Goal: Task Accomplishment & Management: Contribute content

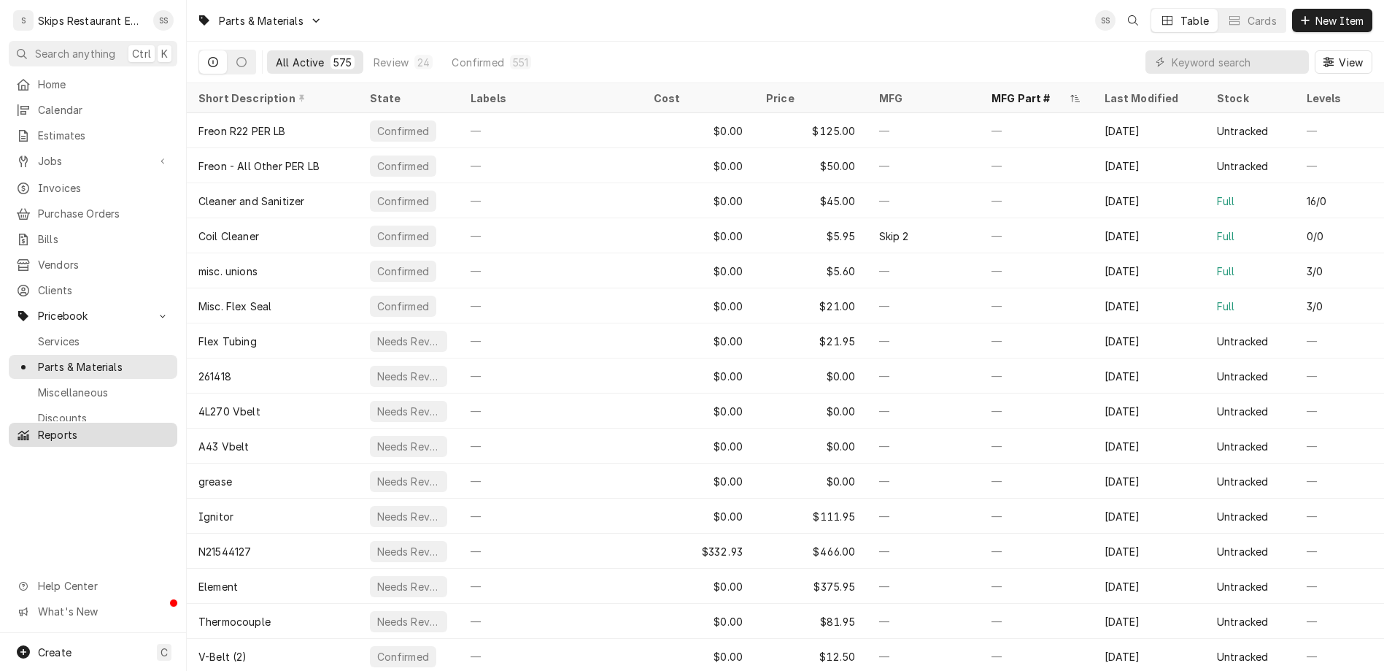
click at [47, 427] on span "Reports" at bounding box center [104, 434] width 132 height 15
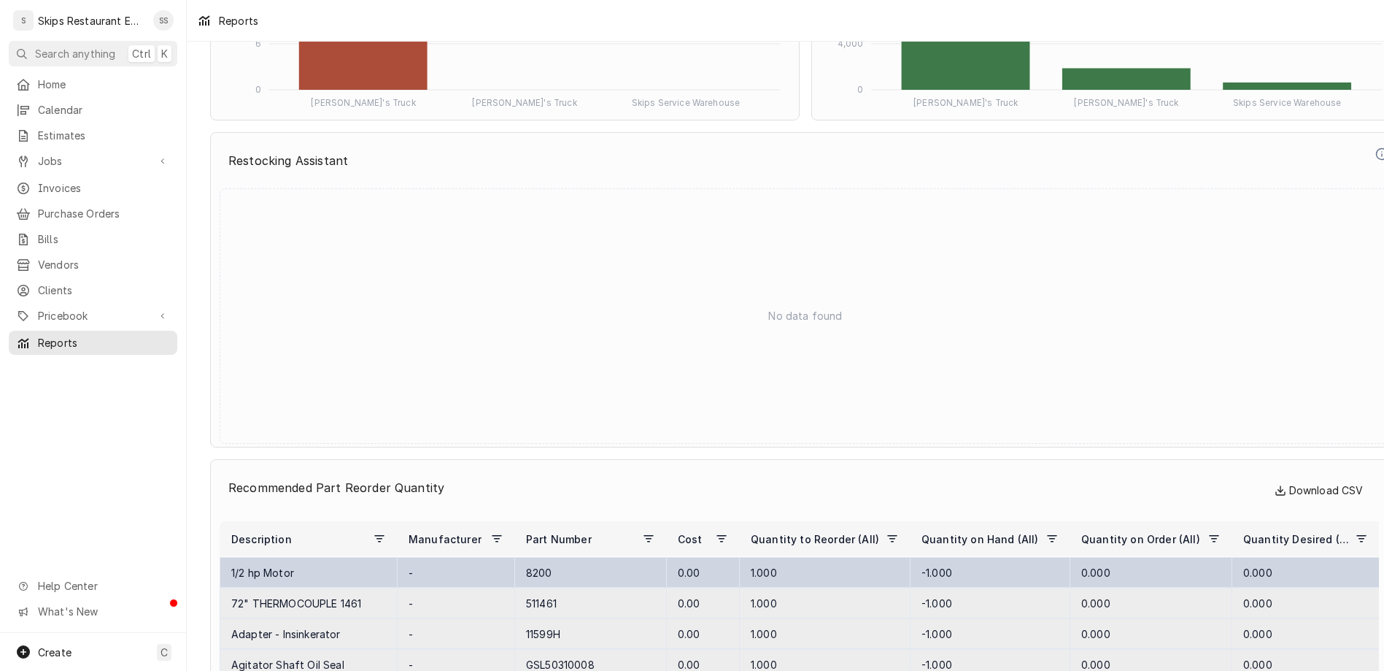
scroll to position [5749, 0]
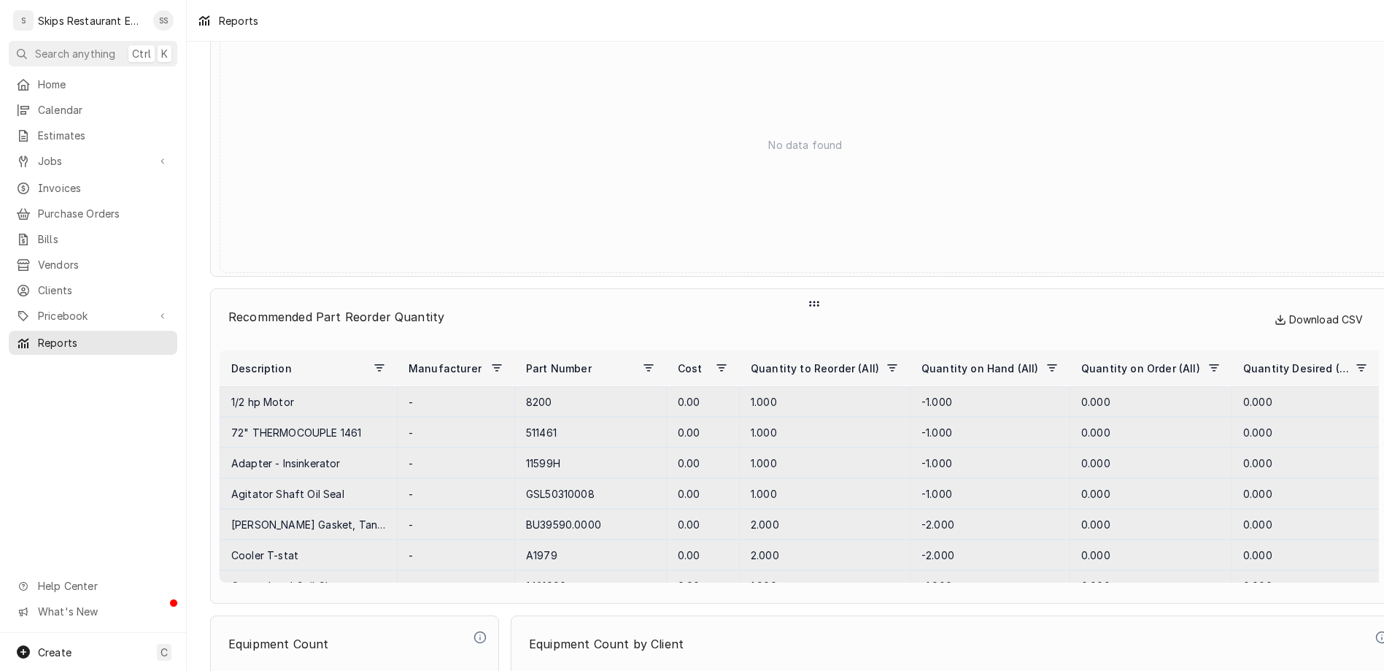
click at [1276, 311] on span "Download CSV" at bounding box center [1319, 320] width 89 height 18
click at [1275, 311] on icon "Dynamic Content Wrapper" at bounding box center [1281, 320] width 12 height 18
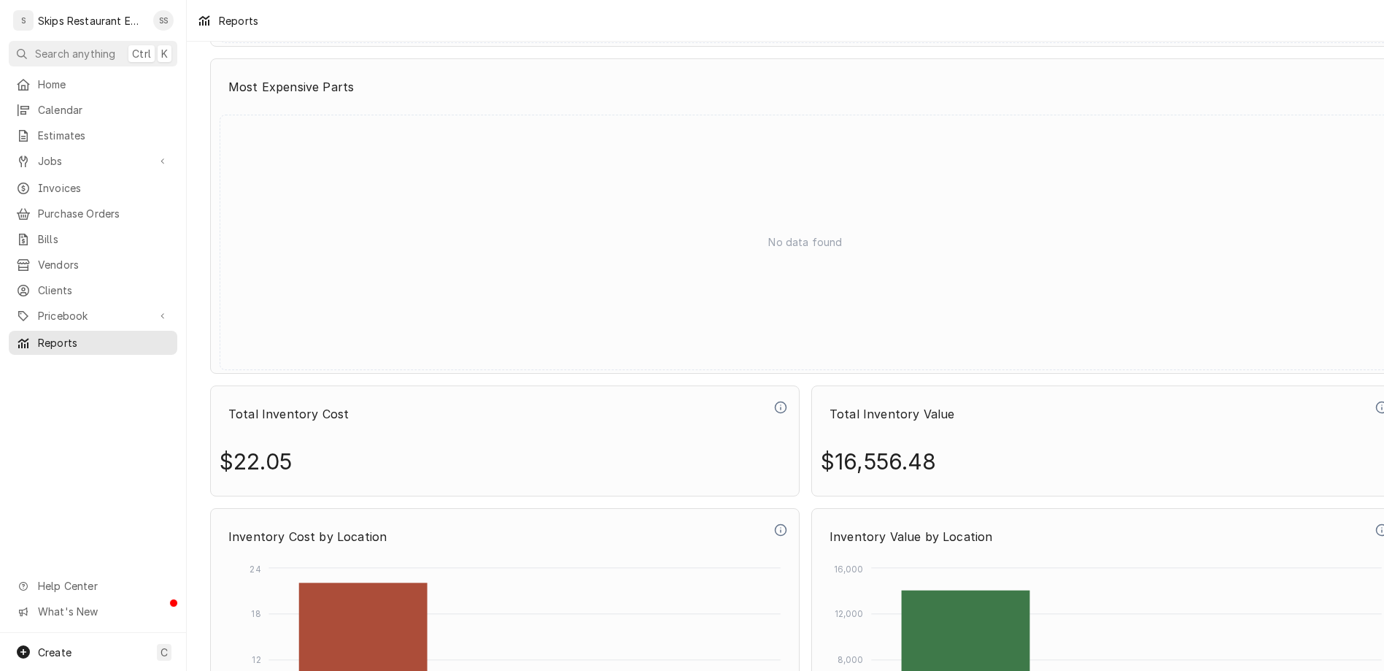
scroll to position [5002, 0]
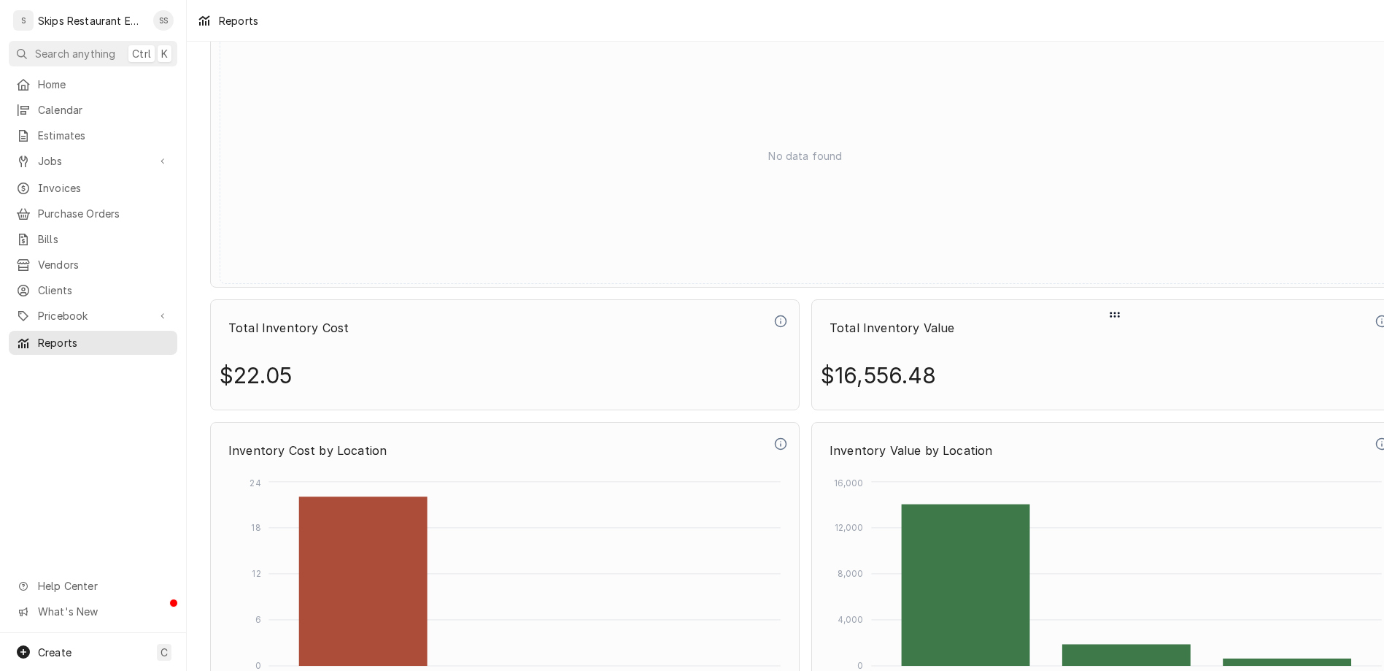
click at [1108, 306] on icon "Dynamic Content Wrapper" at bounding box center [1114, 315] width 13 height 18
click at [1376, 315] on icon "Dynamic Content Wrapper" at bounding box center [1382, 321] width 13 height 13
click at [831, 350] on p "$16,556.48" at bounding box center [879, 375] width 116 height 51
click at [821, 350] on p "$16,556.48" at bounding box center [879, 375] width 116 height 51
click at [823, 312] on p "Total Inventory Value" at bounding box center [1097, 328] width 552 height 32
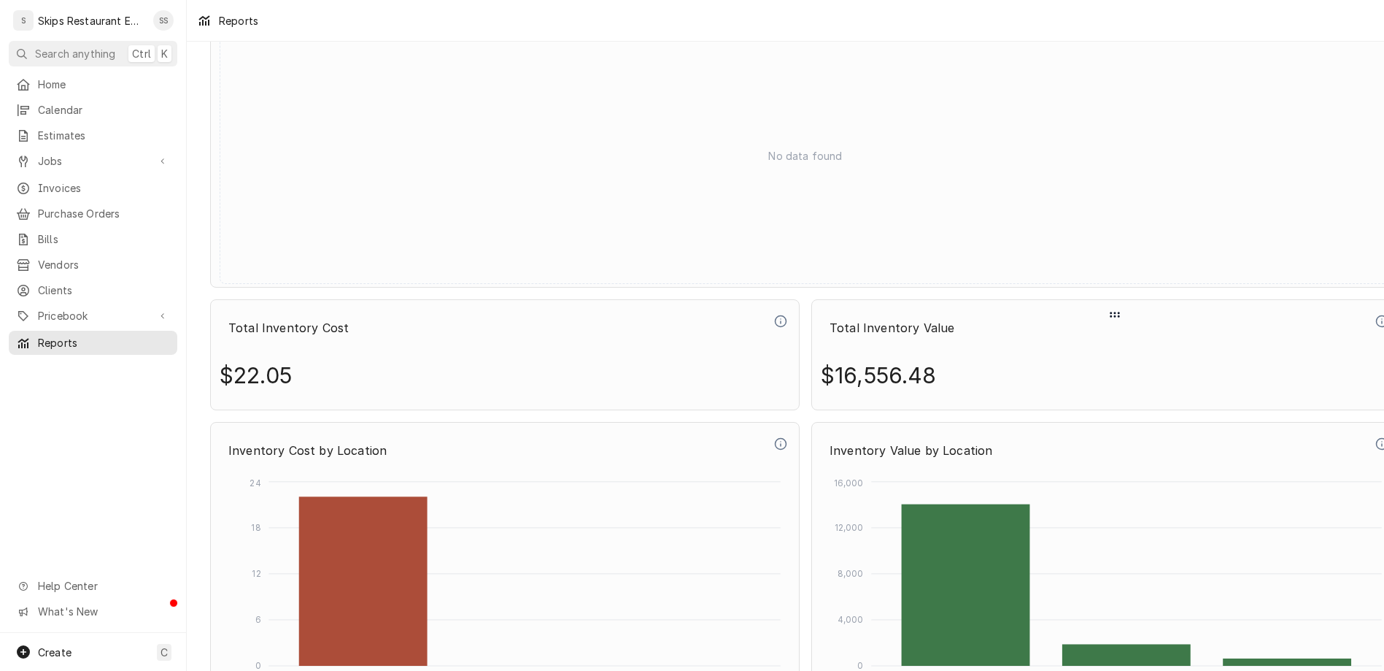
click at [1108, 306] on icon "Dynamic Content Wrapper" at bounding box center [1114, 315] width 13 height 18
click at [821, 312] on p "Total Inventory Value" at bounding box center [1097, 328] width 552 height 32
click at [58, 308] on span "Pricebook" at bounding box center [93, 315] width 110 height 15
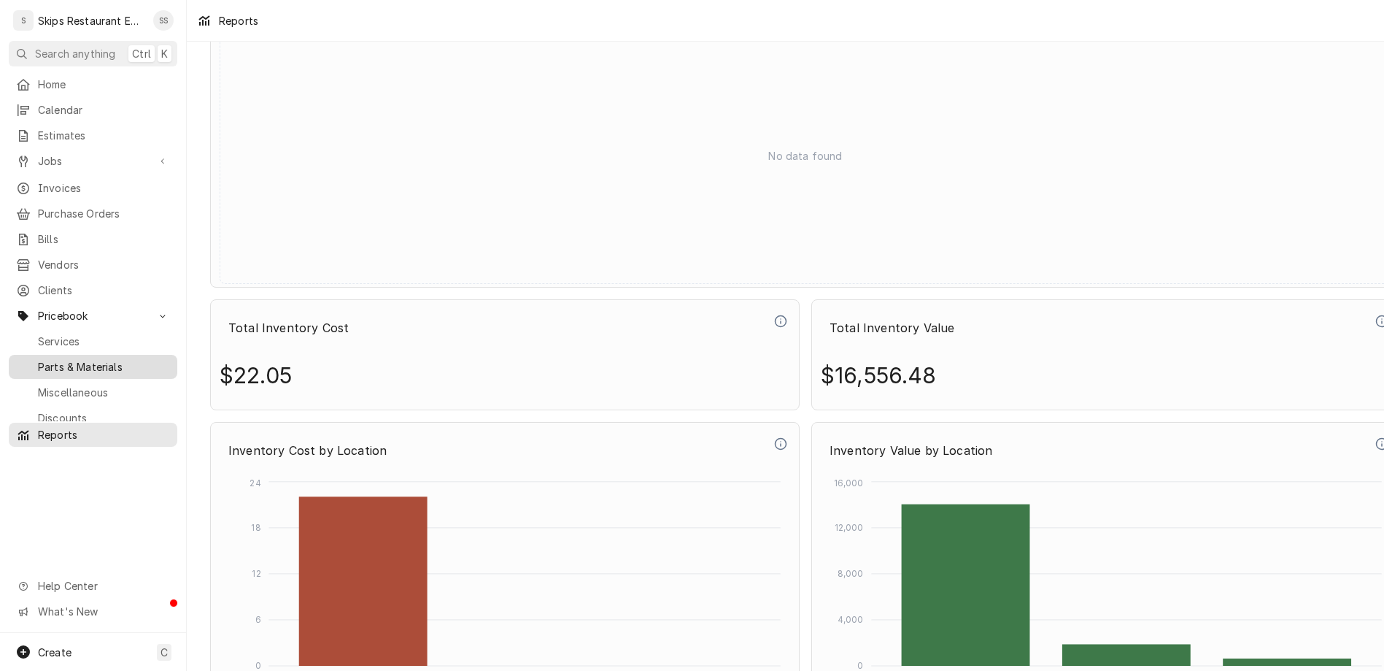
click at [82, 358] on div "Parts & Materials" at bounding box center [93, 367] width 163 height 18
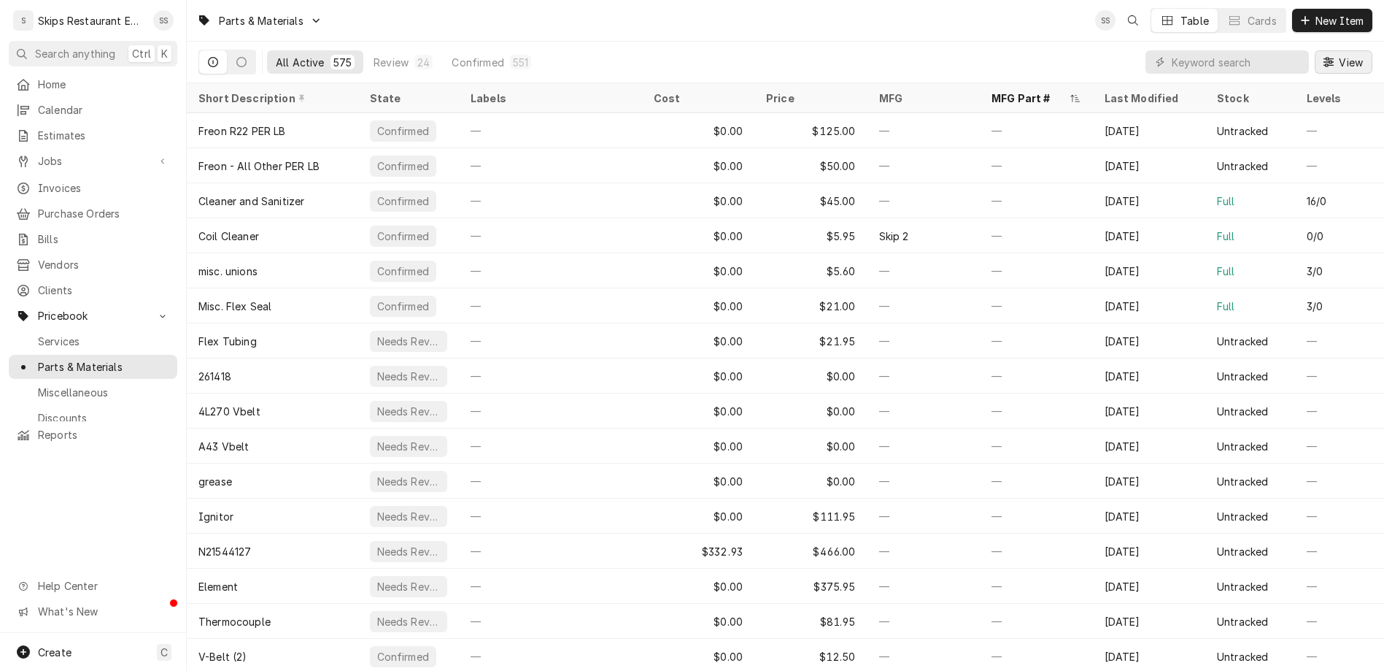
click at [1334, 57] on icon "Dynamic Content Wrapper" at bounding box center [1329, 62] width 10 height 10
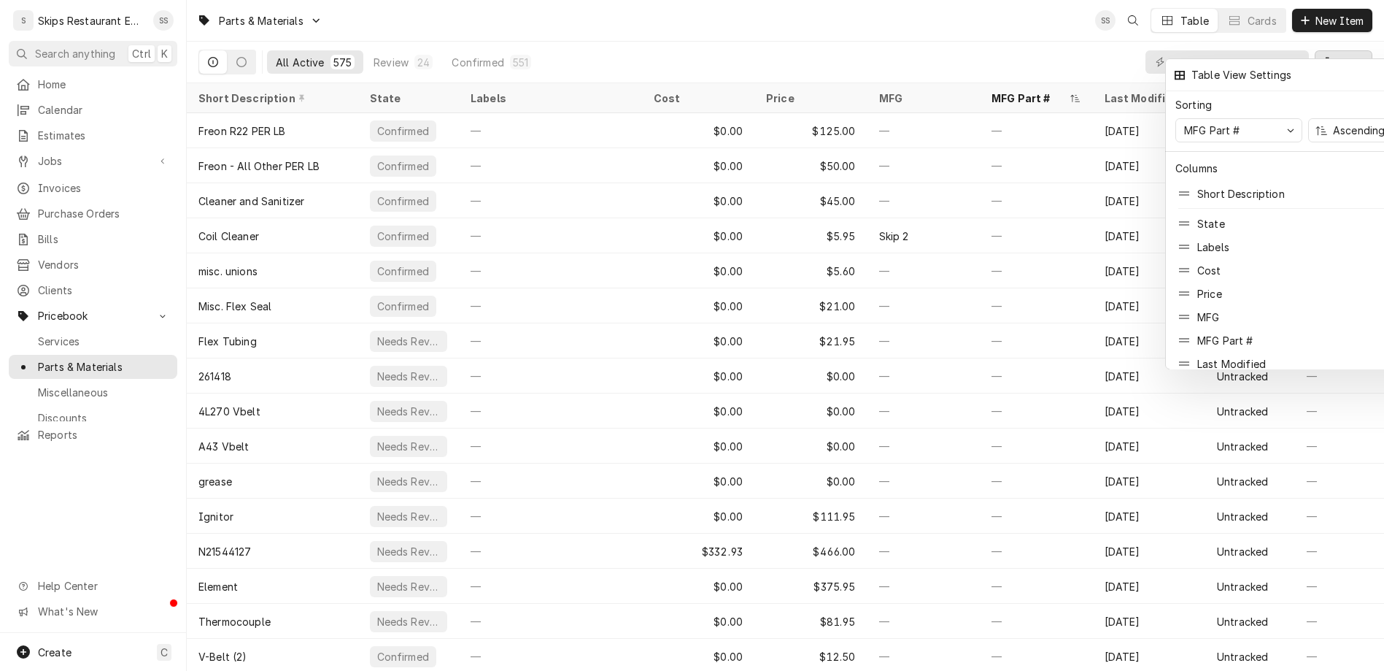
click at [1055, 47] on div at bounding box center [692, 335] width 1384 height 671
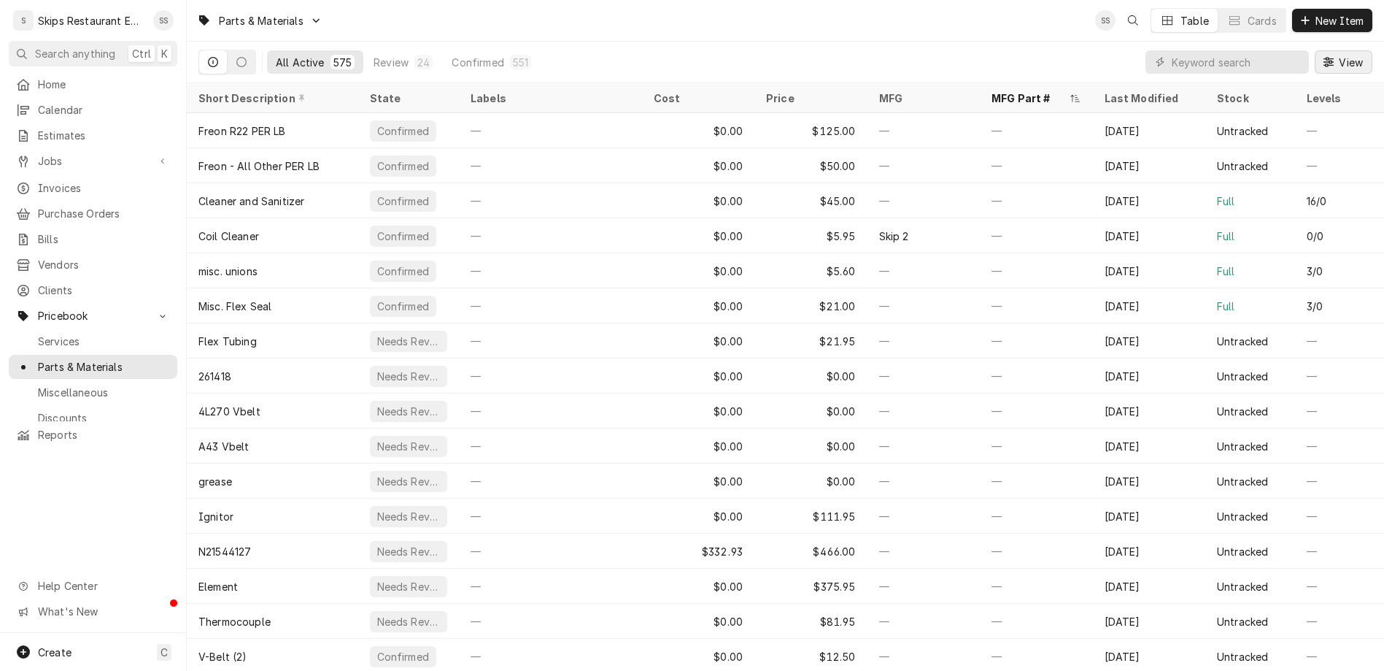
click at [1349, 55] on span "View" at bounding box center [1351, 62] width 30 height 15
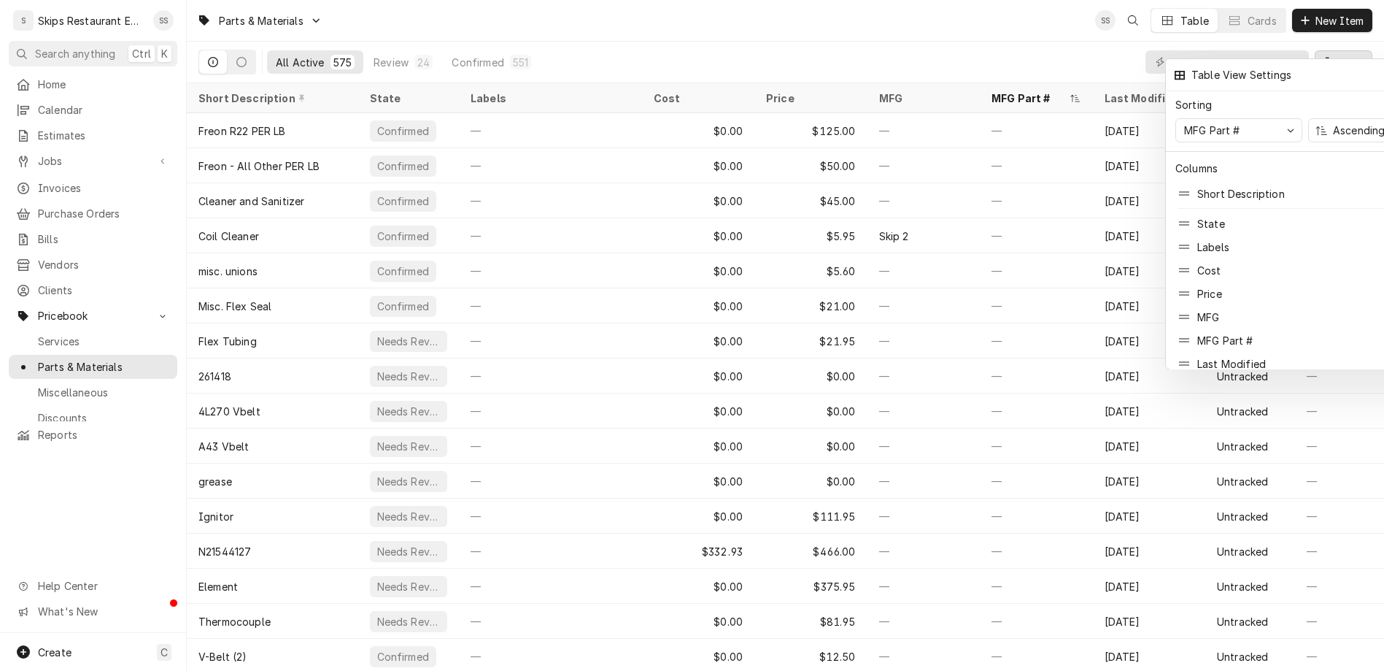
click at [1114, 61] on div at bounding box center [692, 335] width 1384 height 671
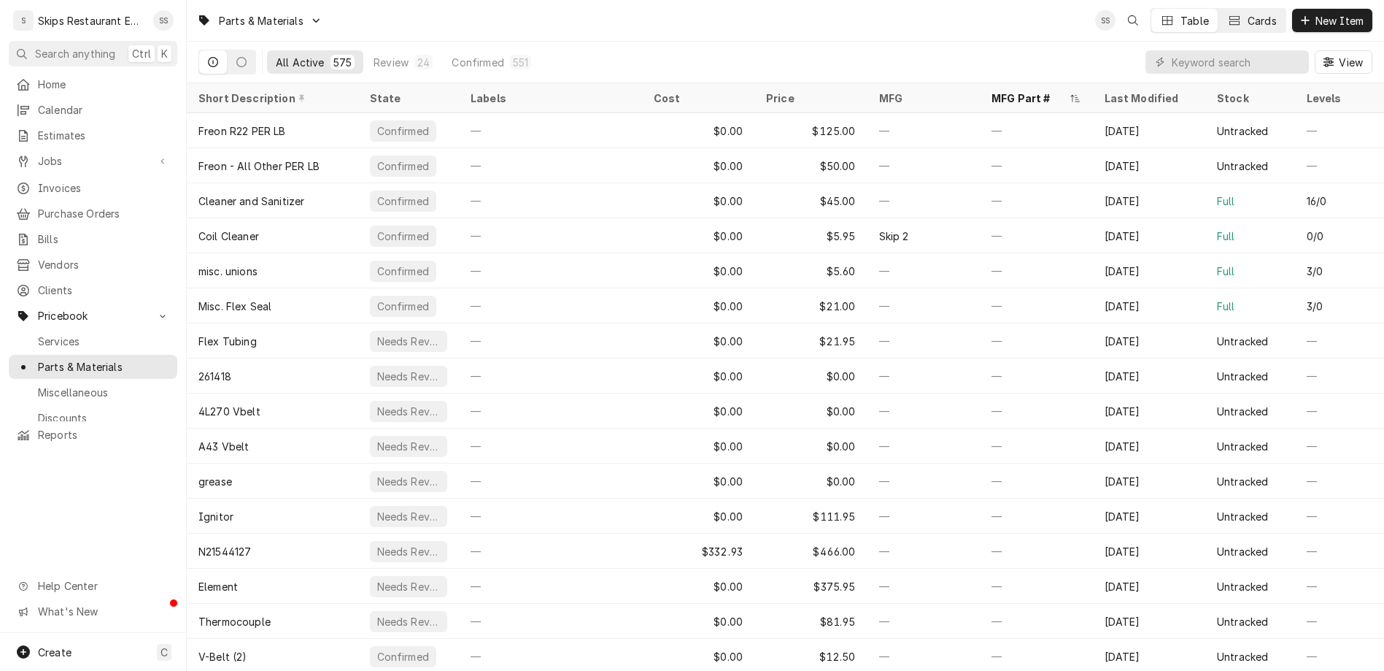
click at [1279, 20] on button "Cards" at bounding box center [1252, 20] width 67 height 23
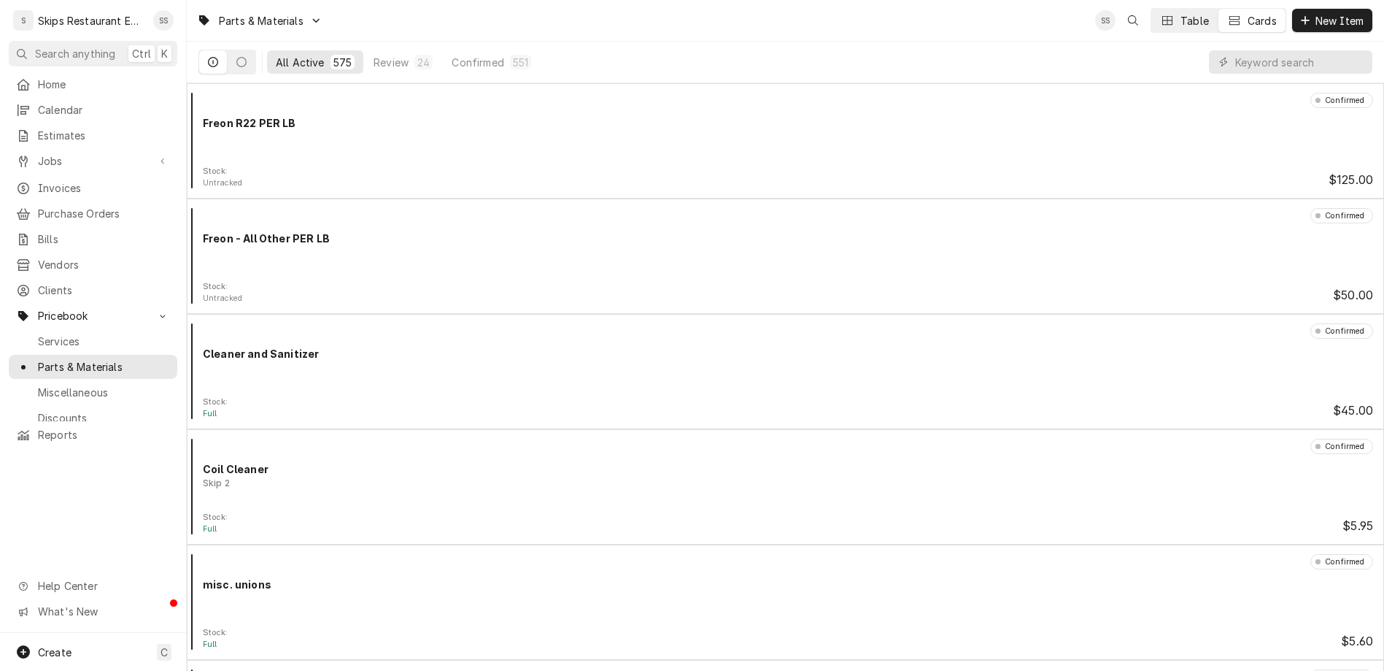
click at [1175, 20] on div "Dynamic Content Wrapper" at bounding box center [1167, 20] width 15 height 15
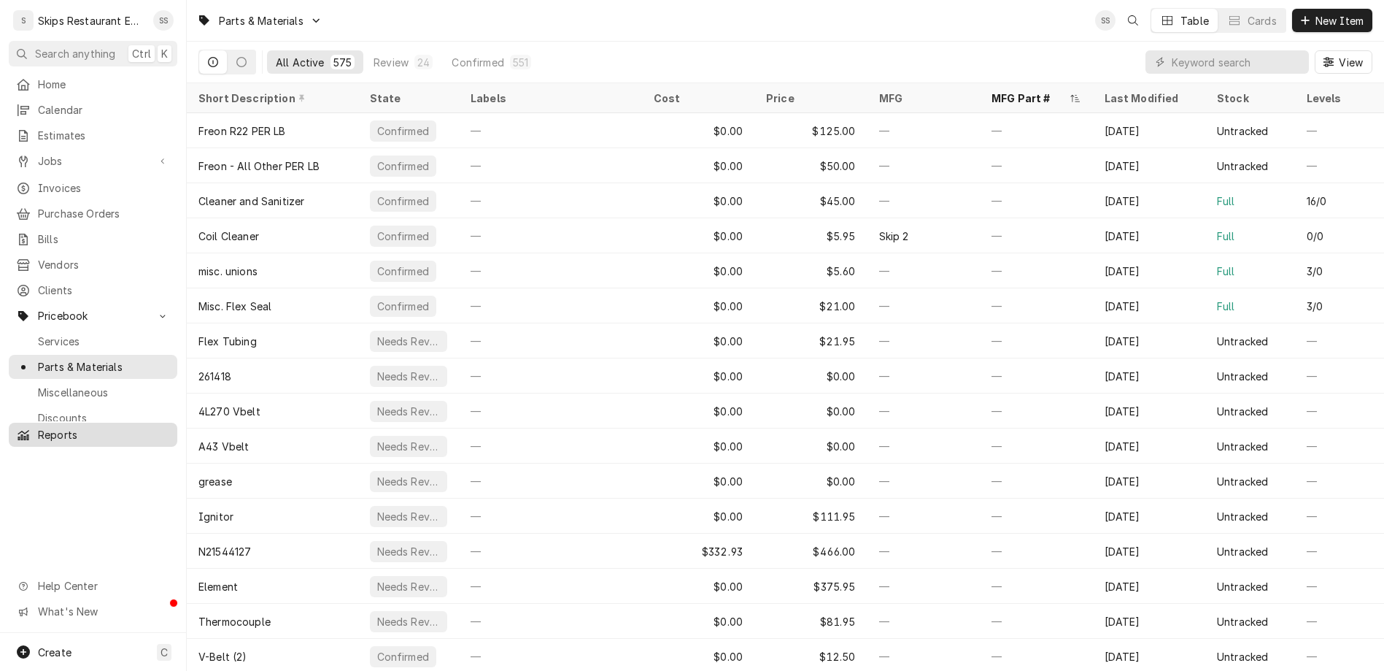
click at [41, 427] on span "Reports" at bounding box center [104, 434] width 132 height 15
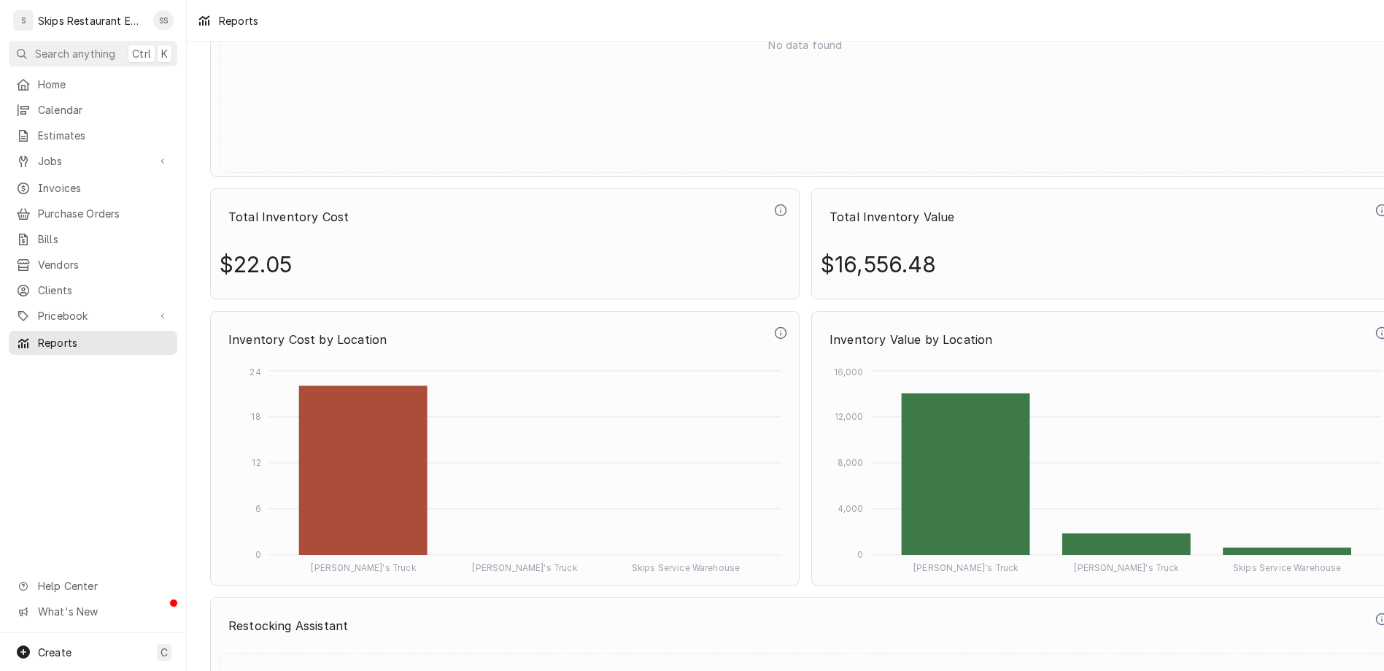
scroll to position [5133, 0]
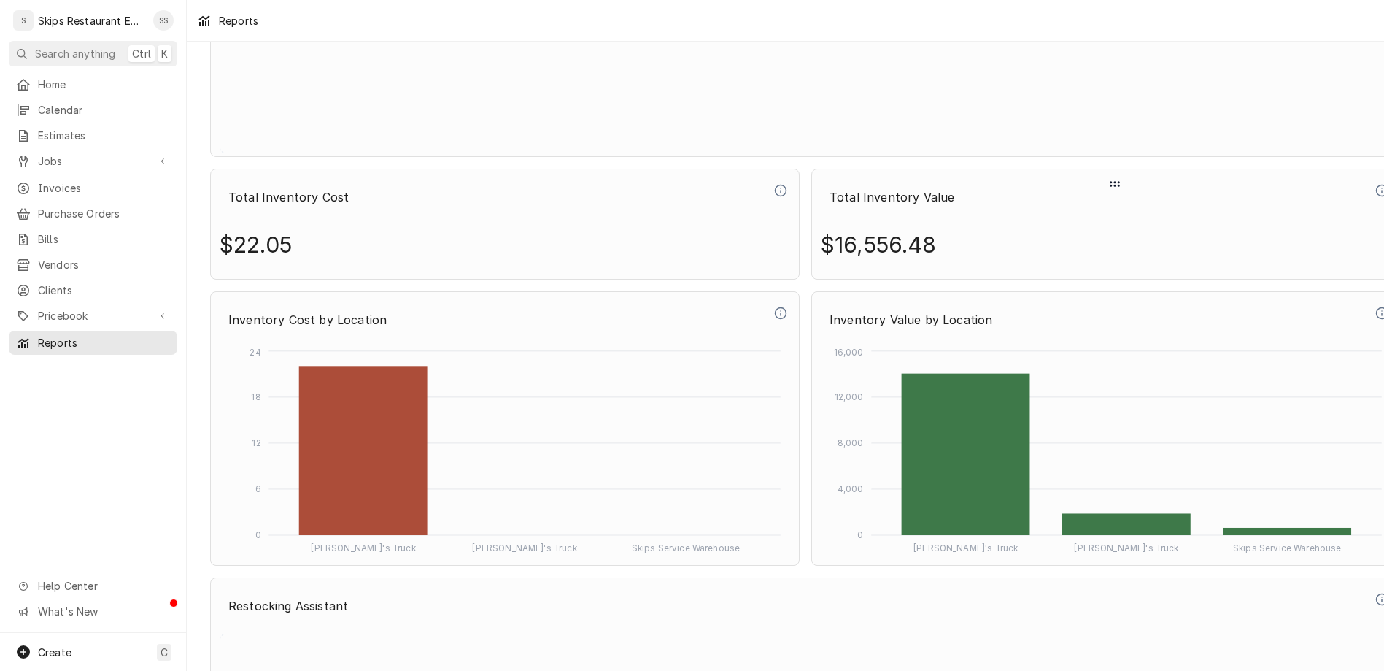
click at [821, 181] on p "Total Inventory Value" at bounding box center [1097, 197] width 552 height 32
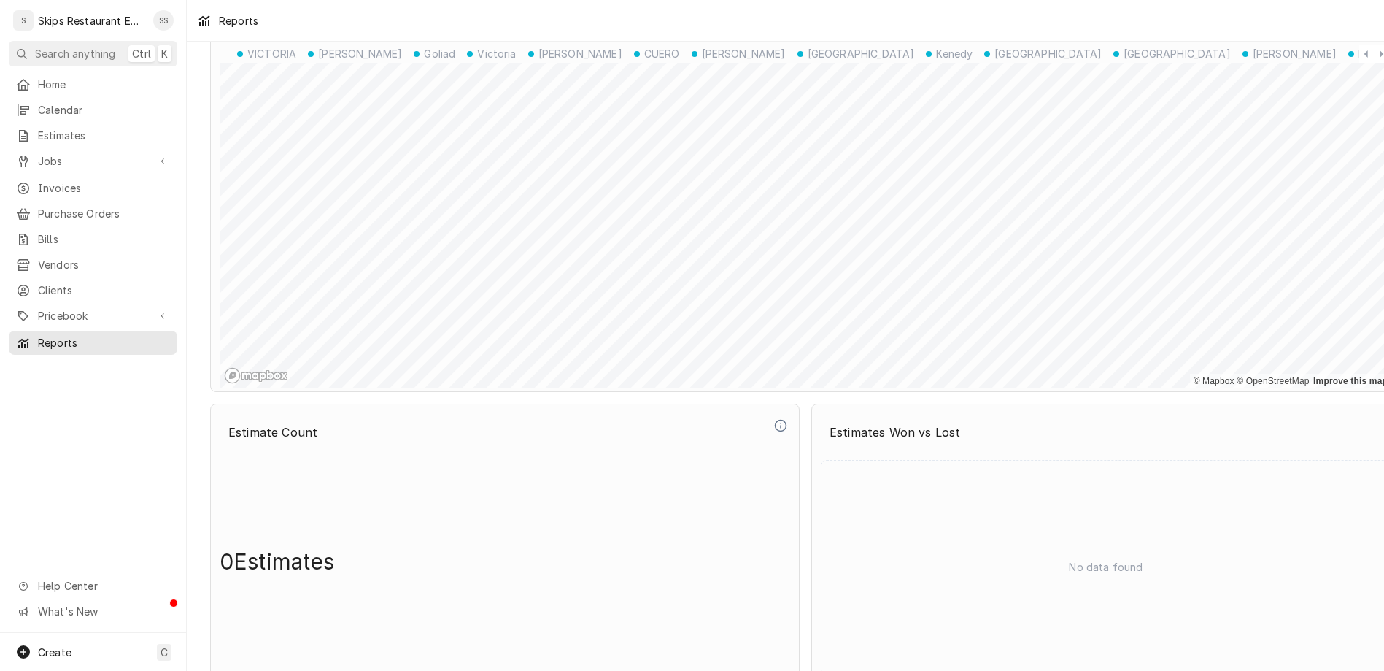
scroll to position [0, 0]
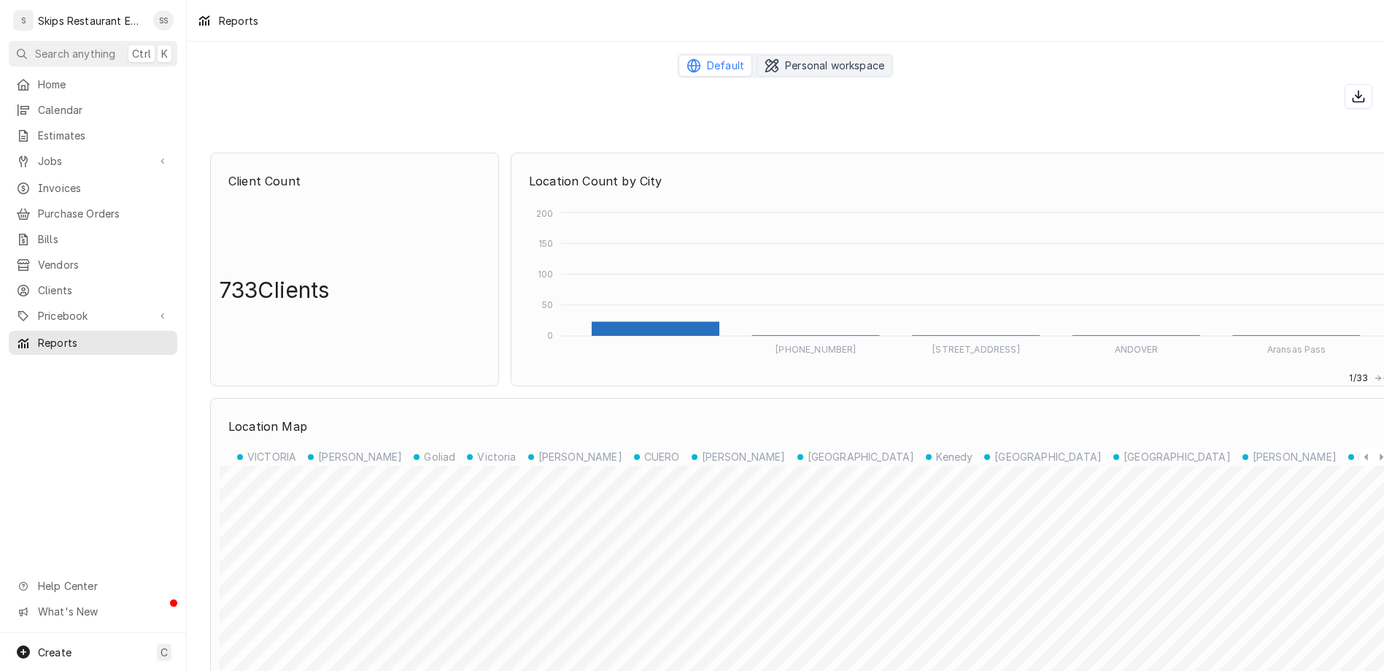
click at [785, 58] on span "Personal workspace" at bounding box center [834, 65] width 99 height 15
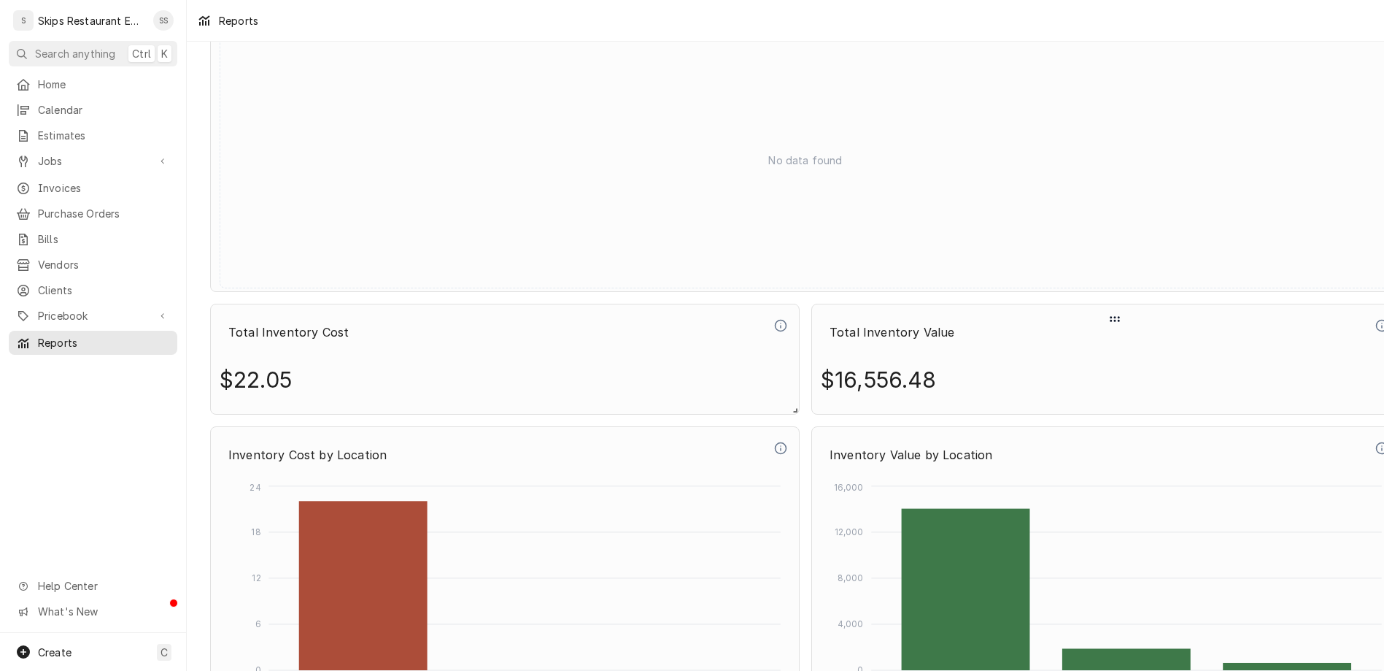
scroll to position [5066, 0]
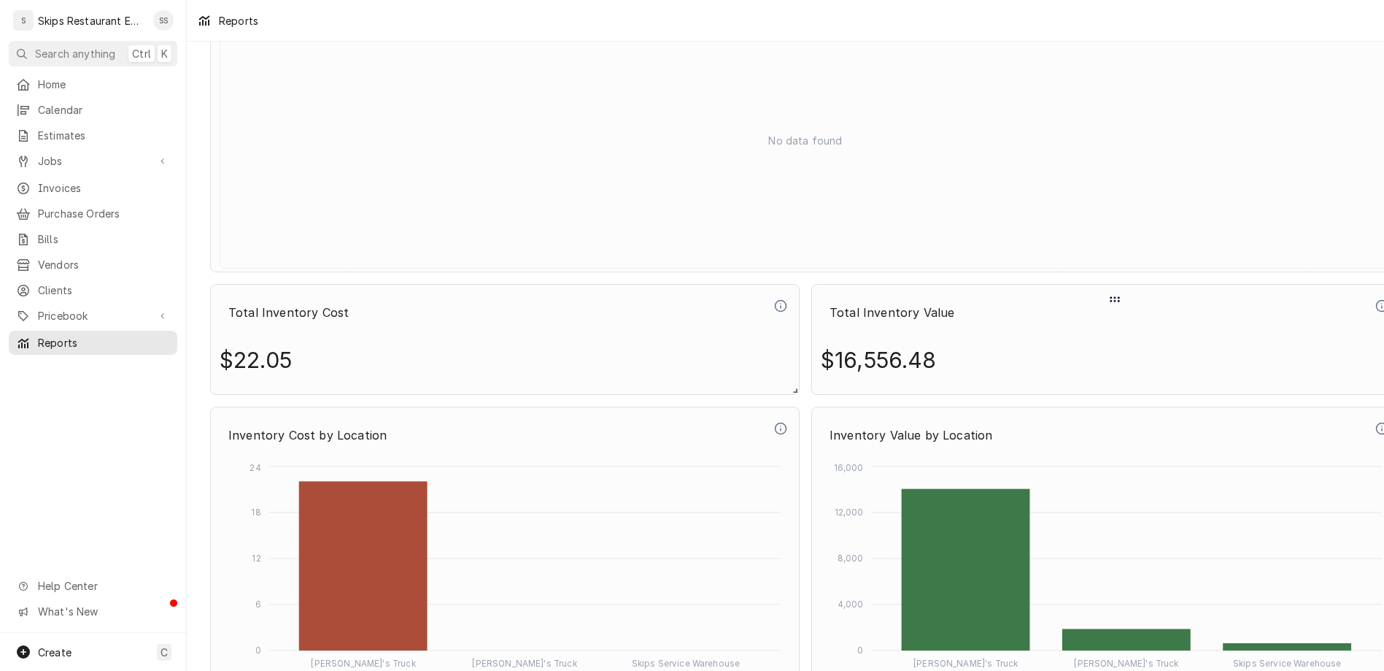
click at [821, 334] on p "$16,556.48" at bounding box center [879, 359] width 116 height 51
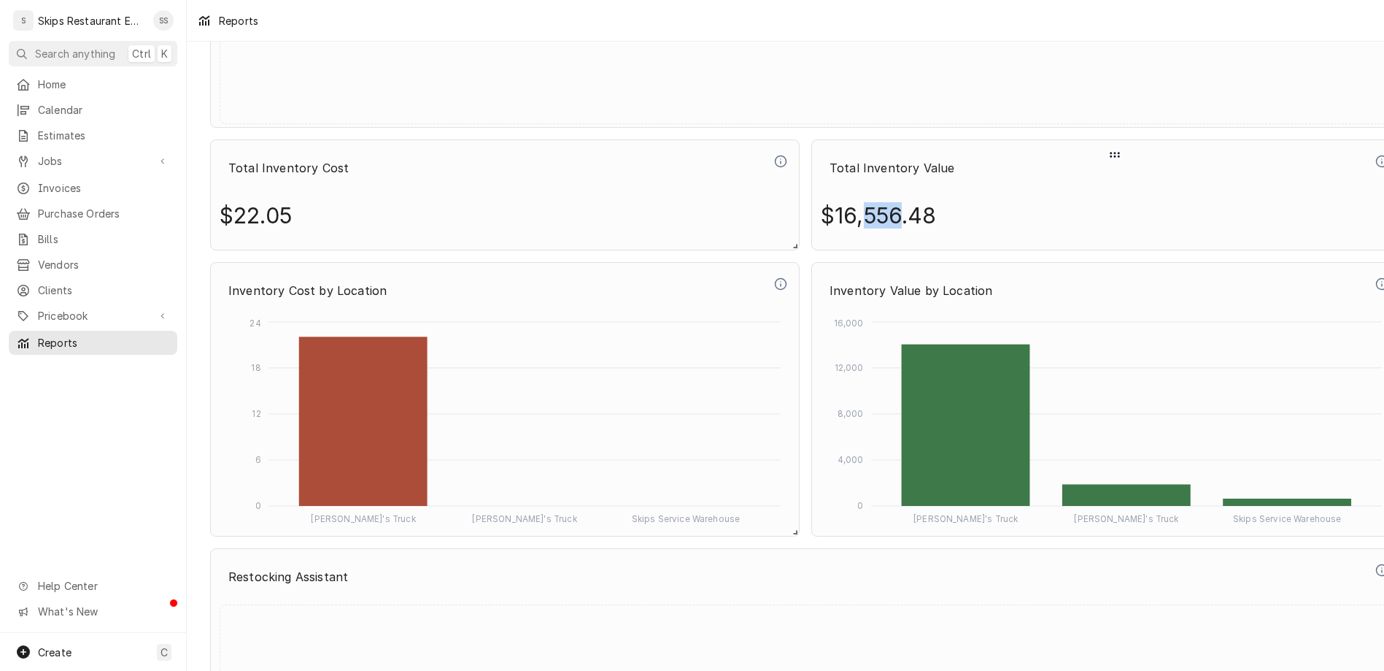
scroll to position [5237, 0]
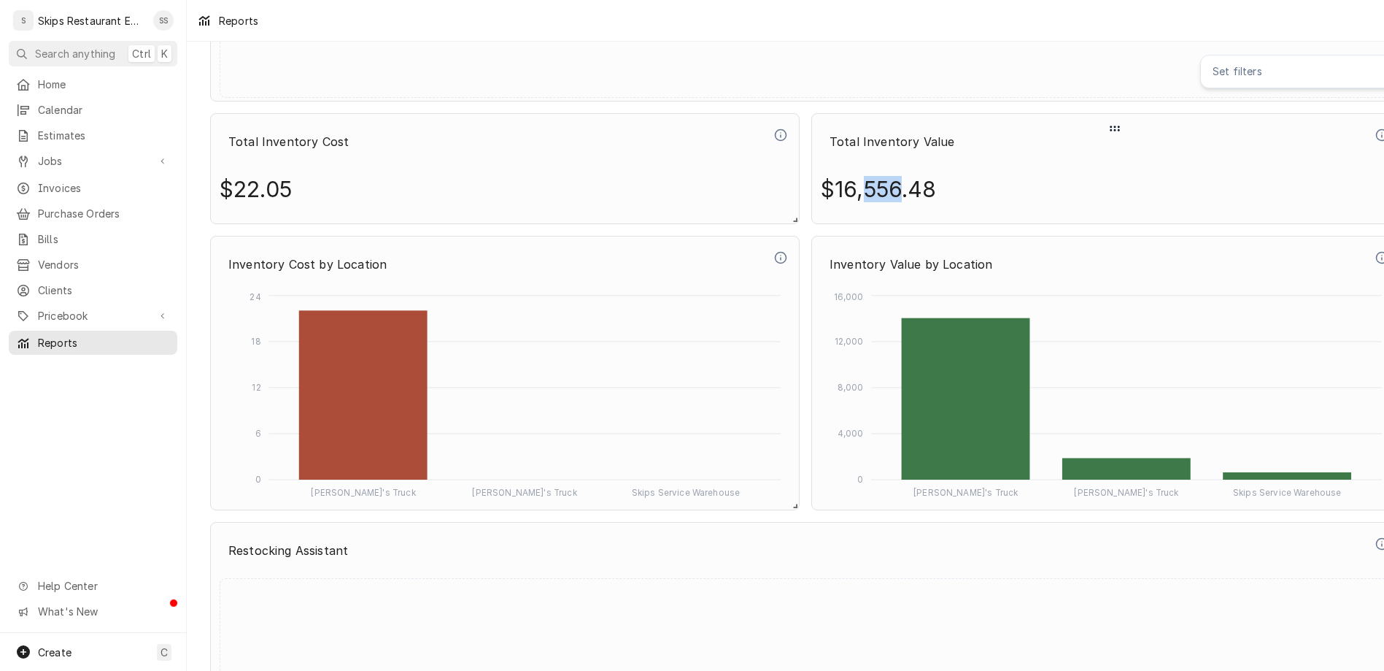
click at [1376, 128] on icon "Dynamic Content Wrapper" at bounding box center [1382, 134] width 13 height 13
click at [1243, 163] on div "$16,556.48" at bounding box center [1106, 188] width 571 height 51
click at [336, 349] on rect "Dynamic Content Wrapper" at bounding box center [363, 394] width 128 height 169
click at [903, 374] on rect "Dynamic Content Wrapper" at bounding box center [966, 398] width 128 height 161
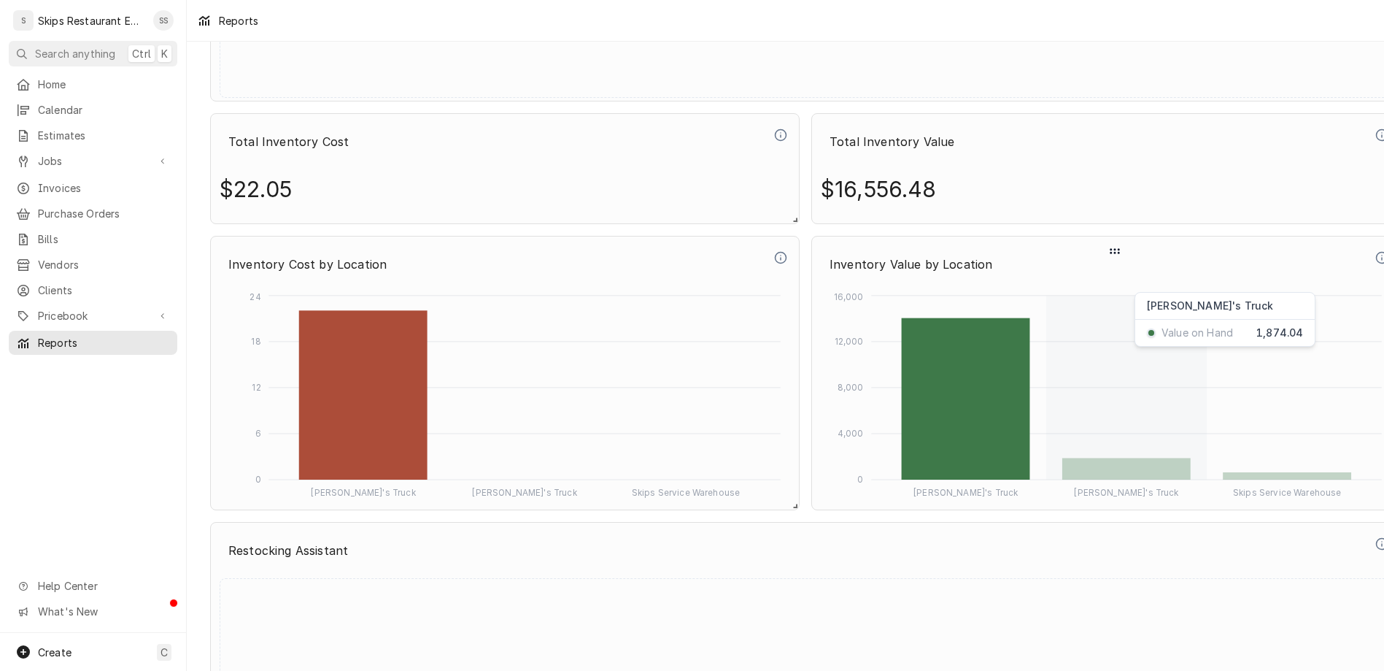
click at [1063, 458] on rect "Dynamic Content Wrapper" at bounding box center [1127, 469] width 128 height 22
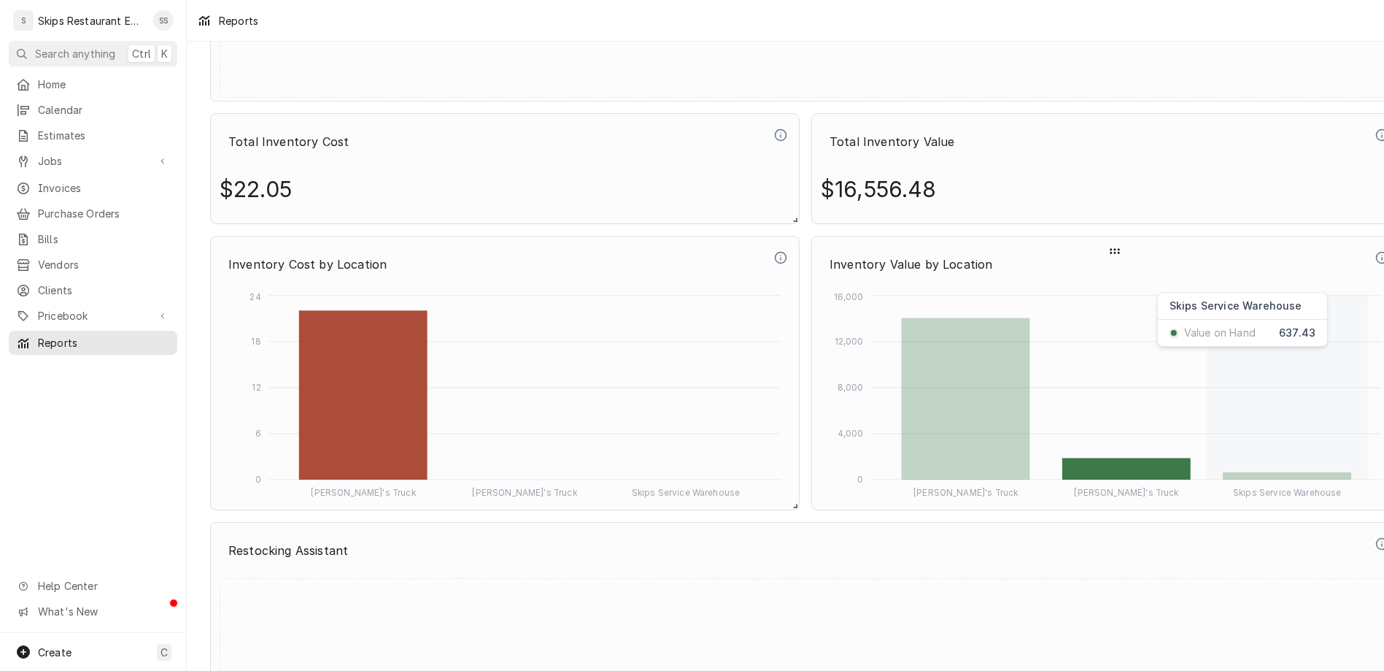
click at [1223, 472] on rect "Dynamic Content Wrapper" at bounding box center [1287, 475] width 128 height 7
click at [903, 330] on rect "Dynamic Content Wrapper" at bounding box center [966, 398] width 128 height 161
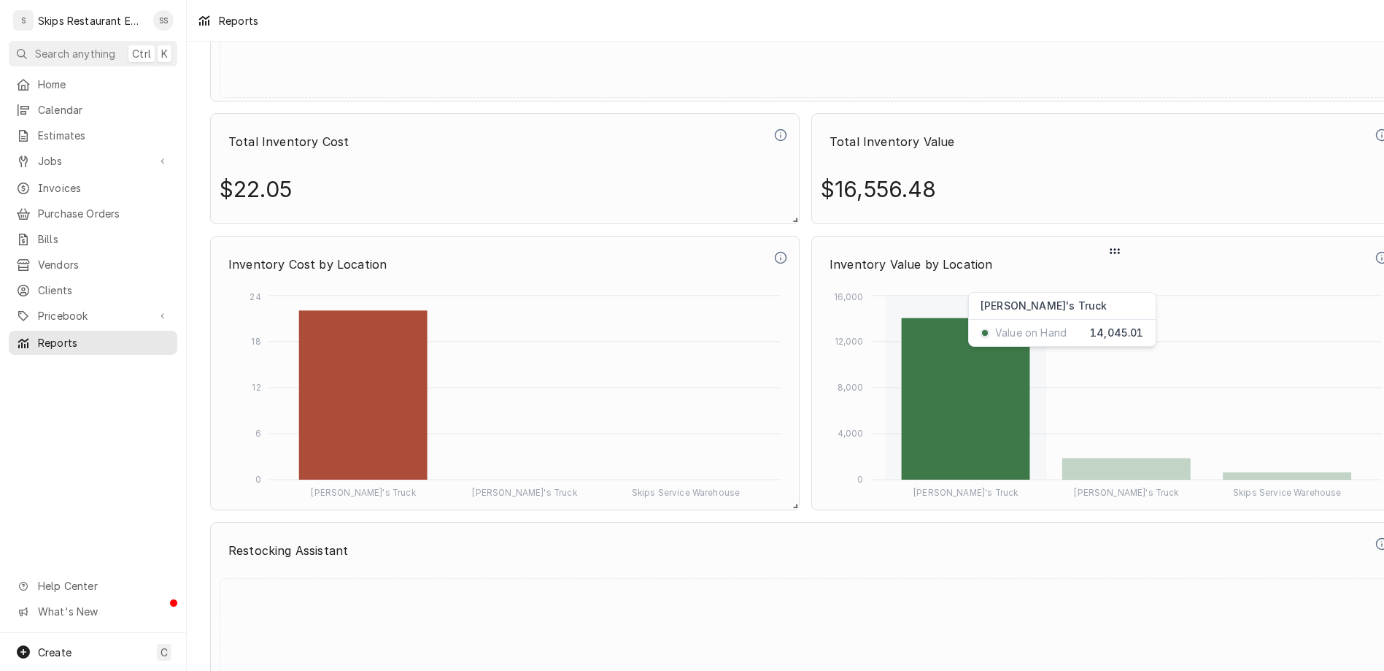
click at [903, 330] on rect "Dynamic Content Wrapper" at bounding box center [966, 398] width 128 height 161
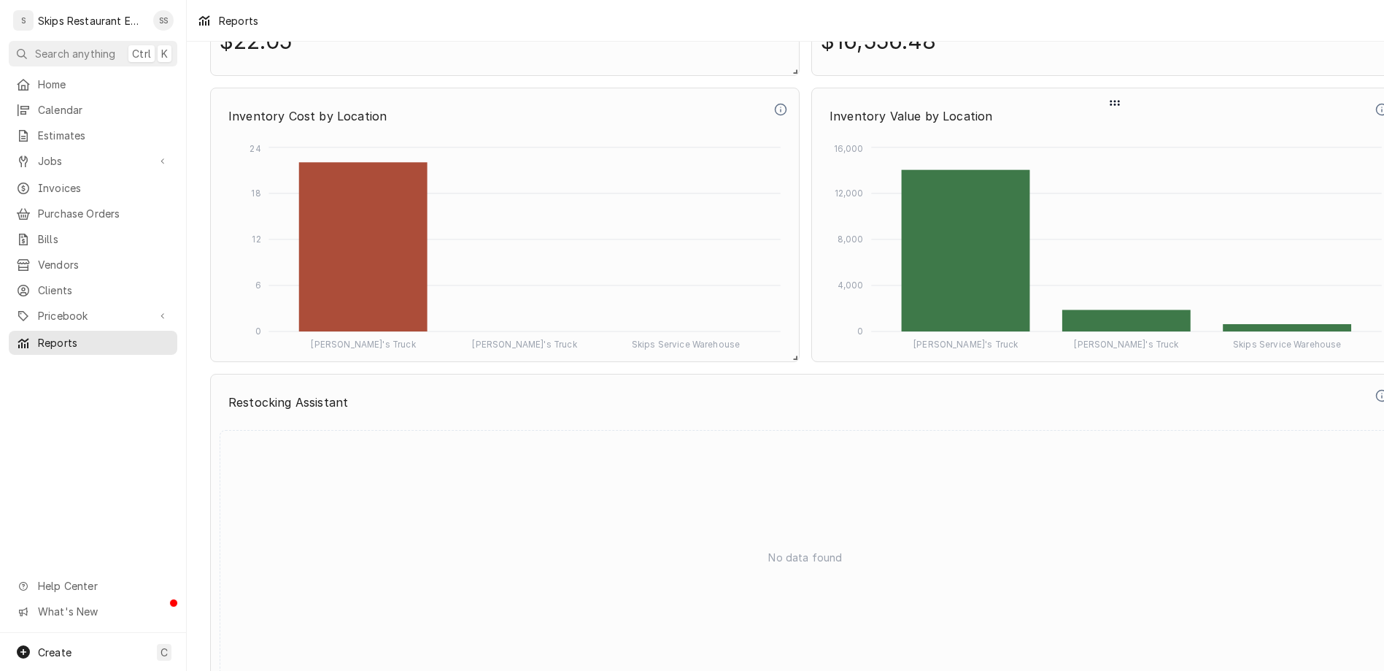
scroll to position [5464, 0]
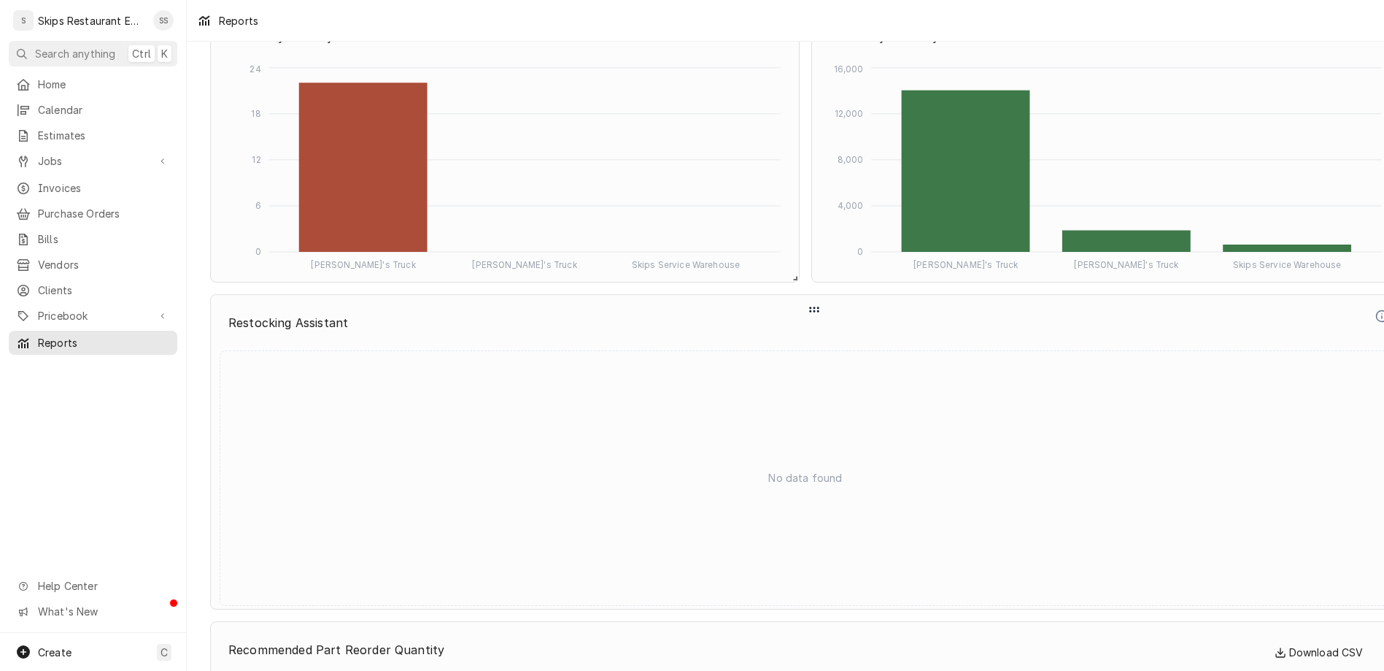
click at [220, 306] on p "Restocking Assistant" at bounding box center [796, 322] width 1153 height 32
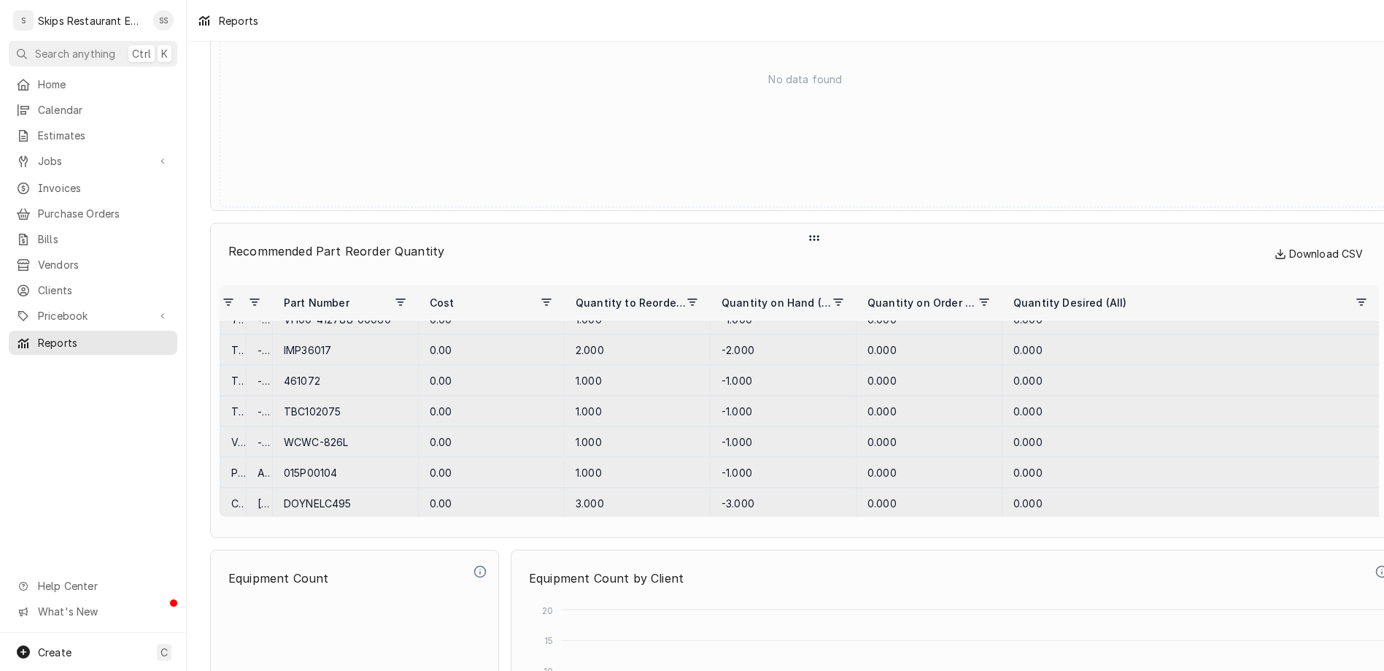
scroll to position [1018, 0]
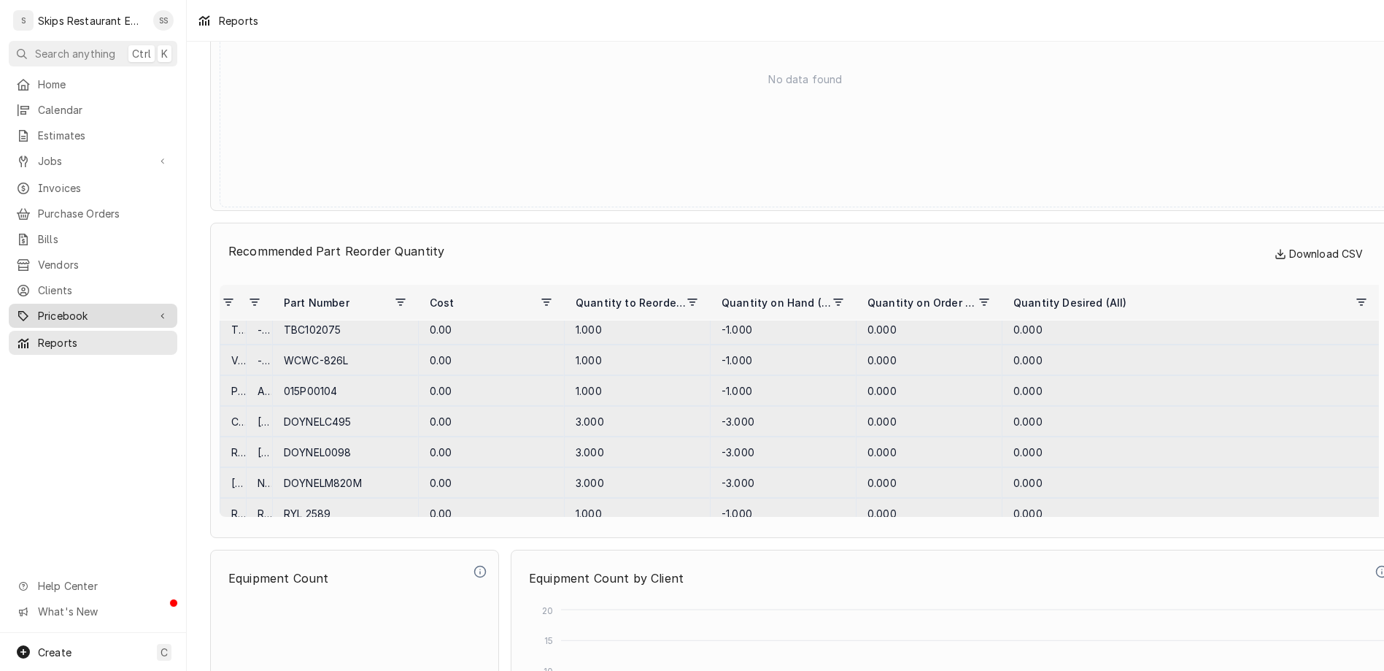
click at [39, 308] on span "Pricebook" at bounding box center [93, 315] width 110 height 15
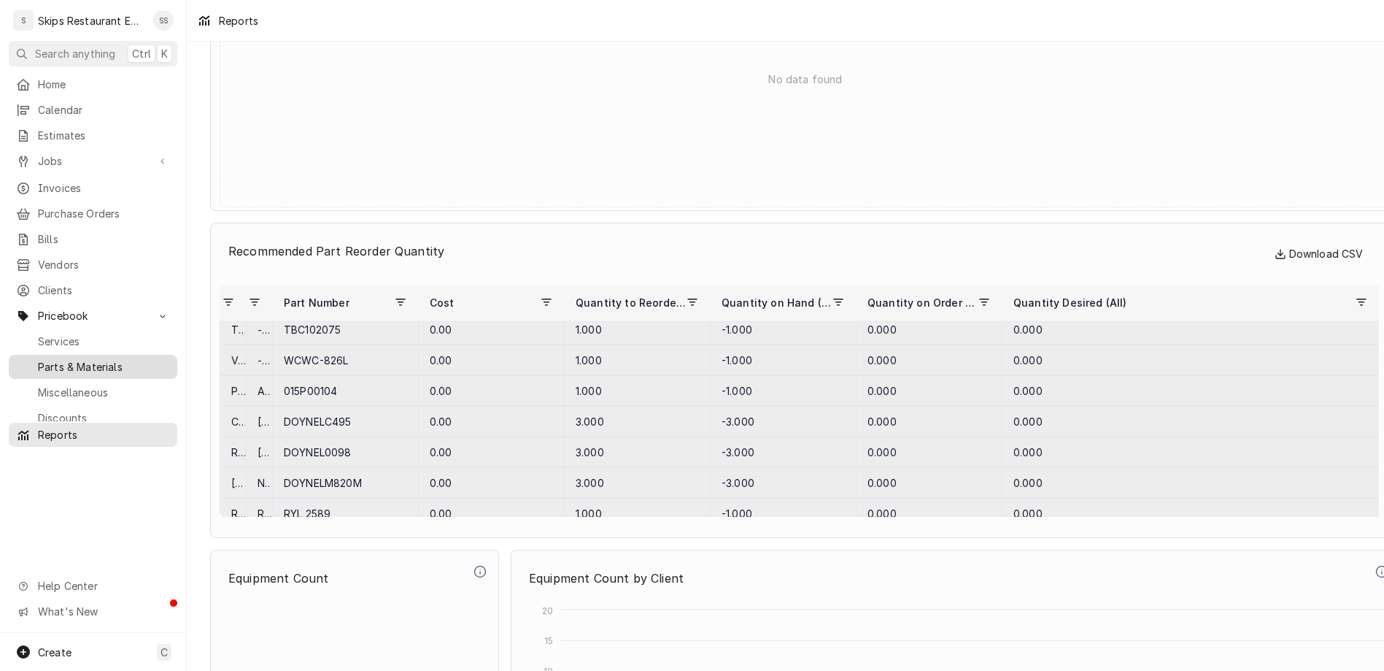
click at [45, 359] on span "Parts & Materials" at bounding box center [104, 366] width 132 height 15
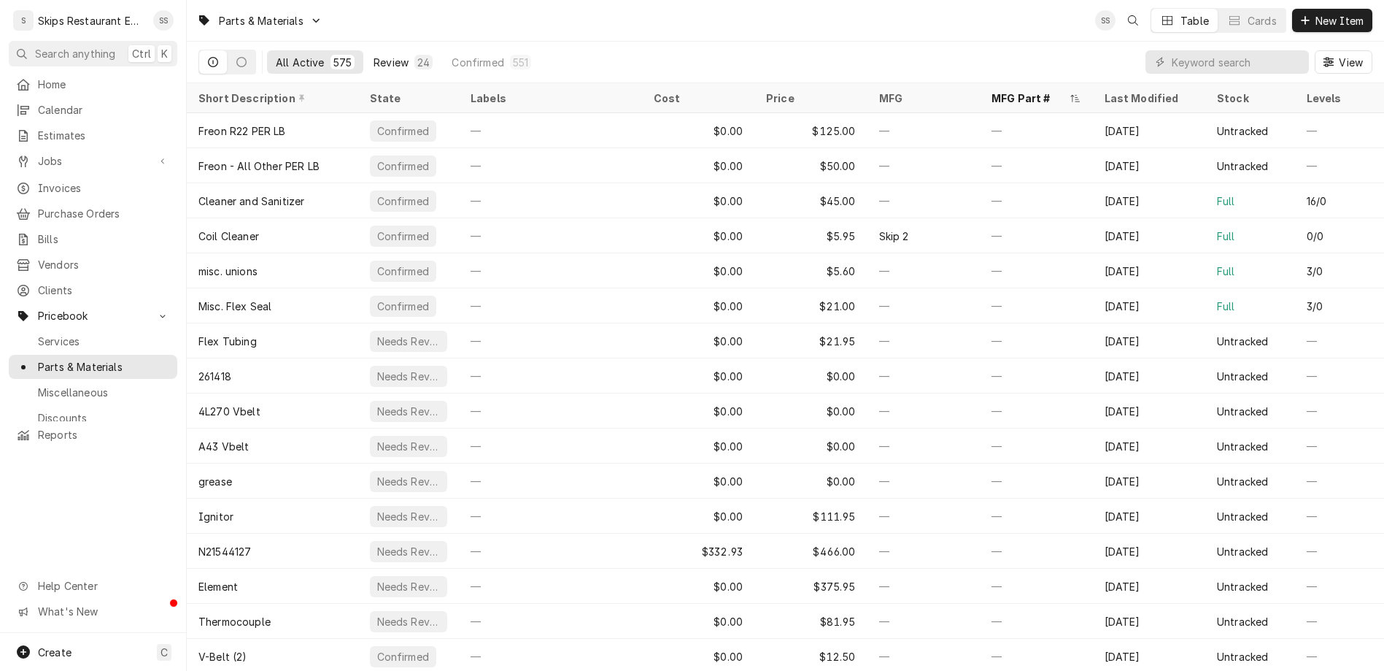
click at [374, 55] on div "Review" at bounding box center [391, 62] width 35 height 15
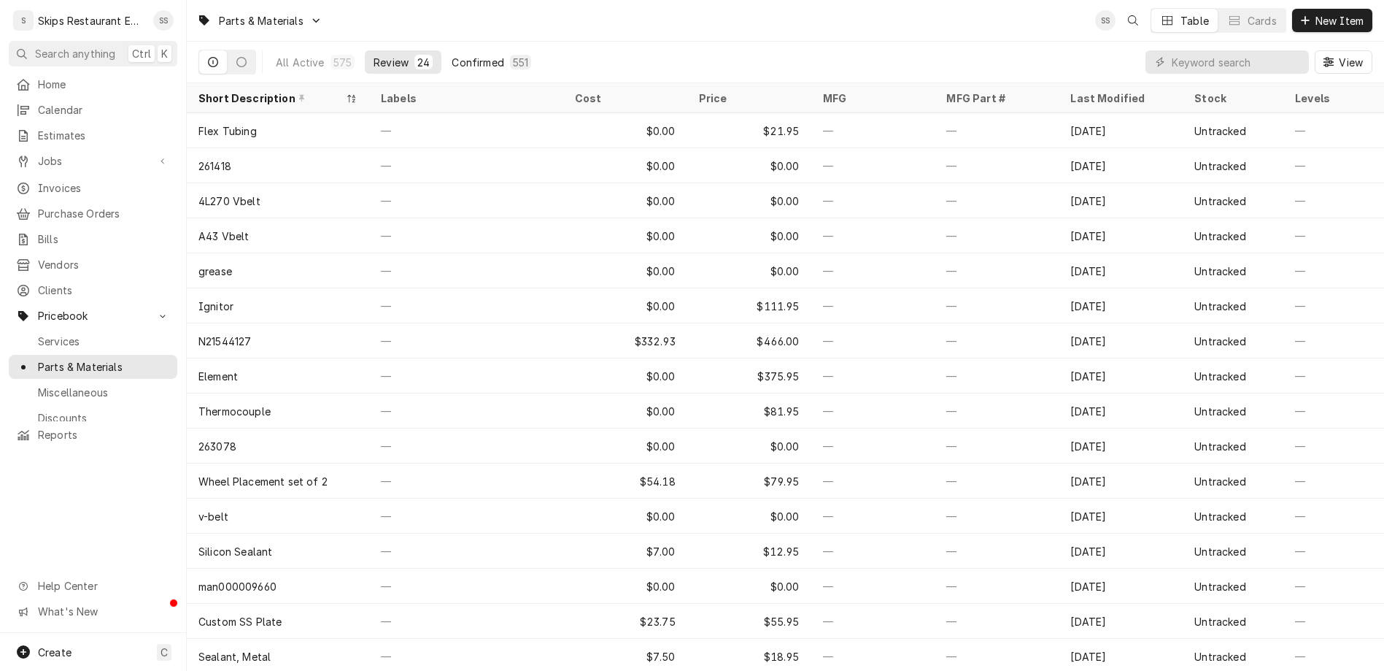
click at [452, 55] on div "Confirmed" at bounding box center [478, 62] width 52 height 15
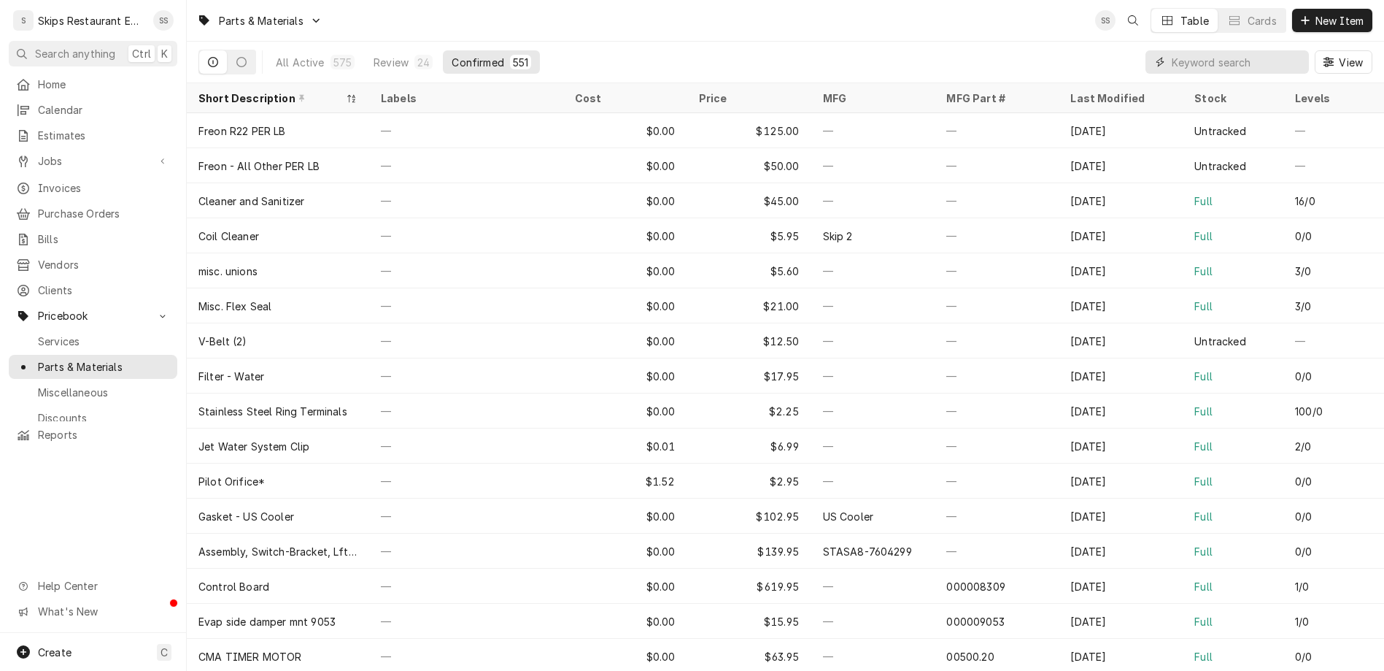
click at [1251, 50] on input "Dynamic Content Wrapper" at bounding box center [1237, 61] width 130 height 23
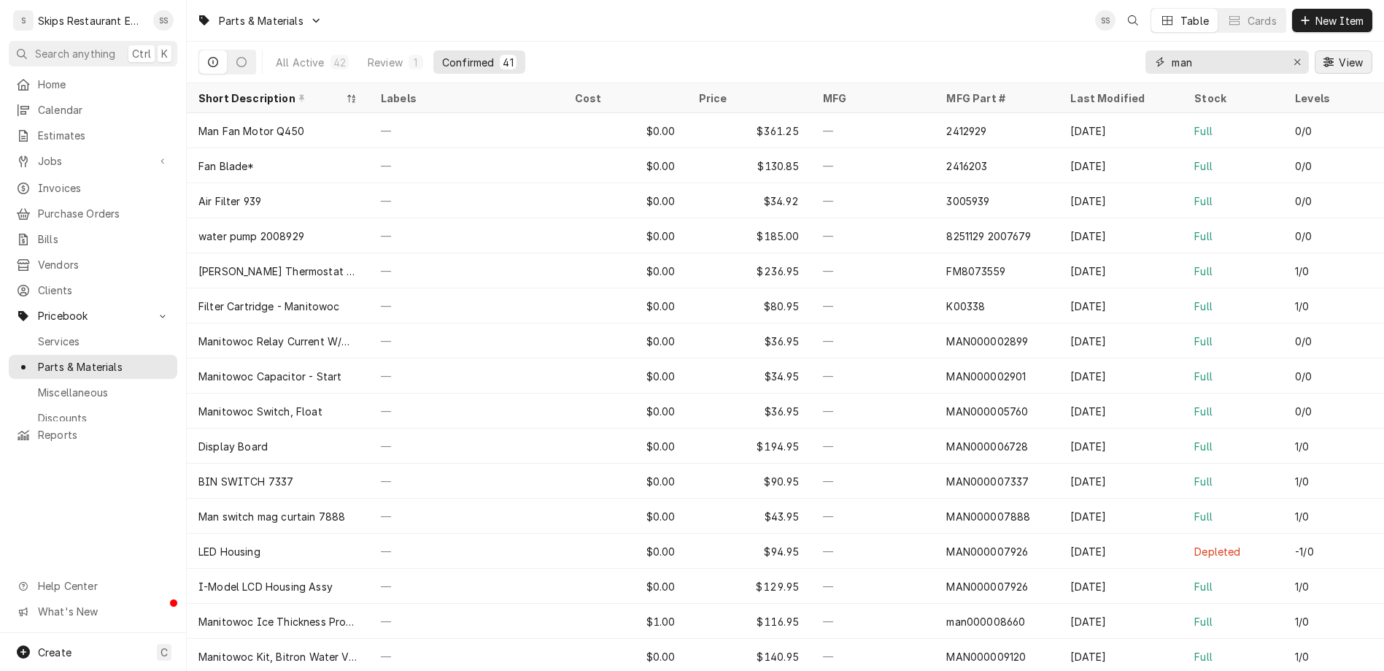
type input "man"
drag, startPoint x: 1248, startPoint y: 49, endPoint x: 1165, endPoint y: 46, distance: 82.5
click at [1172, 50] on input "man" at bounding box center [1226, 61] width 109 height 23
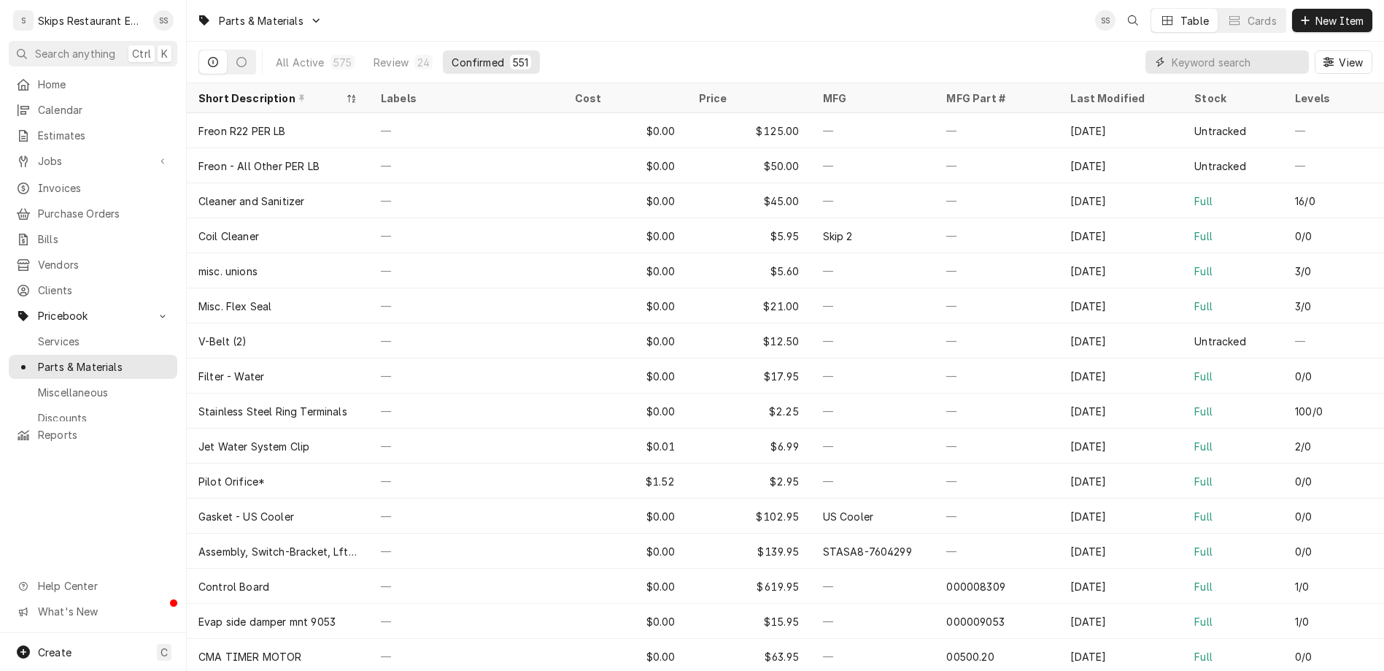
click at [1253, 50] on input "Dynamic Content Wrapper" at bounding box center [1237, 61] width 130 height 23
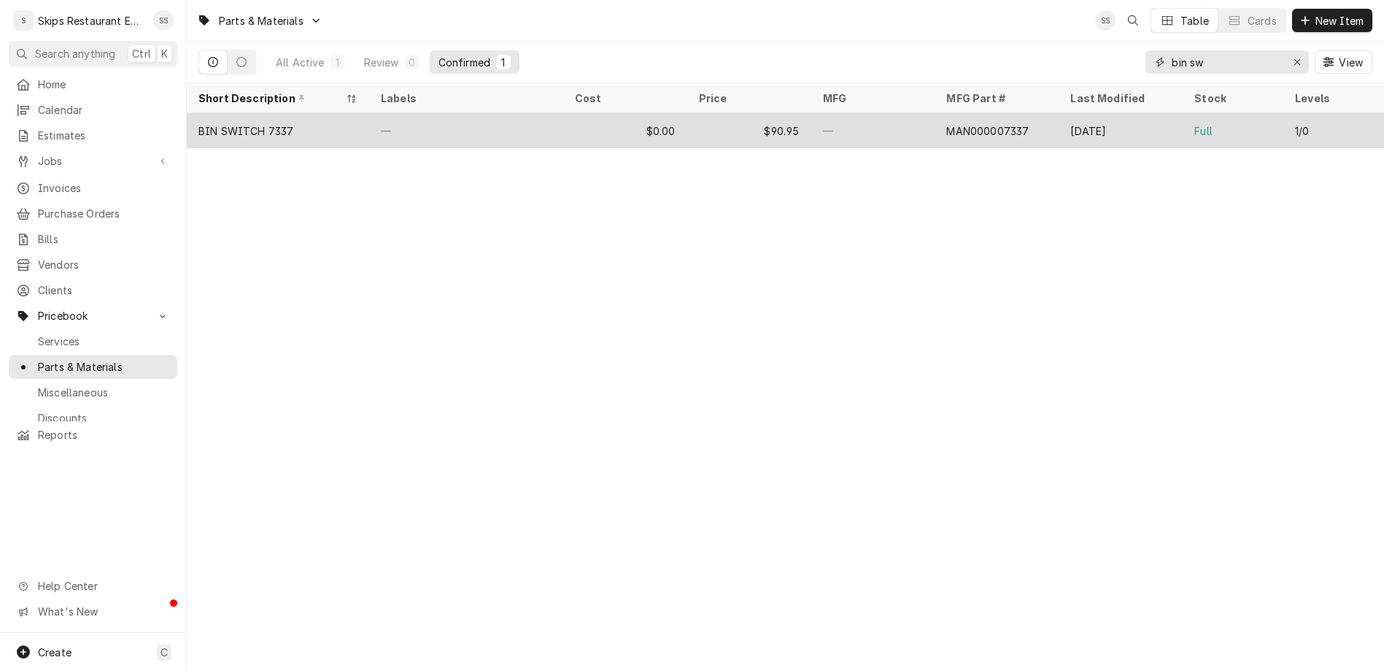
type input "bin sw"
click at [628, 113] on div "$0.00" at bounding box center [625, 130] width 124 height 35
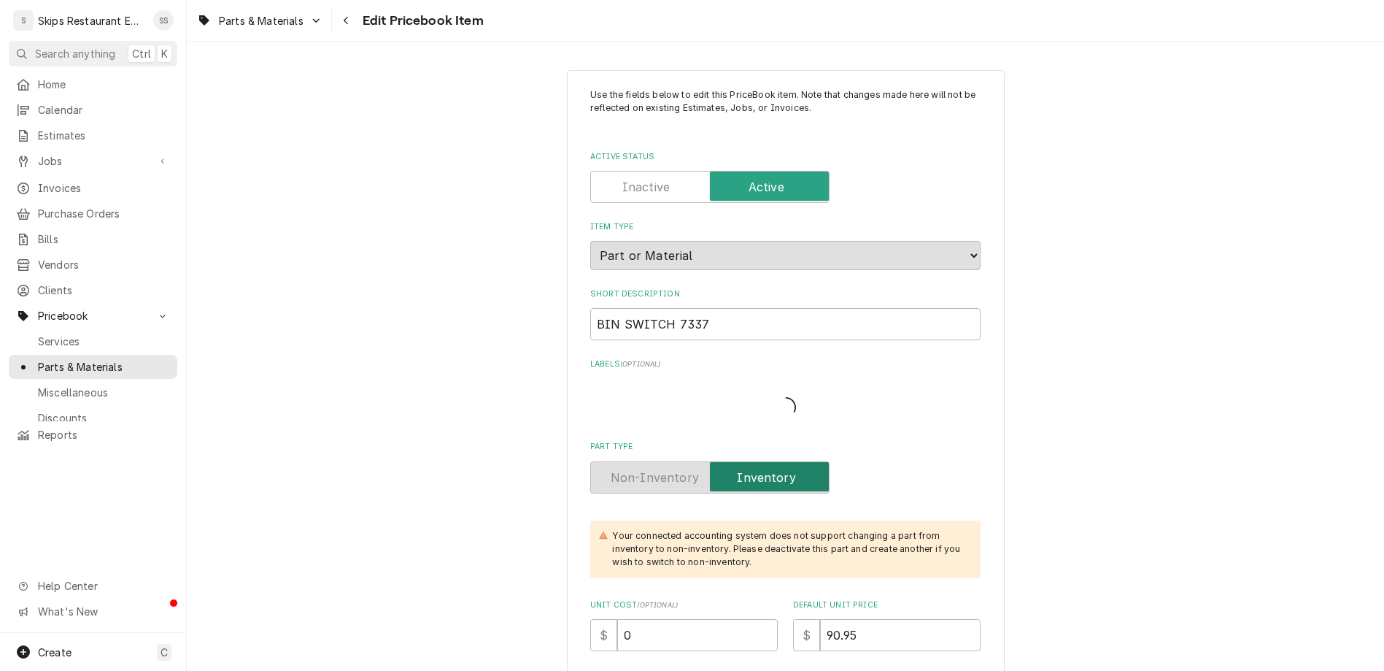
type textarea "x"
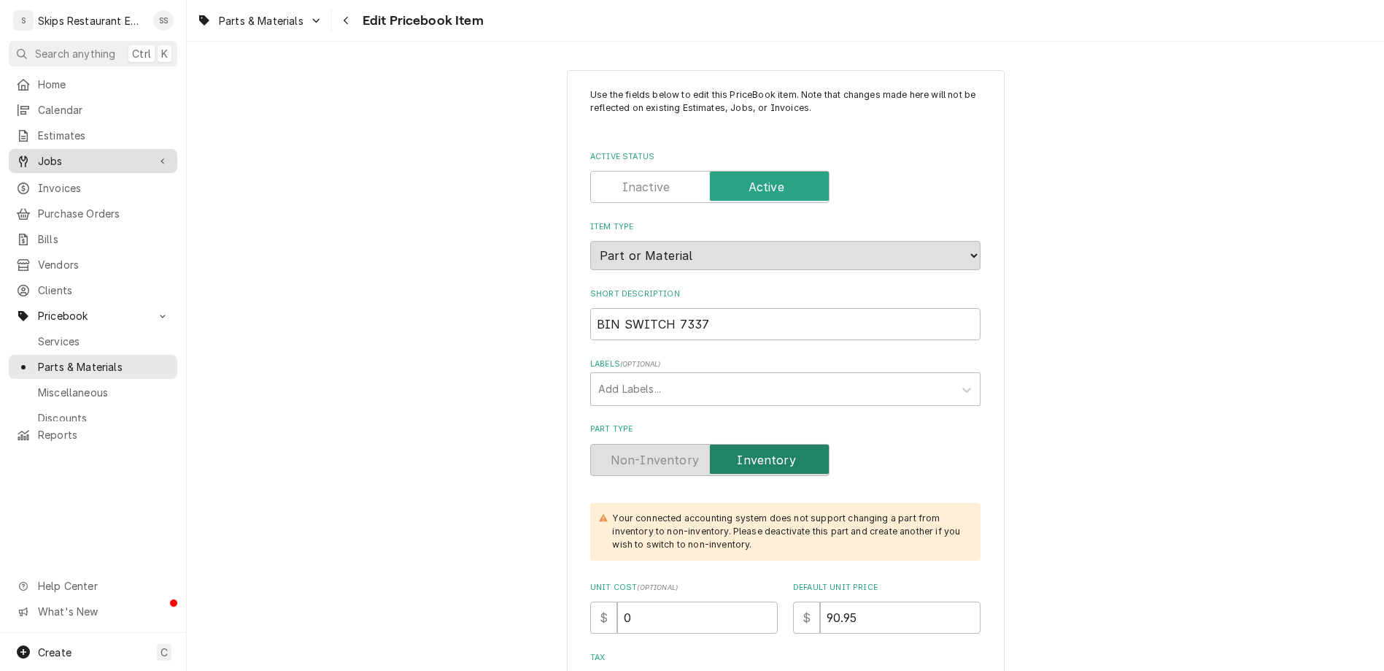
click at [62, 153] on span "Jobs" at bounding box center [93, 160] width 110 height 15
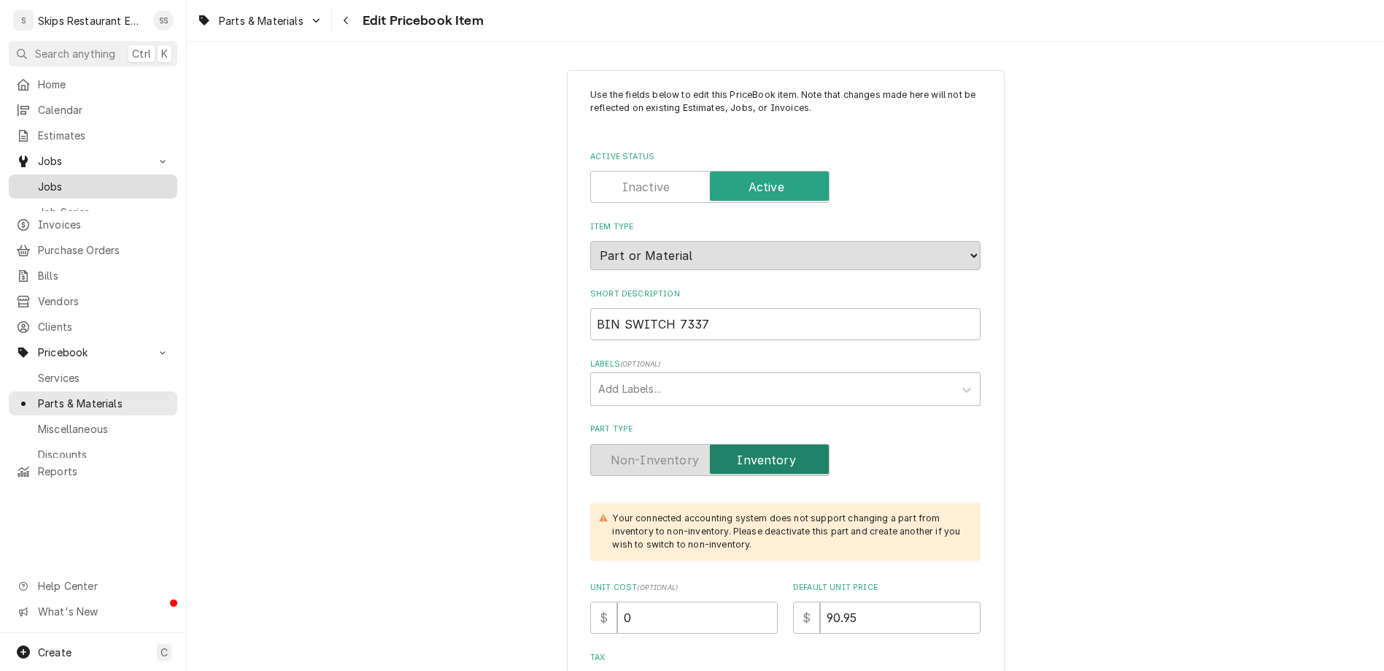
click at [45, 179] on span "Jobs" at bounding box center [104, 186] width 132 height 15
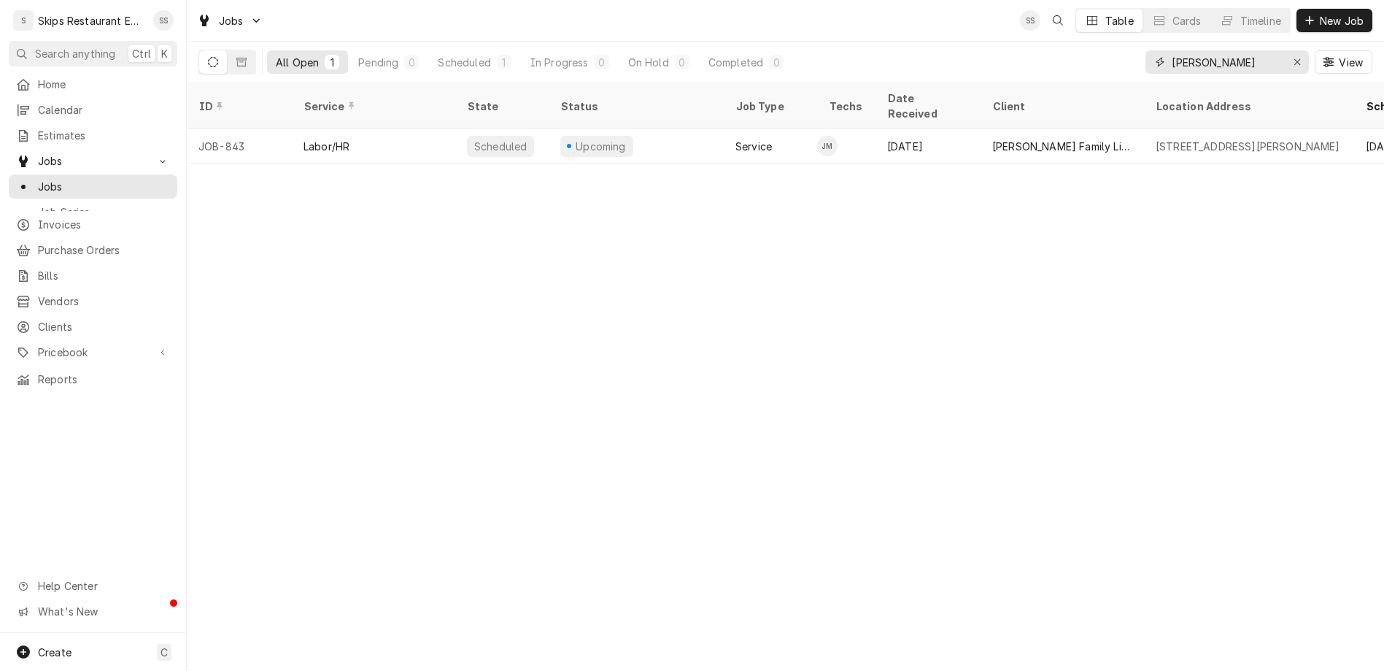
drag, startPoint x: 1259, startPoint y: 48, endPoint x: 1176, endPoint y: 46, distance: 83.2
click at [1176, 50] on input "[PERSON_NAME]" at bounding box center [1226, 61] width 109 height 23
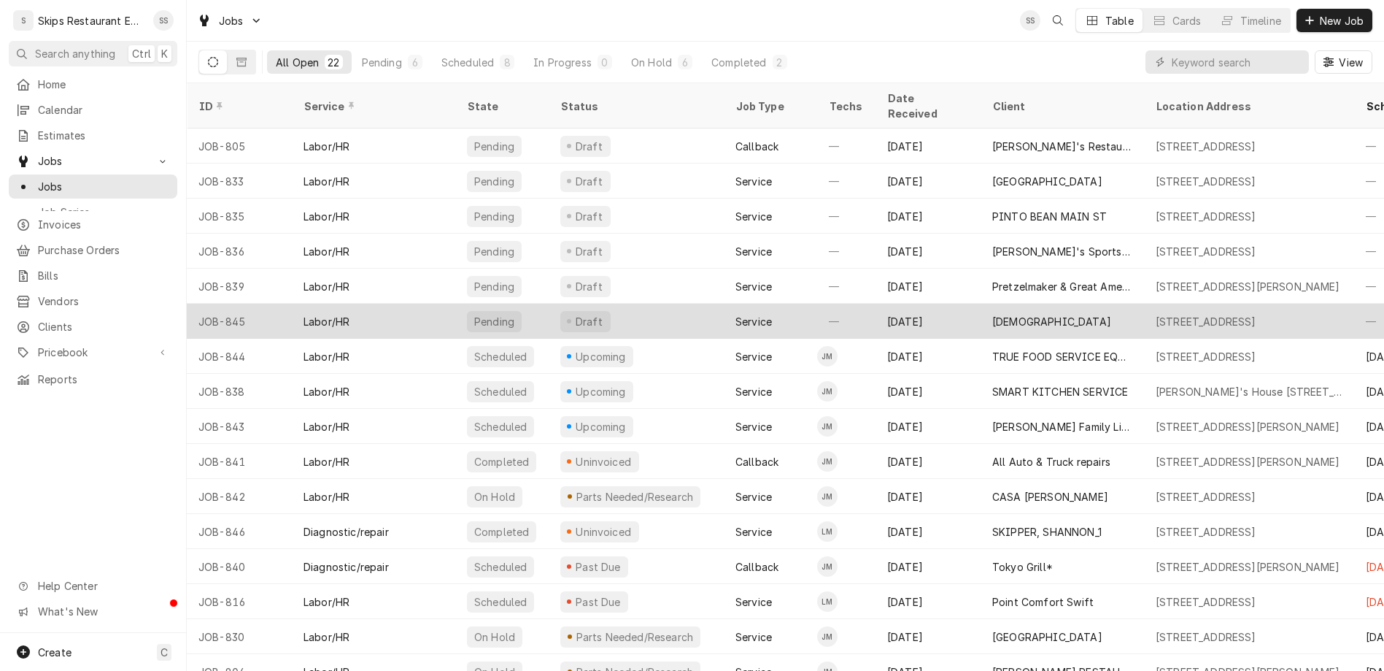
click at [992, 314] on div "[DEMOGRAPHIC_DATA]" at bounding box center [1051, 321] width 119 height 15
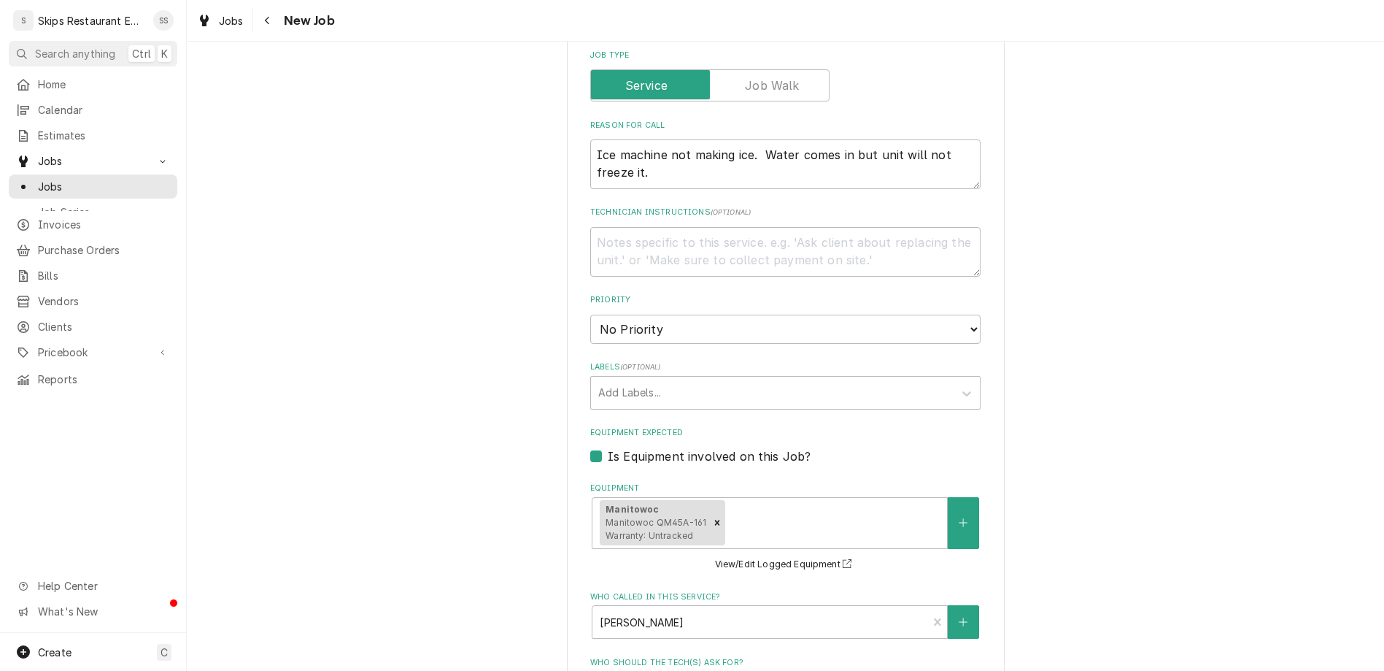
scroll to position [698, 0]
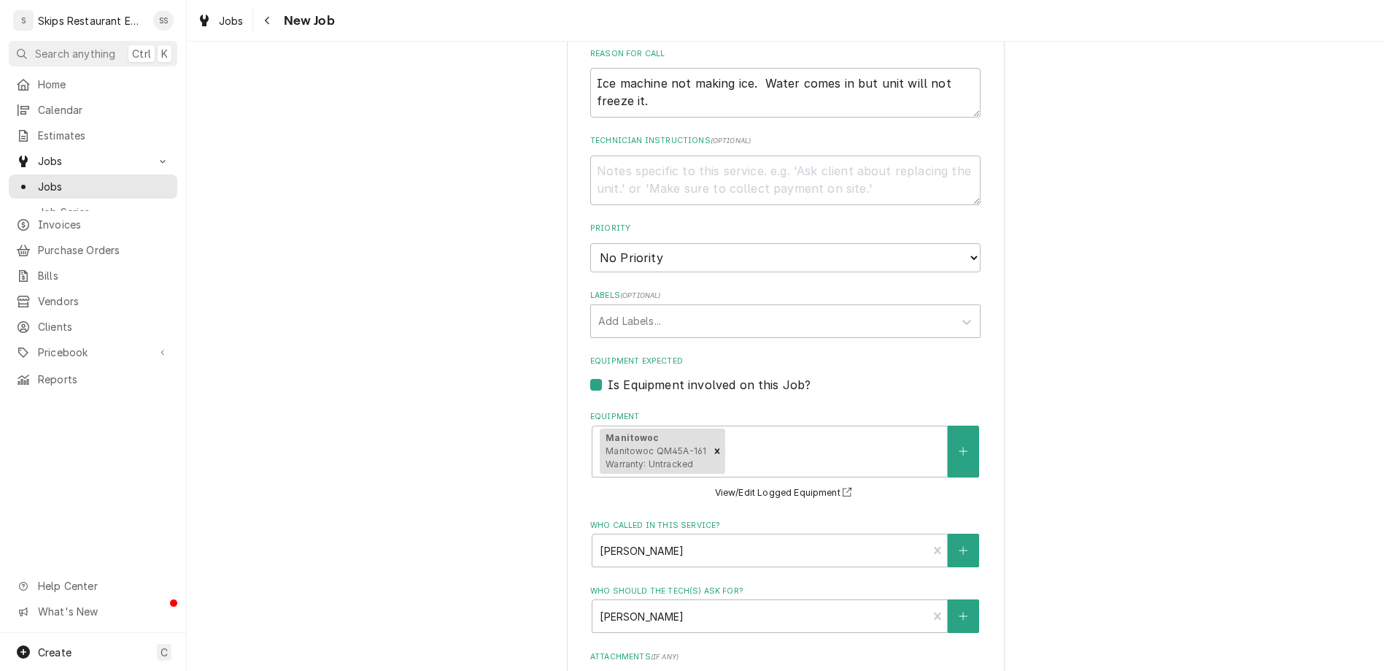
type input "[DATE]"
type textarea "x"
select select "09:30:00"
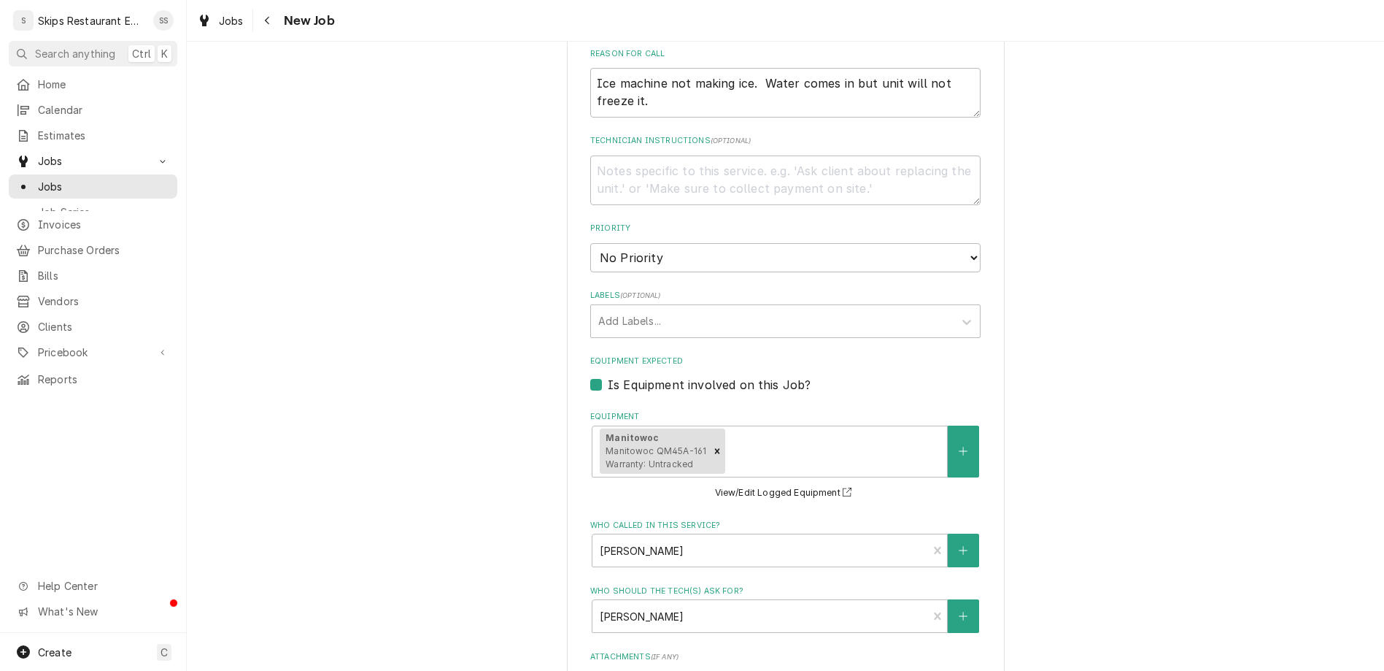
click option "9:30 AM" at bounding box center [0, 0] width 0 height 0
type textarea "x"
type input "1"
type textarea "x"
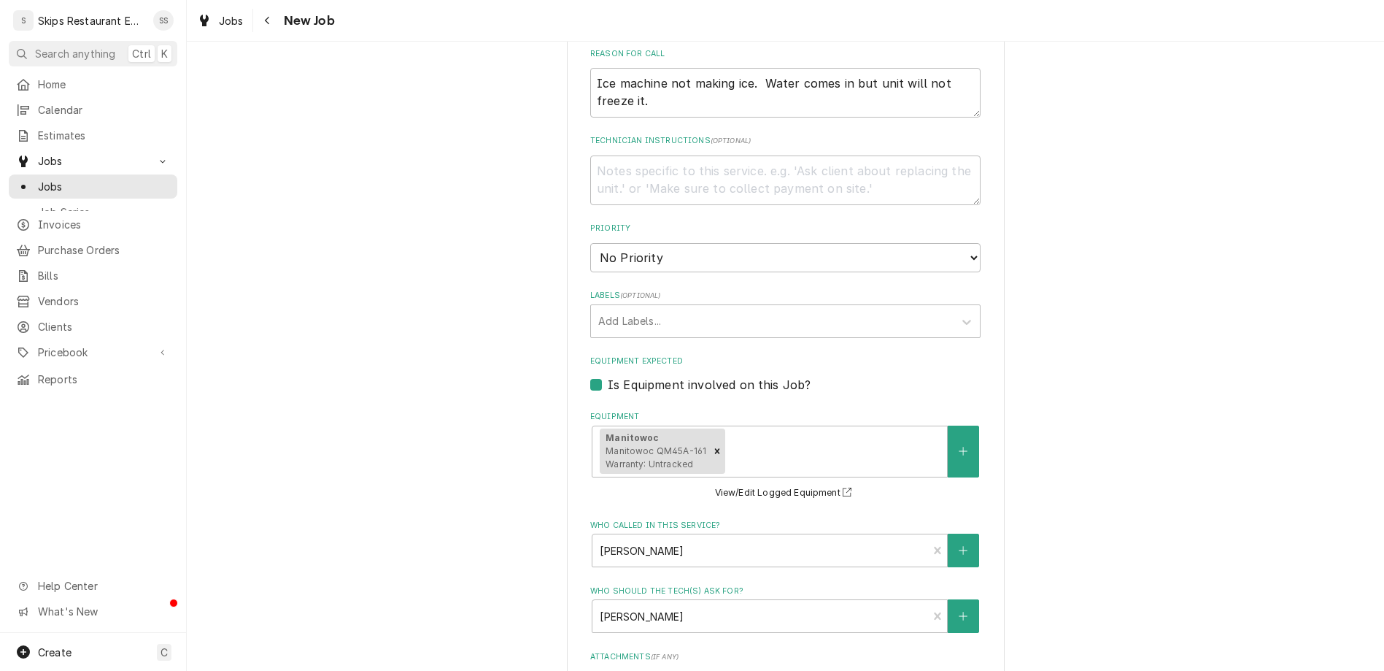
type input "1"
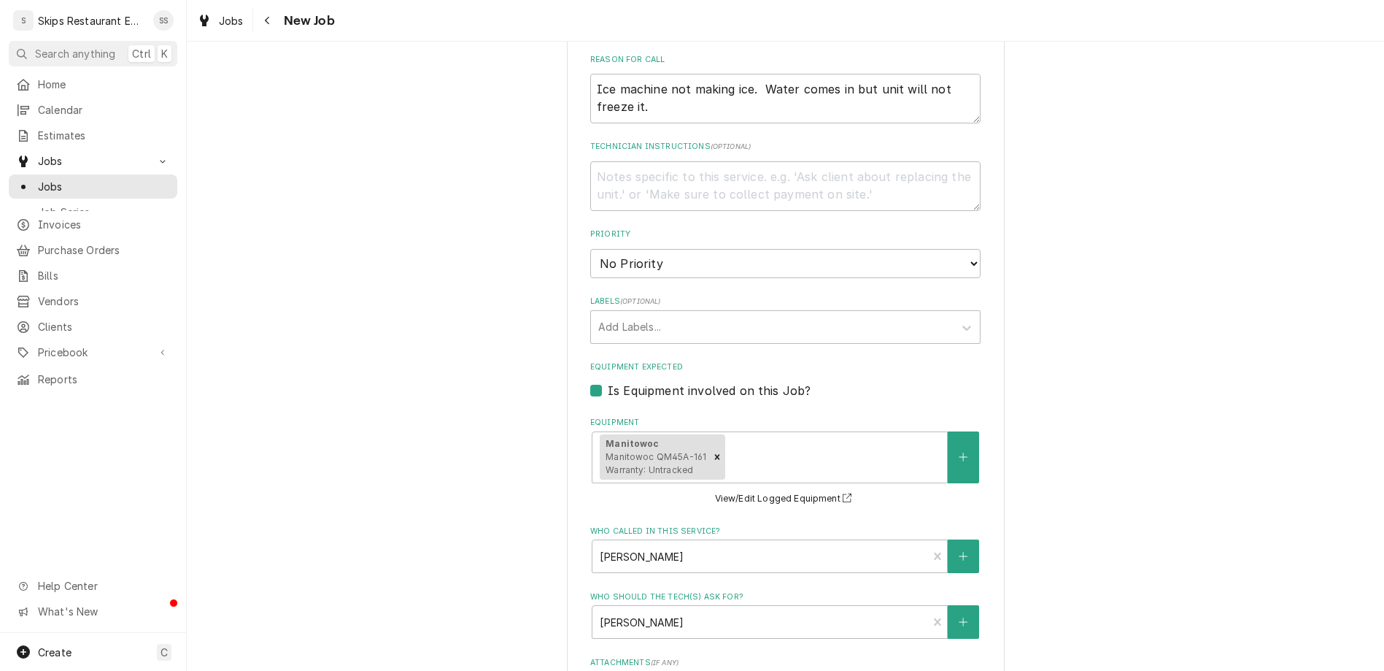
type textarea "x"
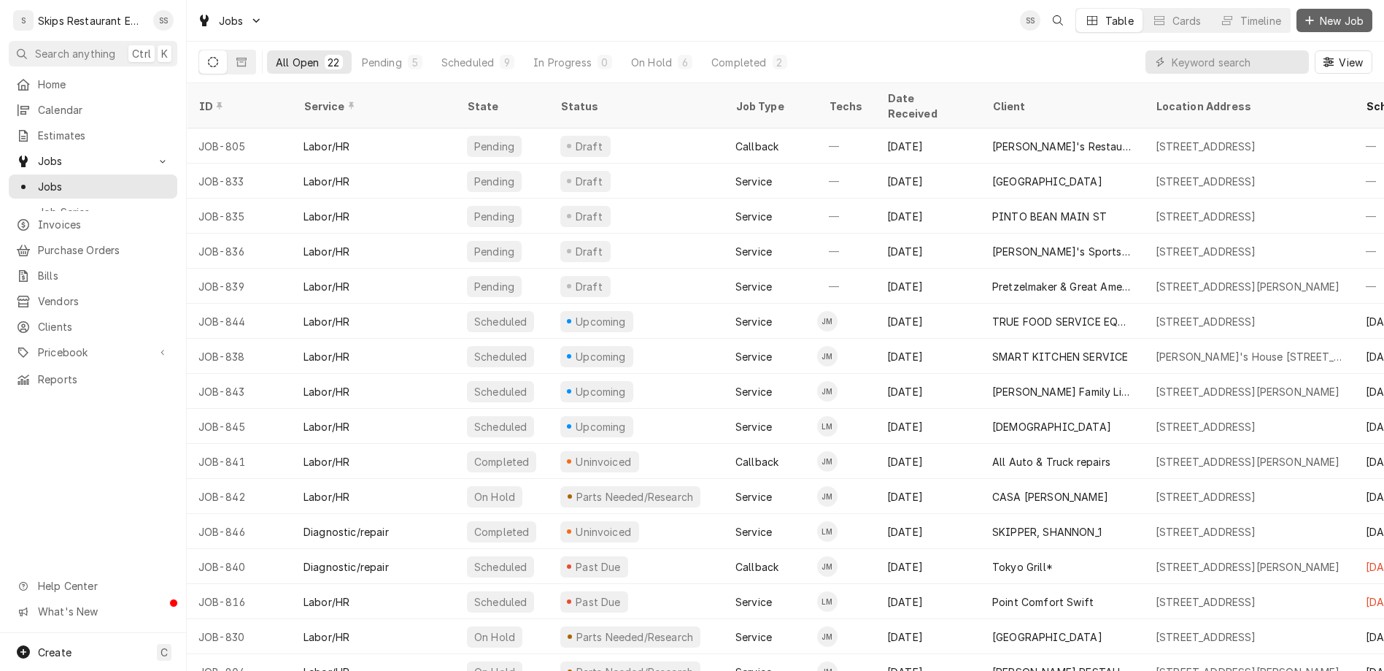
click at [1352, 16] on span "New Job" at bounding box center [1342, 20] width 50 height 15
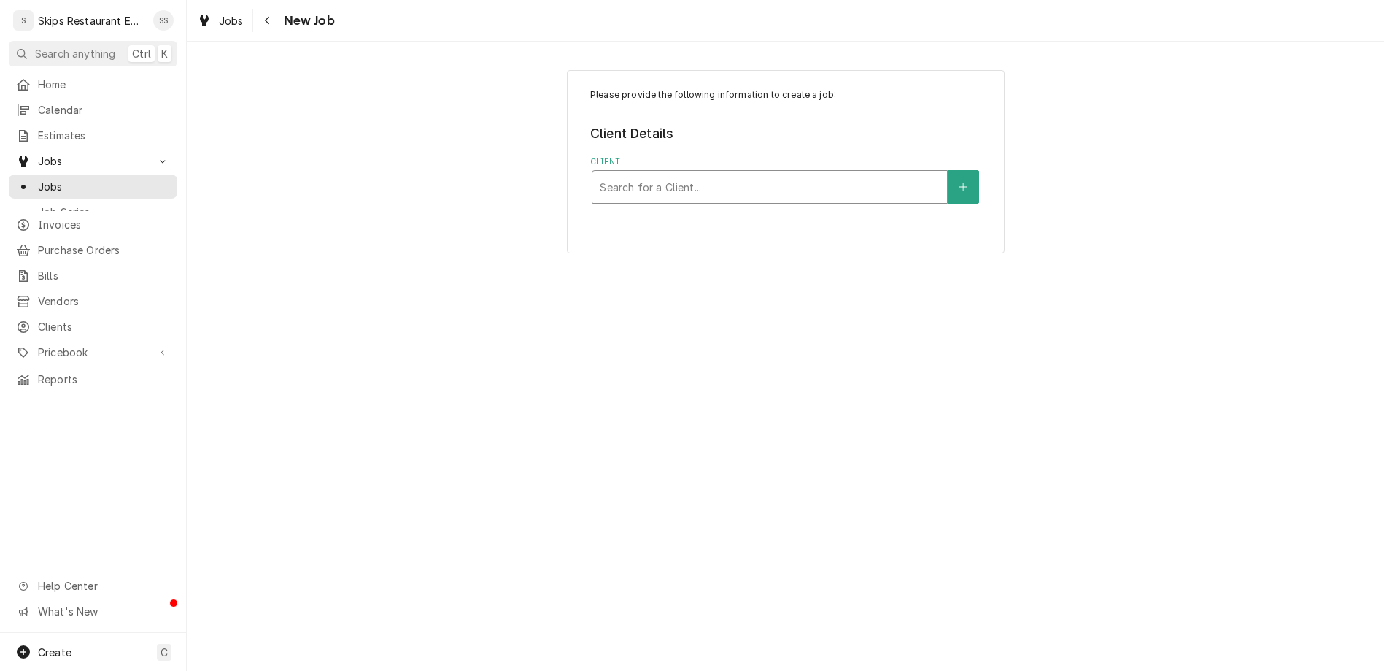
click at [697, 174] on div "Client" at bounding box center [770, 187] width 340 height 26
type input "itw"
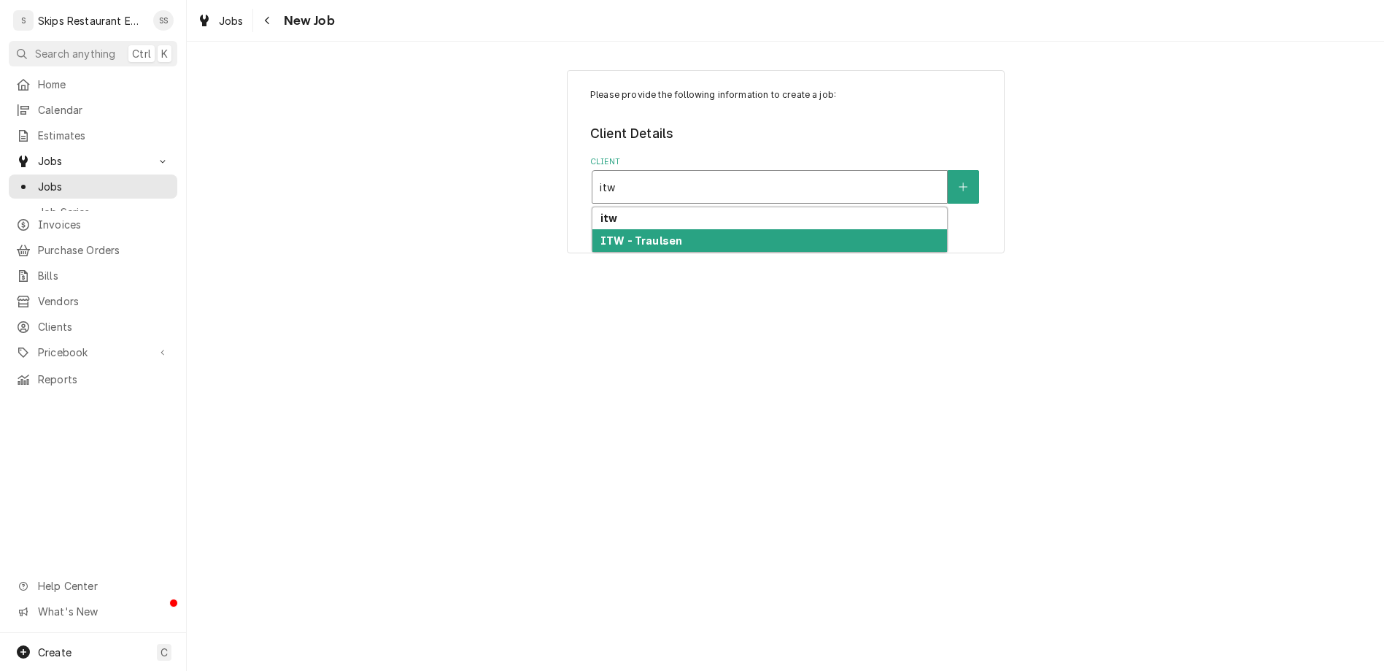
click at [632, 234] on strong "ITW - Traulsen" at bounding box center [642, 240] width 82 height 12
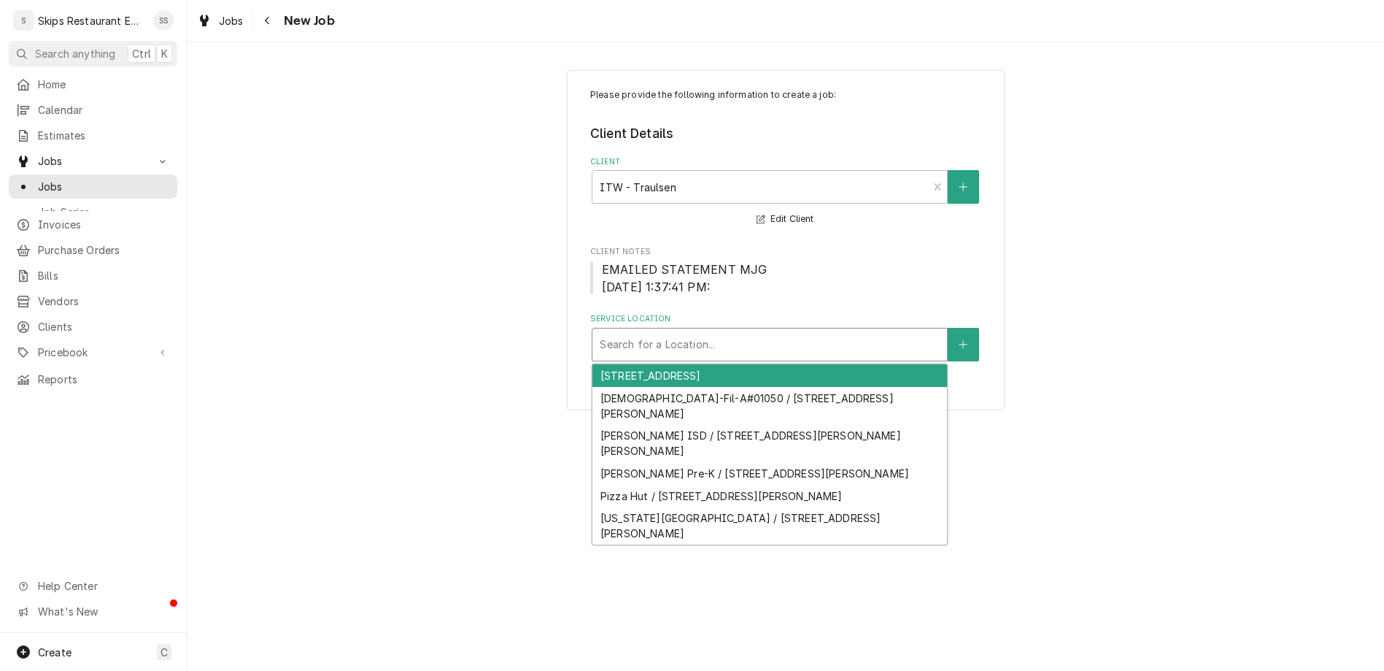
click at [648, 331] on div "Service Location" at bounding box center [770, 344] width 340 height 26
click at [959, 339] on icon "Create New Location" at bounding box center [963, 344] width 9 height 10
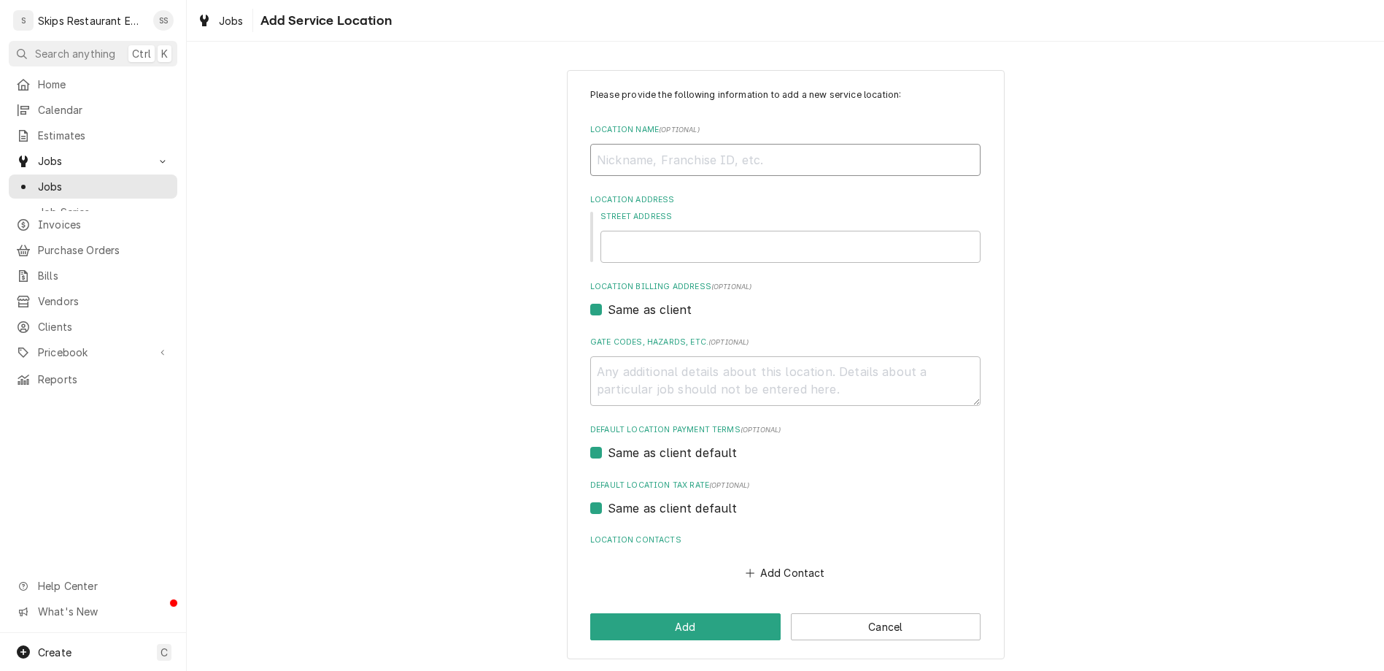
click at [708, 144] on input "Location Name ( optional )" at bounding box center [785, 160] width 390 height 32
type textarea "x"
type input "W"
type textarea "x"
type input "Wa"
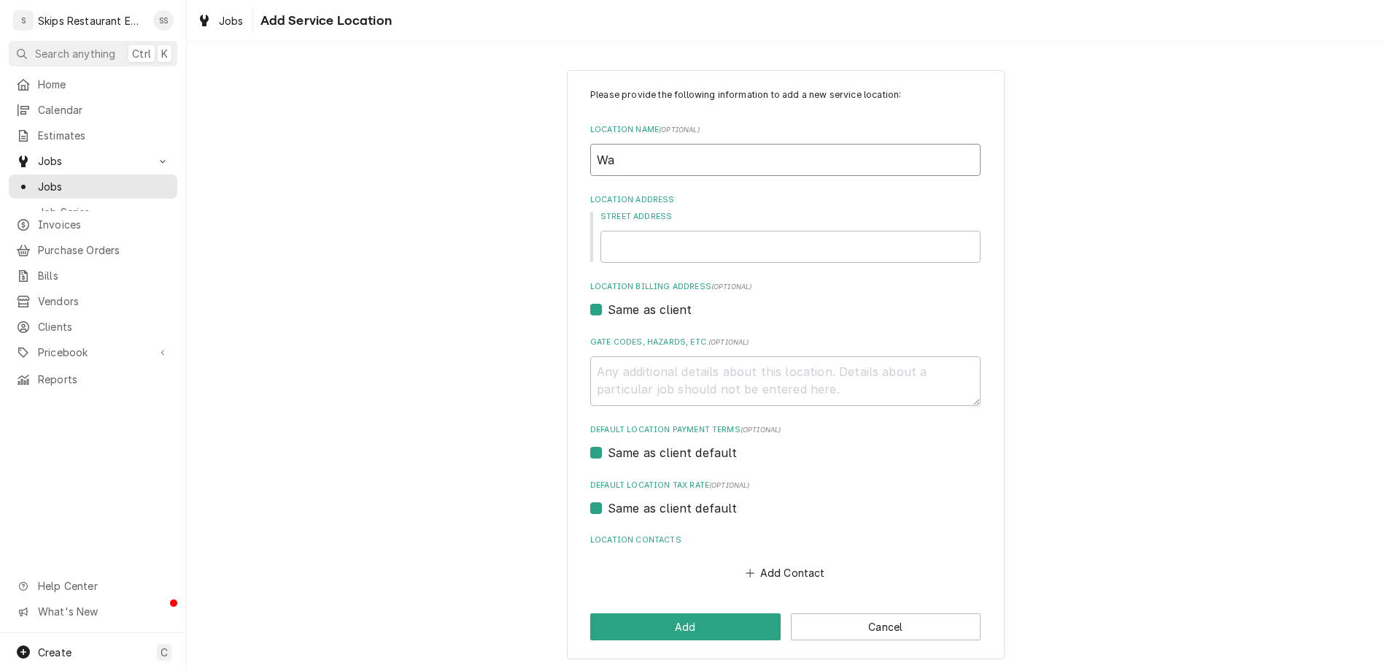
type textarea "x"
type input "Wat"
type textarea "x"
type input "Wa"
type textarea "x"
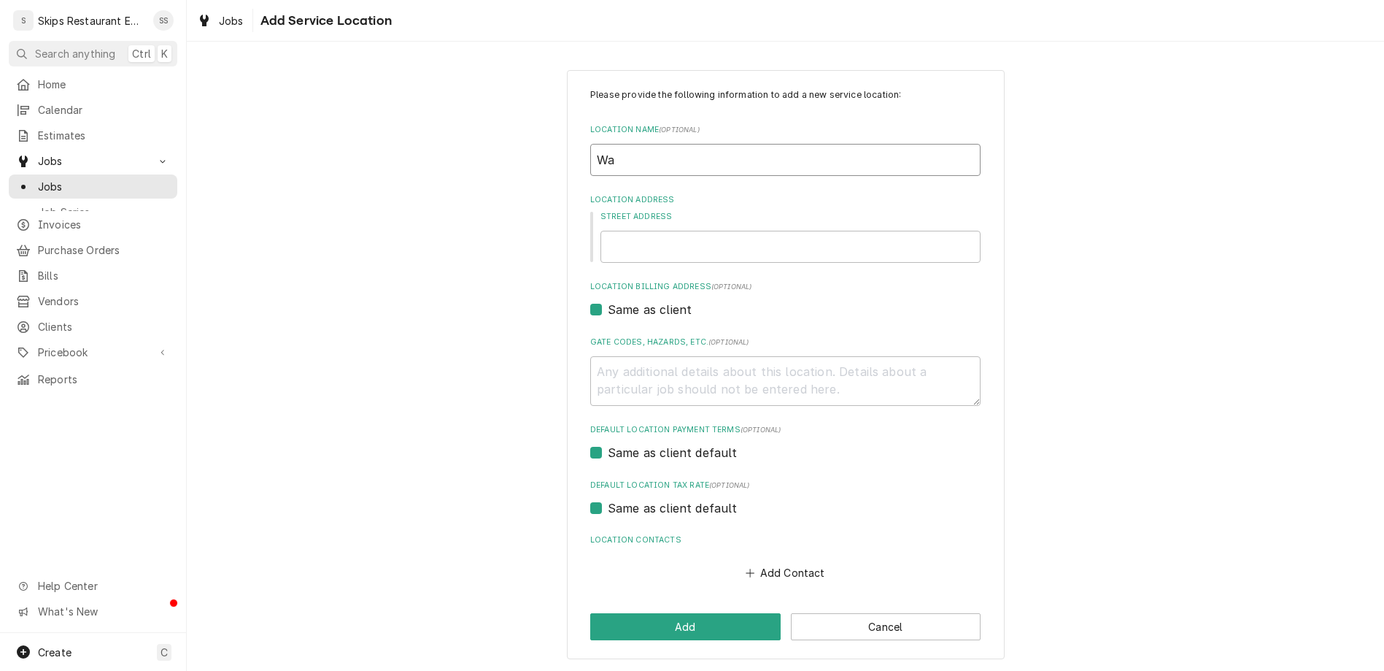
type input "W"
type textarea "x"
type input "Wh"
type textarea "x"
type input "Wha"
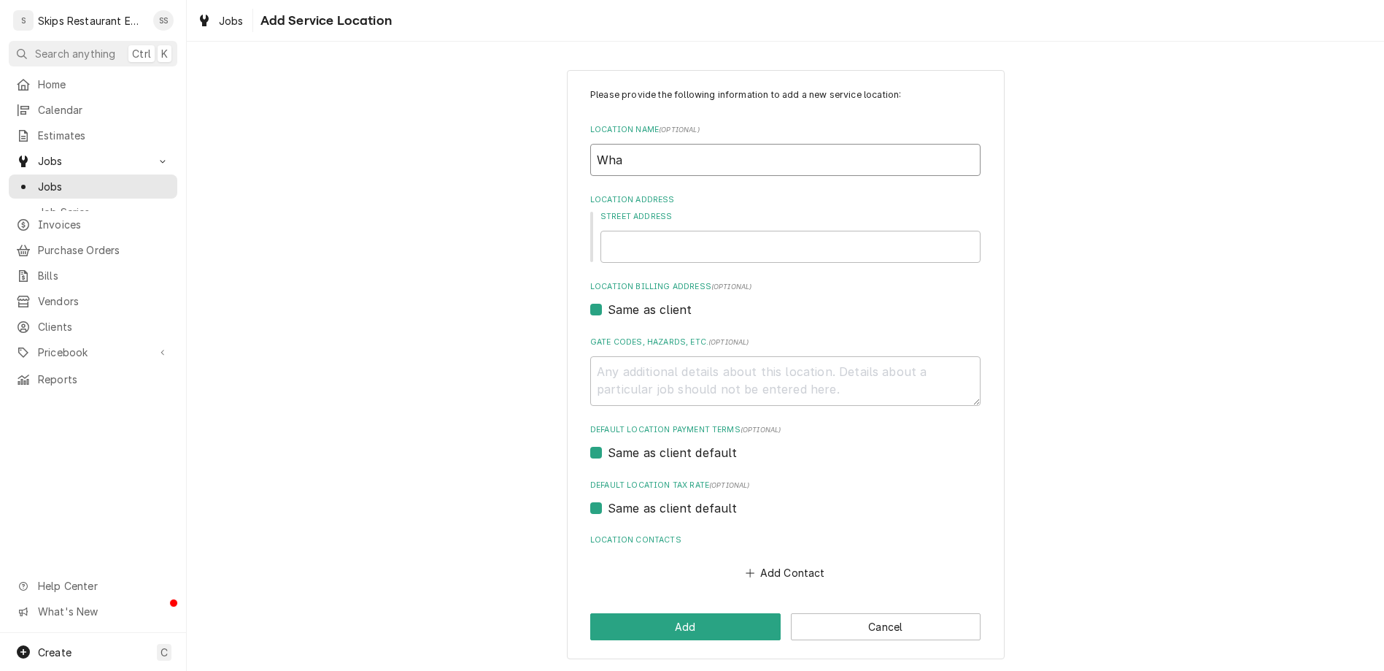
type textarea "x"
type input "What"
type textarea "x"
type input "Whata"
type textarea "x"
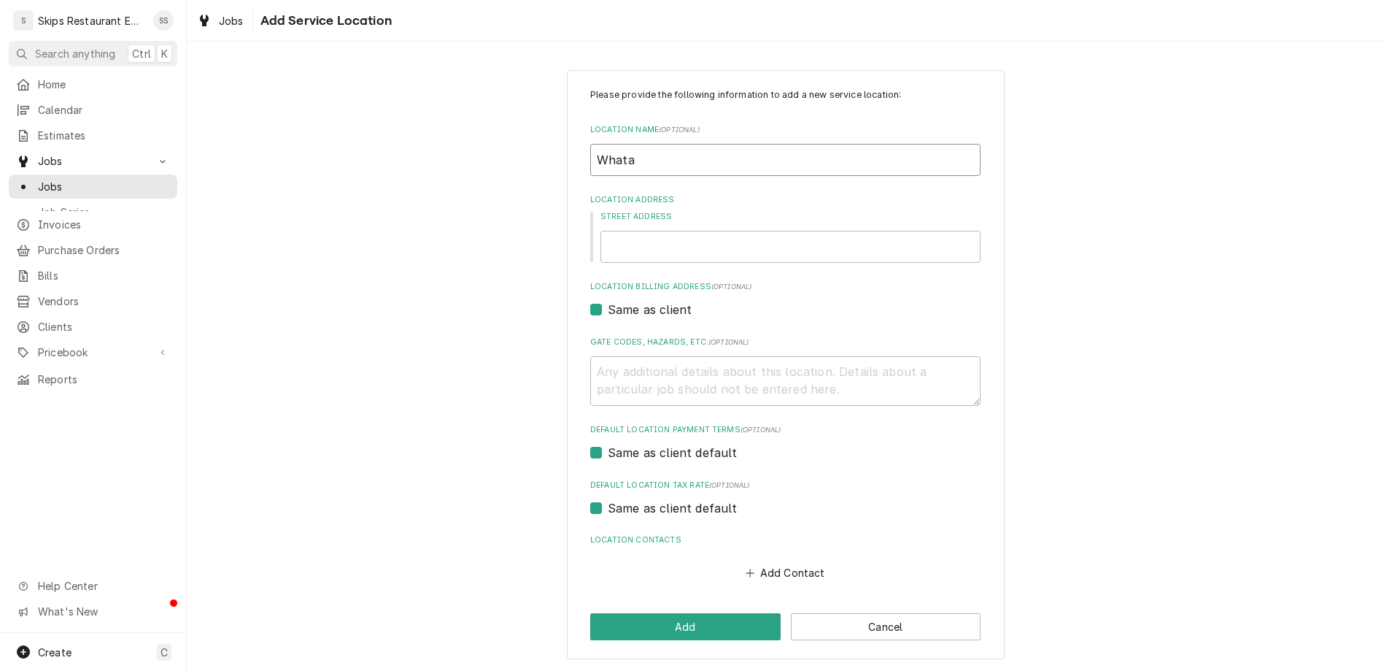
type input "Whatab"
type textarea "x"
type input "Whatabu"
type textarea "x"
type input "Whatabur"
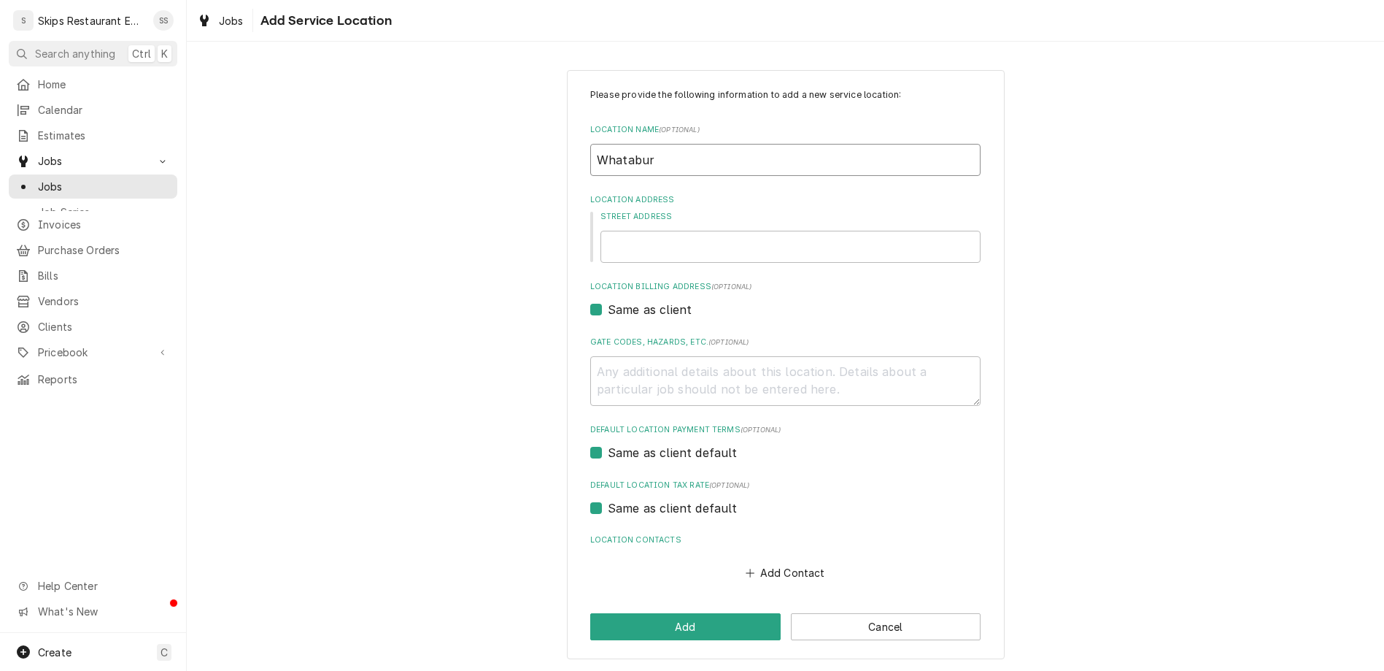
type textarea "x"
type input "Whataburg"
type textarea "x"
type input "Whataburge"
type textarea "x"
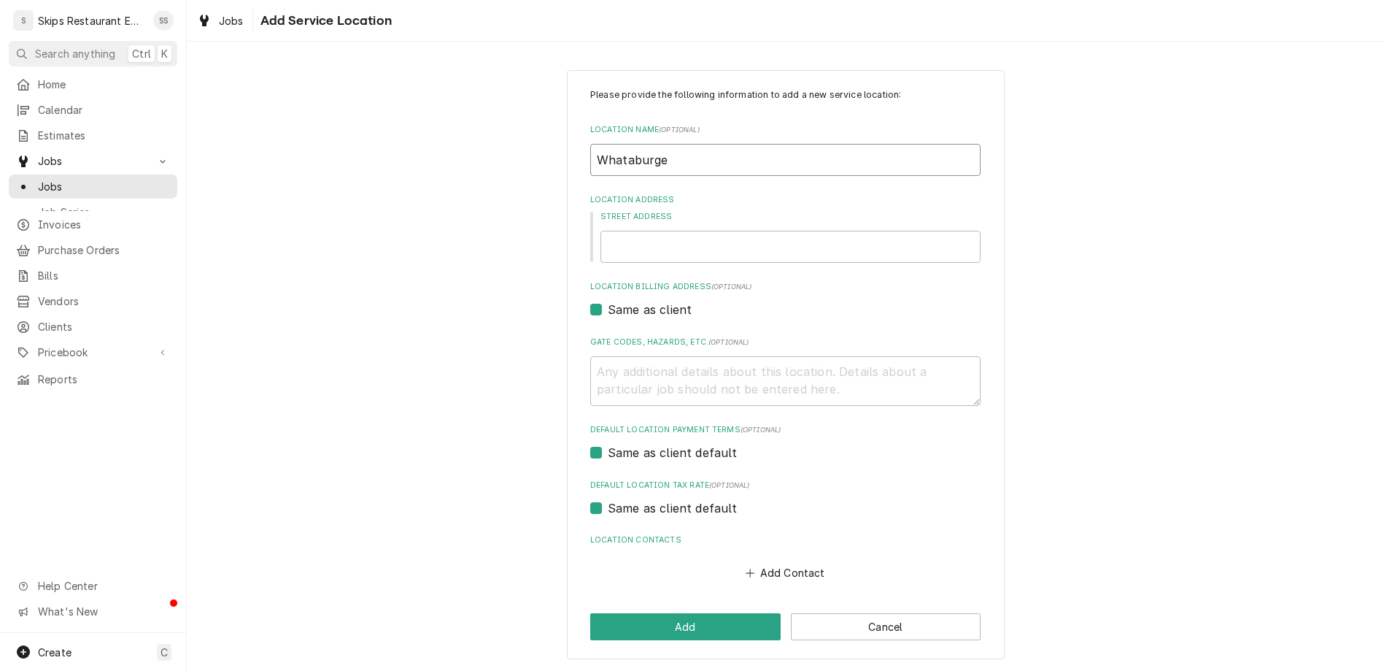
type input "Whataburger"
type textarea "x"
type input "Whataburger"
type textarea "x"
type input "1"
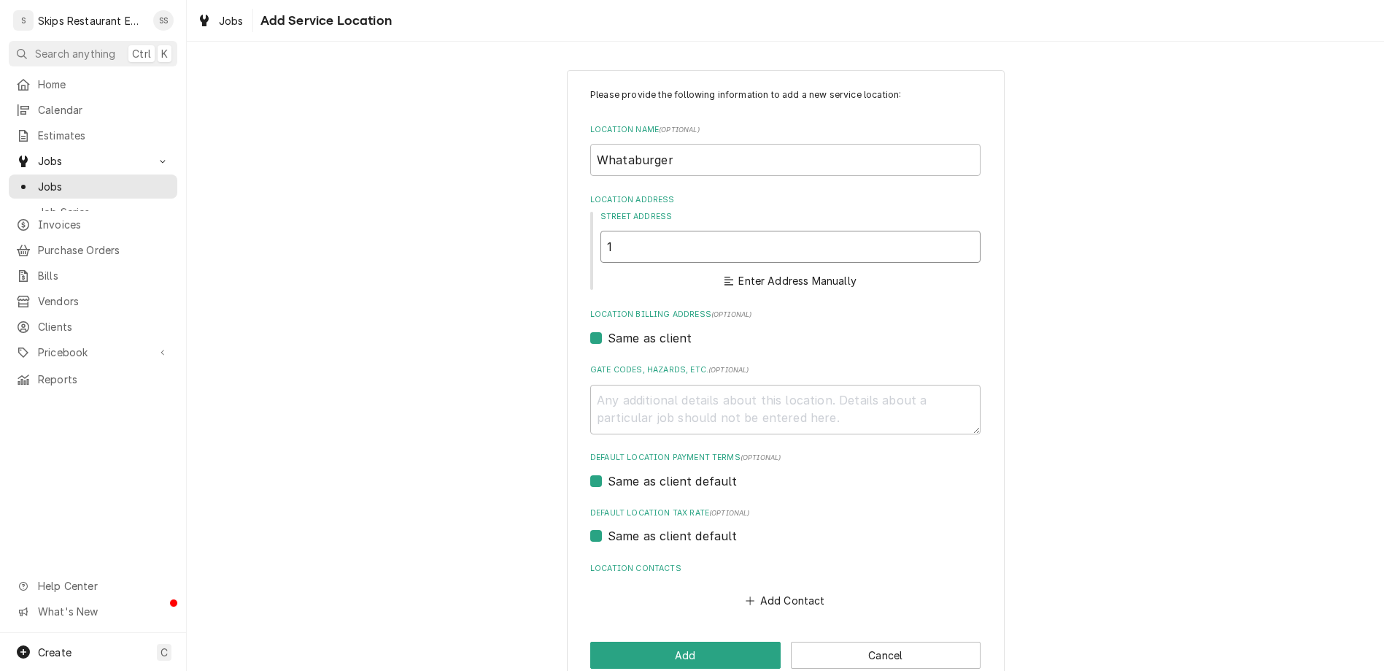
type textarea "x"
type input "16"
type textarea "x"
type input "160"
type textarea "x"
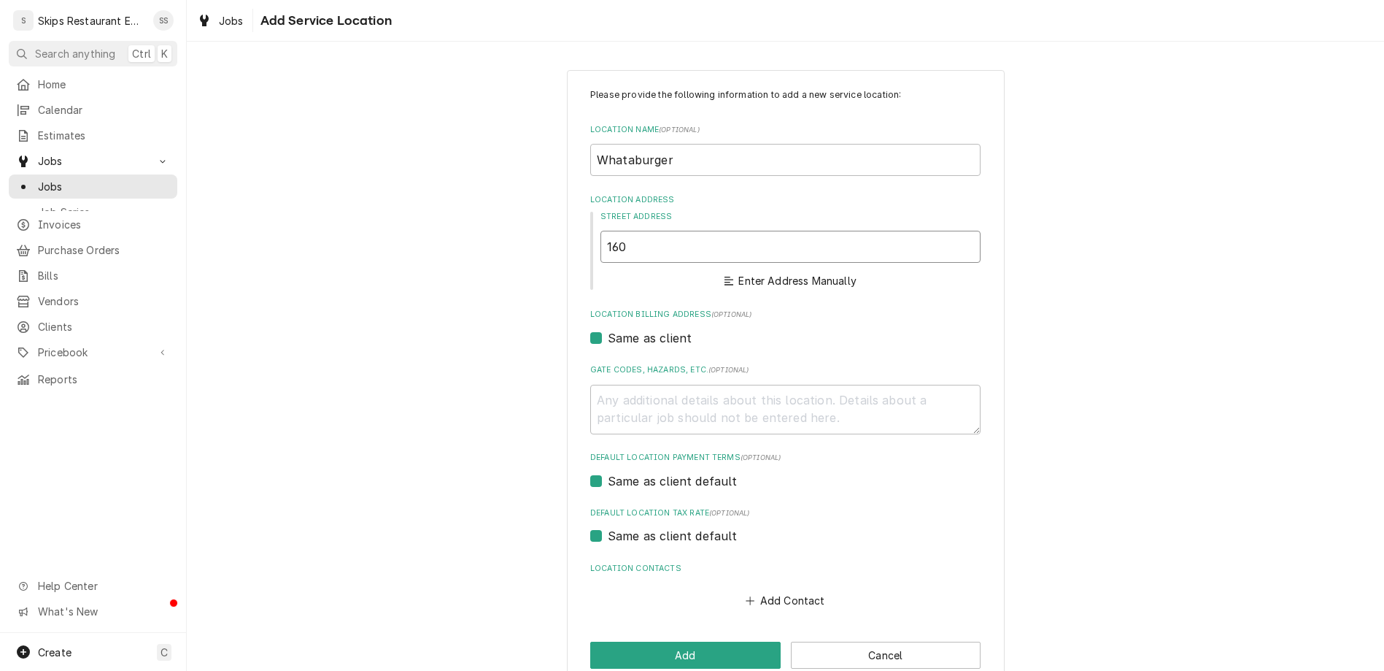
type input "1603"
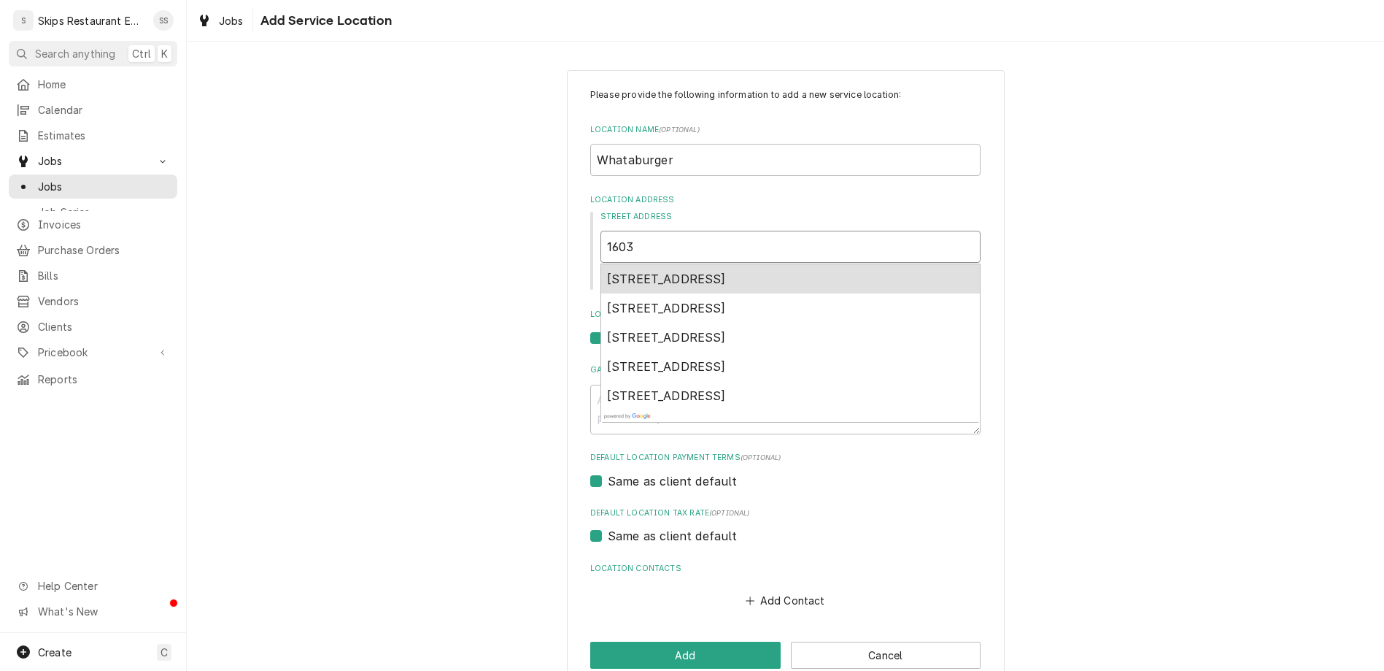
type textarea "x"
type input "1603"
type textarea "x"
type input "1603 N"
type textarea "x"
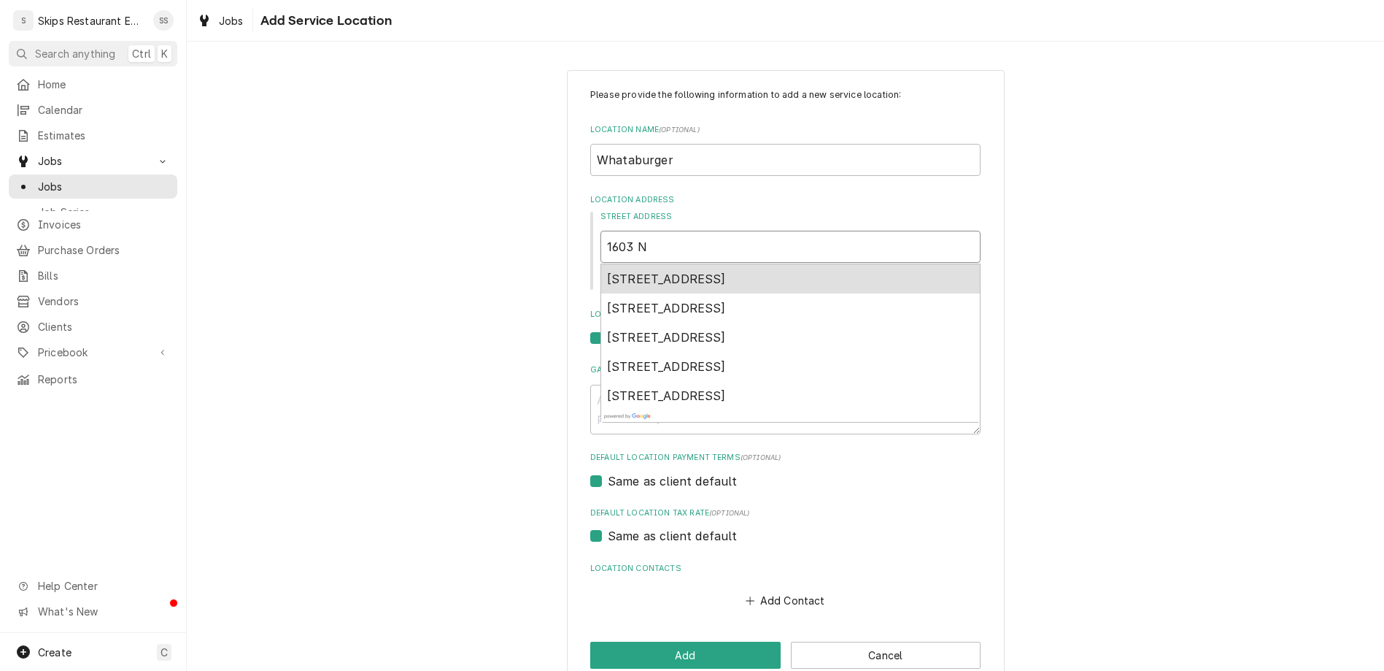
type input "1603 N"
type textarea "x"
type input "1603 N T"
type textarea "x"
type input "1603 N Te"
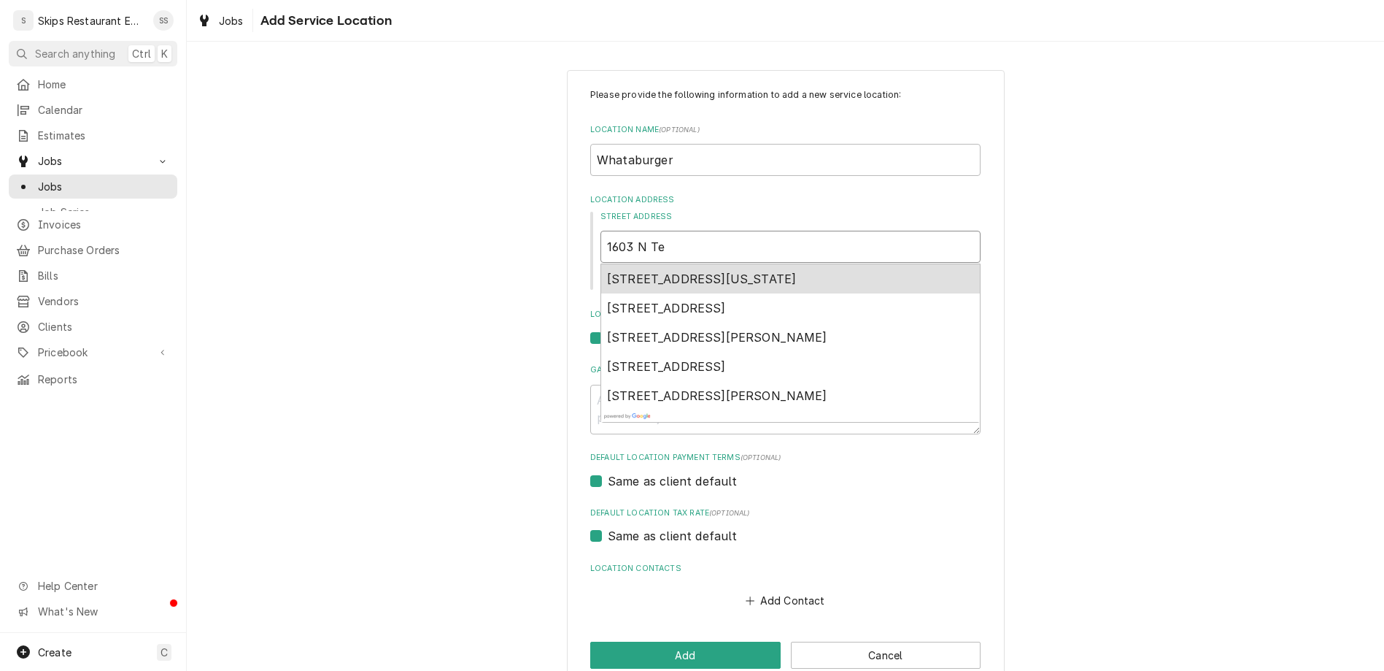
type textarea "x"
type input "1603 N Tex"
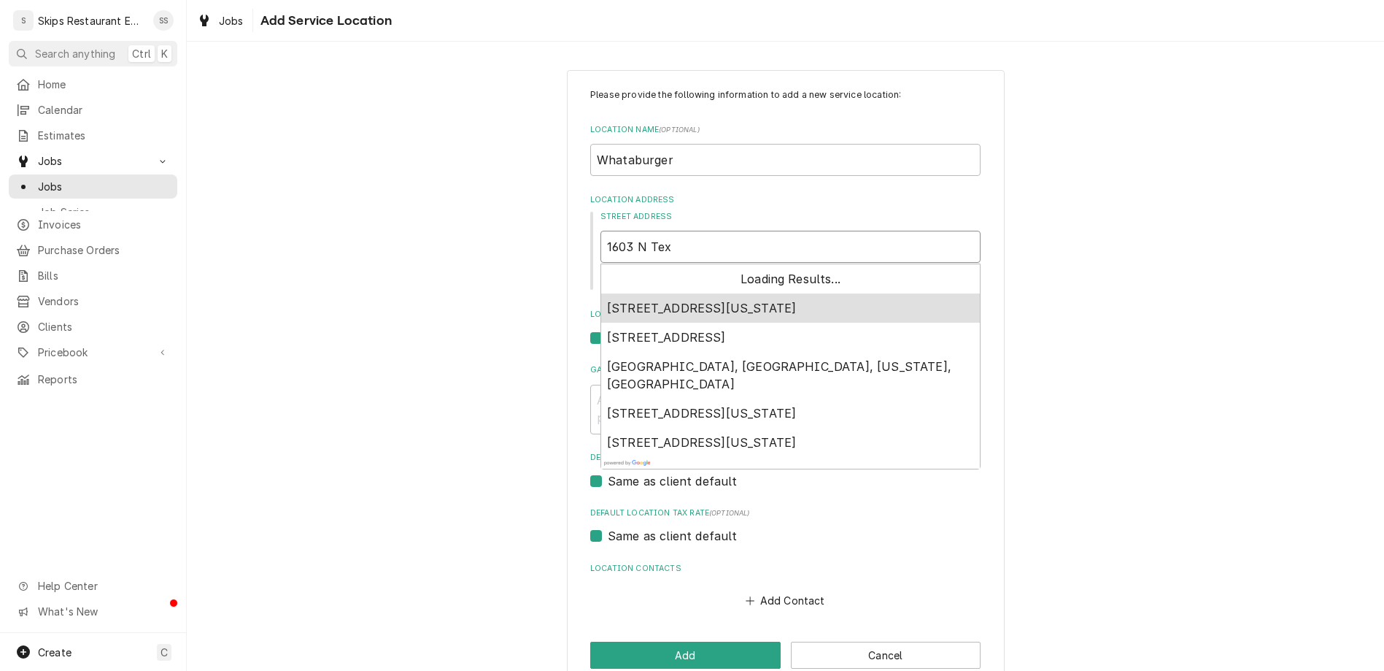
type textarea "x"
type input "1603 N Texa"
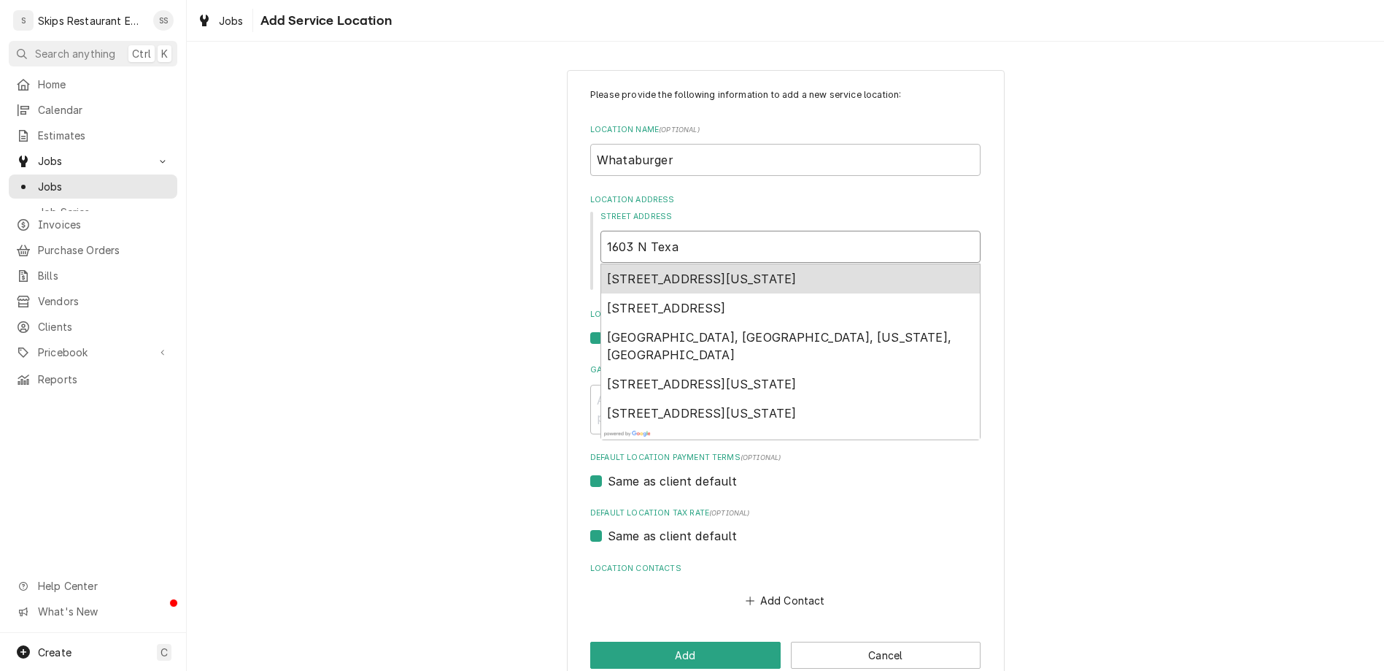
type textarea "x"
type input "1603 N Texan"
type textarea "x"
type input "1603 N Texana"
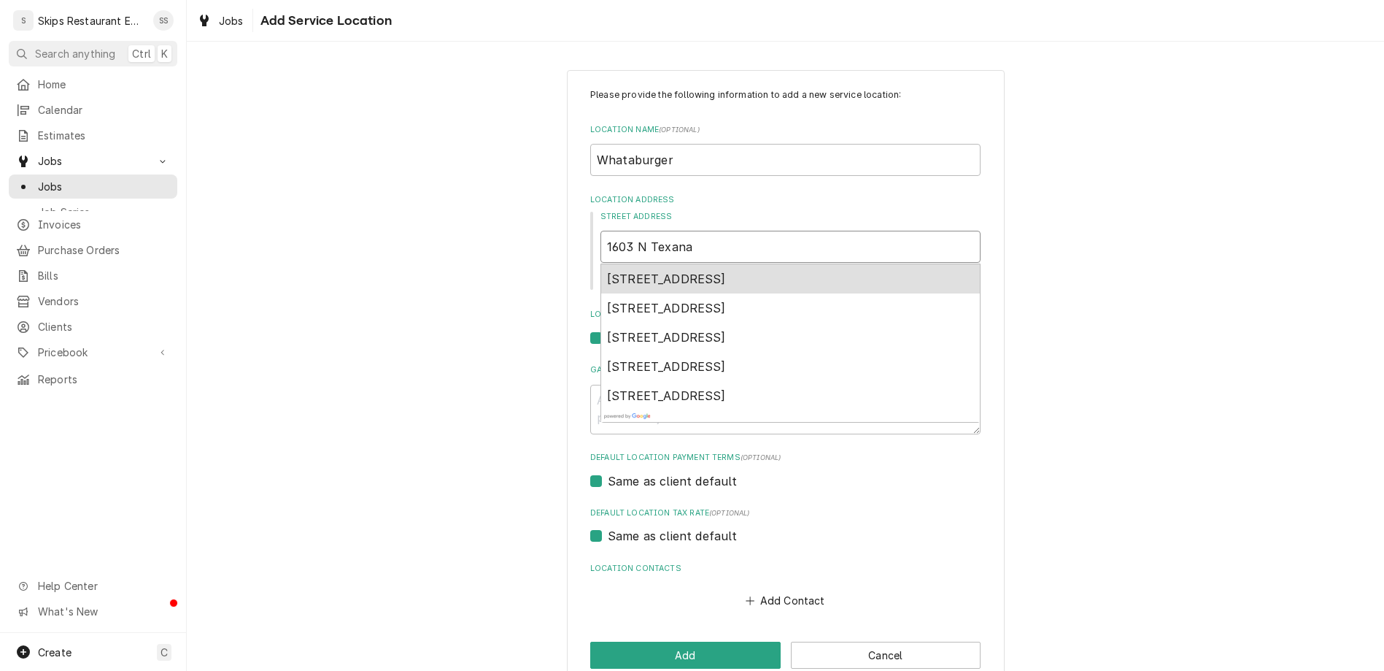
type textarea "x"
type input "1603 N Texana"
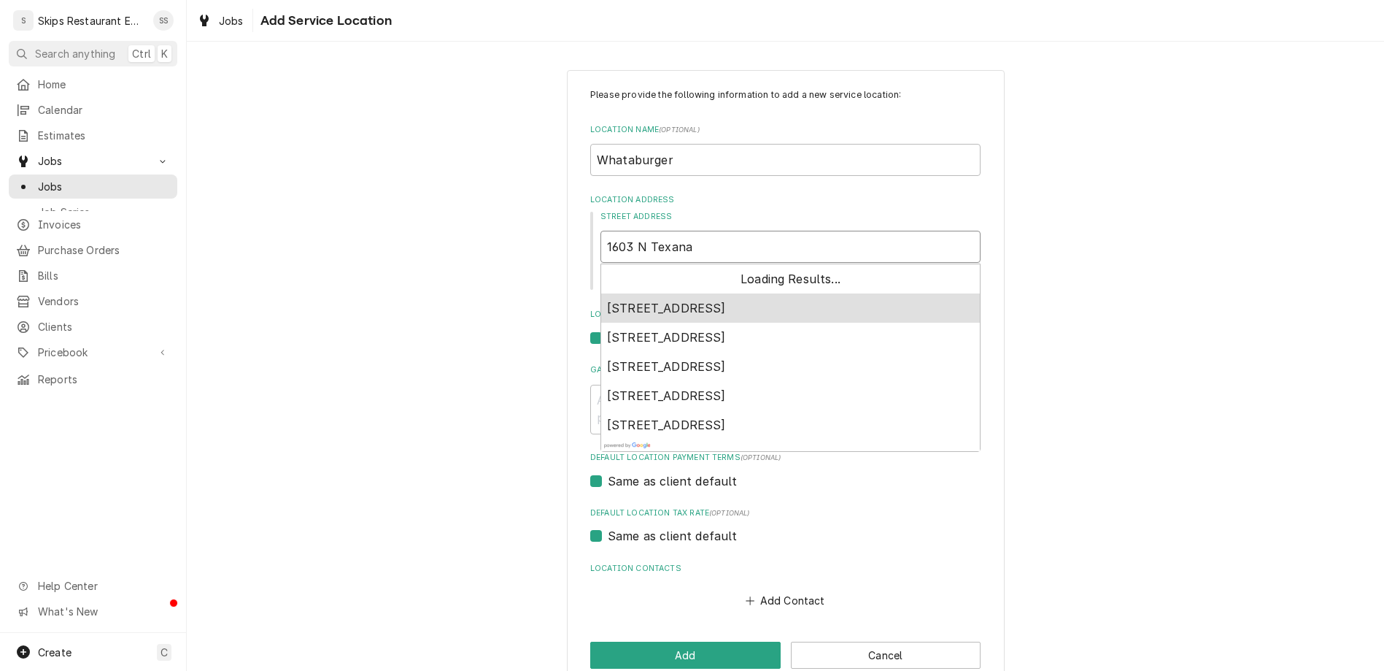
type textarea "x"
type input "1603 N Texana S"
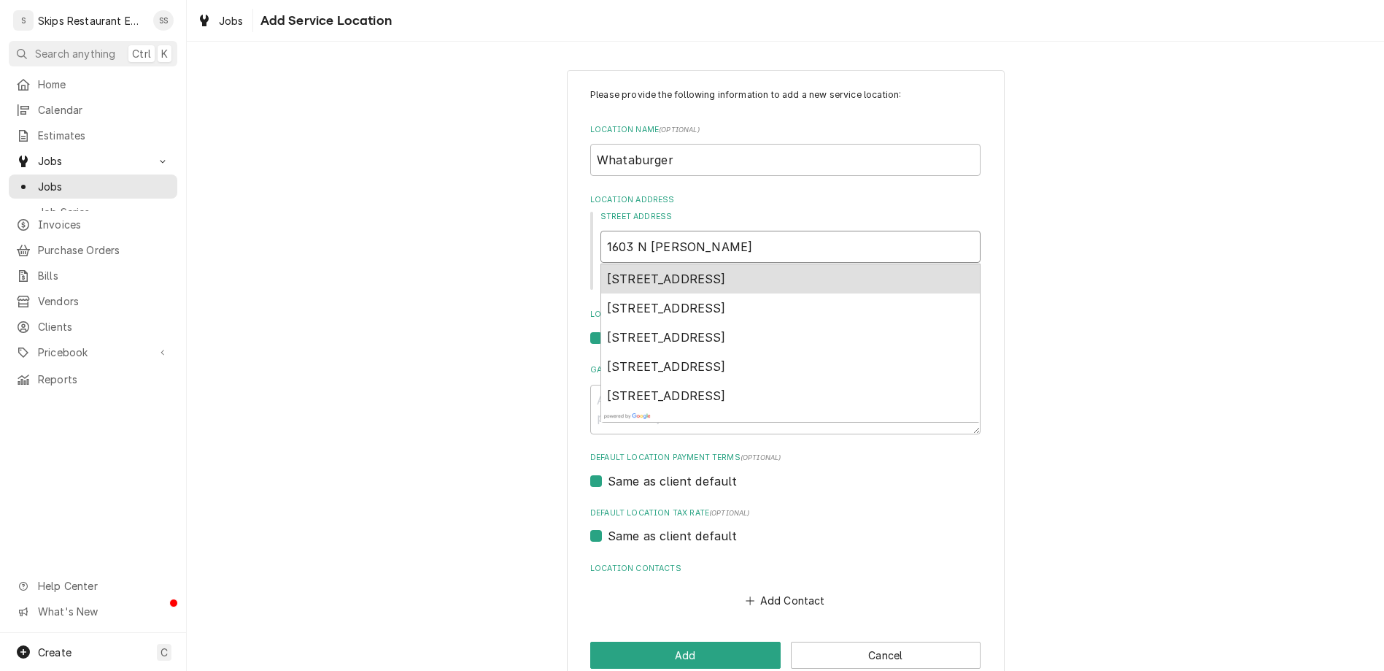
type textarea "x"
type input "1603 N Texana St"
click at [685, 264] on div "1603 North Texana Street, Hallettsville, TX, USA" at bounding box center [790, 278] width 379 height 29
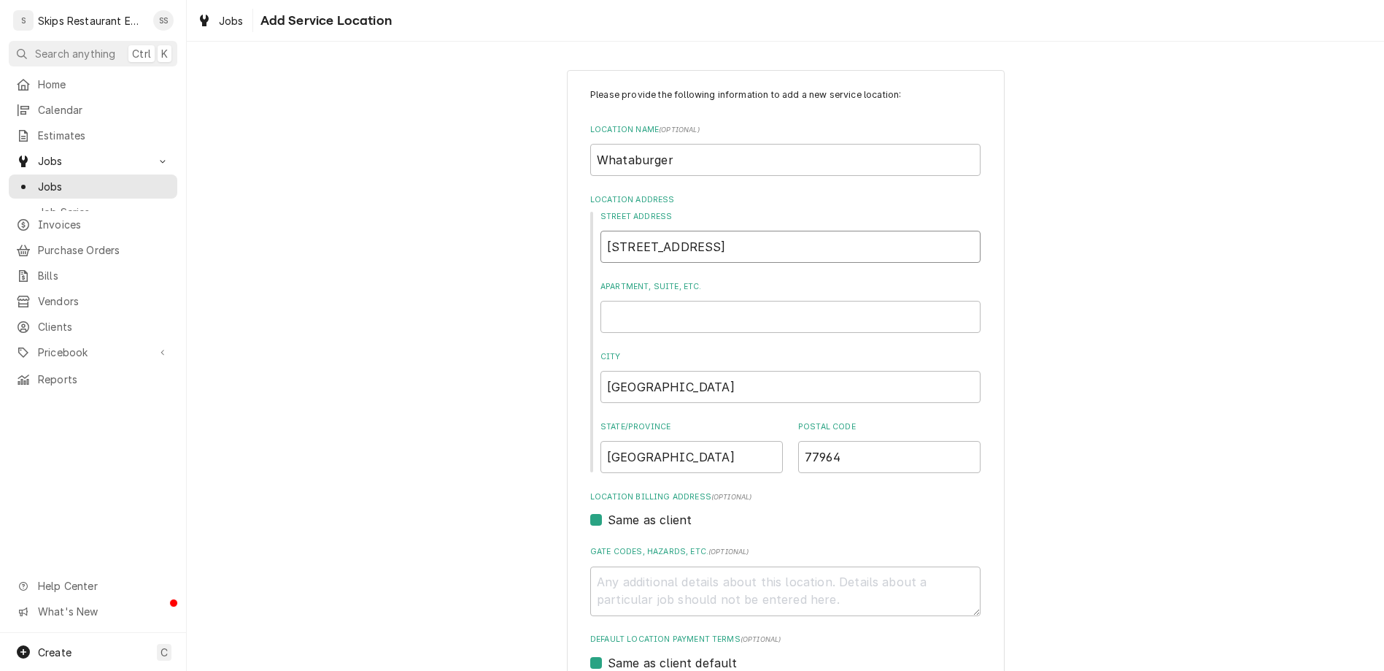
type textarea "x"
type input "1603 N Texana St"
type textarea "x"
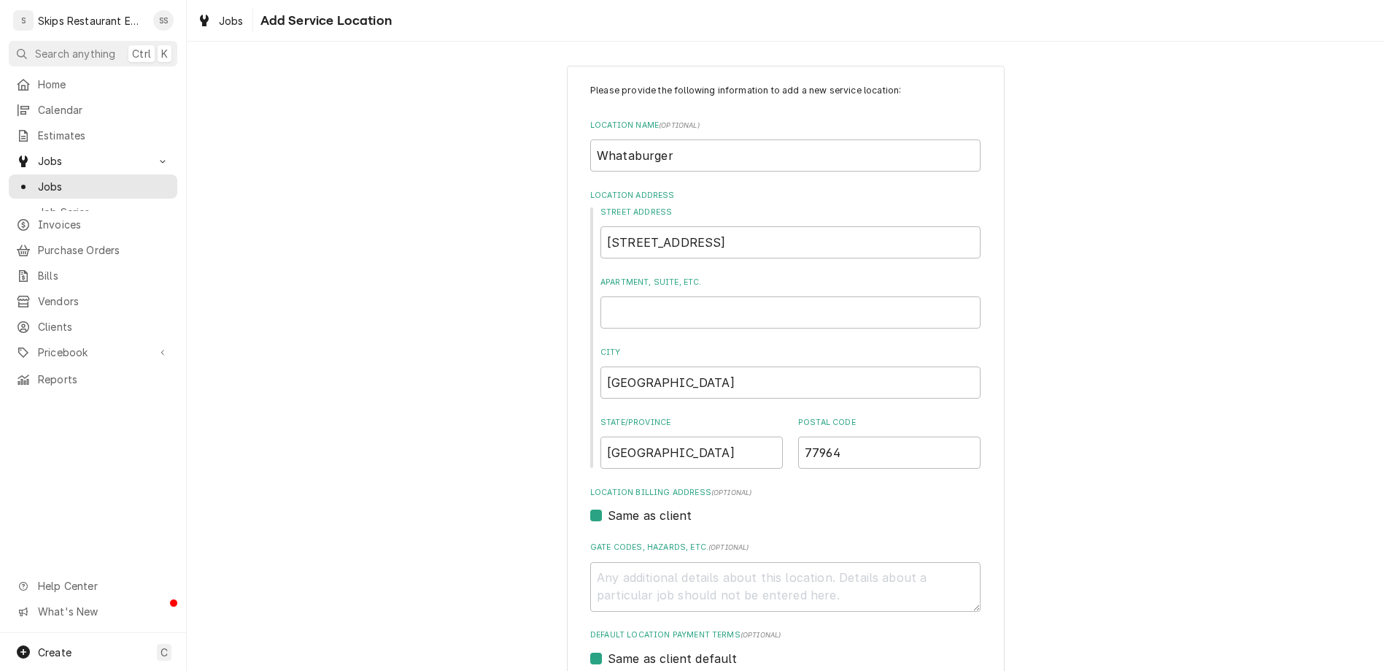
type input "Carlos"
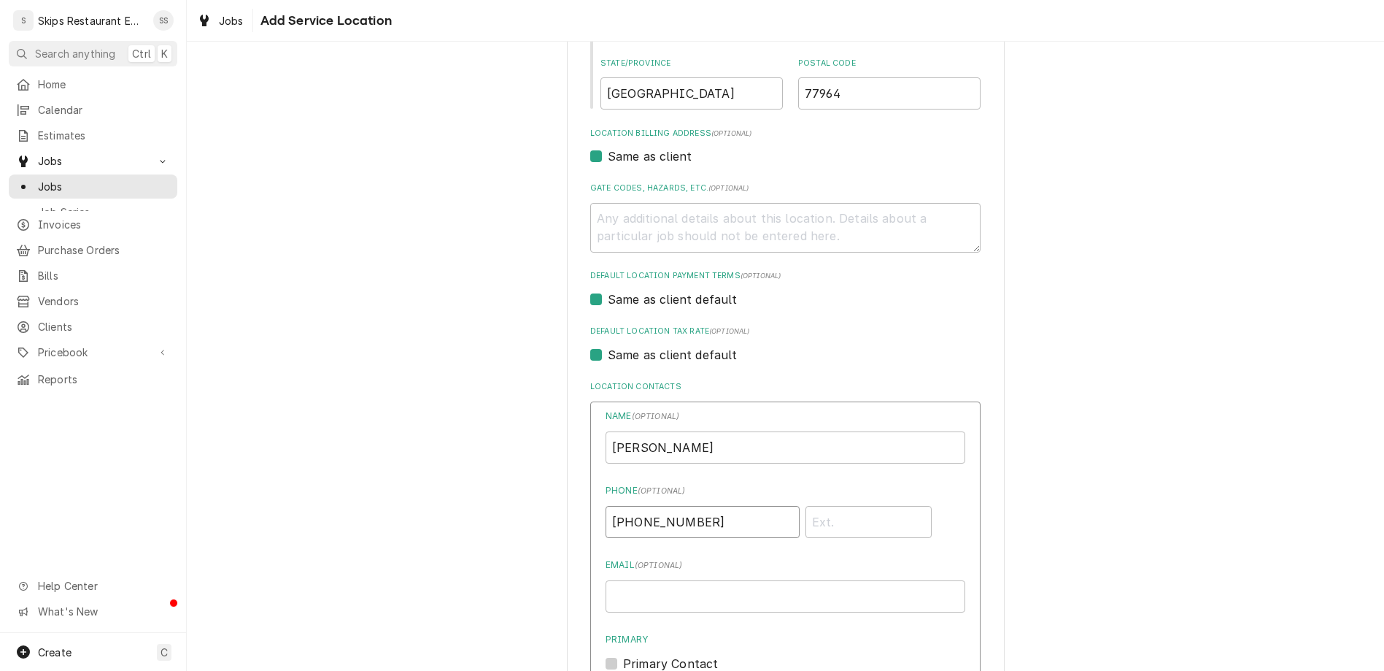
scroll to position [371, 0]
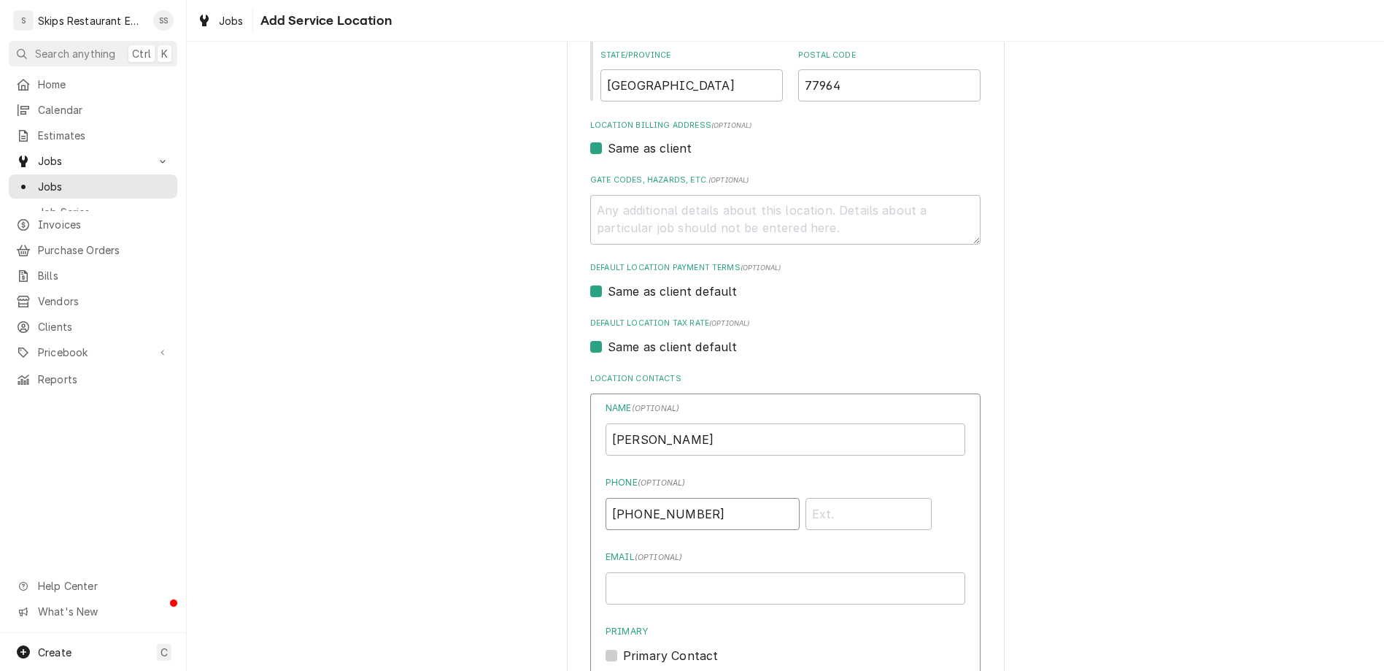
type input "(512) 233-8762"
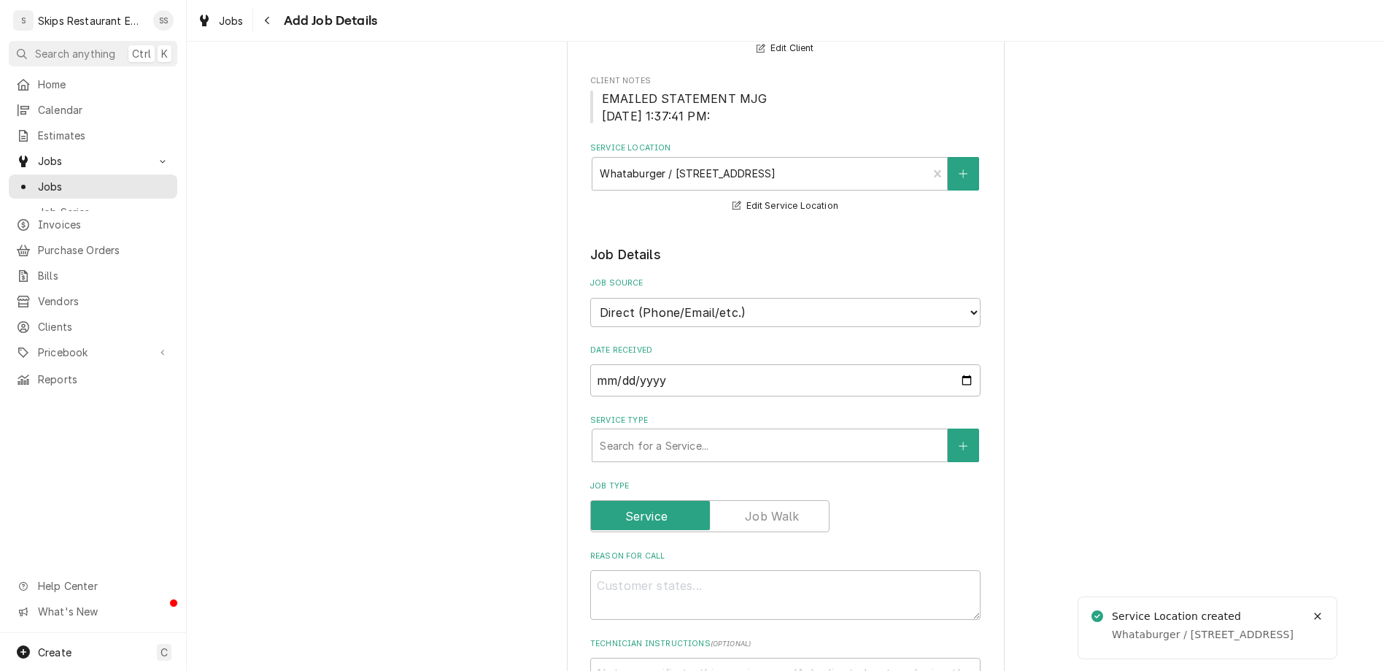
scroll to position [342, 0]
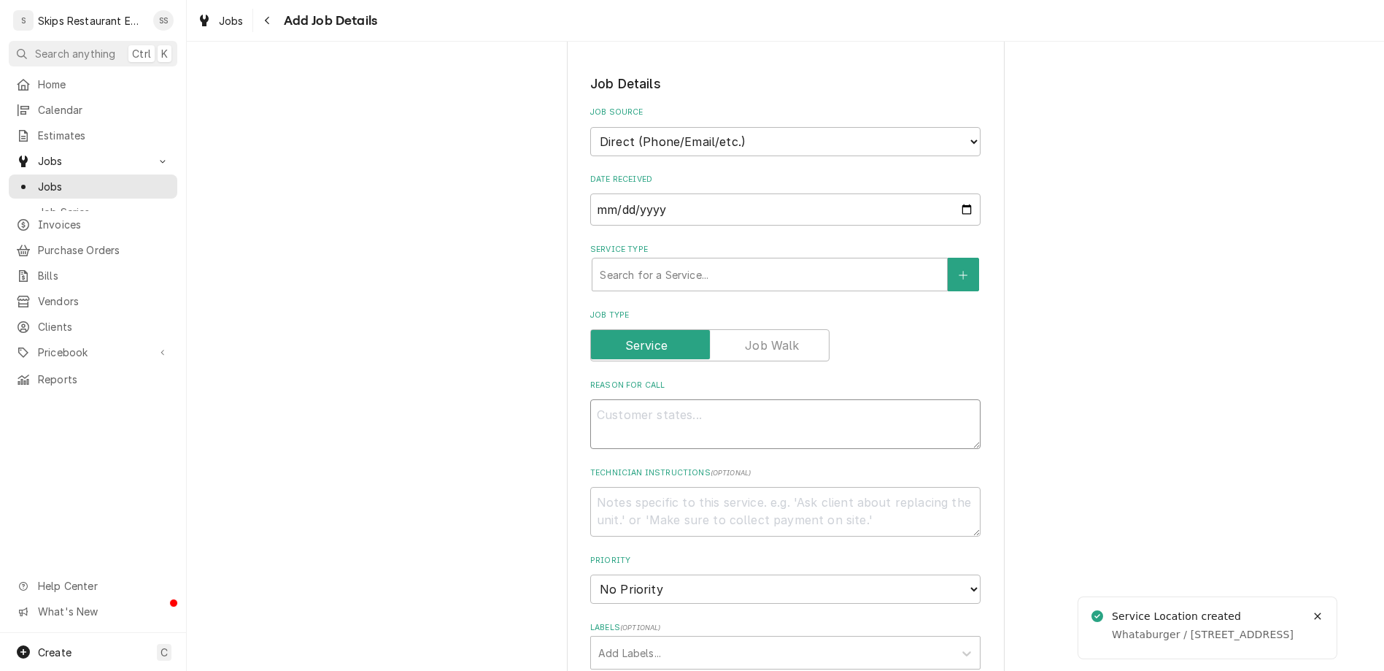
click at [674, 399] on textarea "Reason For Call" at bounding box center [785, 424] width 390 height 50
type textarea "x"
type textarea "C"
type textarea "x"
type textarea "Co"
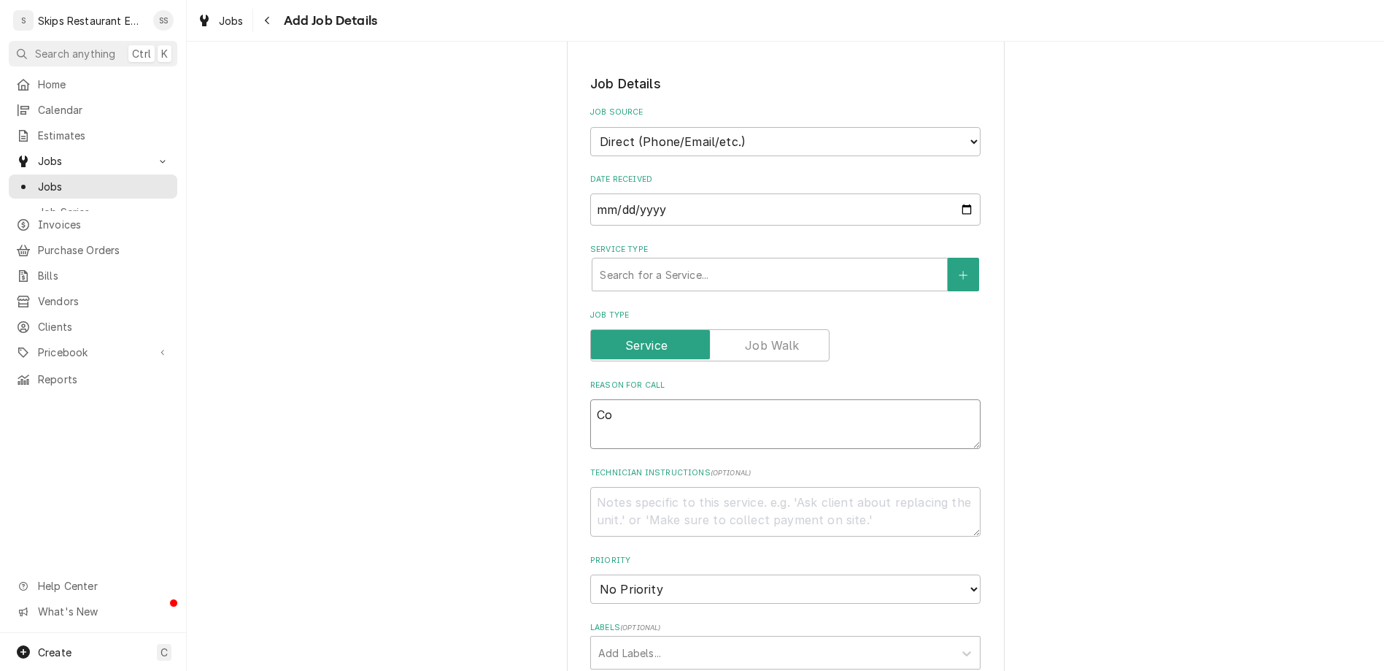
type textarea "x"
type textarea "Coi"
type textarea "x"
type textarea "Coil"
type textarea "x"
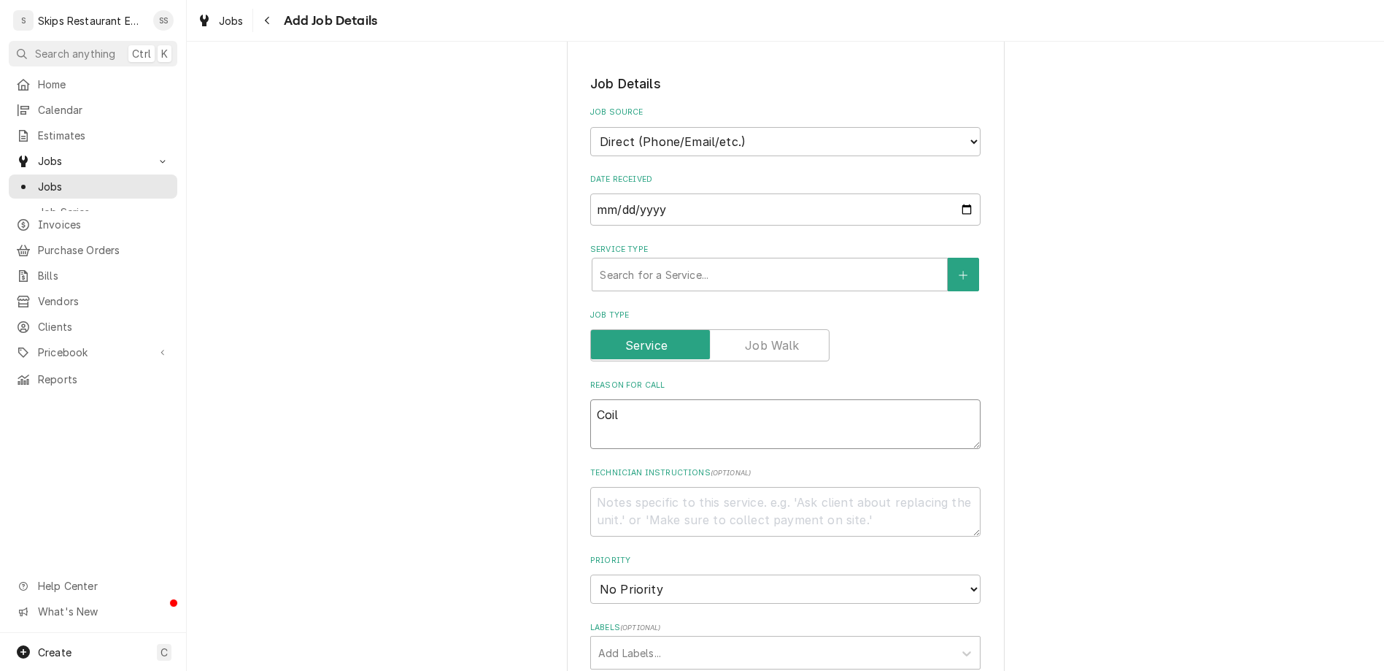
type textarea "Coil"
type textarea "x"
type textarea "Coil m"
type textarea "x"
type textarea "Coil ma"
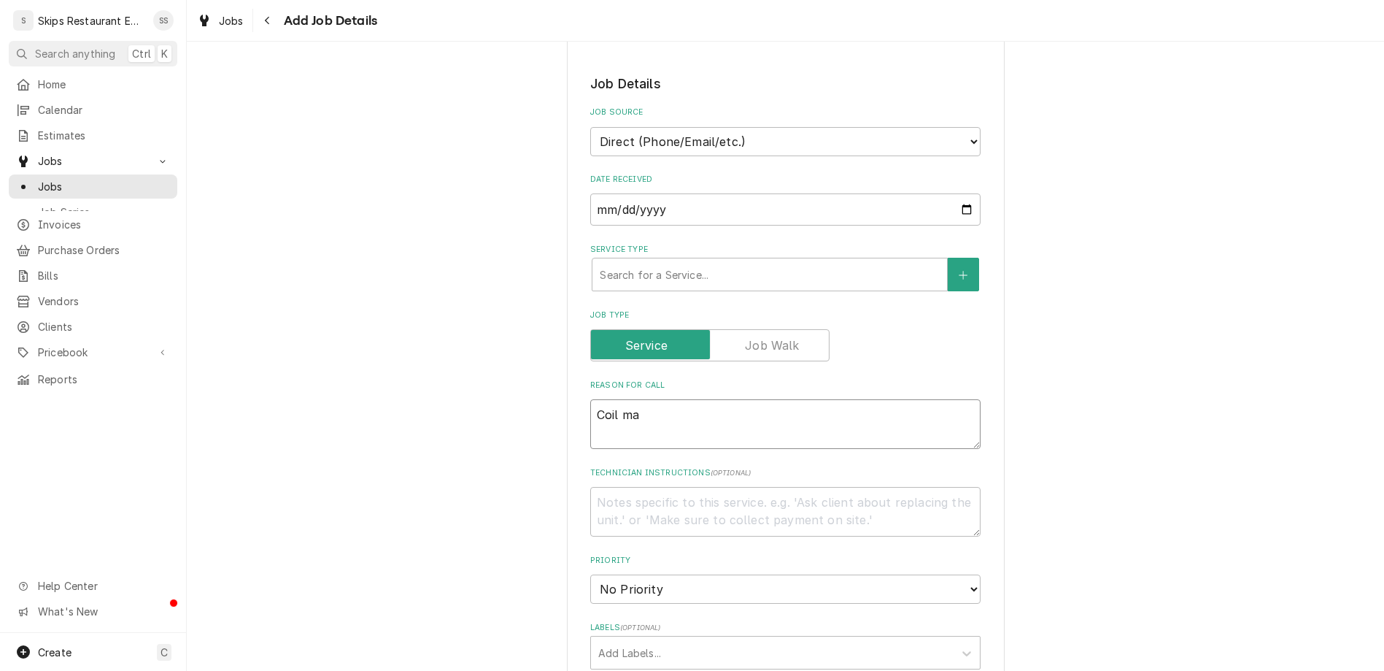
type textarea "x"
type textarea "Coil may"
type textarea "x"
type textarea "Coil may"
type textarea "x"
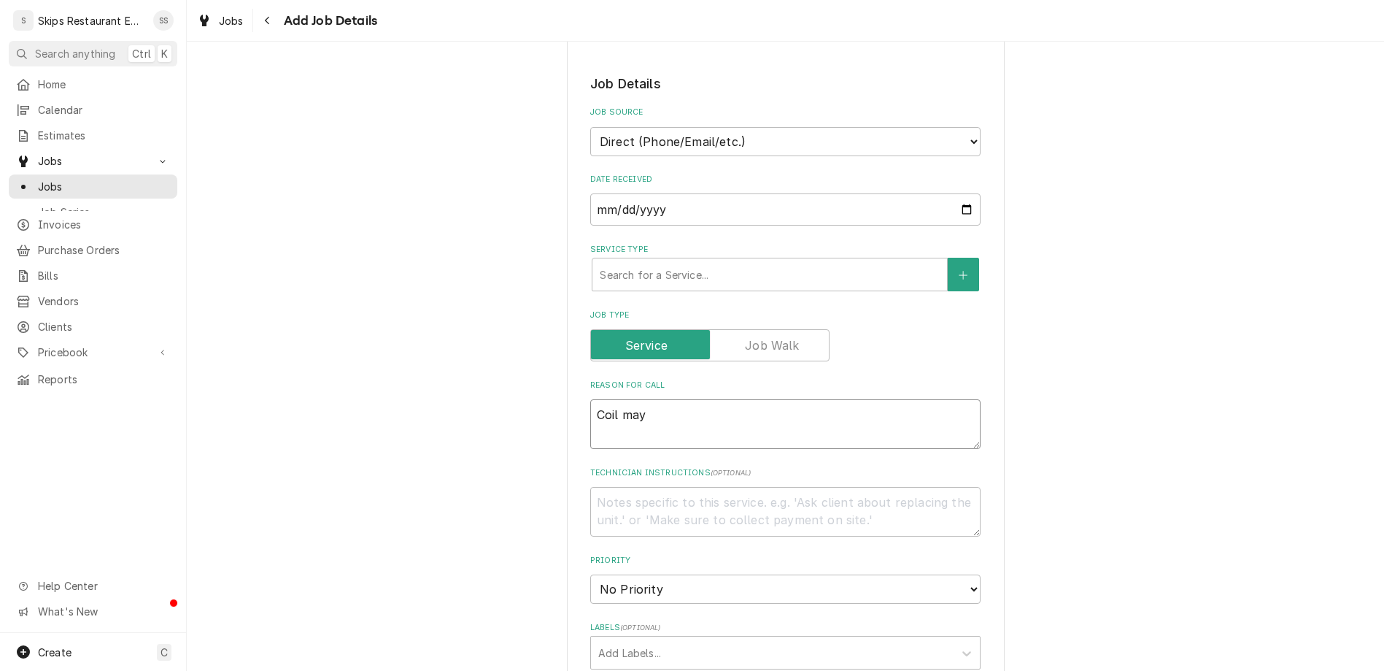
type textarea "Coil may h"
type textarea "x"
type textarea "Coil may ha"
type textarea "x"
type textarea "Coil may have"
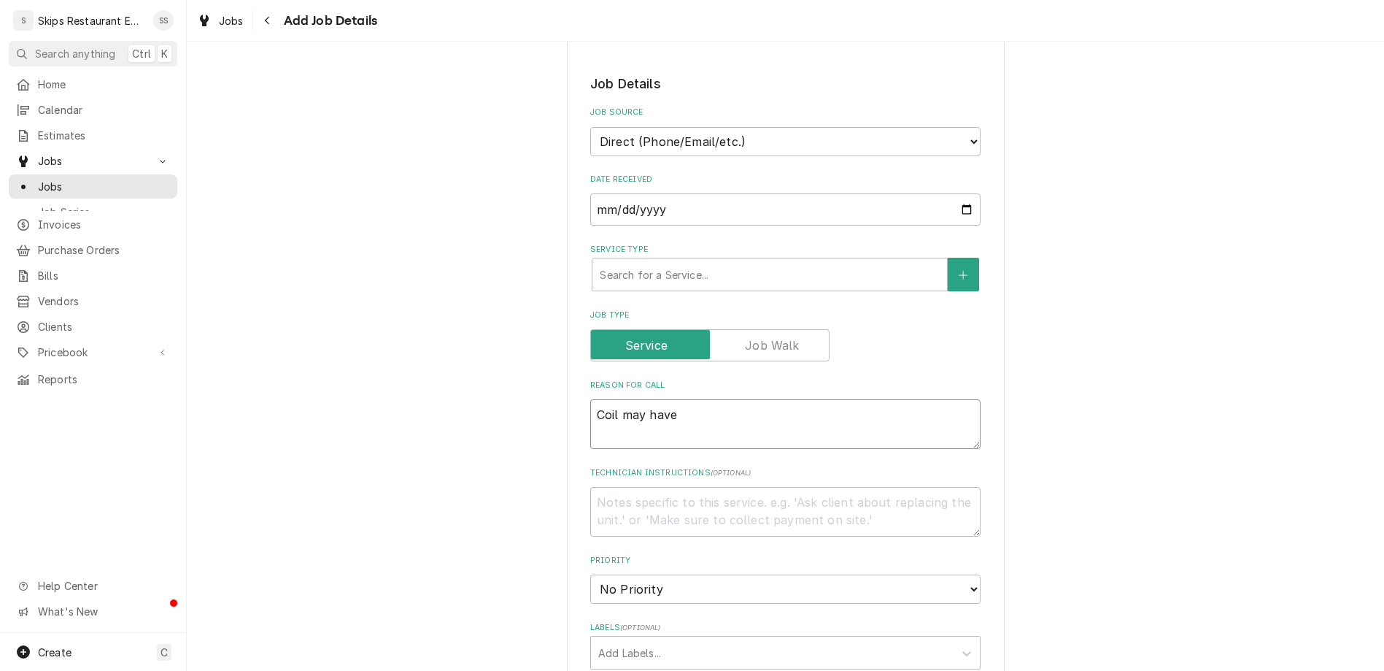
type textarea "x"
type textarea "Coil may have f"
type textarea "x"
type textarea "Coil may have fr"
type textarea "x"
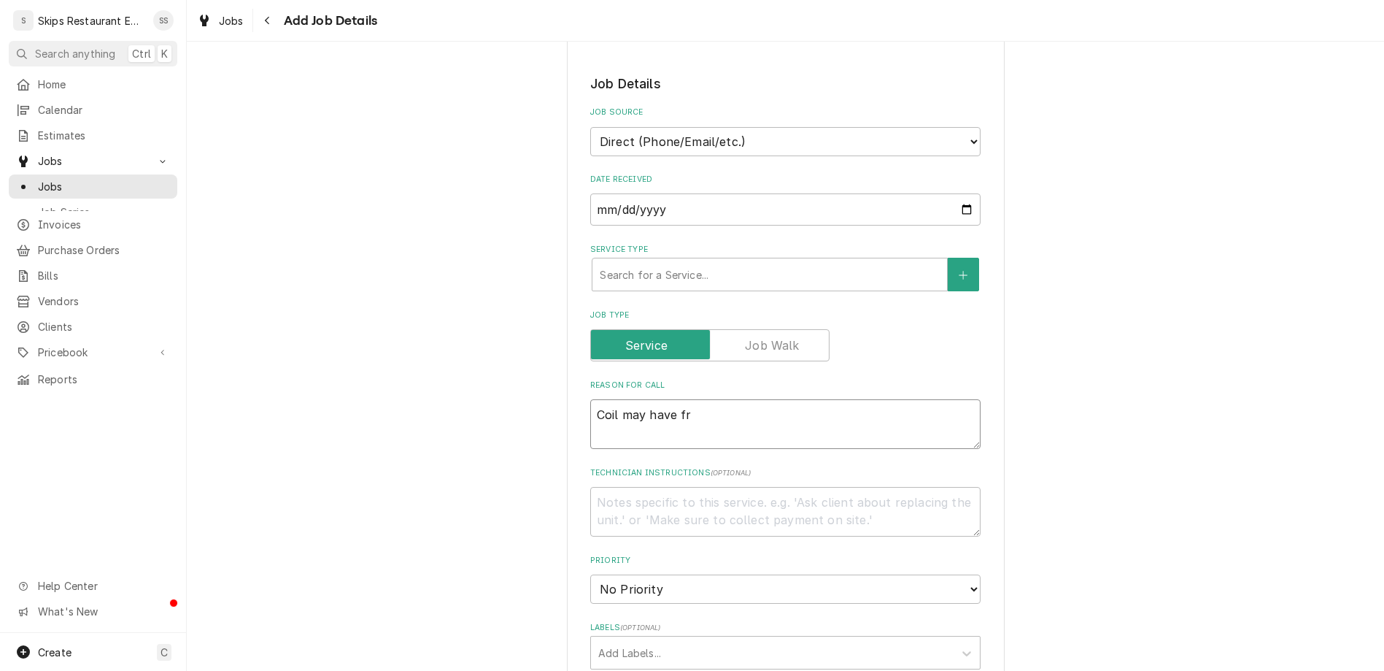
type textarea "Coil may have fro"
type textarea "x"
type textarea "Coil may have froz"
type textarea "x"
type textarea "Coil may have froze"
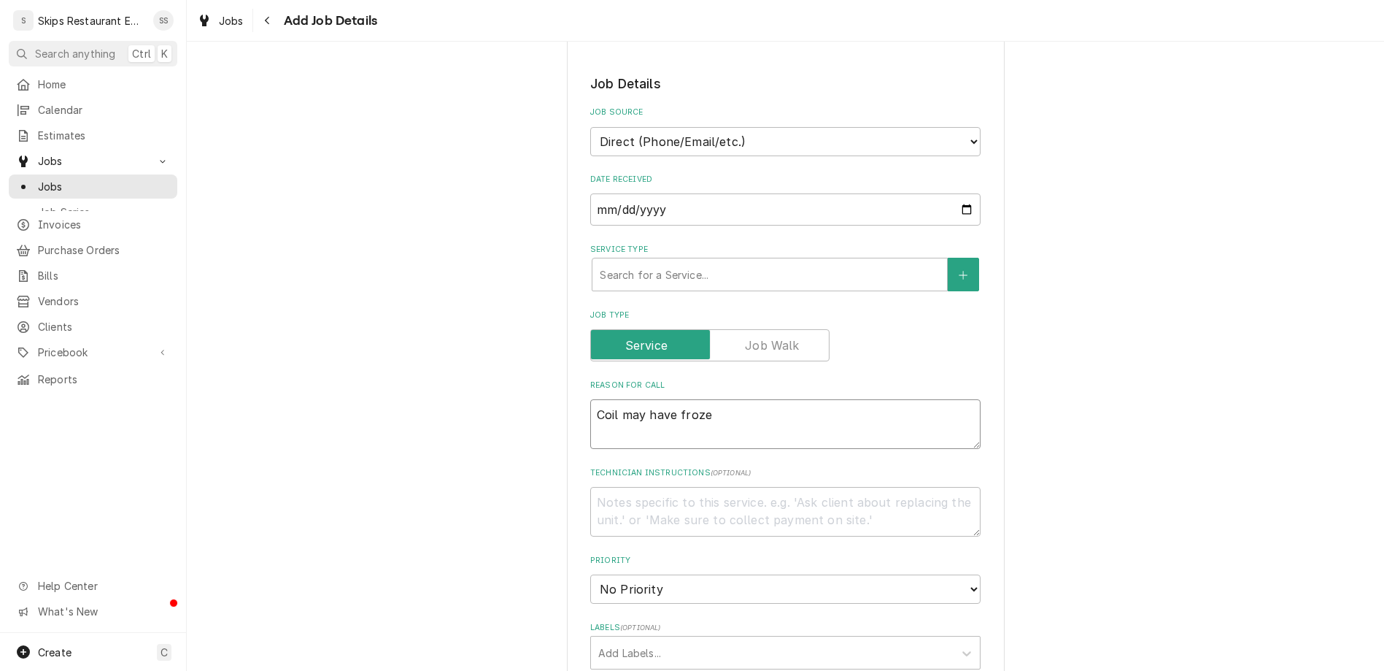
type textarea "x"
type textarea "Coil may have froze"
type textarea "x"
type textarea "Coil may have froze o"
type textarea "x"
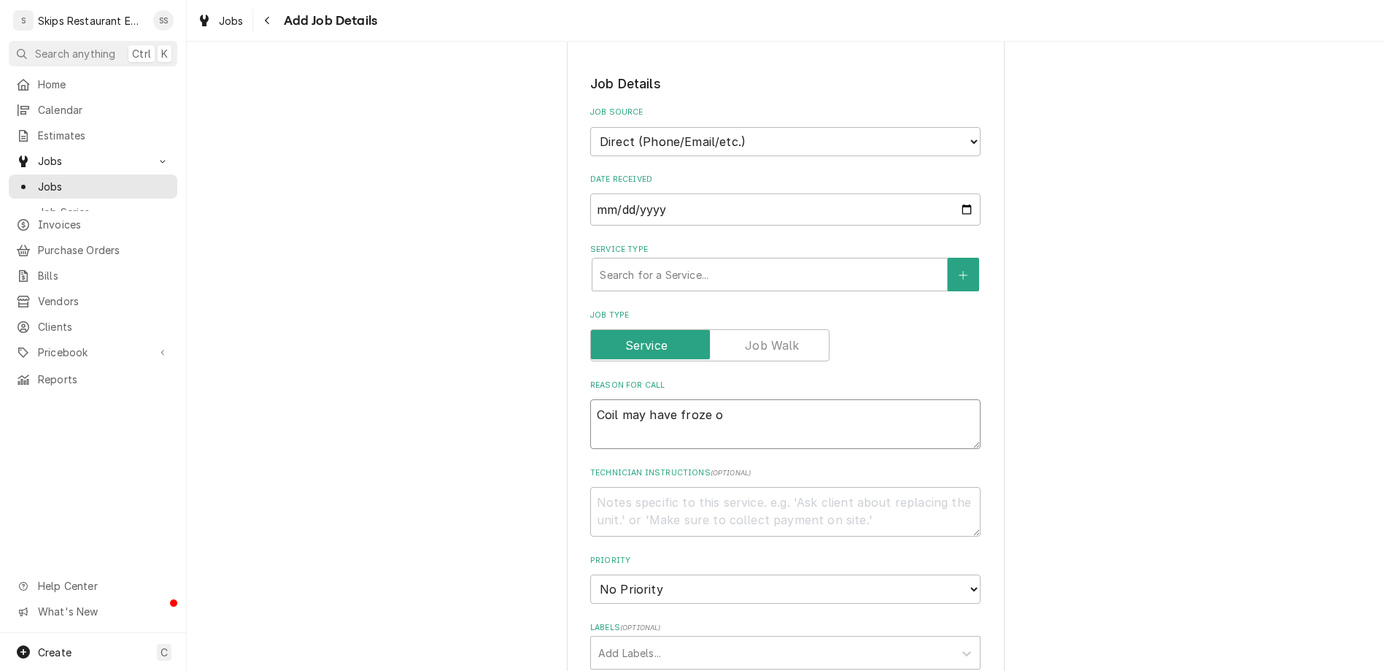
type textarea "Coil may have froze ov"
type textarea "x"
type textarea "Coil may have froze ove"
type textarea "x"
type textarea "Coil may have froze over"
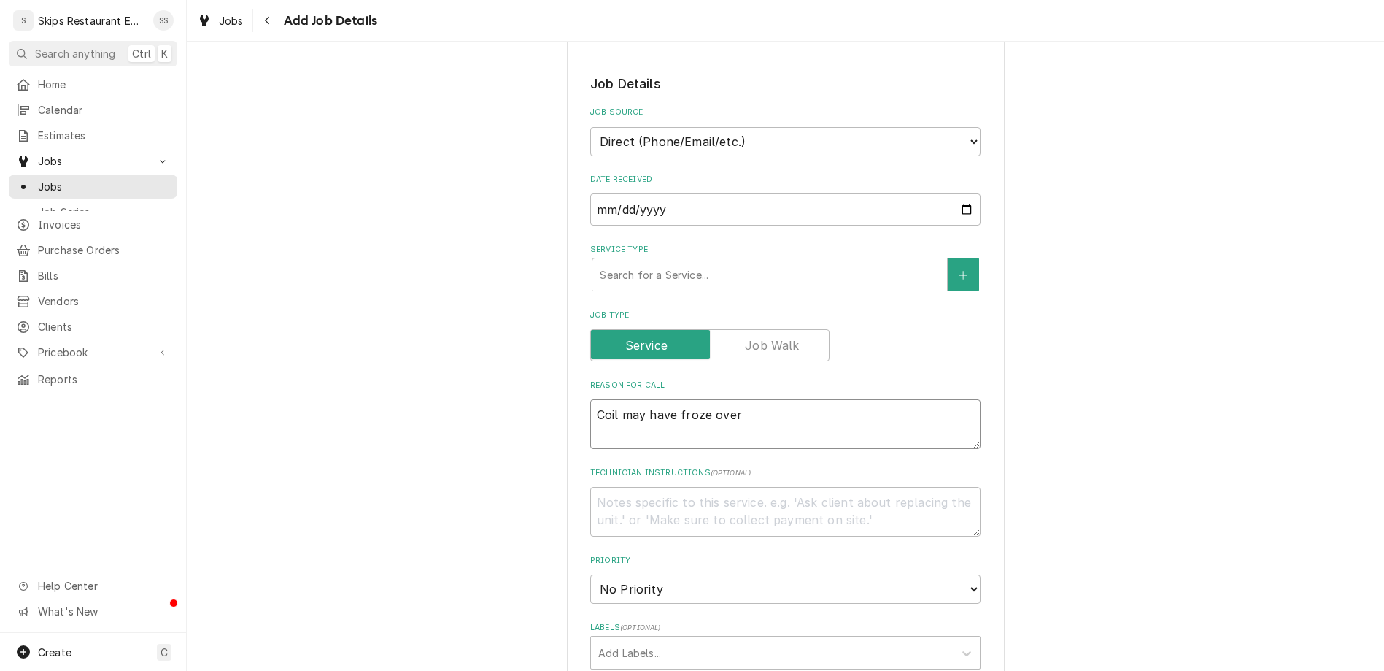
type textarea "x"
type textarea "Coil may have froze over"
type textarea "x"
type textarea "Coil may have froze over -"
type textarea "x"
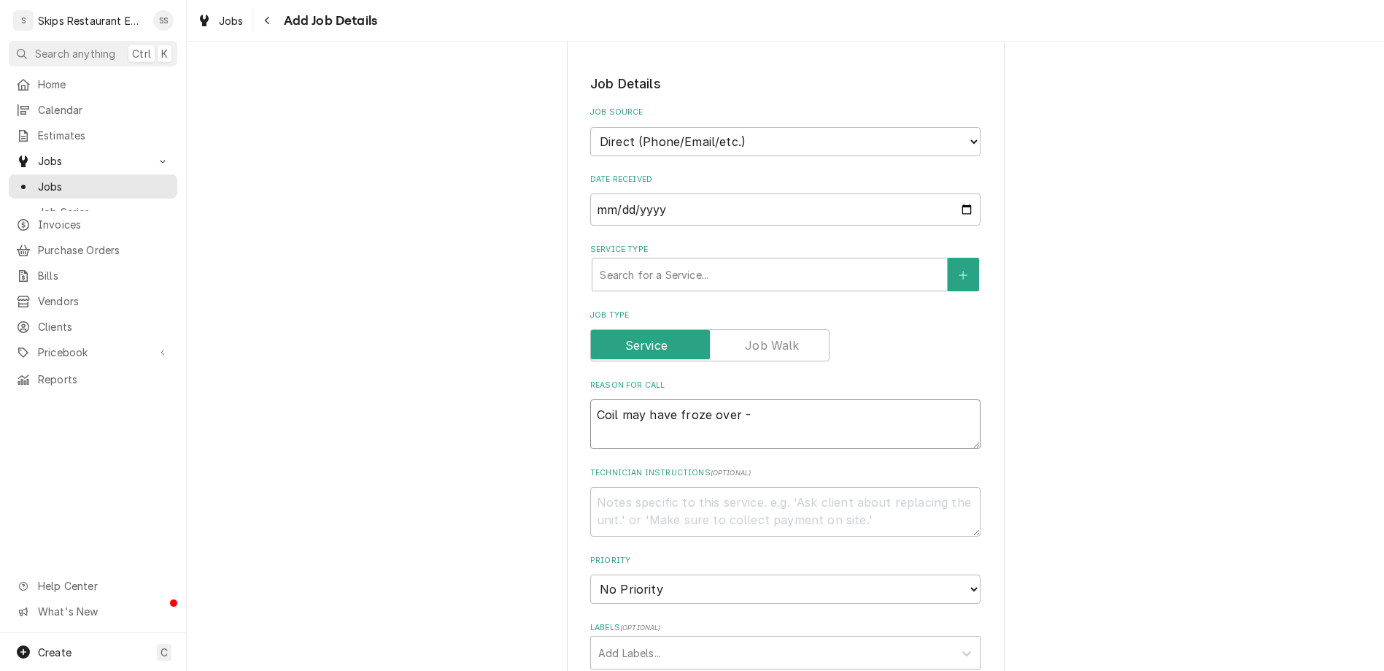
type textarea "Coil may have froze over -"
type textarea "x"
type textarea "Coil may have froze over - d"
type textarea "x"
type textarea "Coil may have froze over - di"
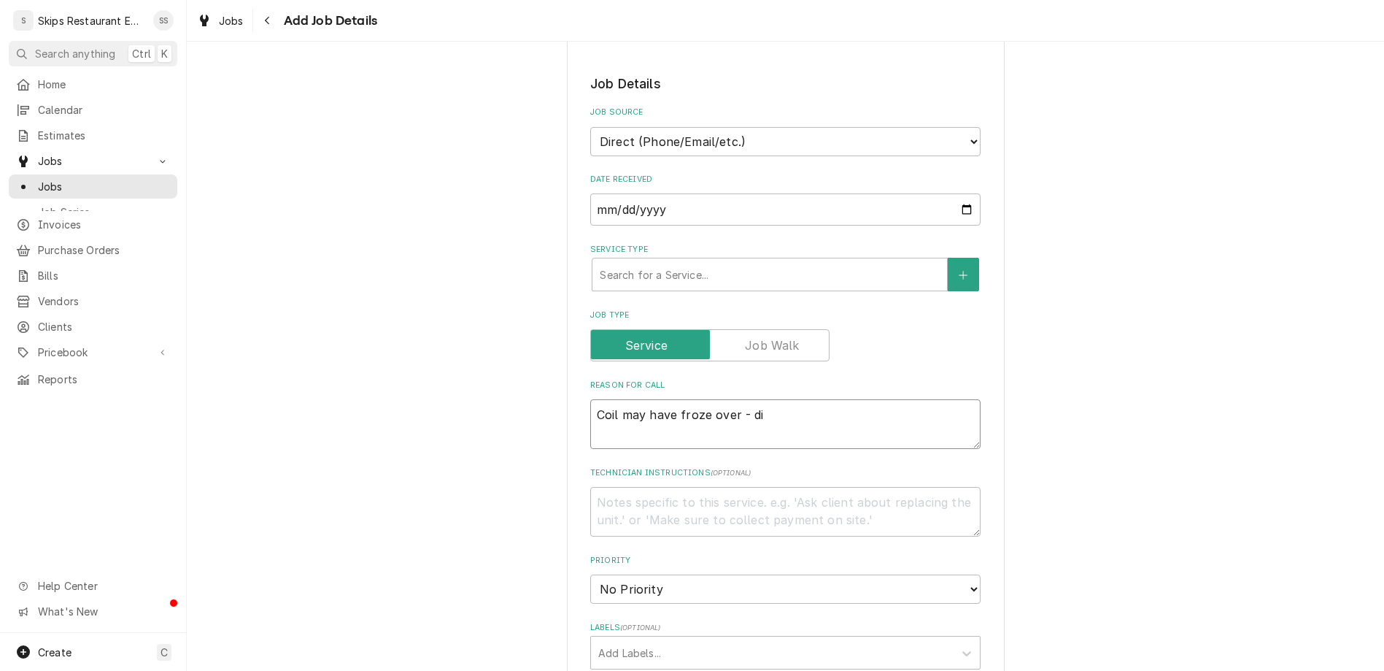
type textarea "x"
type textarea "Coil may have froze over - dis"
type textarea "x"
type textarea "Coil may have froze over - disp"
type textarea "x"
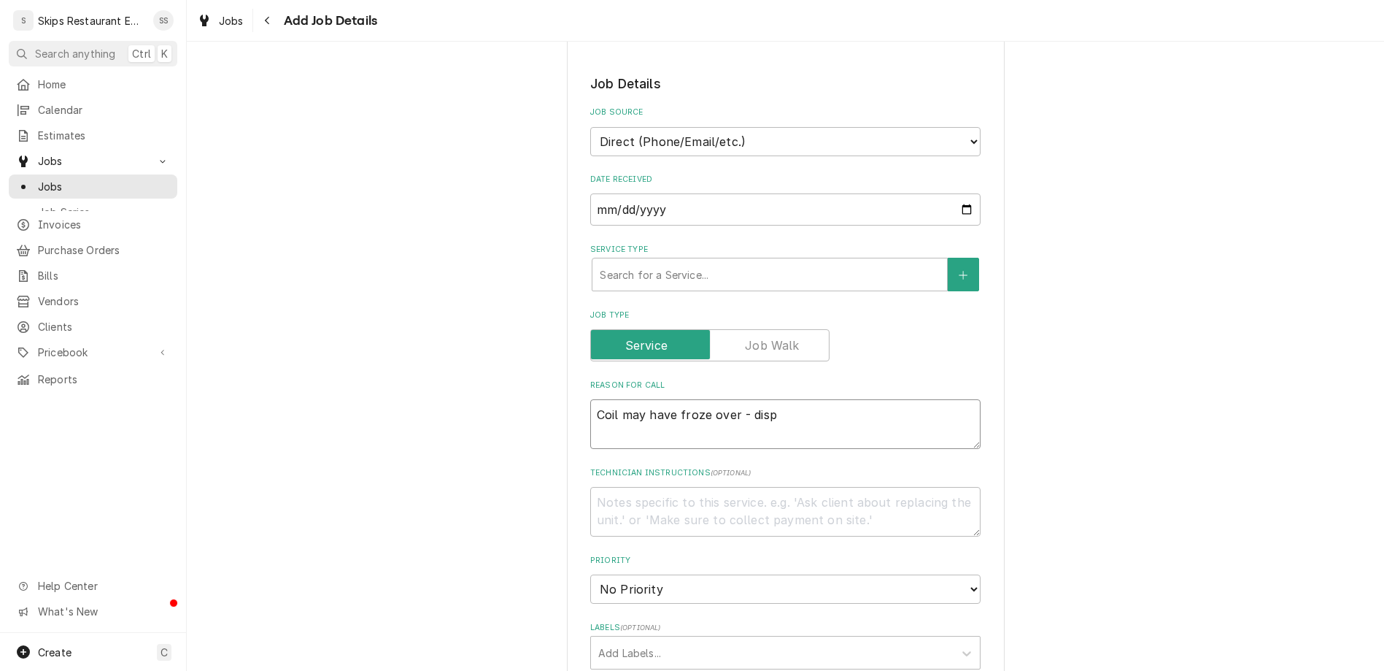
type textarea "Coil may have froze over - displ"
type textarea "x"
type textarea "Coil may have froze over - displa"
type textarea "x"
type textarea "Coil may have froze over - display"
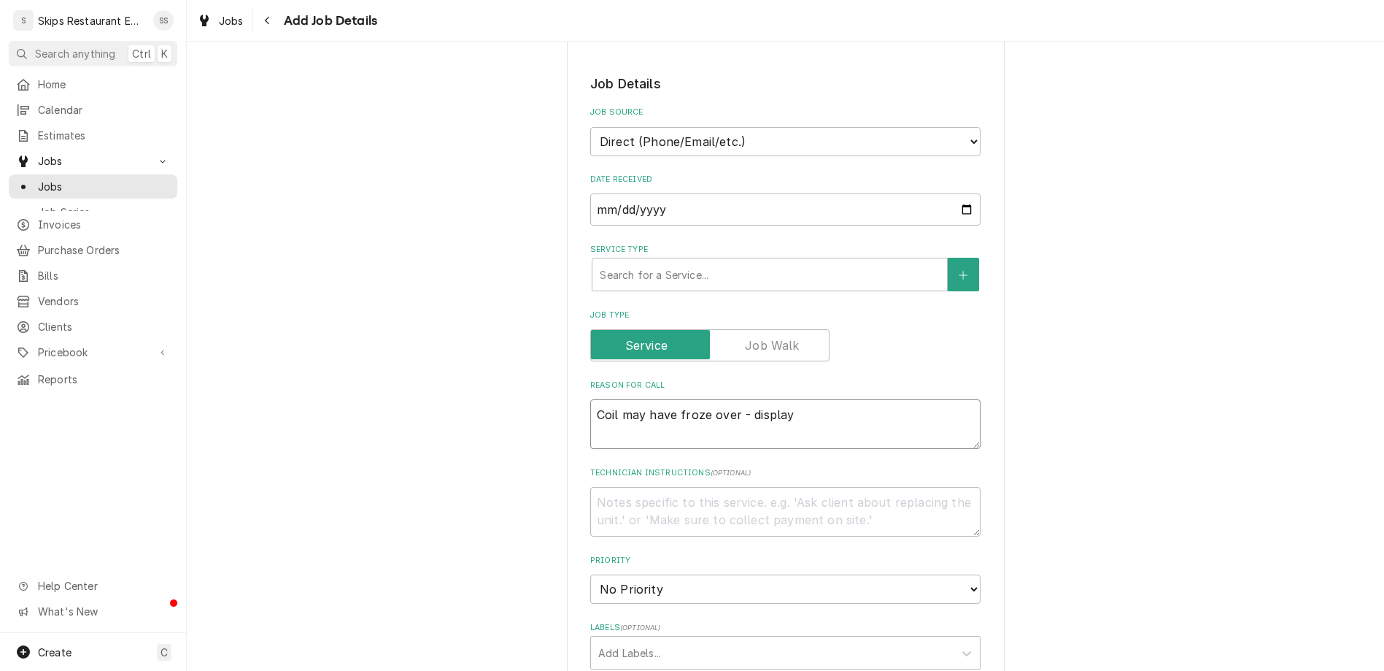
type textarea "x"
type textarea "Coil may have froze over - display"
type textarea "x"
type textarea "Coil may have froze over - display n"
type textarea "x"
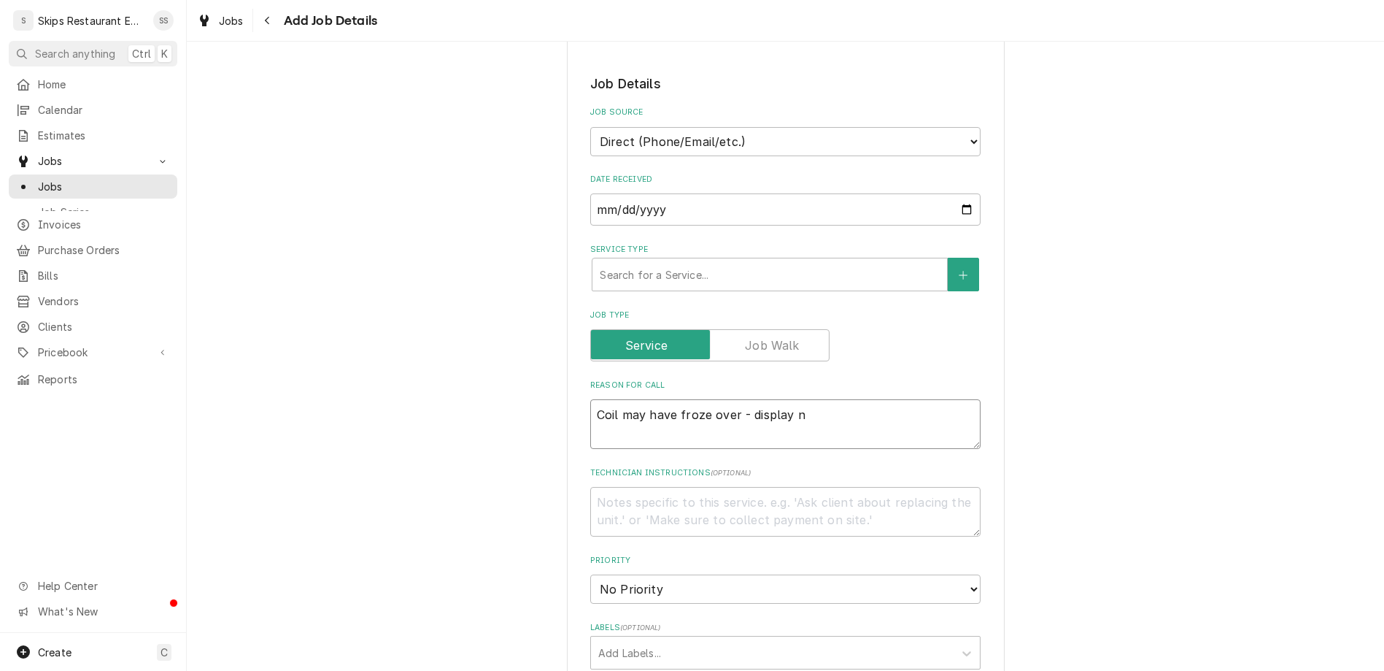
type textarea "Coil may have froze over - display no"
type textarea "x"
type textarea "Coil may have froze over - display not"
type textarea "x"
type textarea "Coil may have froze over - display not"
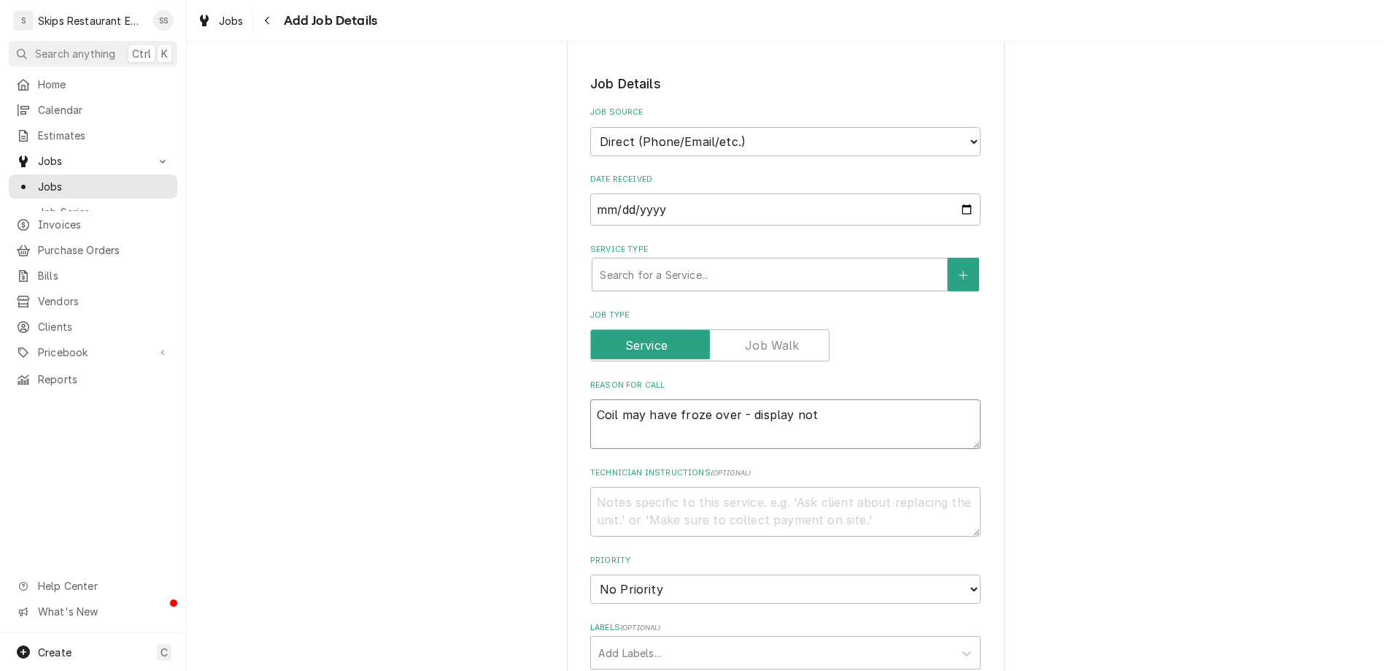
type textarea "x"
type textarea "Coil may have froze over - display not w"
type textarea "x"
type textarea "Coil may have froze over - display not wo"
type textarea "x"
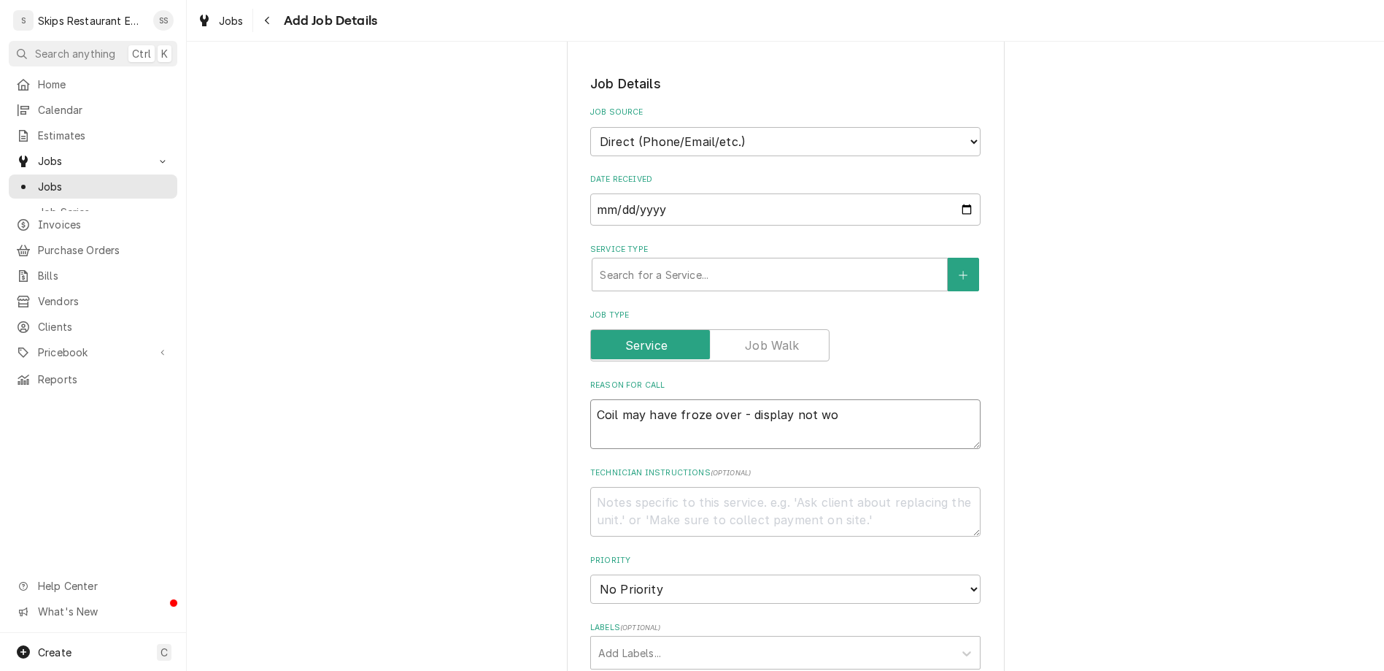
type textarea "Coil may have froze over - display not wor"
type textarea "x"
type textarea "Coil may have froze over - display not work"
type textarea "x"
type textarea "Coil may have froze over - display not worki"
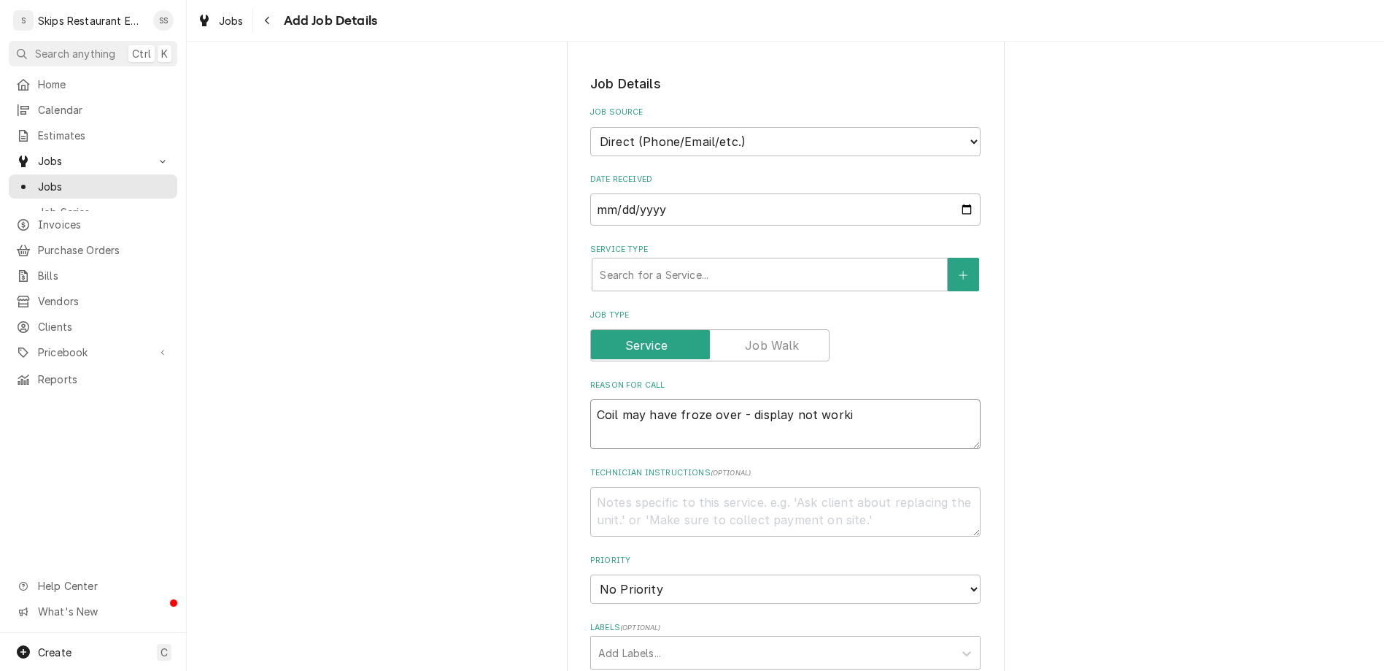
type textarea "x"
type textarea "Coil may have froze over - display not workin"
type textarea "x"
type textarea "Coil may have froze over - display not working"
type textarea "x"
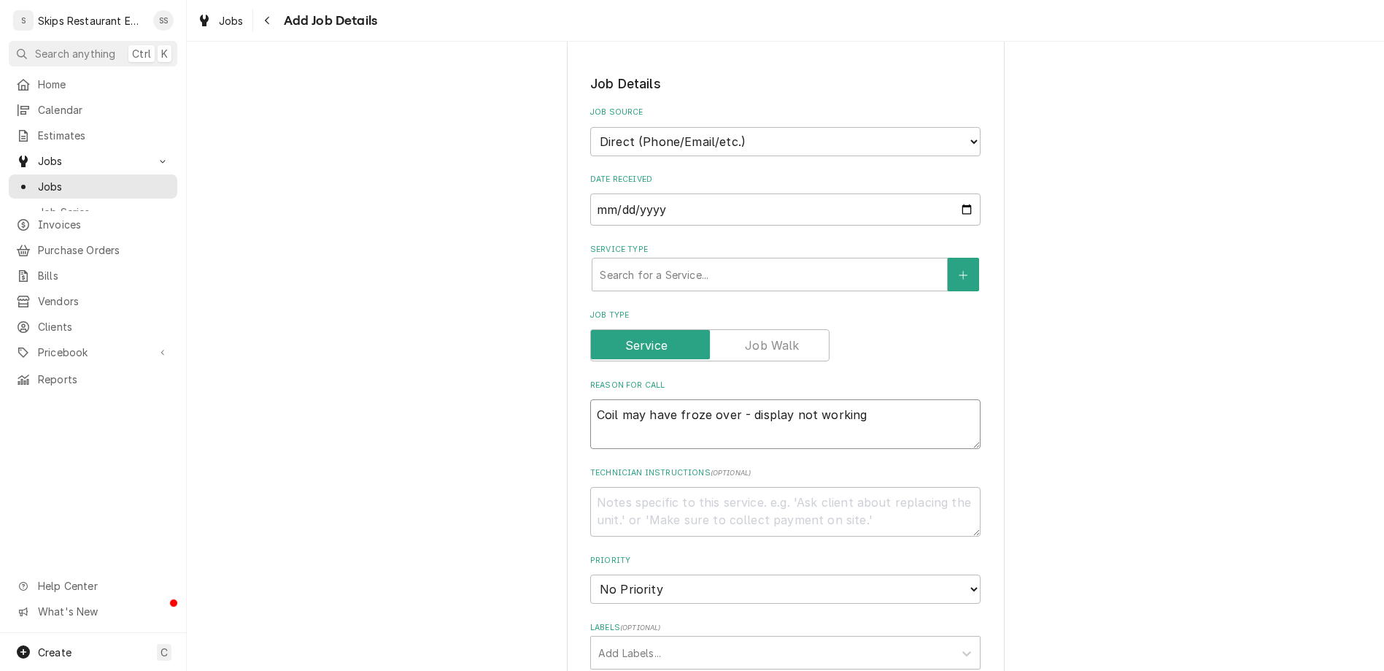
type textarea "Coil may have froze over - display not working"
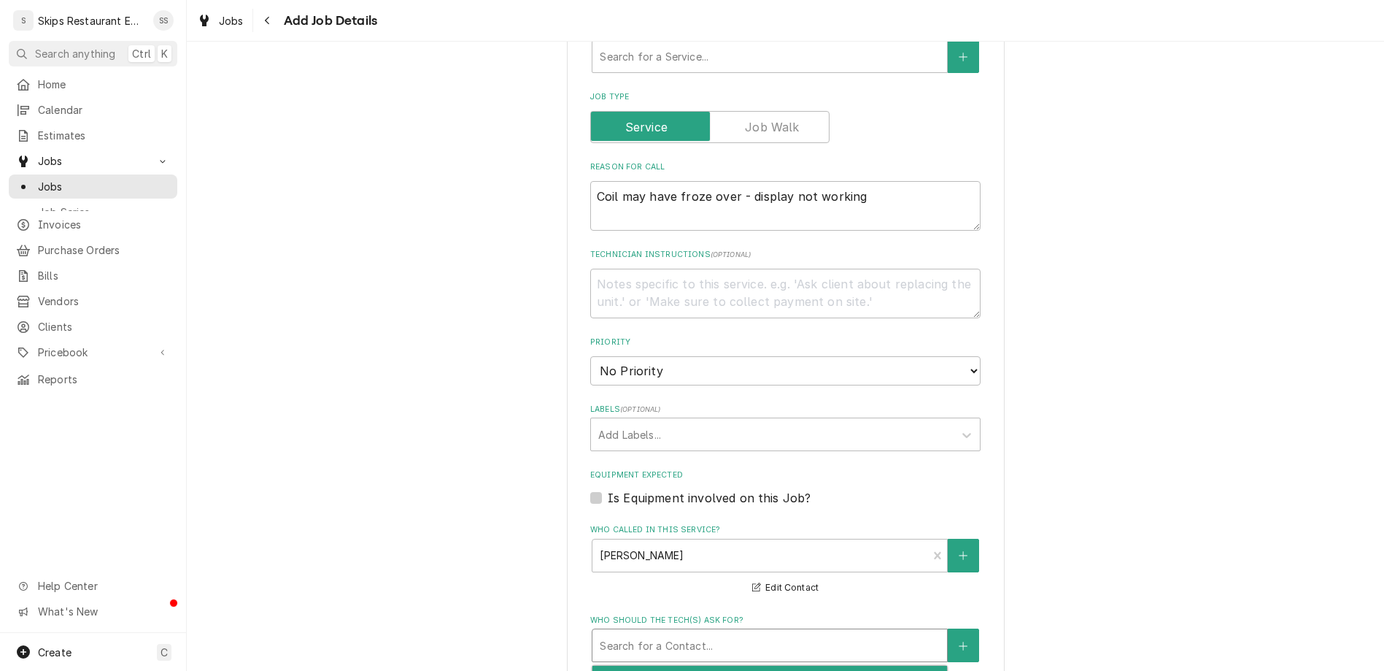
scroll to position [587, 0]
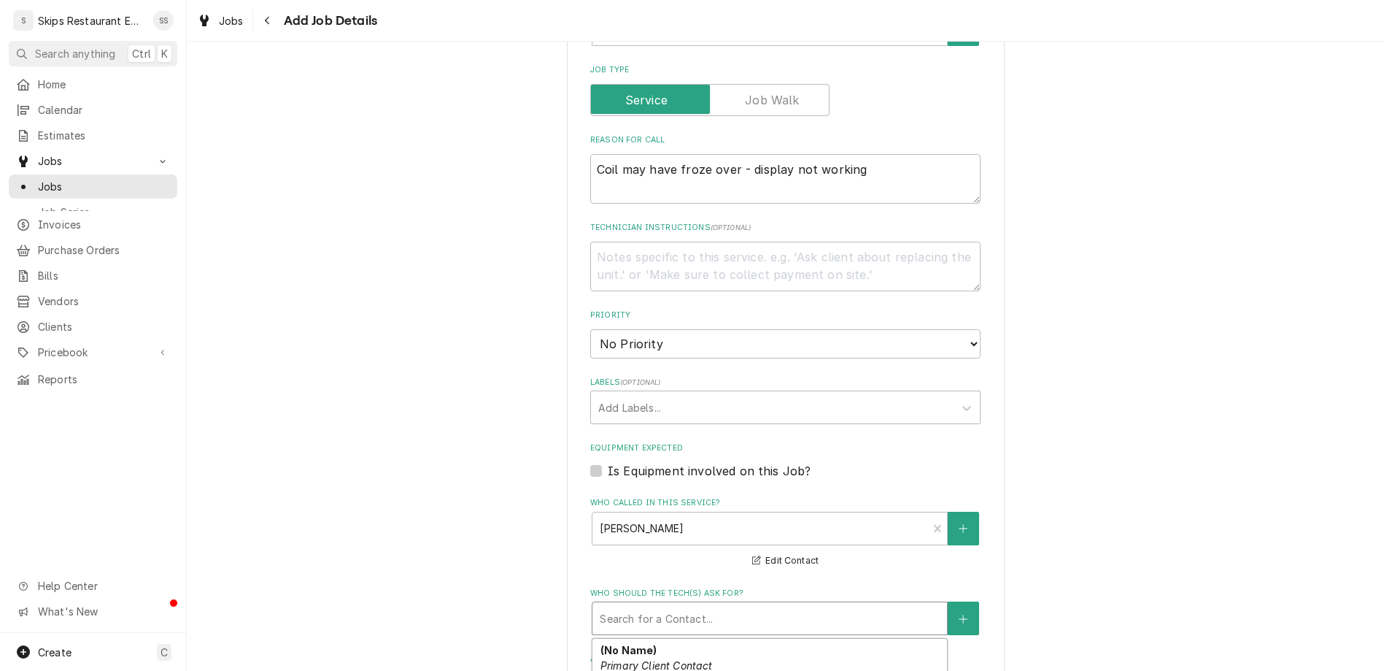
type textarea "x"
type input "2025-08-15"
type textarea "x"
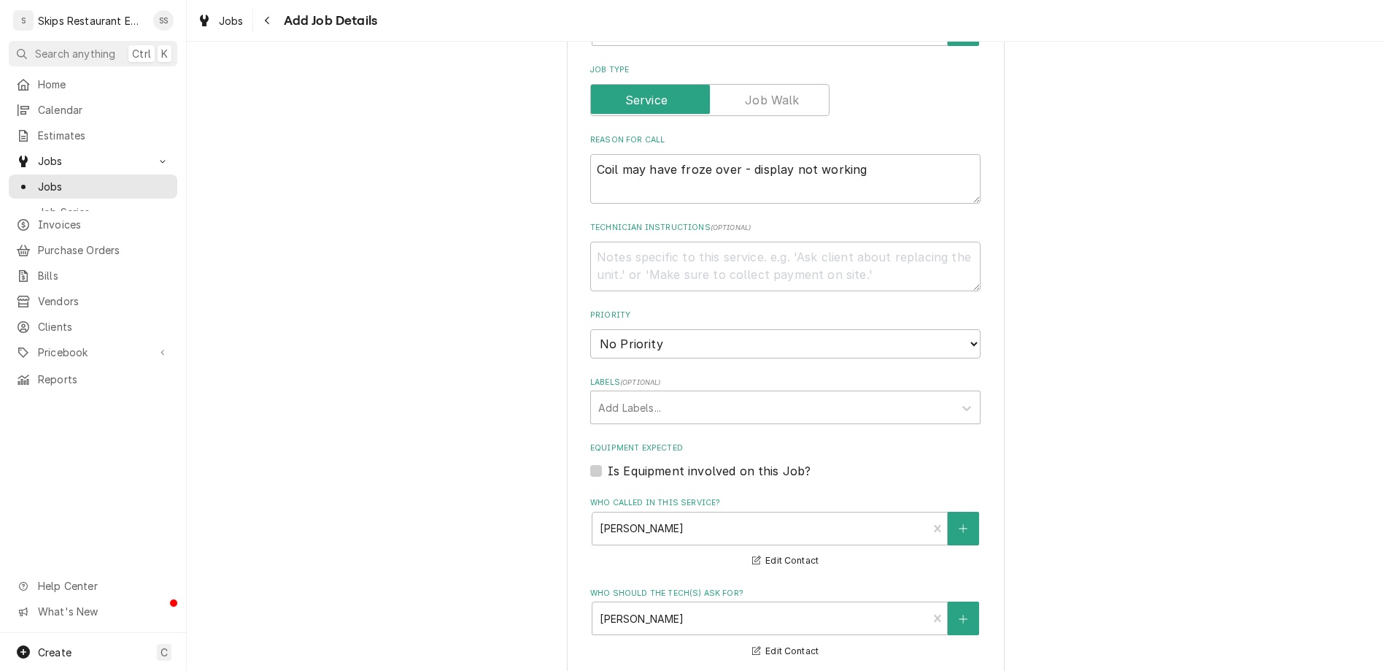
select select "11:00:00"
click option "11:00 AM" at bounding box center [0, 0] width 0 height 0
type textarea "x"
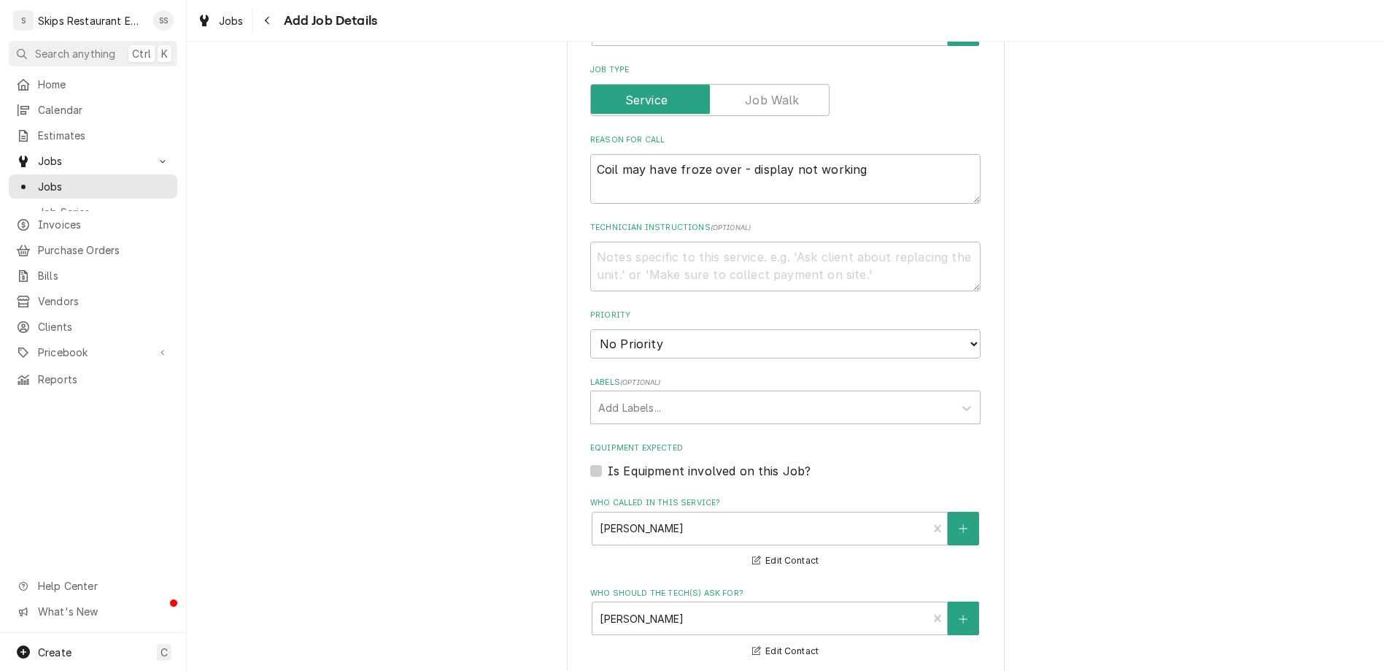
type input "1"
type textarea "x"
type input "1"
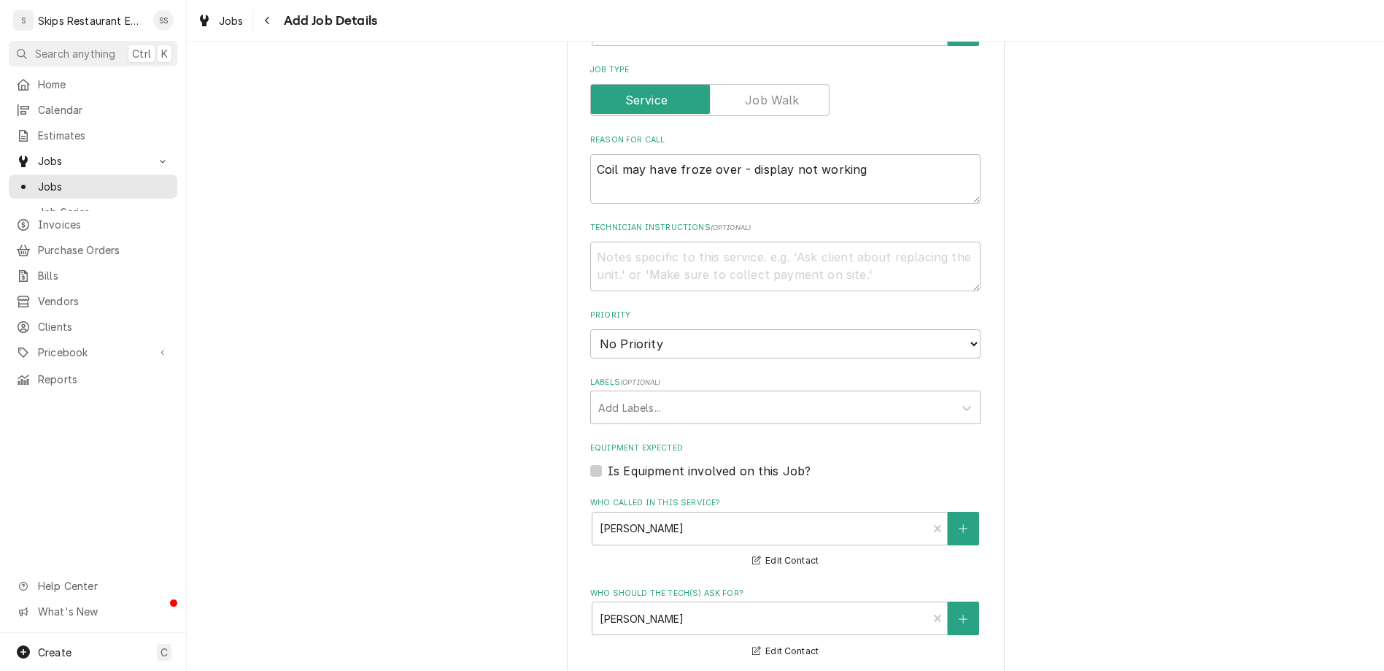
scroll to position [639, 0]
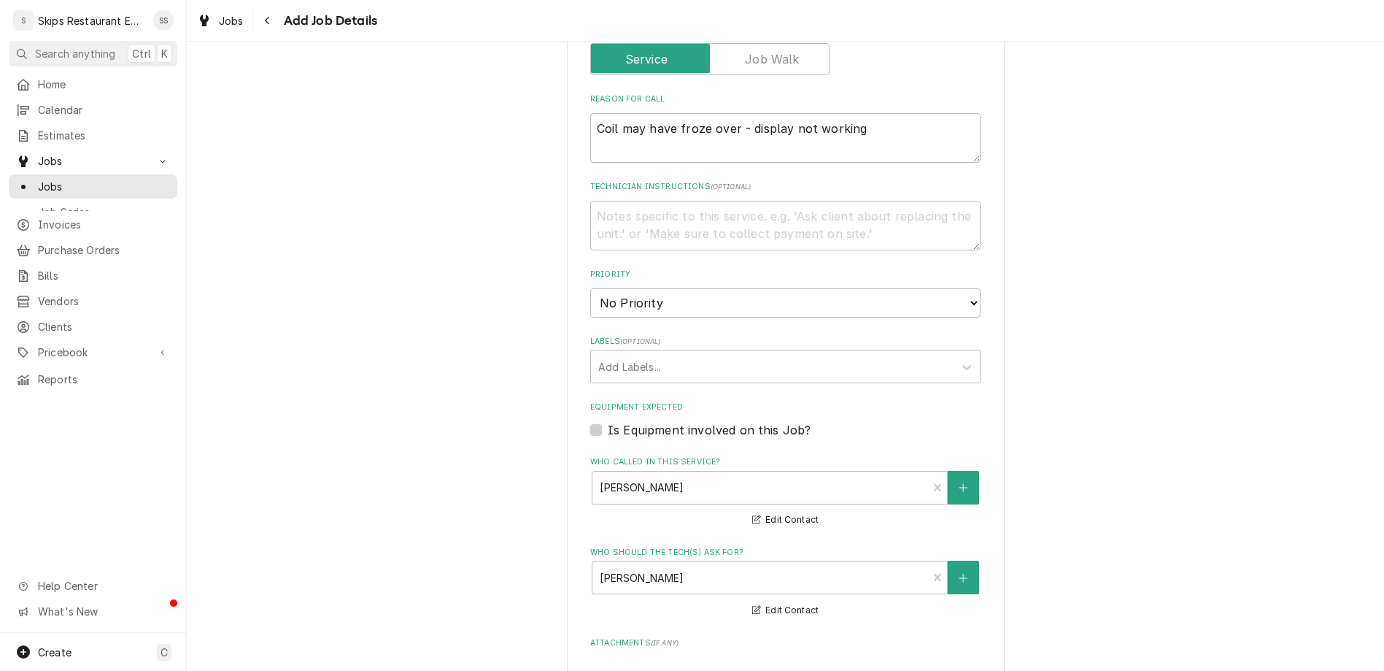
scroll to position [412, 0]
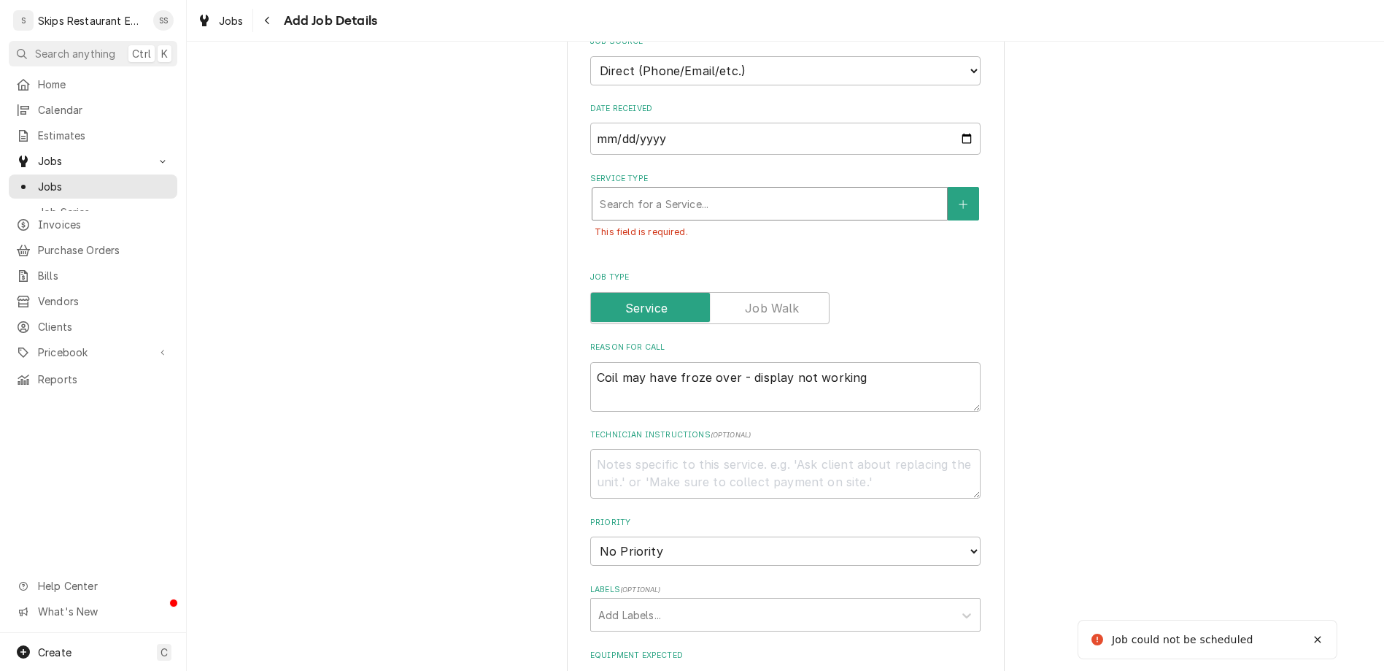
click at [654, 190] on div "Service Type" at bounding box center [770, 203] width 340 height 26
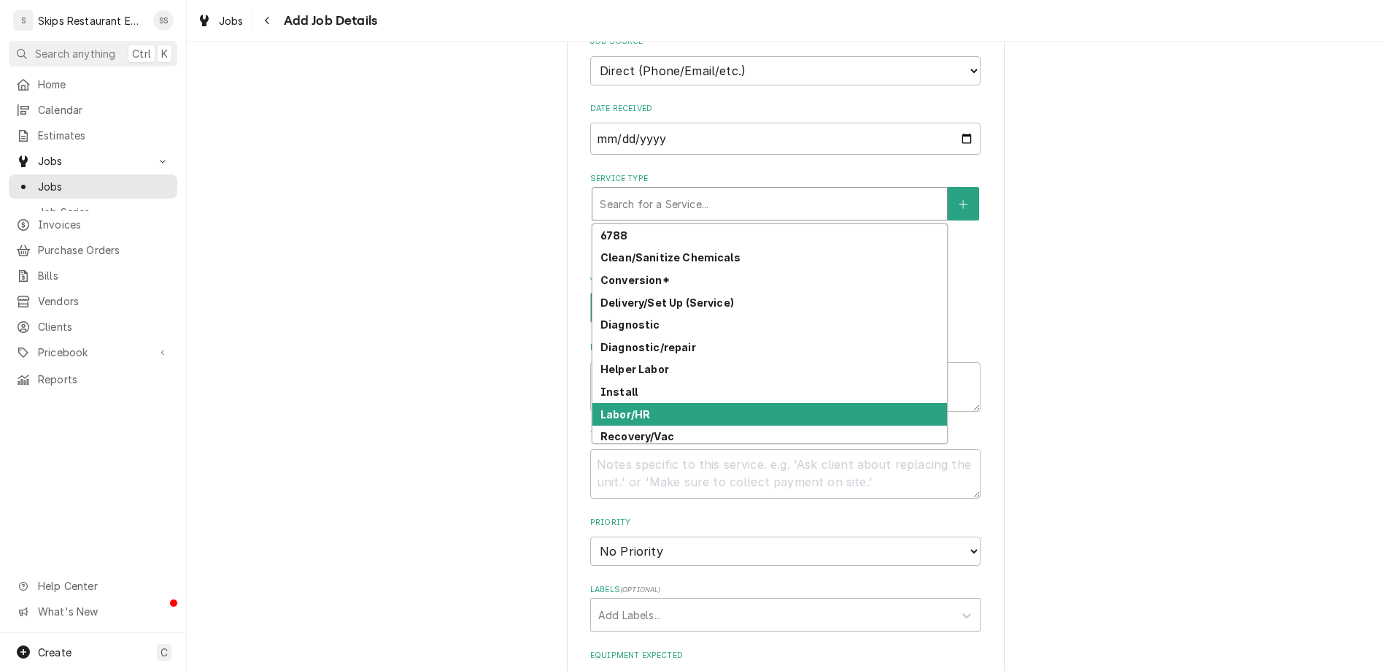
click at [637, 408] on strong "Labor/HR" at bounding box center [626, 414] width 50 height 12
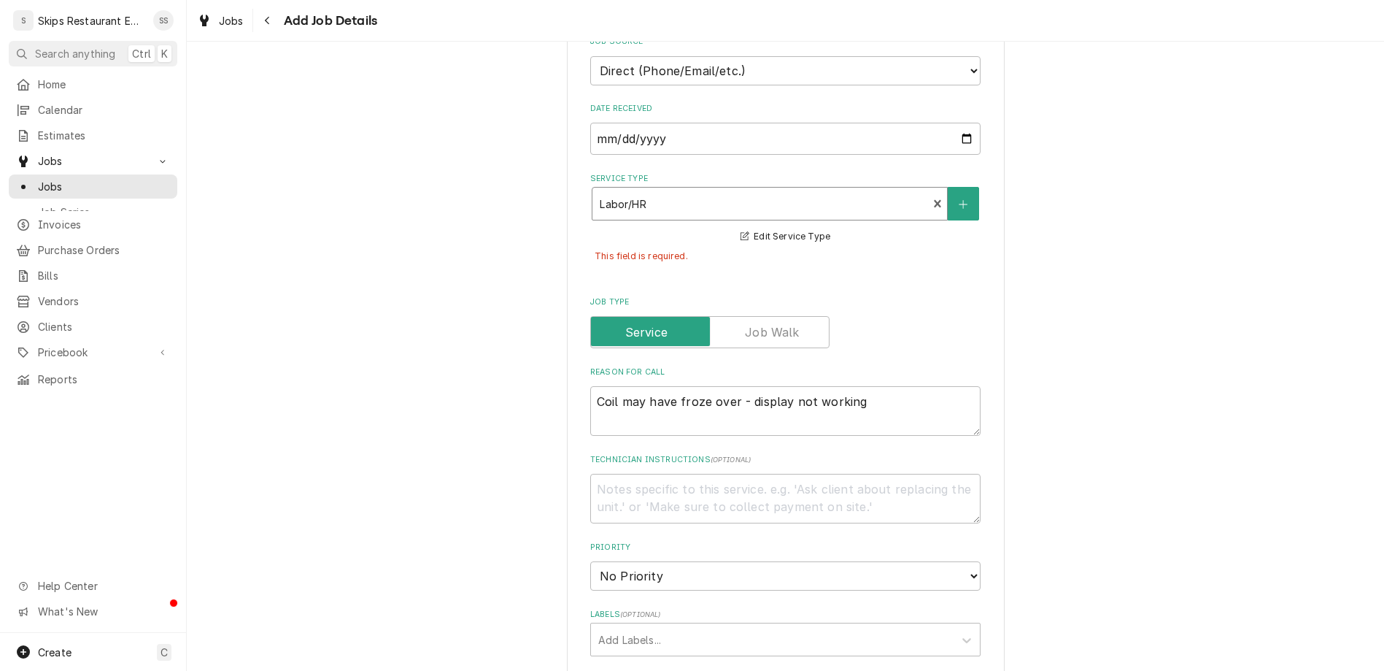
scroll to position [682, 0]
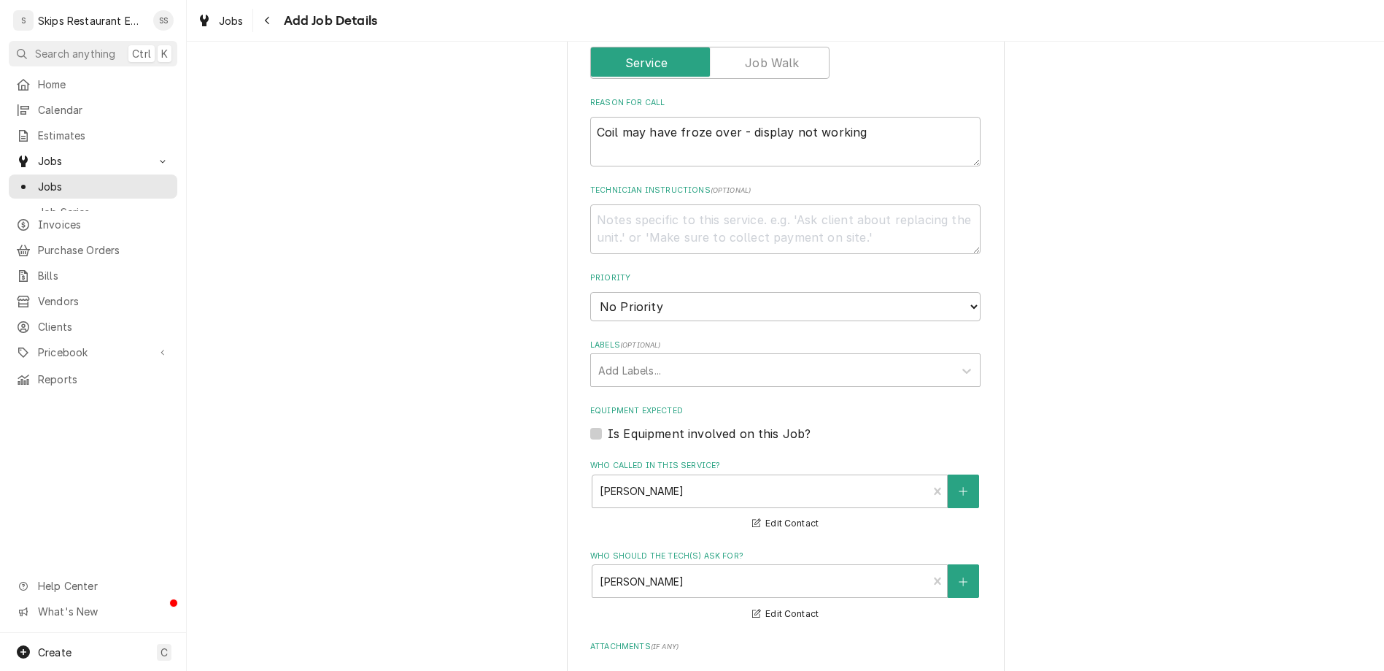
type textarea "x"
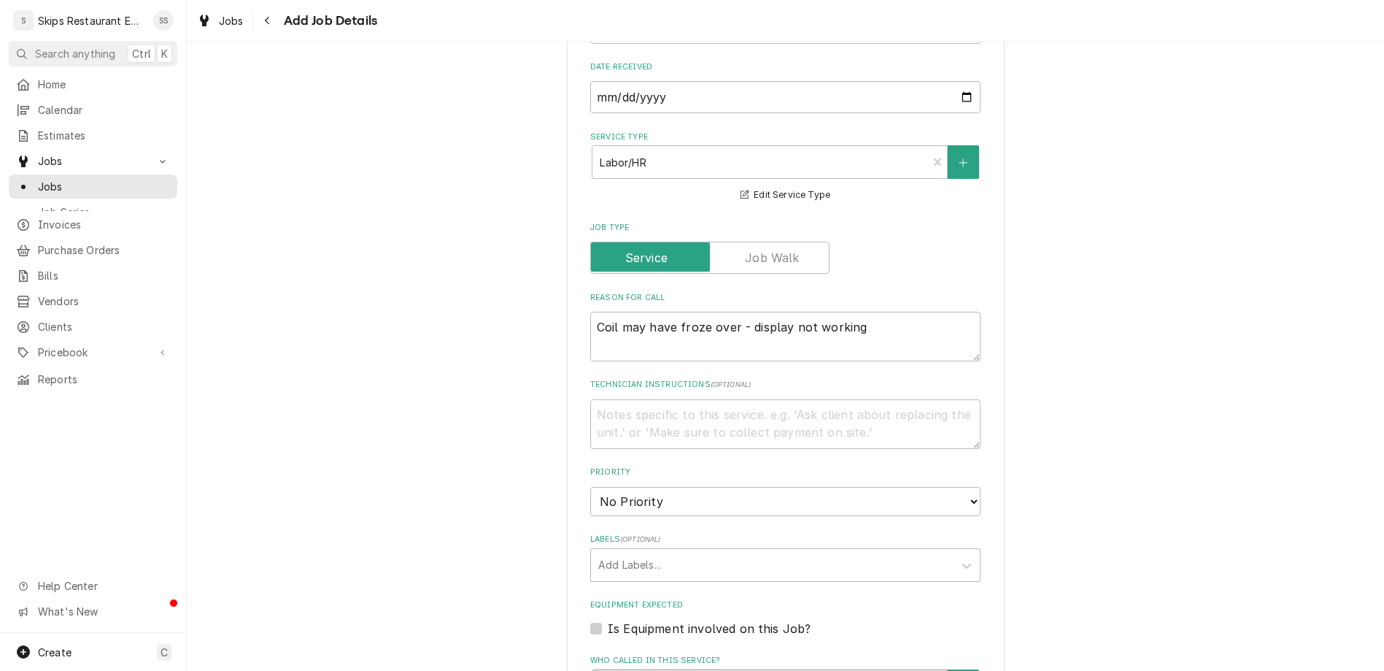
scroll to position [455, 0]
click at [614, 618] on label "Is Equipment involved on this Job?" at bounding box center [709, 627] width 203 height 18
click at [614, 618] on input "Equipment Expected" at bounding box center [803, 634] width 390 height 32
checkbox input "true"
type textarea "x"
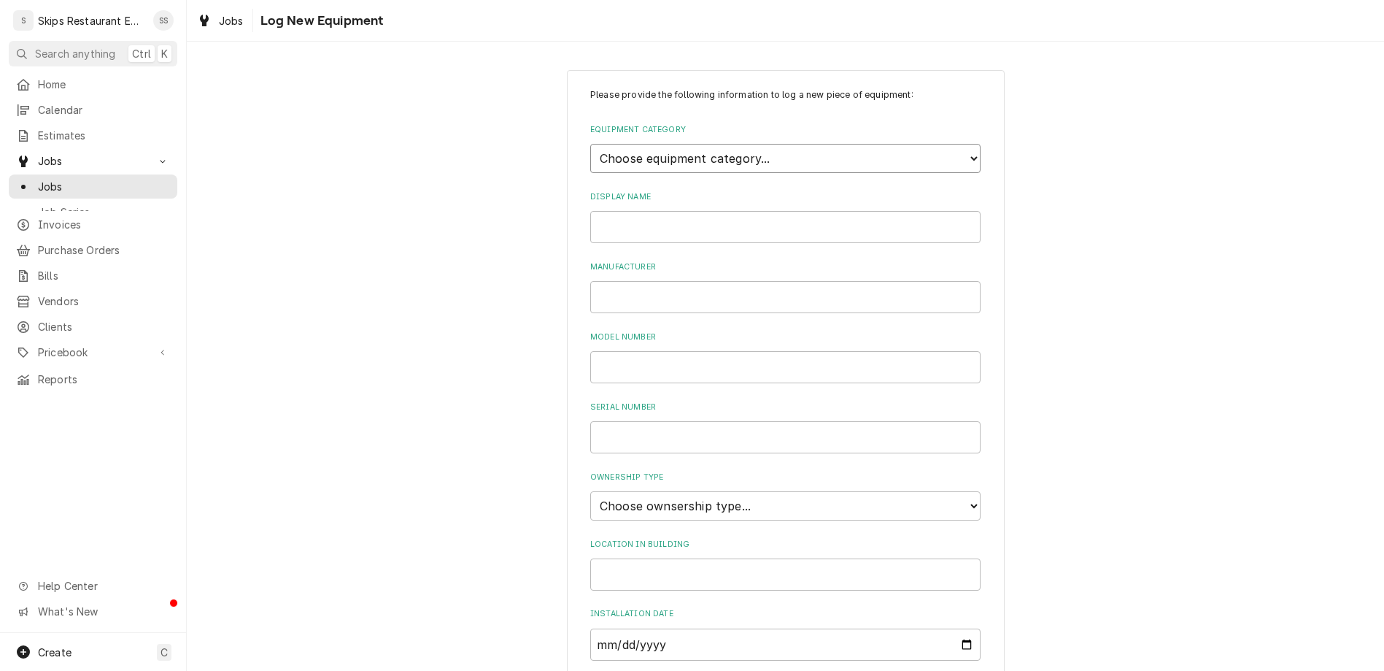
click at [590, 144] on select "Choose equipment category... Cooking Equipment Fryers Ice Machines Ovens and Ra…" at bounding box center [785, 158] width 390 height 29
select select "8"
click option "Refrigeration" at bounding box center [0, 0] width 0 height 0
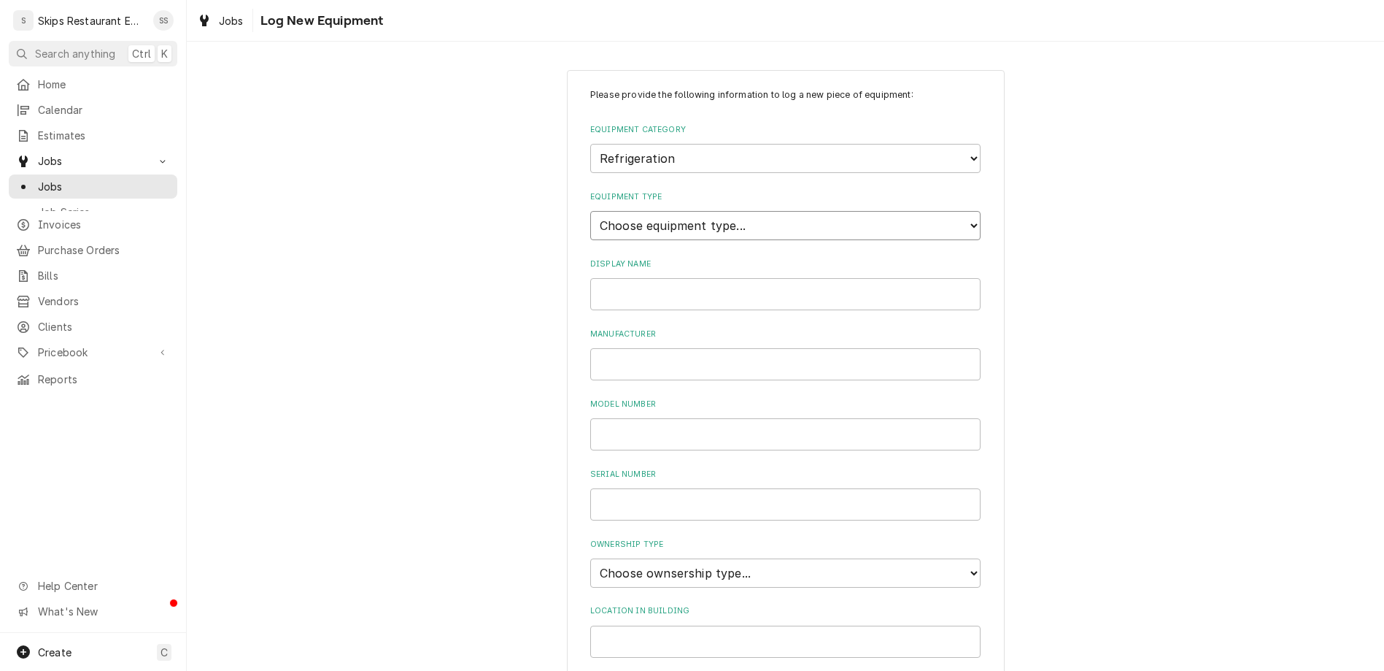
click at [590, 211] on select "Choose equipment type... Bar Refrigeration Blast Chiller Chef Base Freezer Chef…" at bounding box center [785, 225] width 390 height 29
select select "70"
click option "Reach-In Freezer" at bounding box center [0, 0] width 0 height 0
click at [645, 278] on input "Display Name" at bounding box center [785, 294] width 390 height 32
type input "Traulsen"
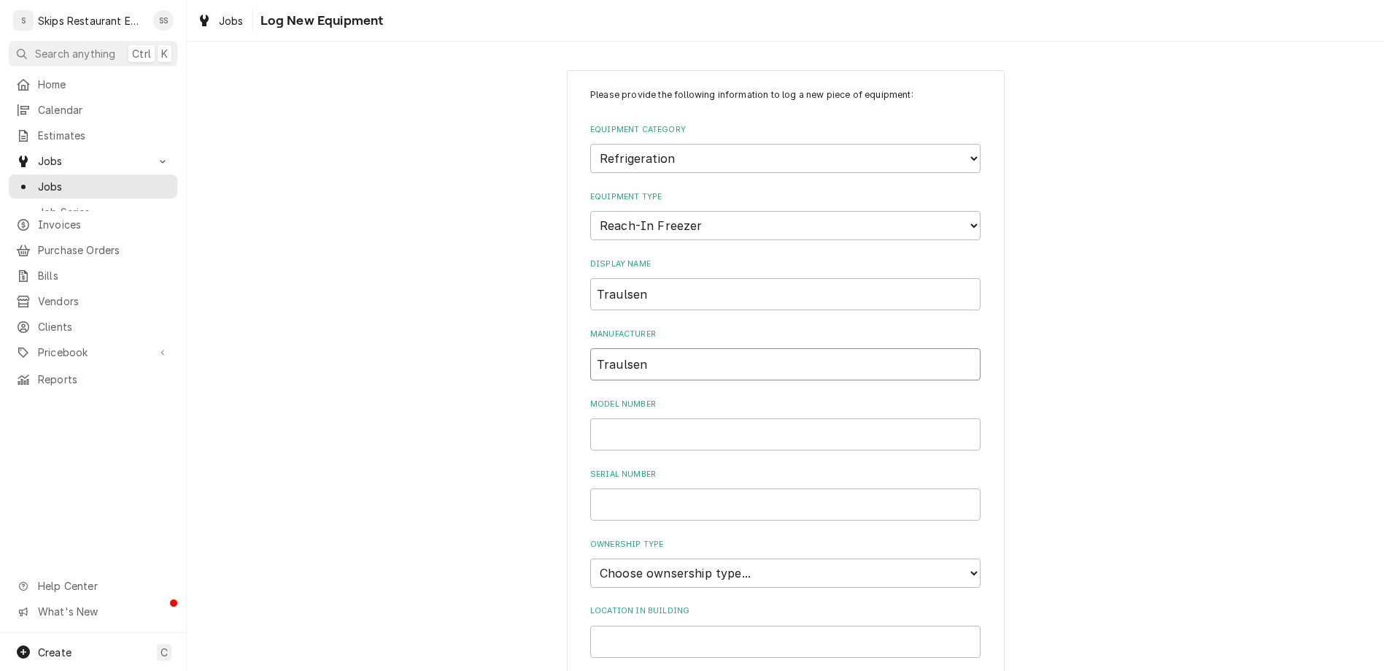
type input "Traulsen"
type input "WB2G-22012B"
type input "24J03552"
click at [590, 558] on select "Choose ownsership type... Unknown Owned Leased Rented" at bounding box center [785, 572] width 390 height 29
select select "1"
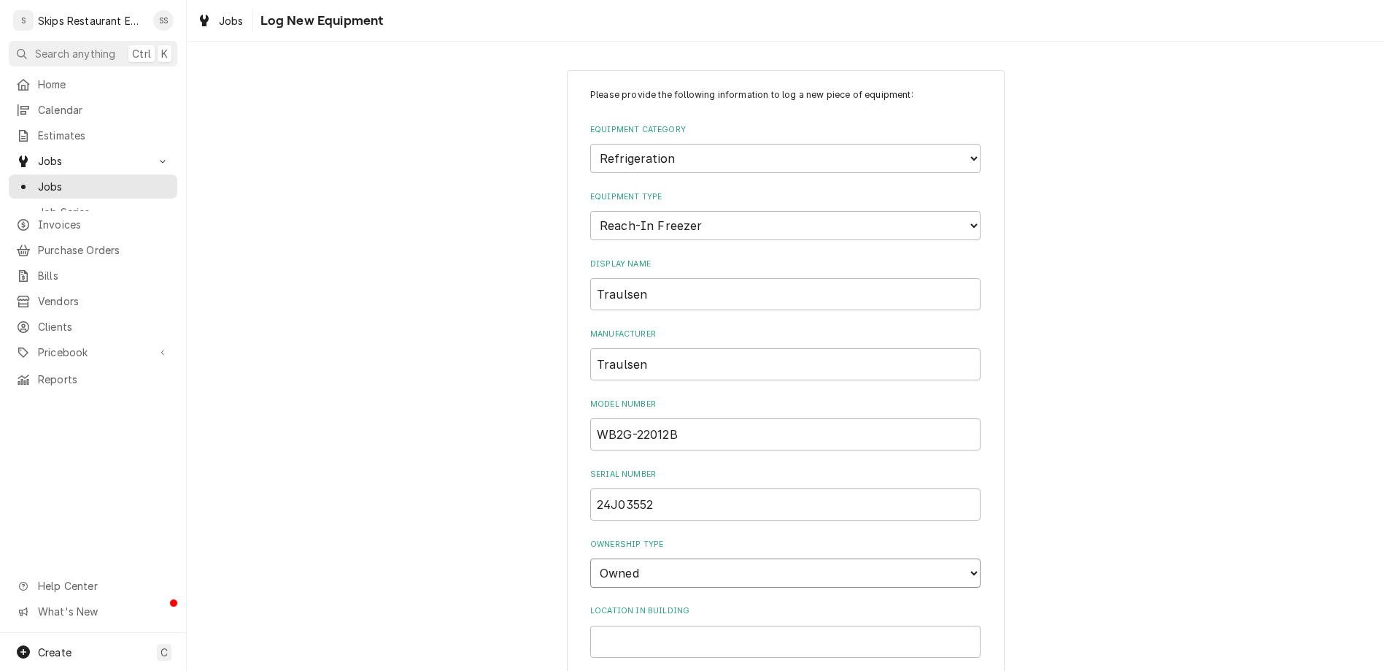
click option "Owned" at bounding box center [0, 0] width 0 height 0
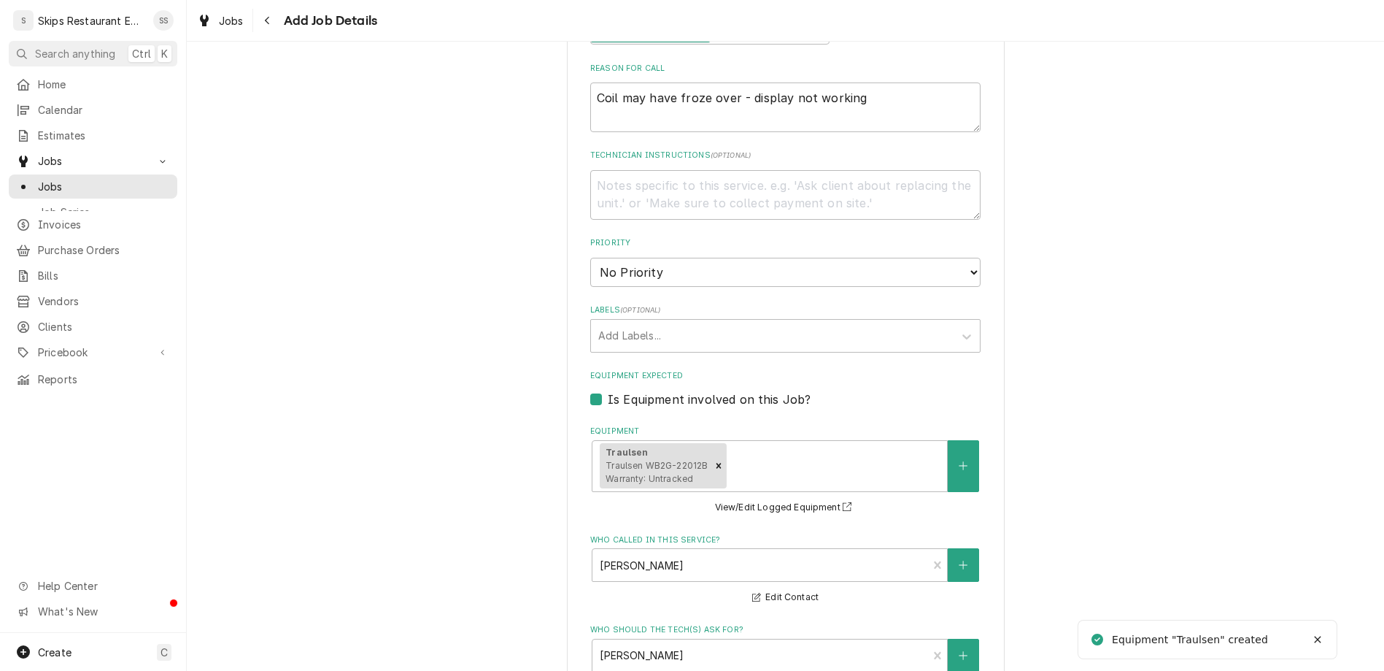
scroll to position [764, 0]
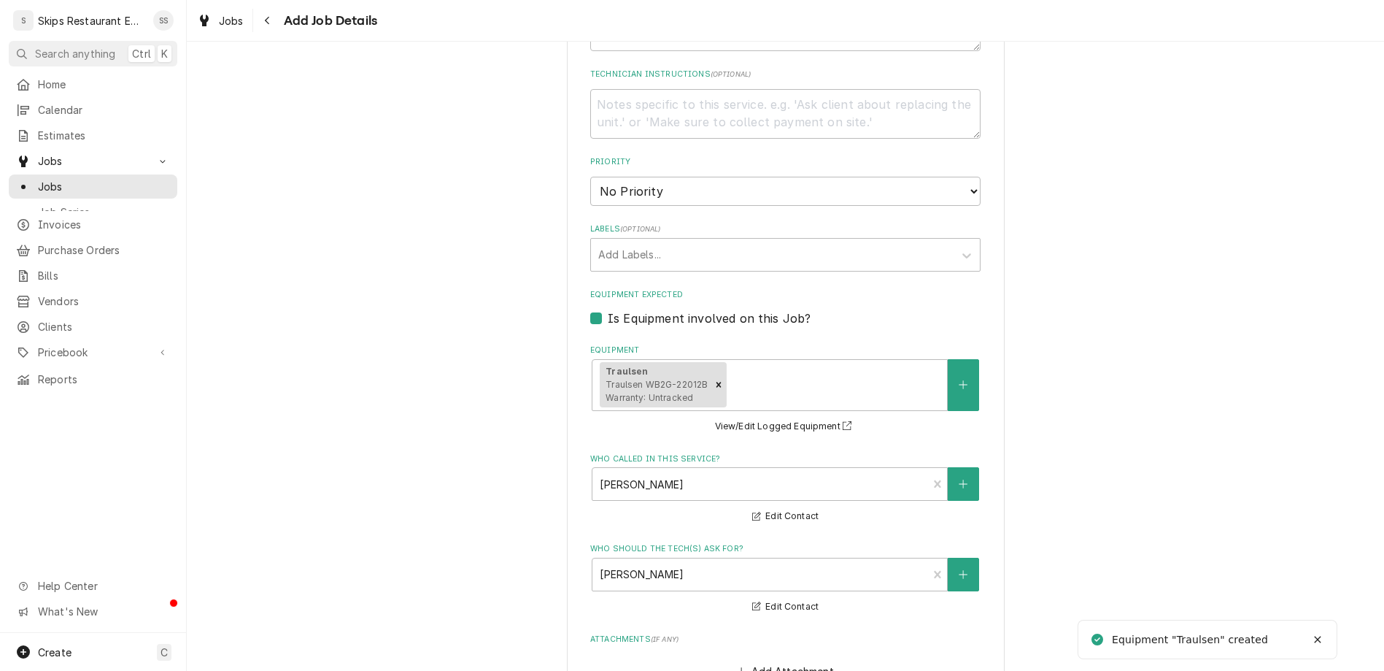
type textarea "x"
type input "1"
type textarea "x"
type input "1"
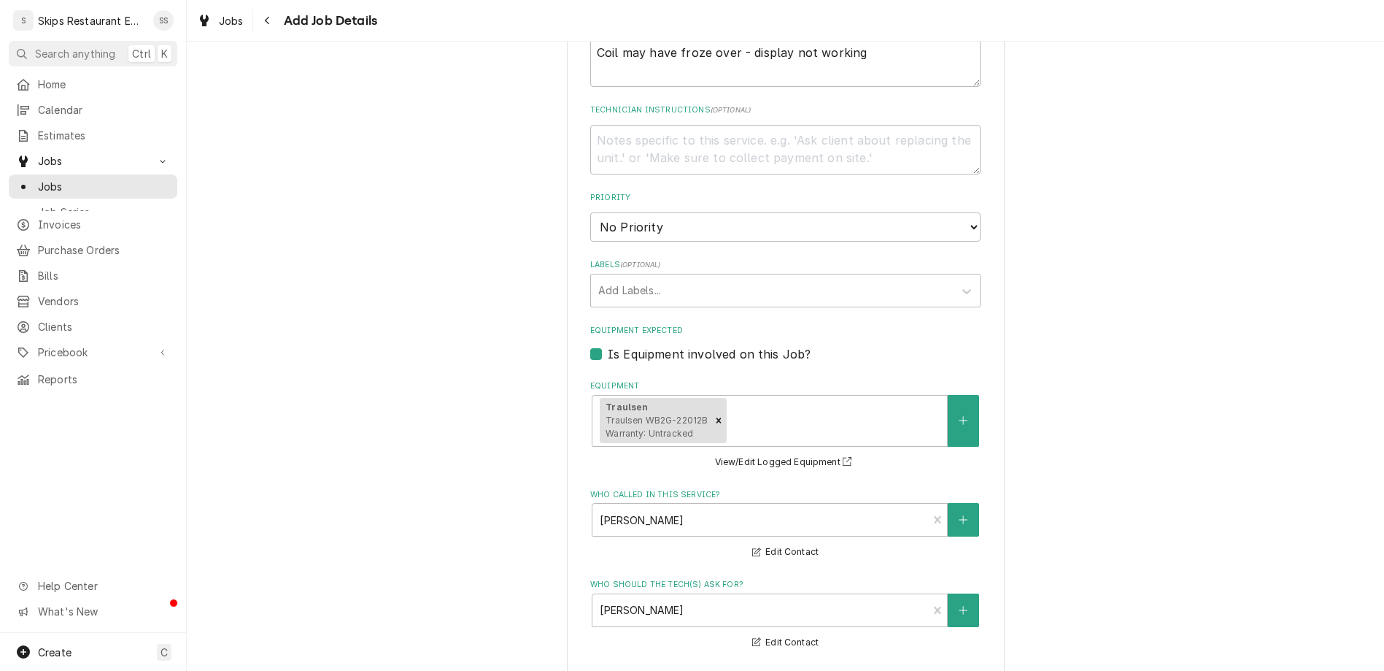
type textarea "x"
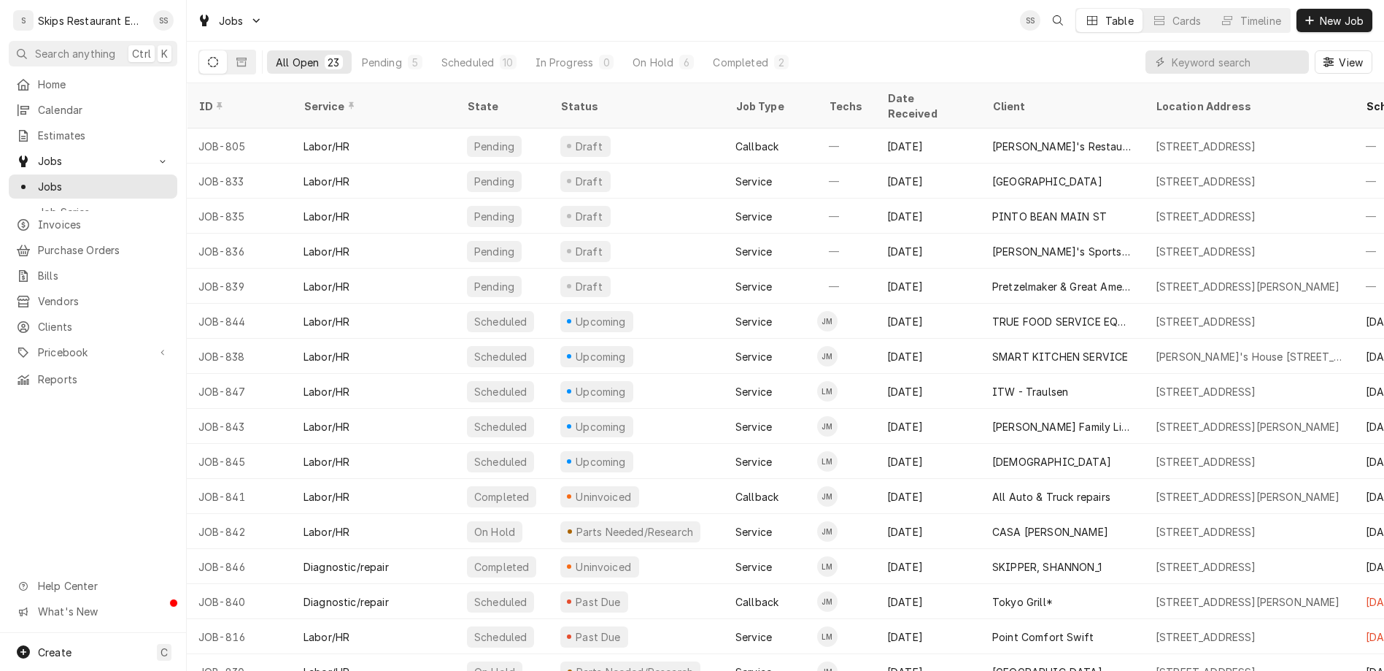
click at [944, 20] on div "Jobs SS Table Cards Timeline New Job" at bounding box center [786, 20] width 1198 height 41
click at [45, 344] on span "Pricebook" at bounding box center [93, 351] width 110 height 15
click at [45, 396] on span "Parts & Materials" at bounding box center [104, 403] width 132 height 15
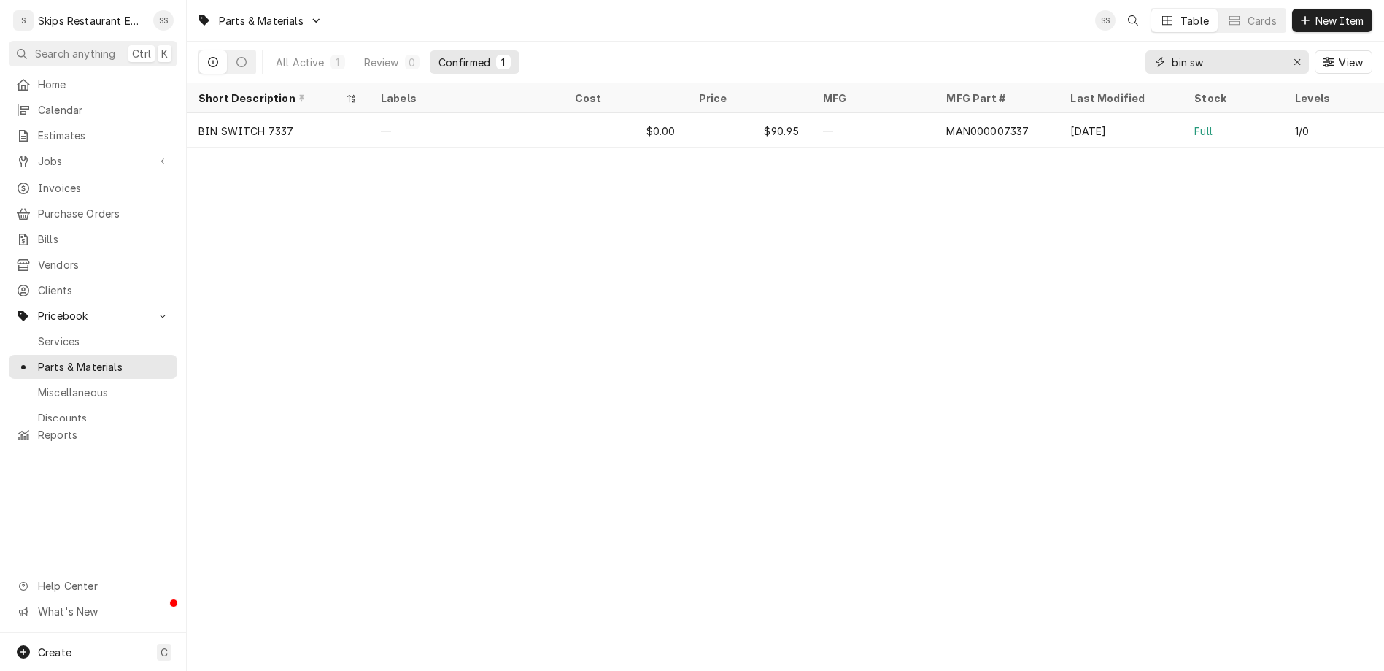
drag, startPoint x: 1262, startPoint y: 51, endPoint x: 1143, endPoint y: 52, distance: 119.7
click at [1172, 52] on input "bin sw" at bounding box center [1226, 61] width 109 height 23
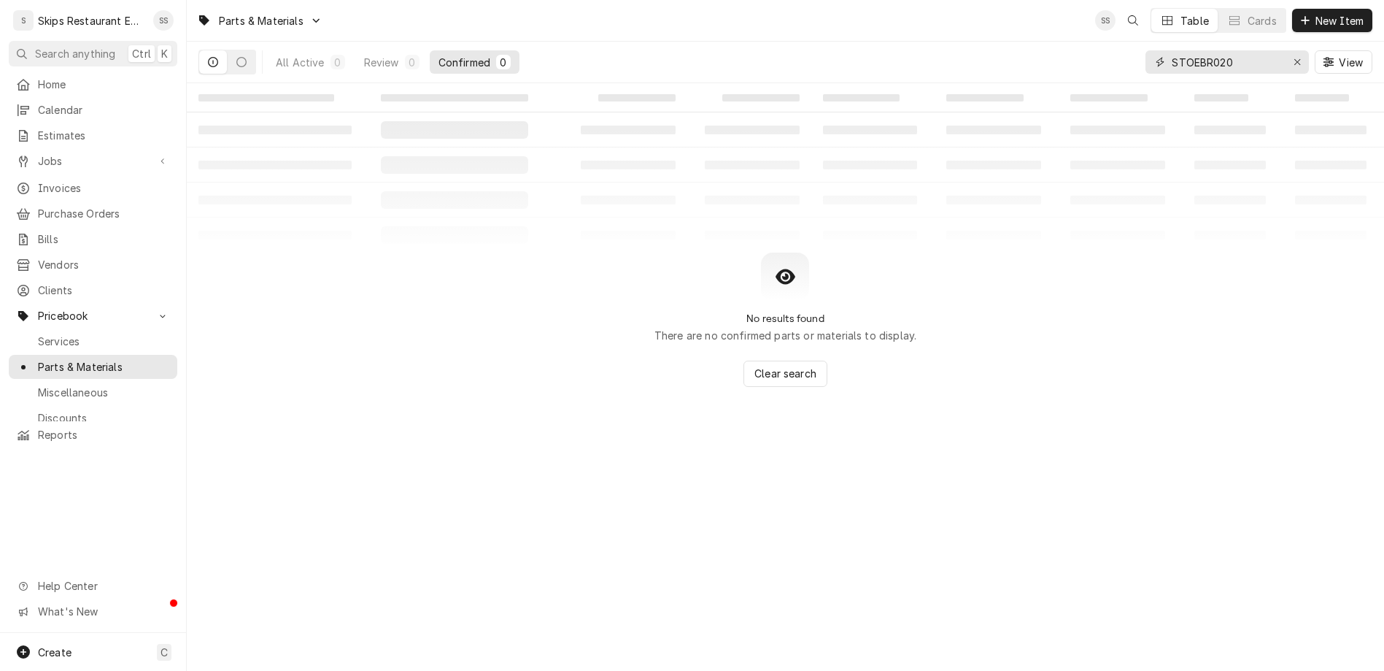
type input "STOEBR0205"
drag, startPoint x: 1287, startPoint y: 50, endPoint x: 1208, endPoint y: 42, distance: 79.9
click at [1208, 50] on input "STOEBR0205" at bounding box center [1226, 61] width 109 height 23
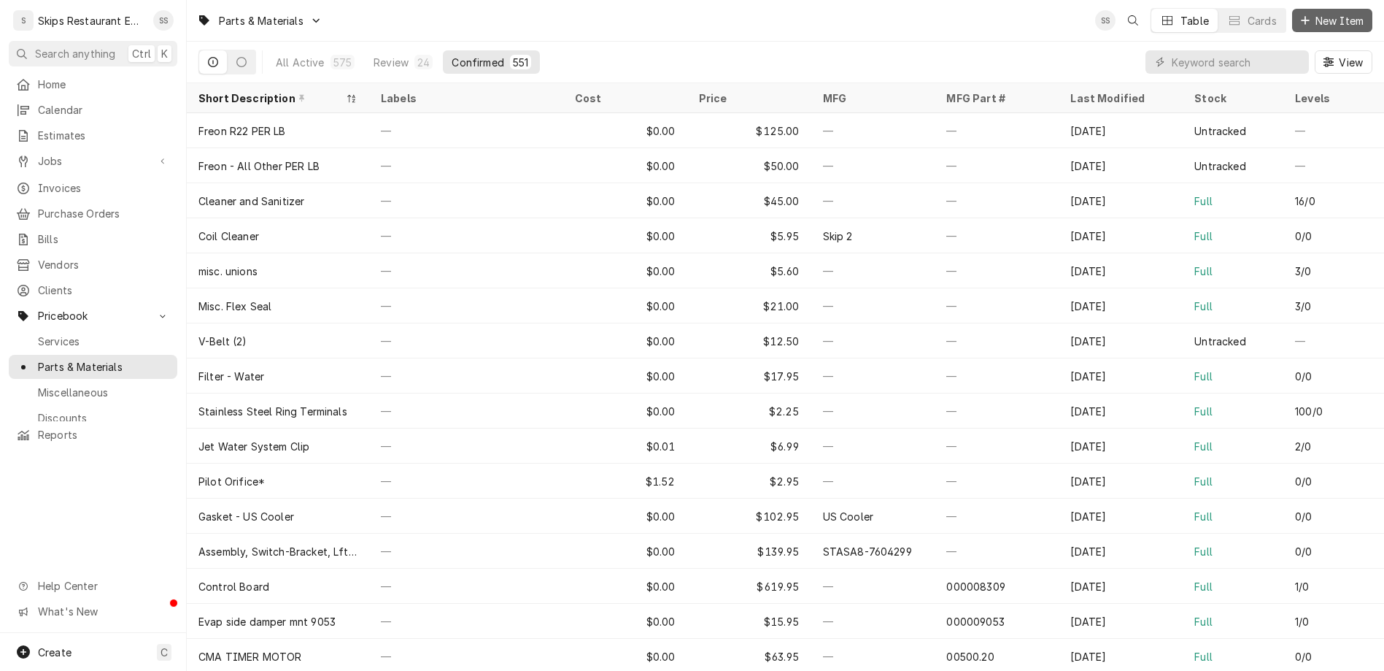
click at [1343, 17] on span "New Item" at bounding box center [1340, 20] width 54 height 15
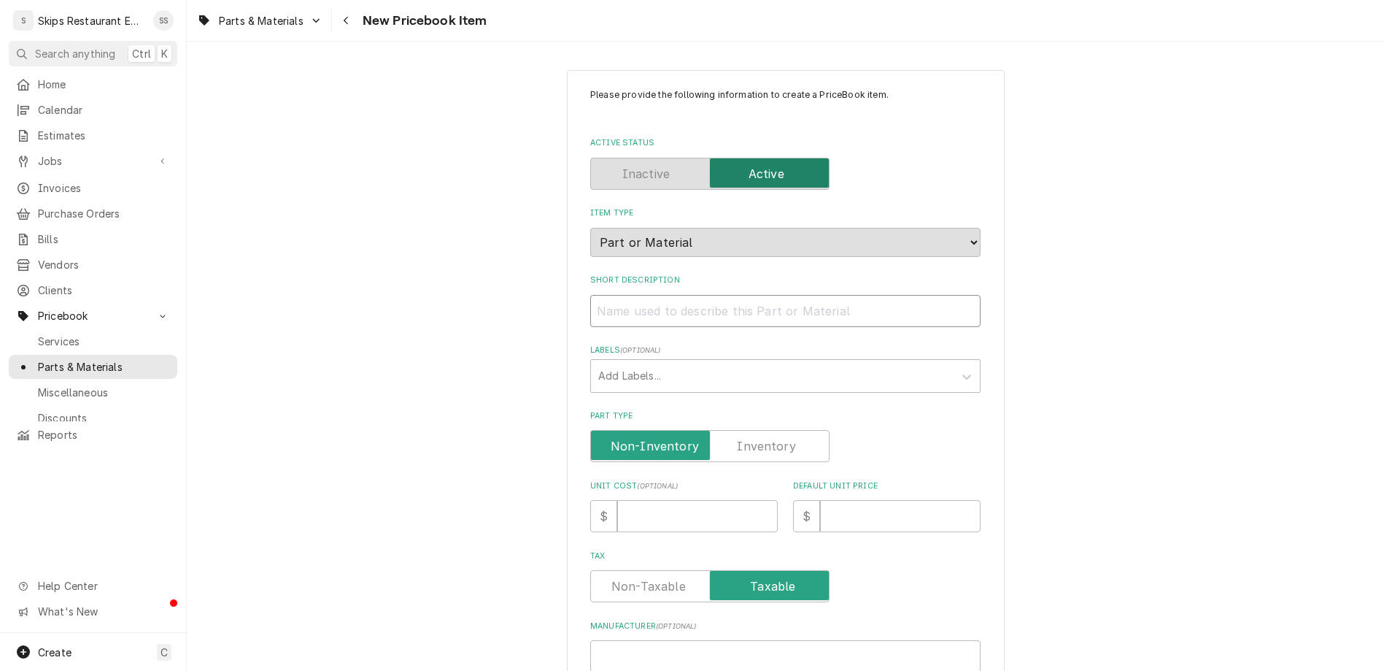
click at [657, 295] on input "Short Description" at bounding box center [785, 311] width 390 height 32
type input "B"
type textarea "x"
type input "Bo"
type textarea "x"
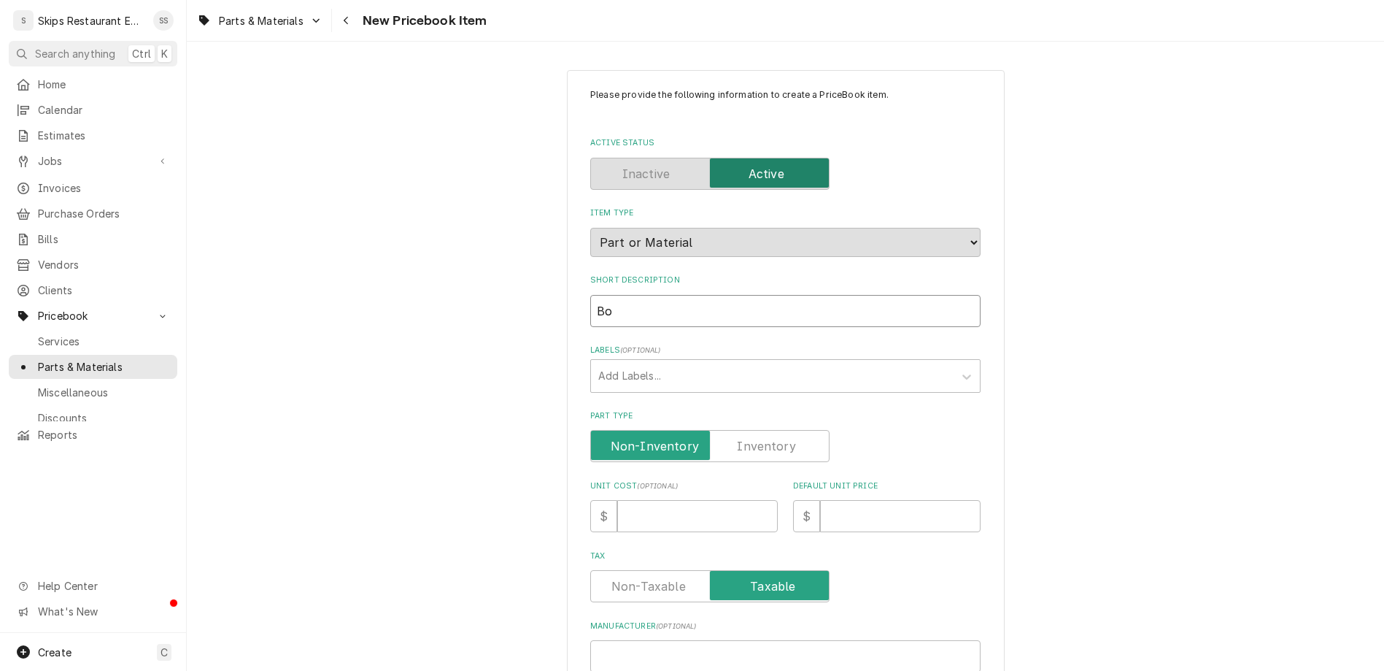
type input "Bow"
type textarea "x"
type input "Bowl"
type textarea "x"
type input "VBowl"
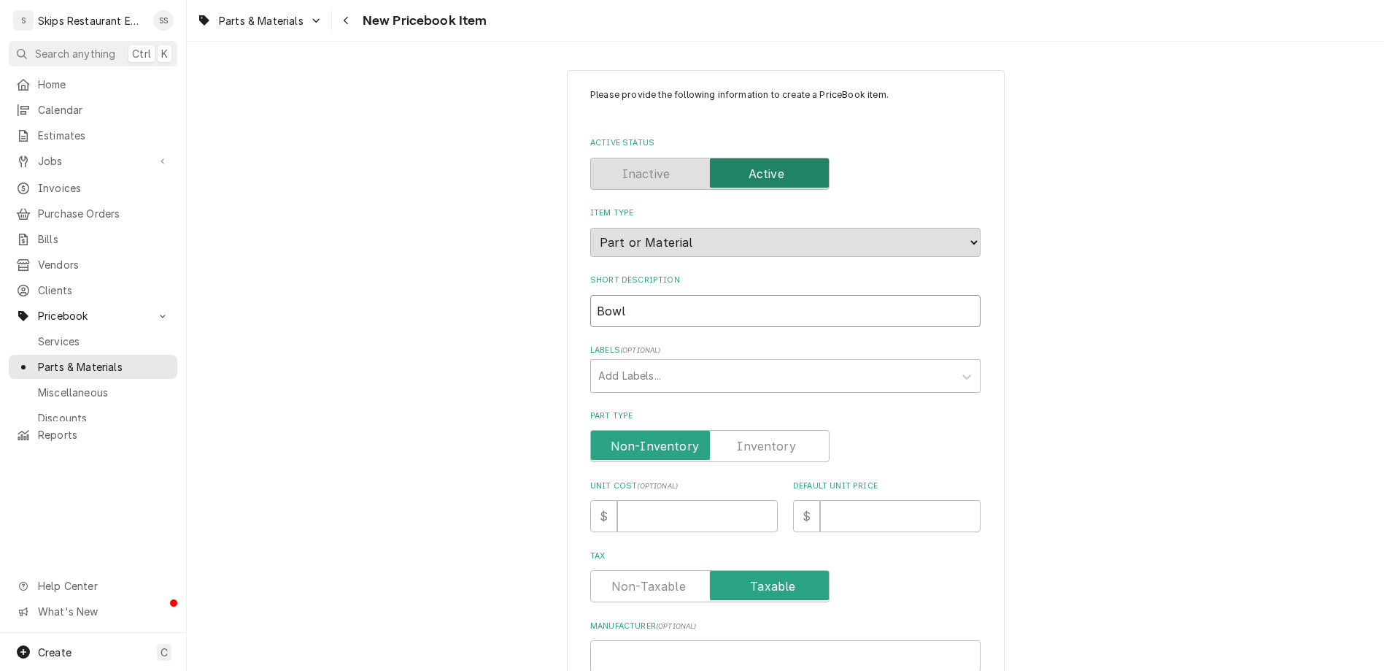
type textarea "x"
type input "VoBowl"
type textarea "x"
type input "VolBowl"
type textarea "x"
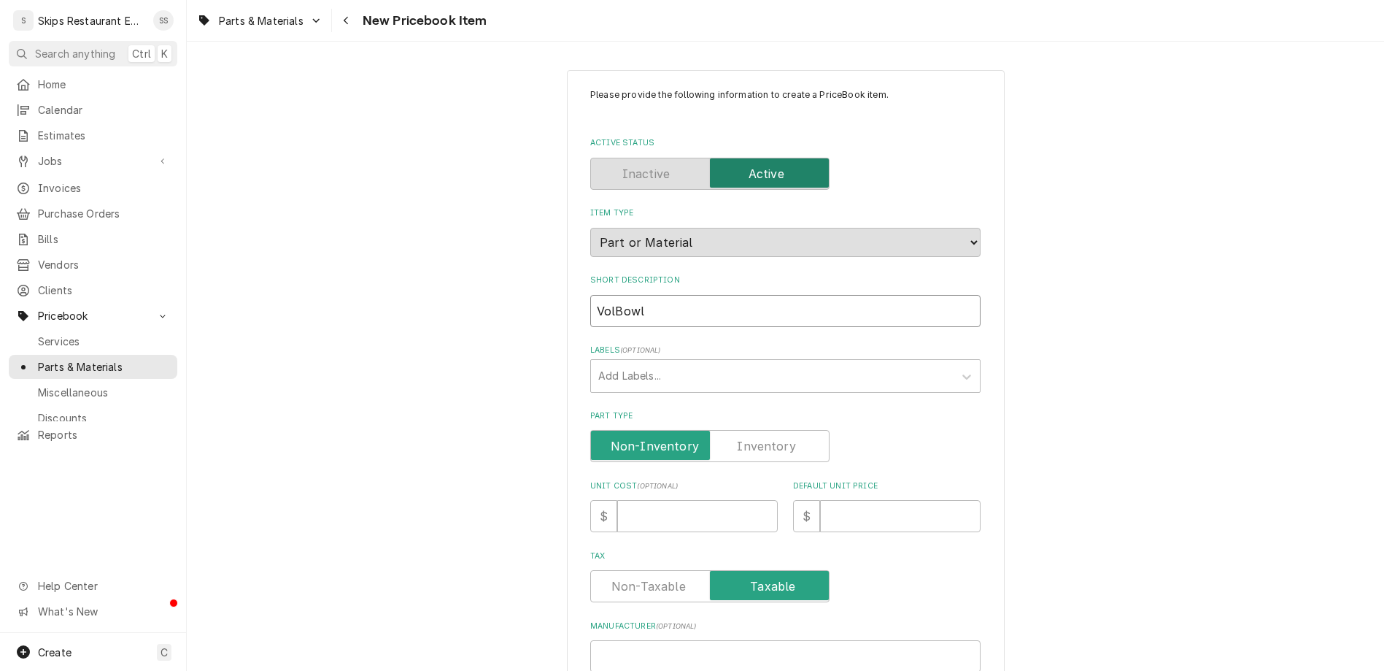
type input "VollBowl"
type textarea "x"
type input "VollrBowl"
type textarea "x"
type input "VollraBowl"
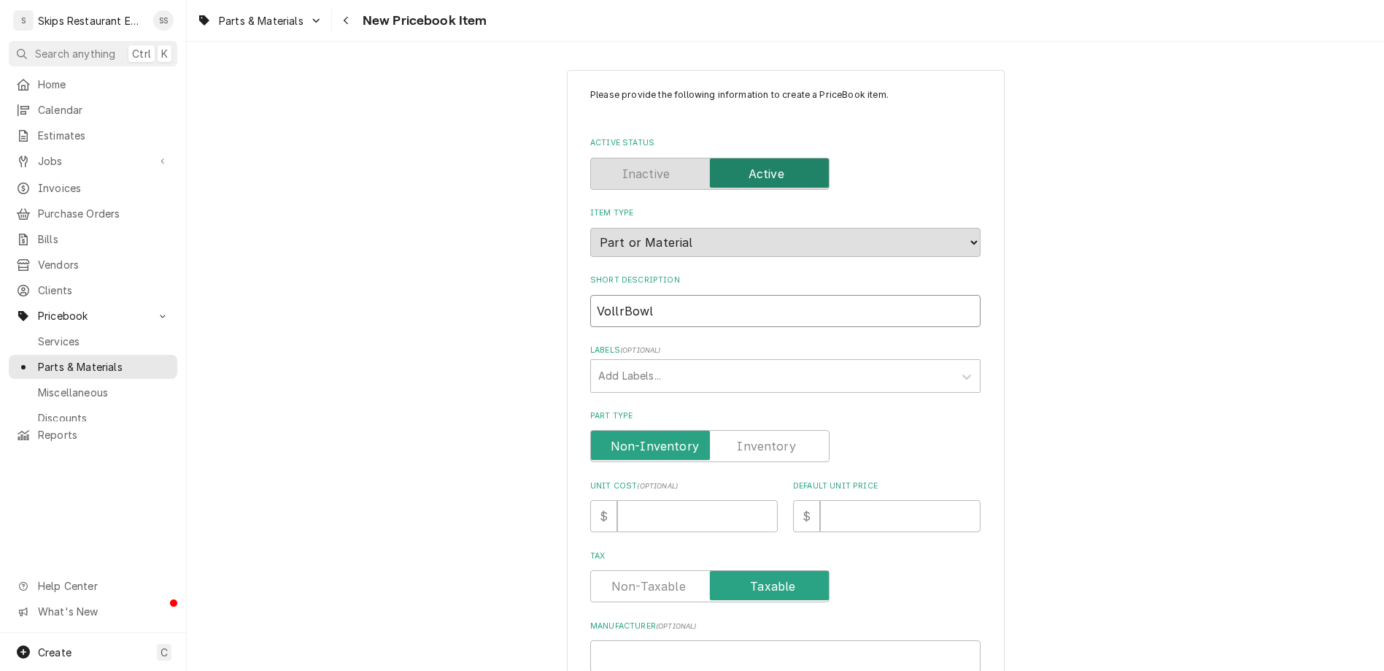
type textarea "x"
type input "VollratBowl"
type textarea "x"
type input "VollrathBowl"
type textarea "x"
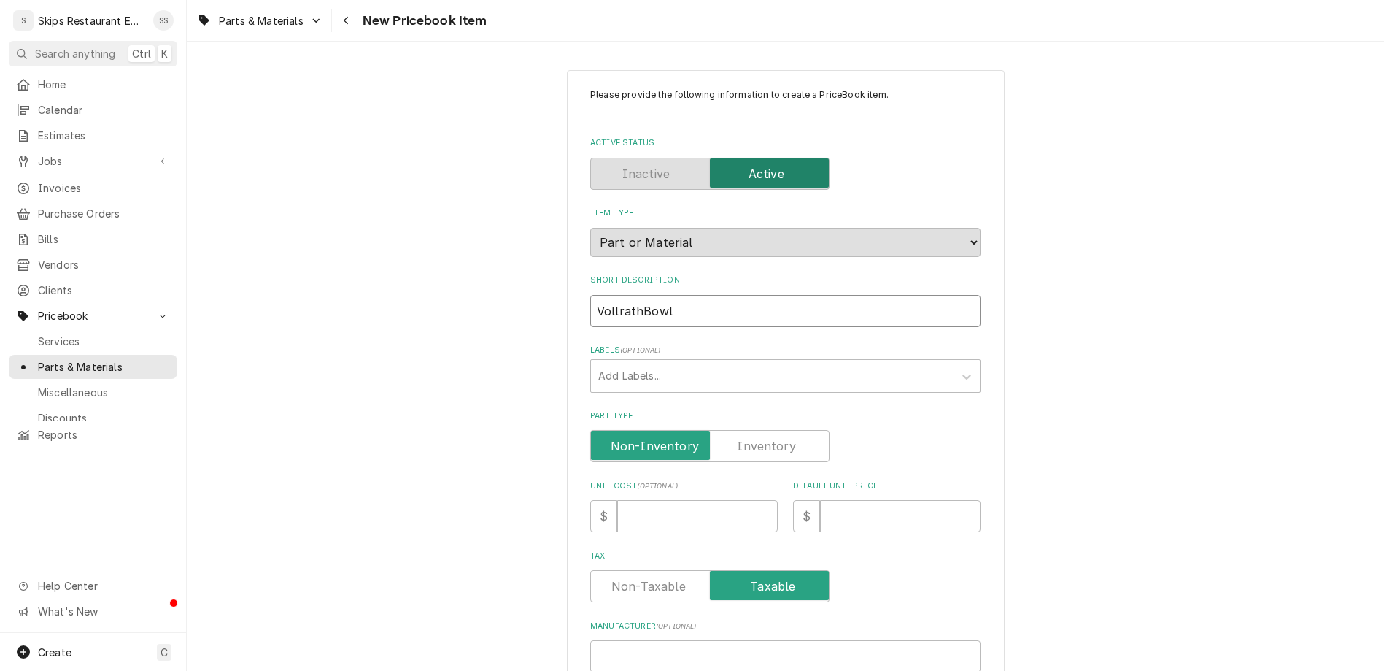
type input "Vollrath Bowl"
type textarea "x"
type input "Vollrath Bowl"
click at [756, 430] on label "Part Type" at bounding box center [709, 446] width 239 height 32
click at [756, 430] on input "Part Type" at bounding box center [710, 446] width 226 height 32
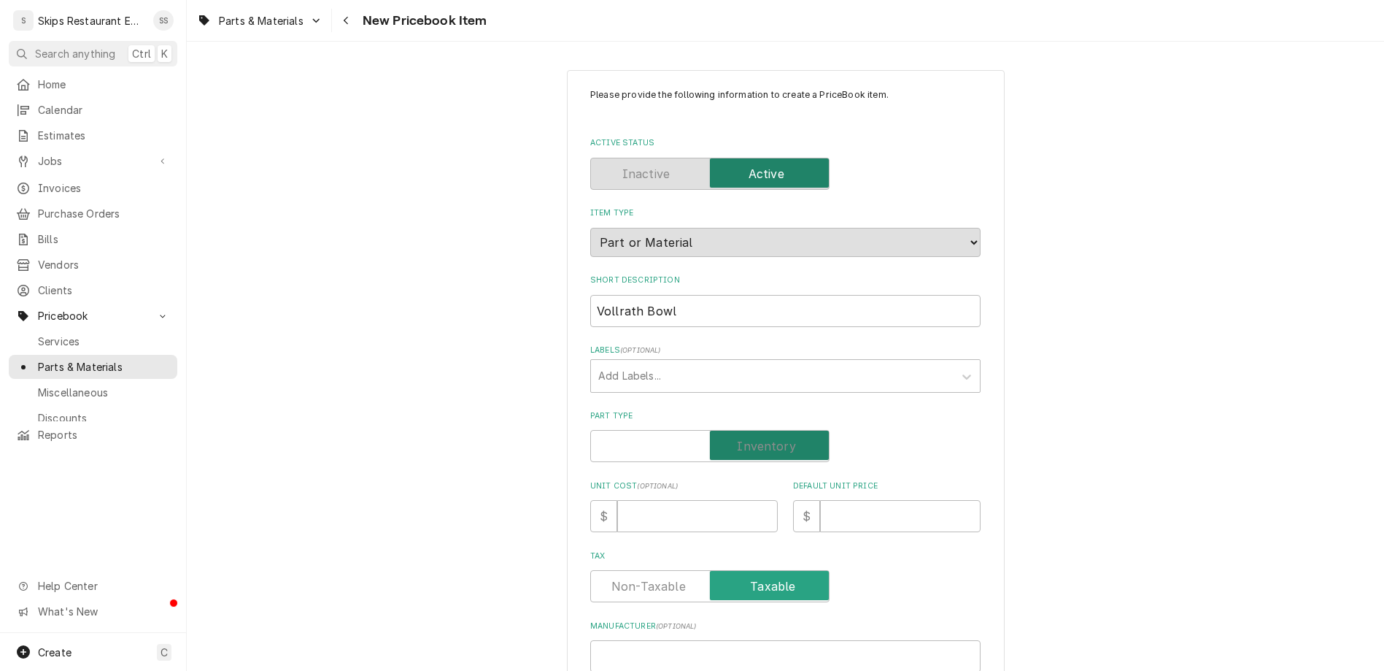
checkbox input "true"
type textarea "x"
click at [826, 500] on input "Default Unit Price" at bounding box center [900, 516] width 161 height 32
type input "2"
type textarea "x"
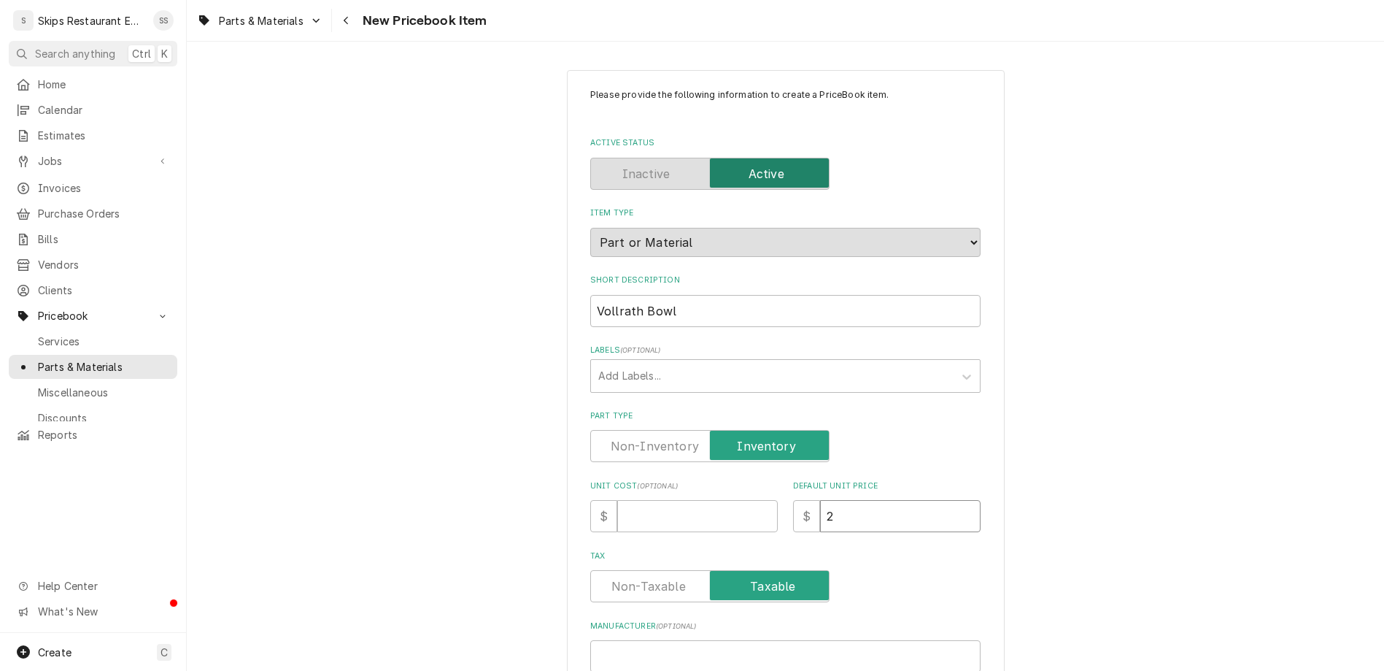
type input "23"
type textarea "x"
type input "239"
type textarea "x"
type input "239.9"
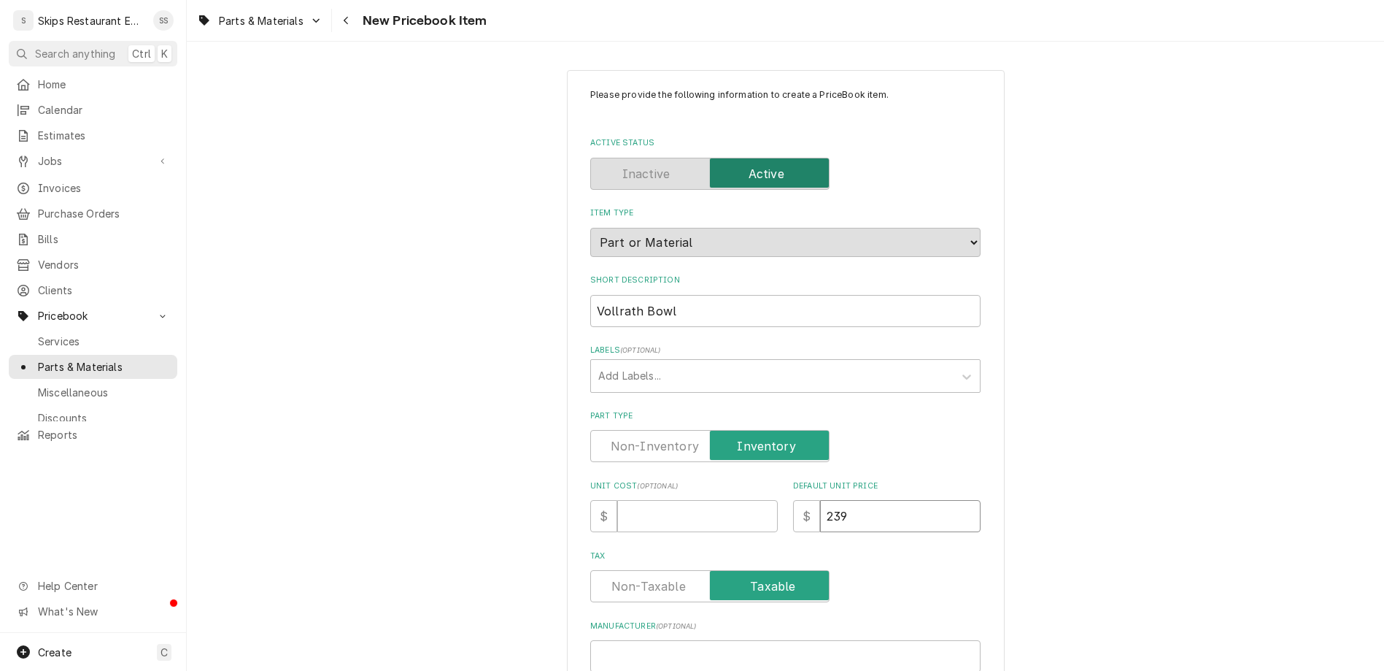
type textarea "x"
type input "239.95"
type textarea "x"
type input "239.95"
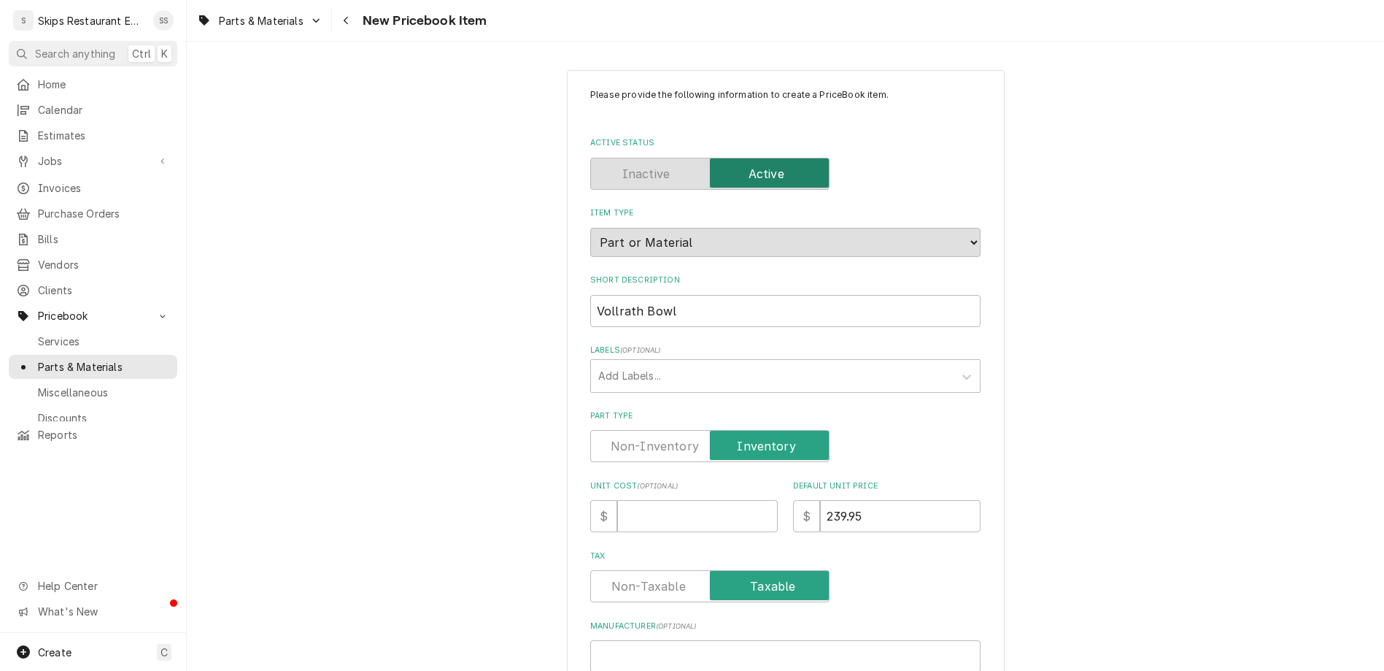
paste input "STOEBR0205"
type input "STOEBR0205"
type textarea "x"
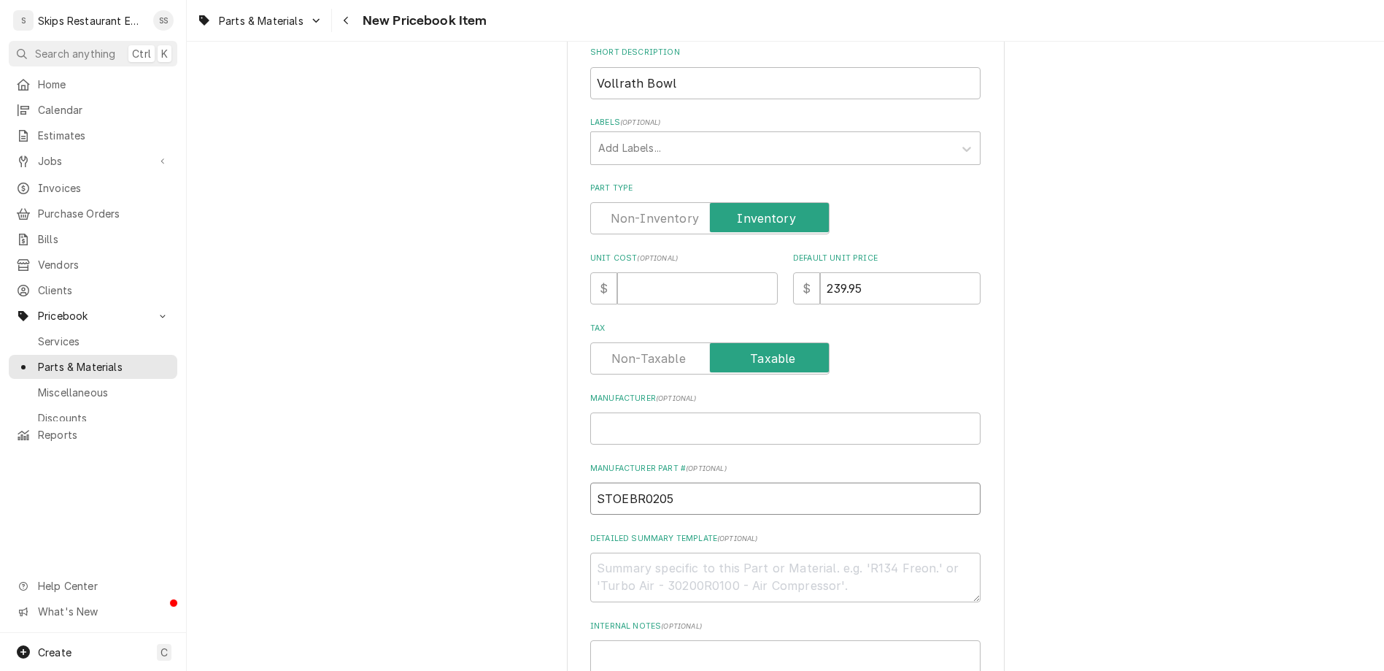
scroll to position [455, 0]
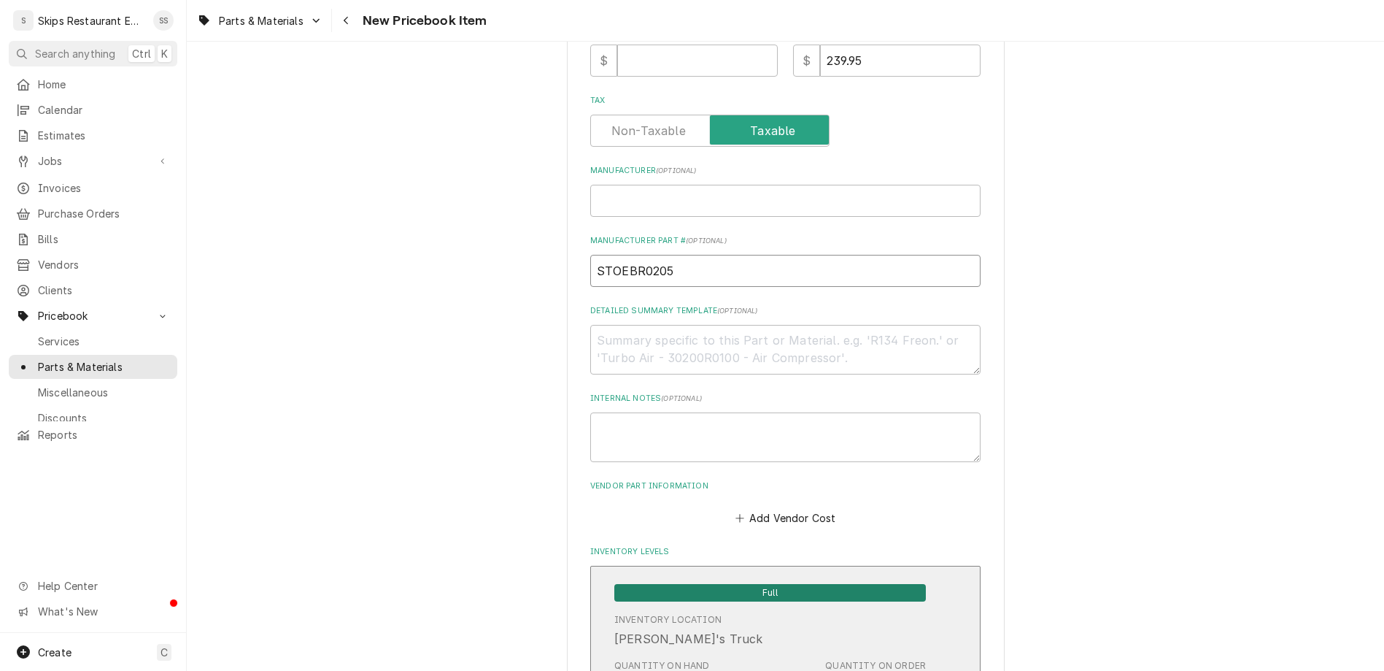
type input "STOEBR0205"
click at [701, 584] on span "Full" at bounding box center [770, 593] width 312 height 18
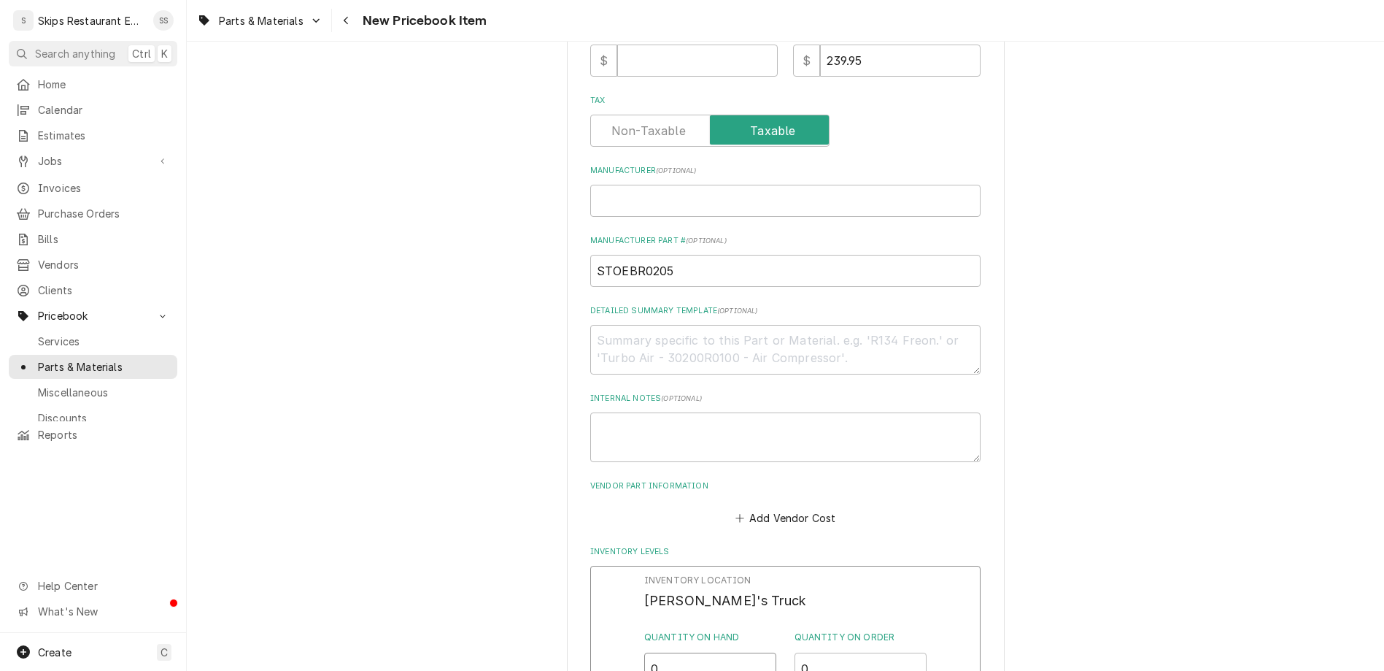
drag, startPoint x: 671, startPoint y: 411, endPoint x: 628, endPoint y: 423, distance: 44.6
click at [644, 652] on input "0" at bounding box center [710, 668] width 133 height 32
type input "1"
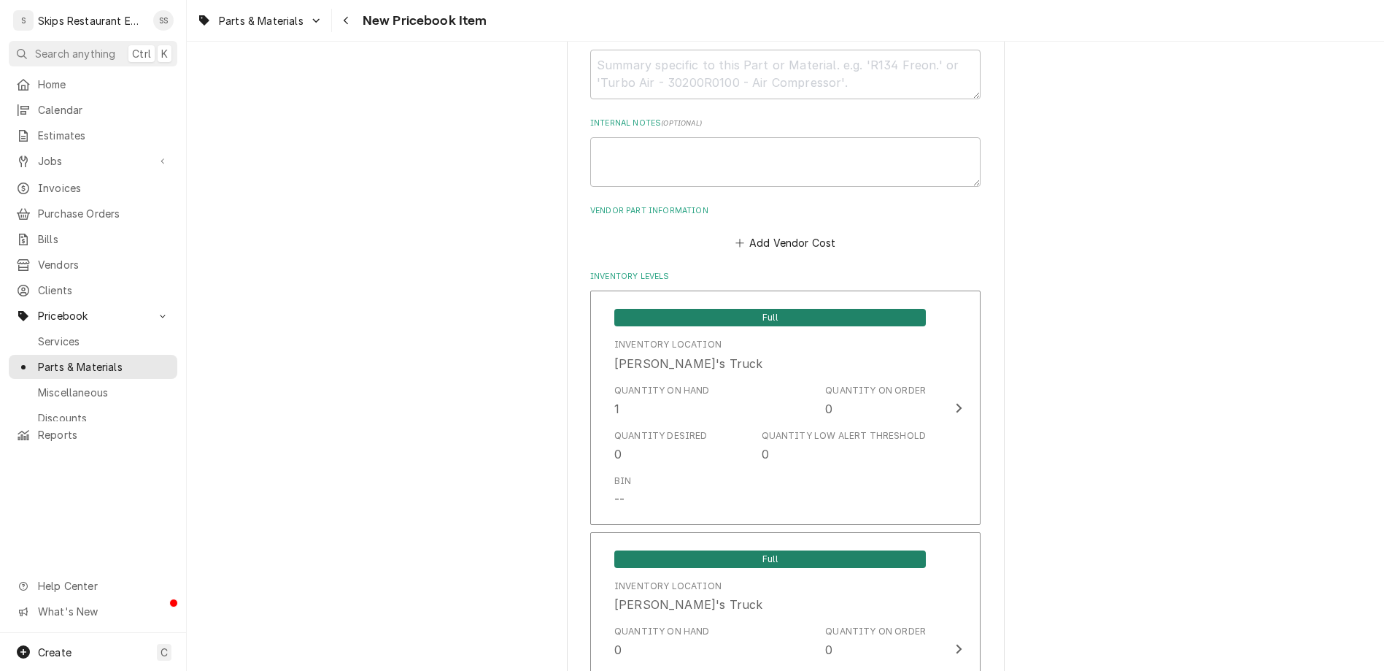
scroll to position [733, 0]
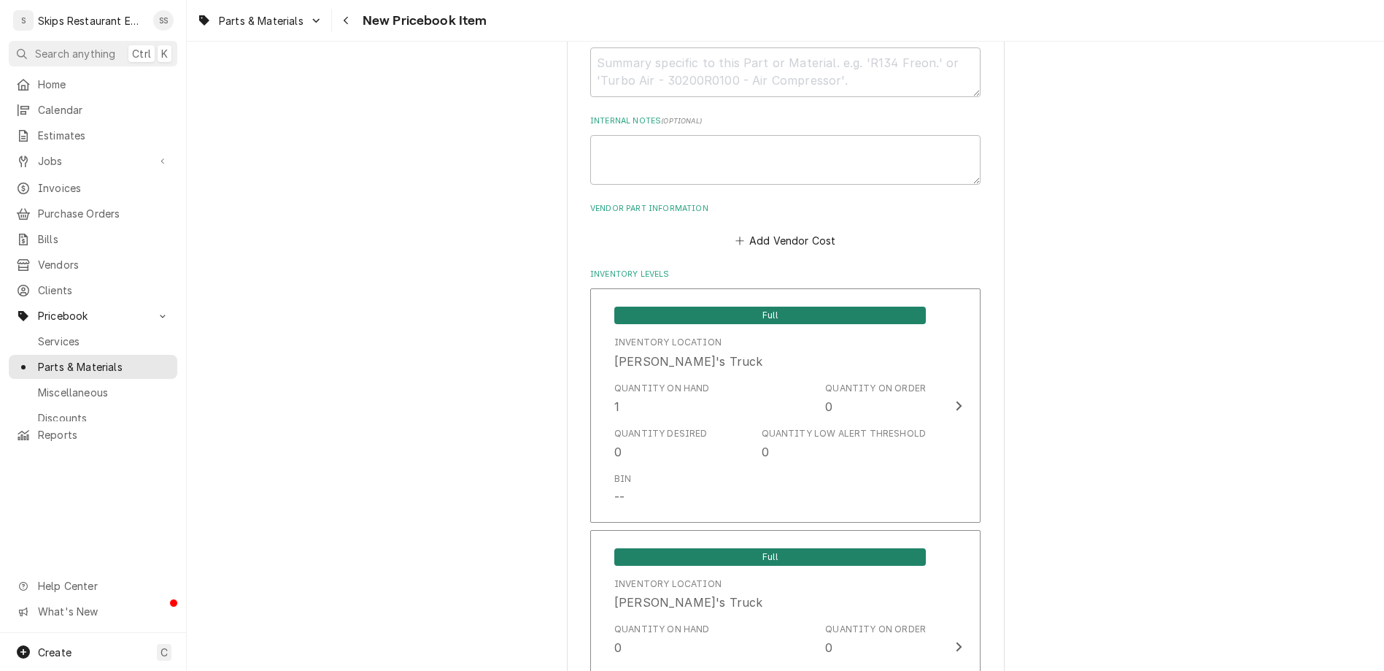
type textarea "x"
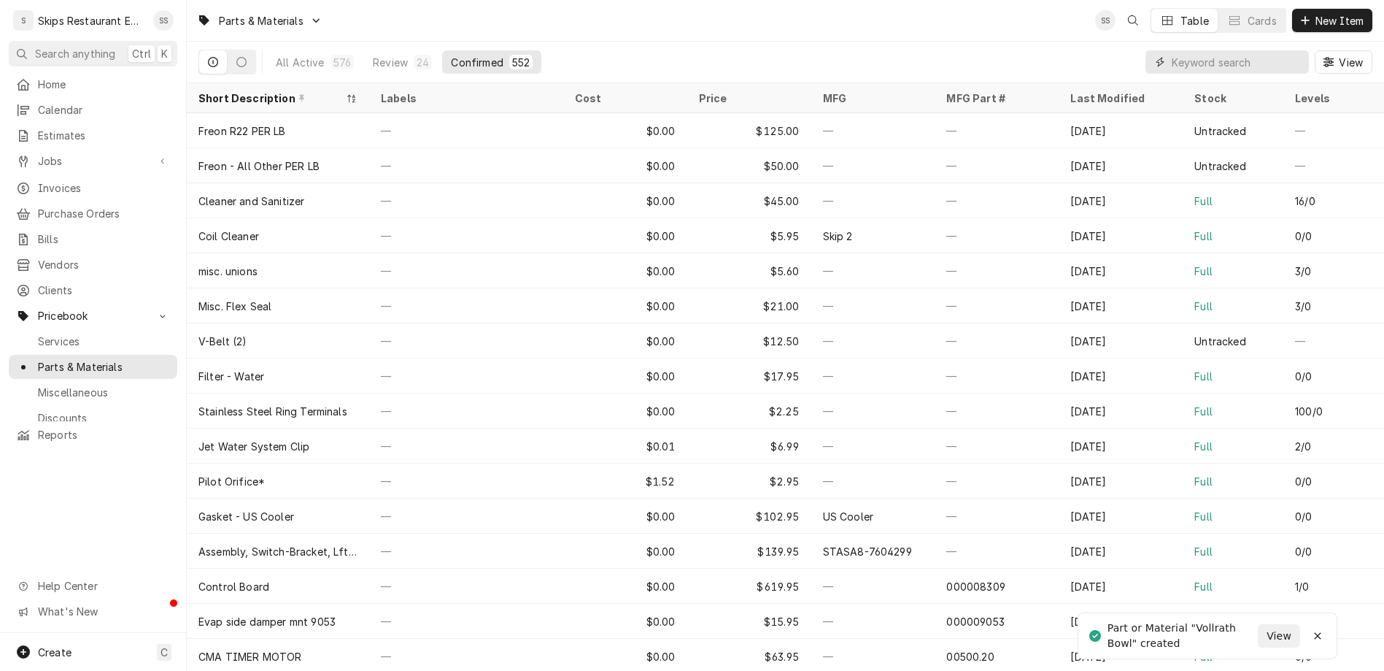
click at [1262, 50] on input "Dynamic Content Wrapper" at bounding box center [1237, 61] width 130 height 23
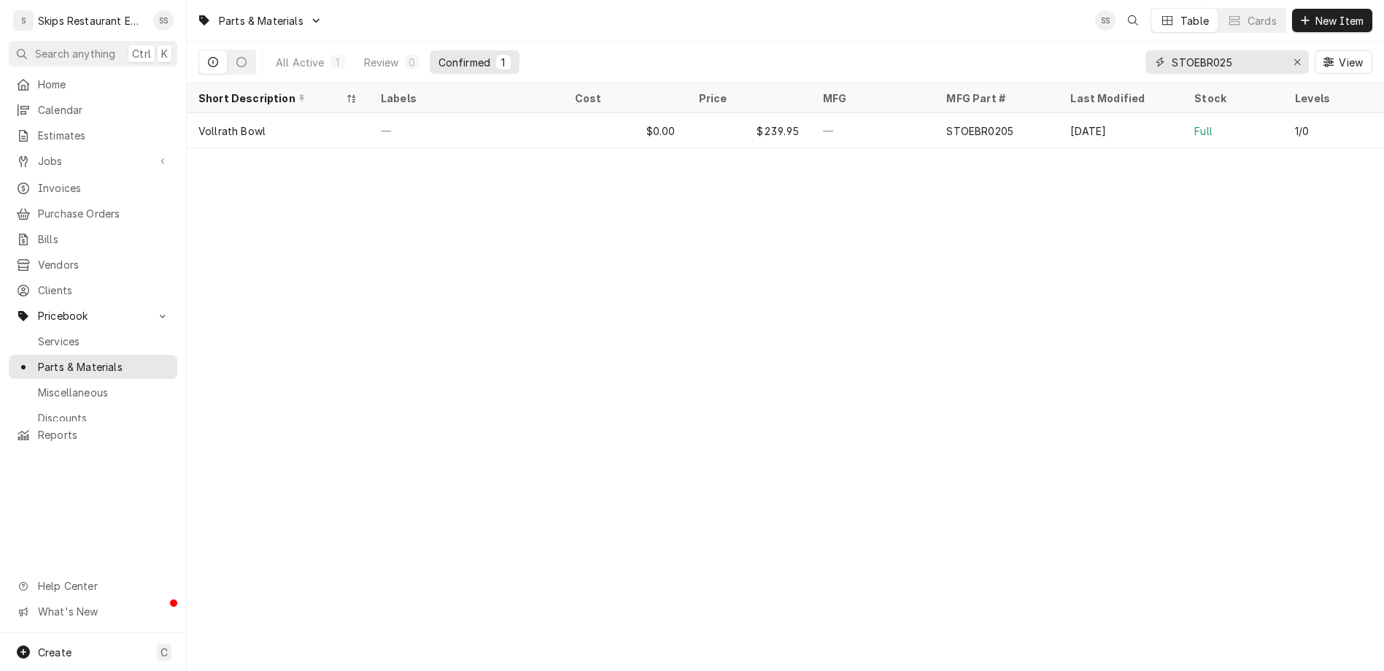
type input "STOEBR0252"
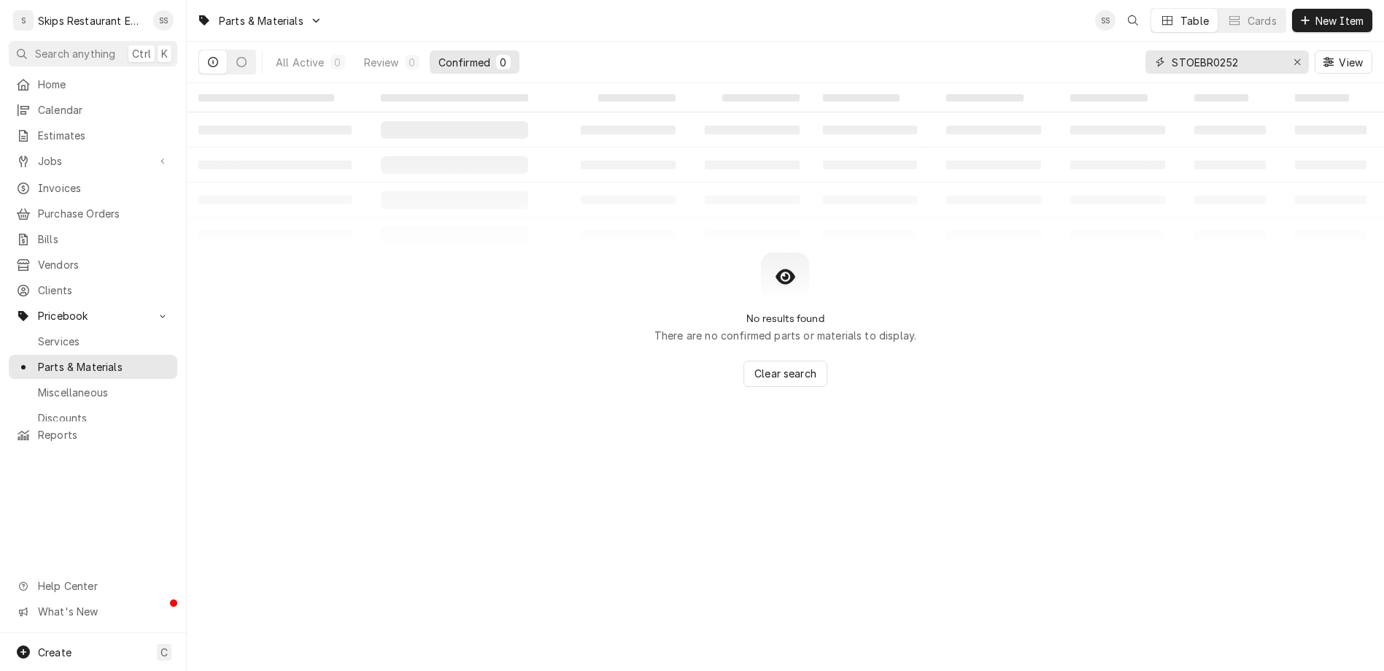
drag, startPoint x: 1282, startPoint y: 47, endPoint x: 1218, endPoint y: 49, distance: 64.3
click at [1218, 50] on input "STOEBR0252" at bounding box center [1226, 61] width 109 height 23
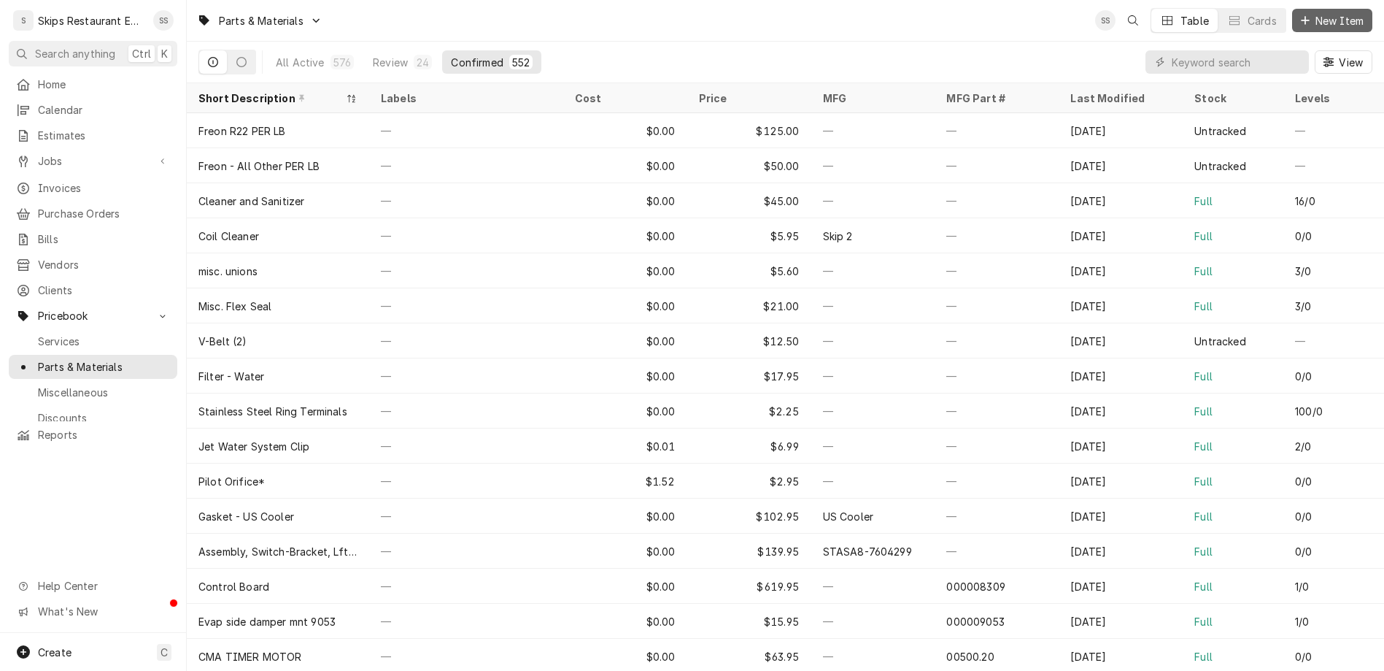
click at [1343, 16] on span "New Item" at bounding box center [1340, 20] width 54 height 15
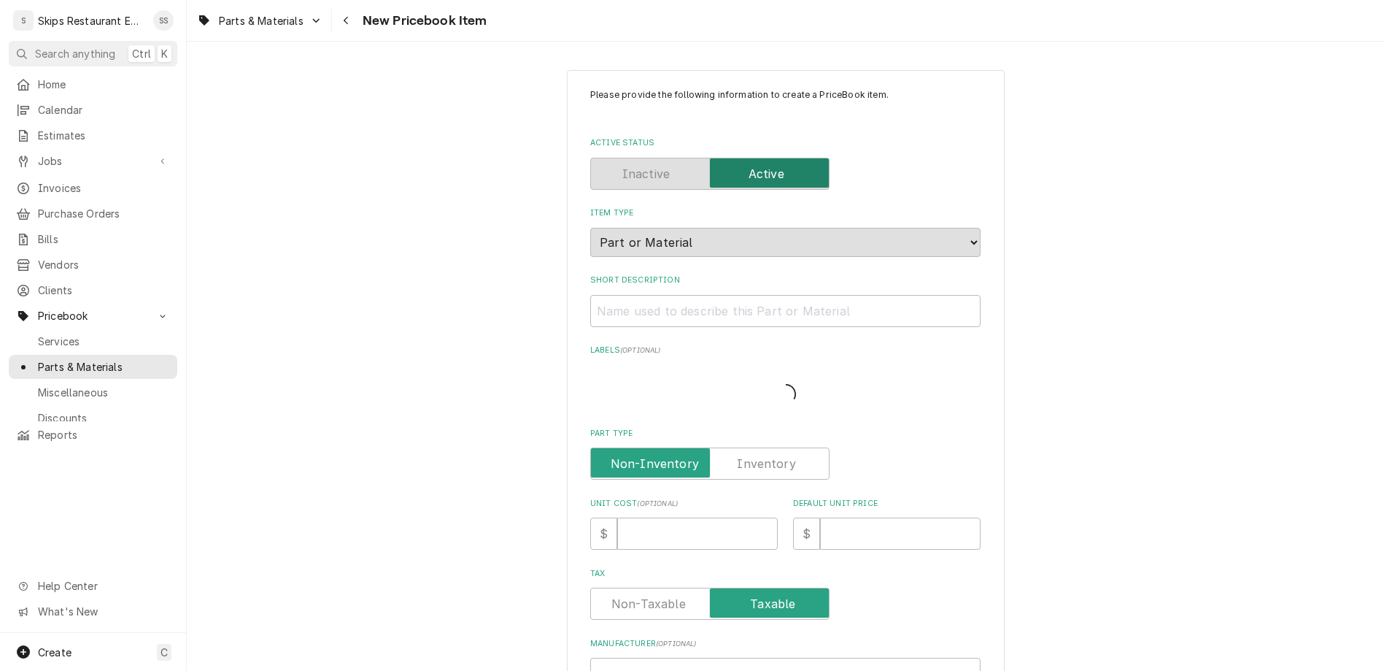
type textarea "x"
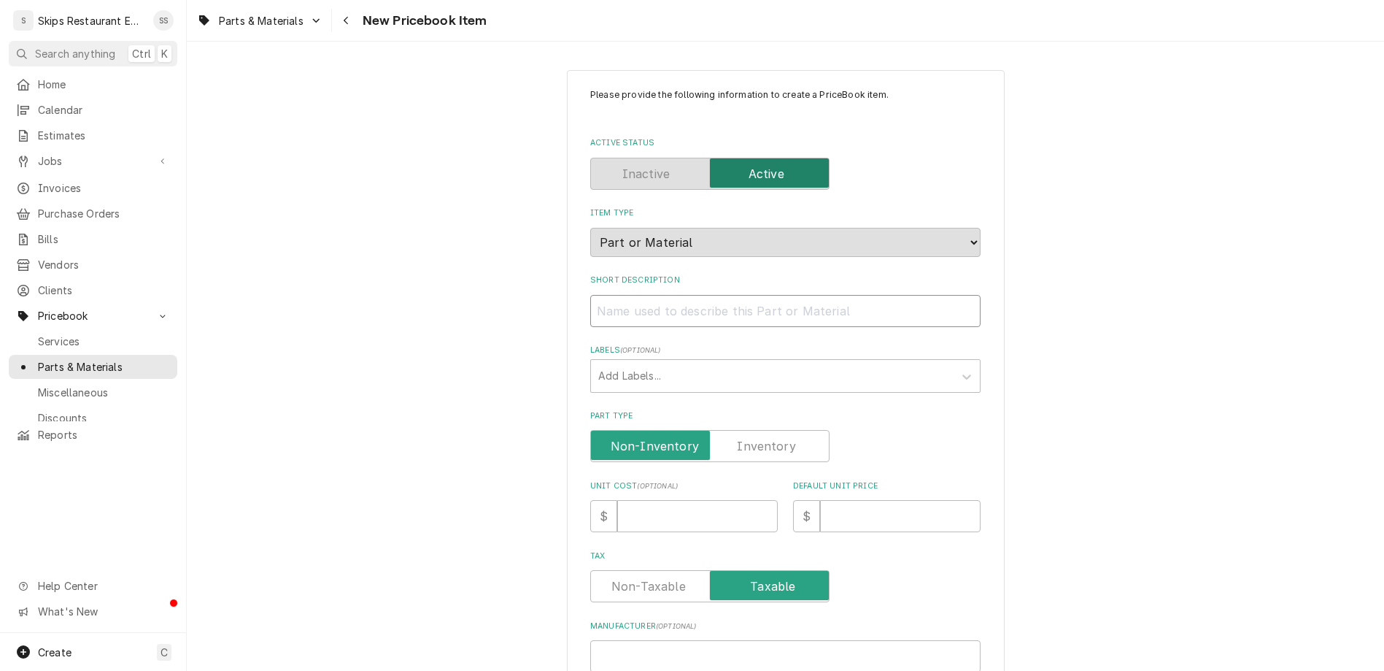
click at [722, 295] on input "Short Description" at bounding box center [785, 311] width 390 height 32
type input "V"
type textarea "x"
type input "Vo"
type textarea "x"
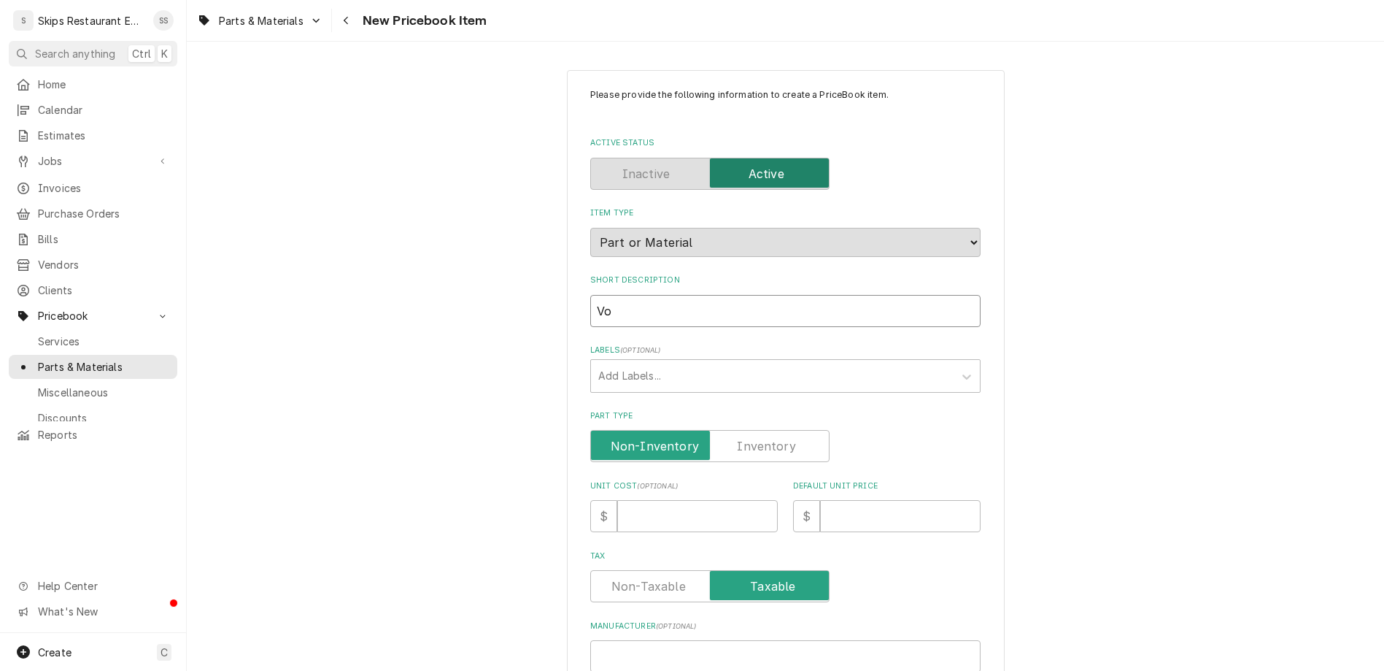
type input "Vol"
type textarea "x"
type input "[PERSON_NAME]"
type textarea "x"
type input "Vollr"
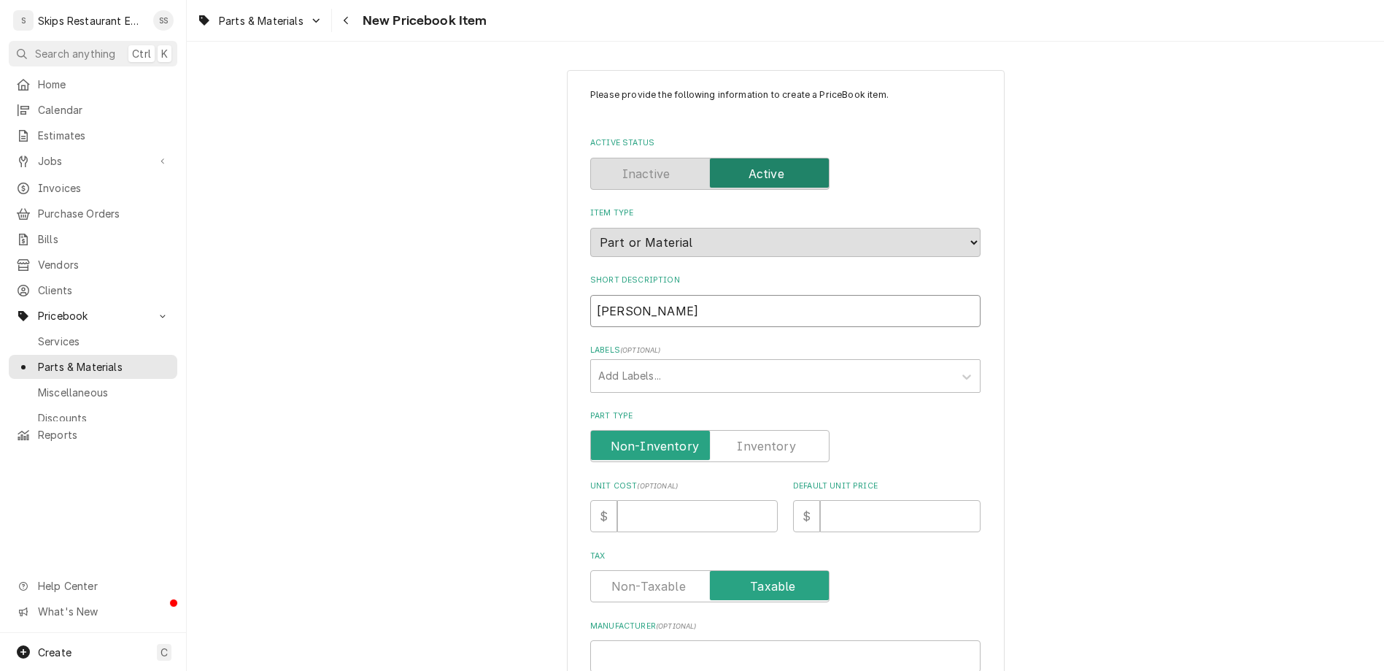
type textarea "x"
type input "Vollra"
type textarea "x"
type input "Vollrat"
type textarea "x"
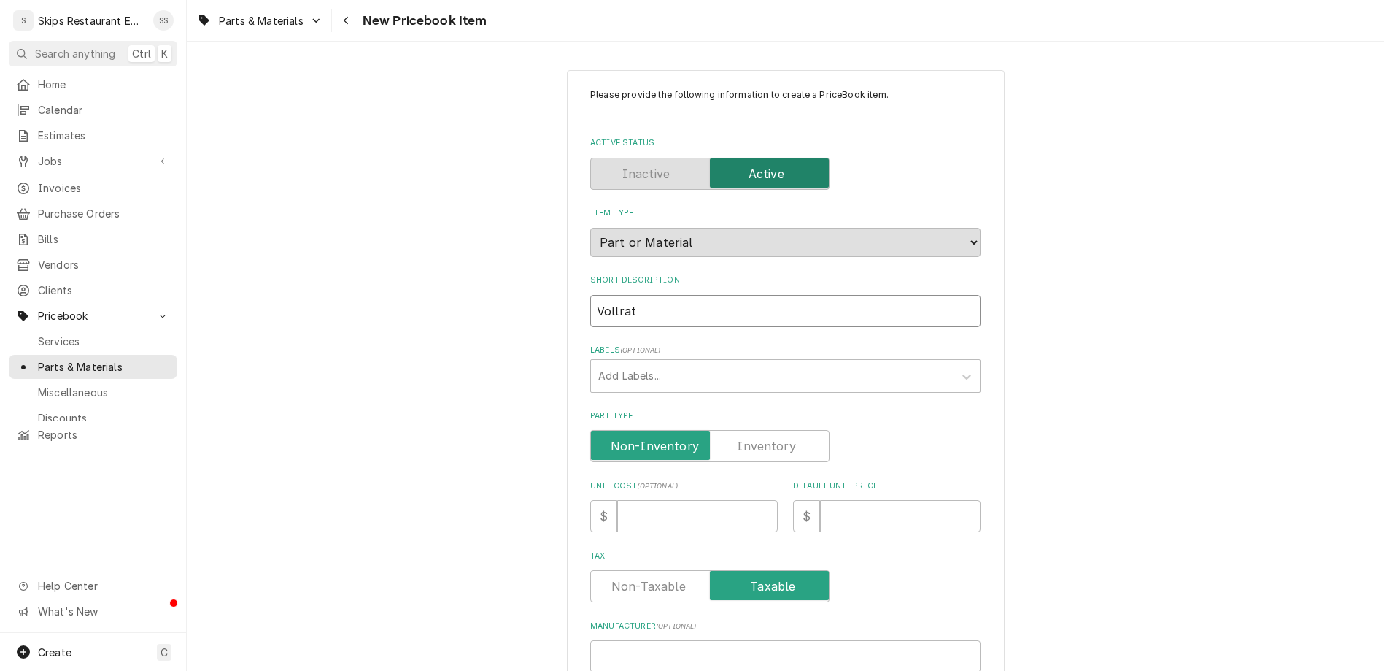
type input "Vollrath"
type textarea "x"
type input "Vollrath"
type textarea "x"
type input "Vollrath T"
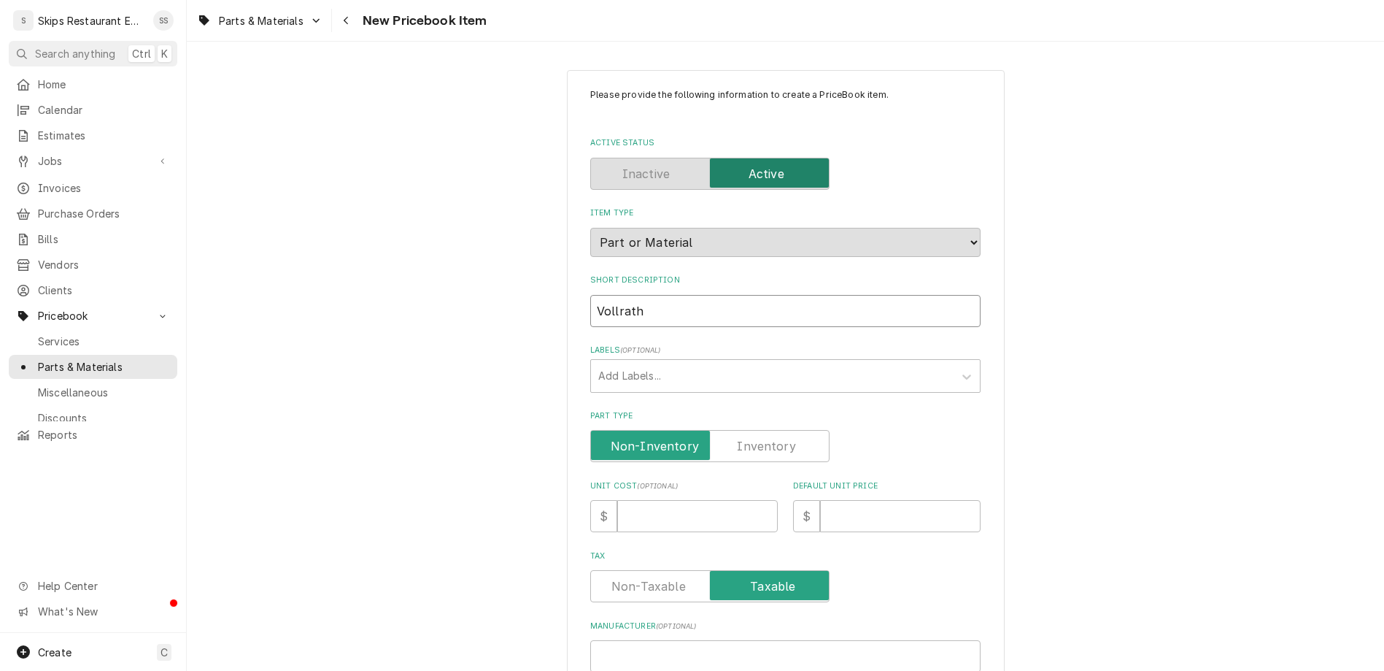
type textarea "x"
type input "Vollrath Th"
type textarea "x"
type input "Vollrath The"
type textarea "x"
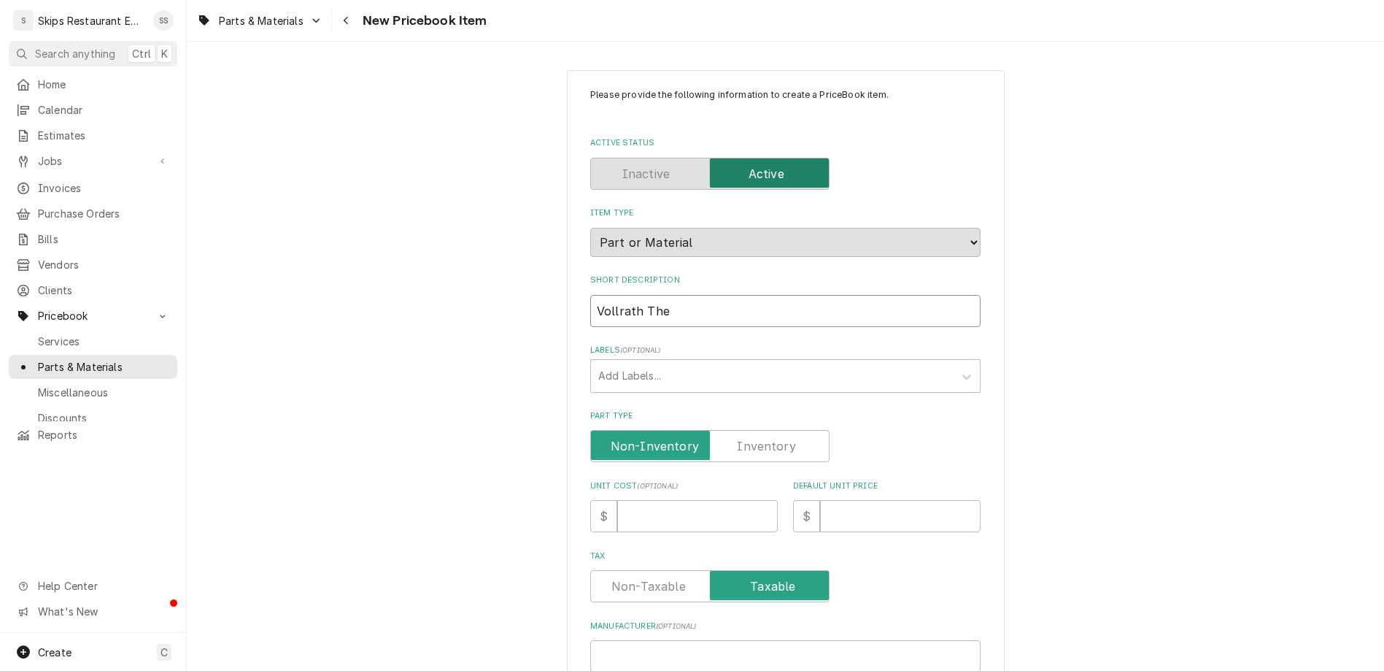
type input "Vollrath Ther"
type textarea "x"
type input "Vollrath Therm"
type textarea "x"
type input "Vollrath Thermo"
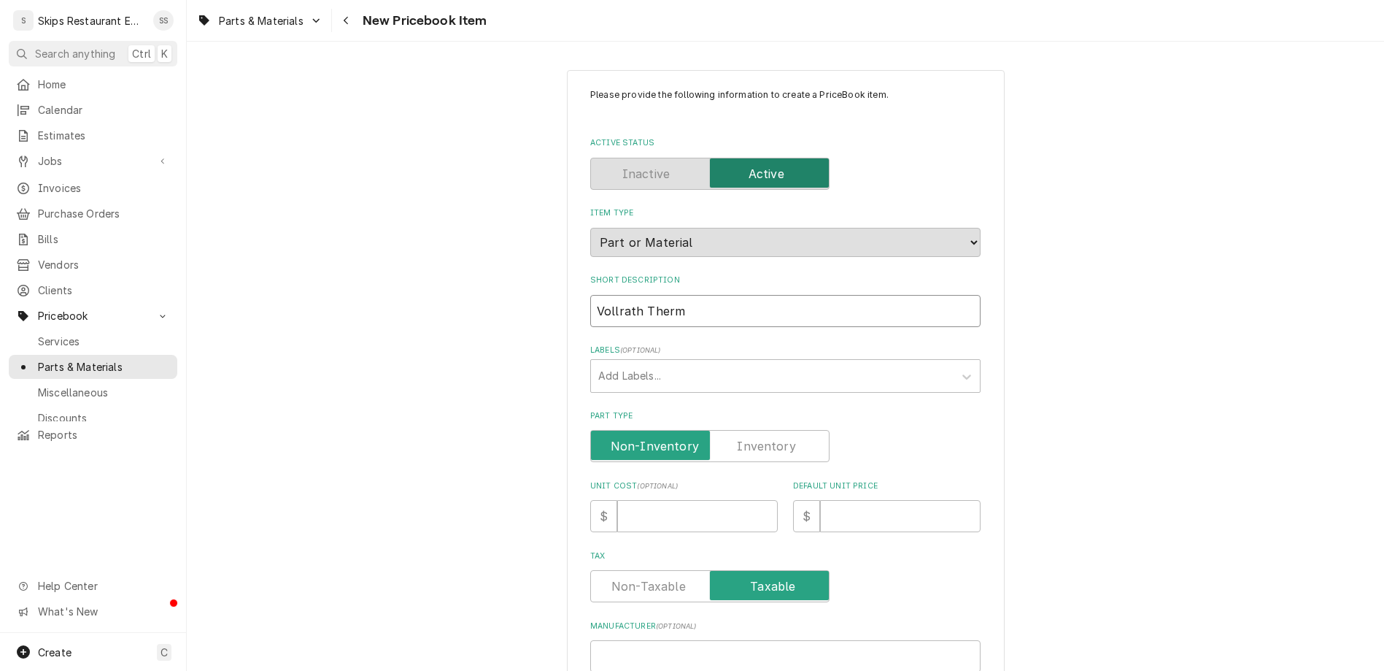
type textarea "x"
type input "Vollrath Thermos"
type textarea "x"
type input "Vollrath Thermost"
type textarea "x"
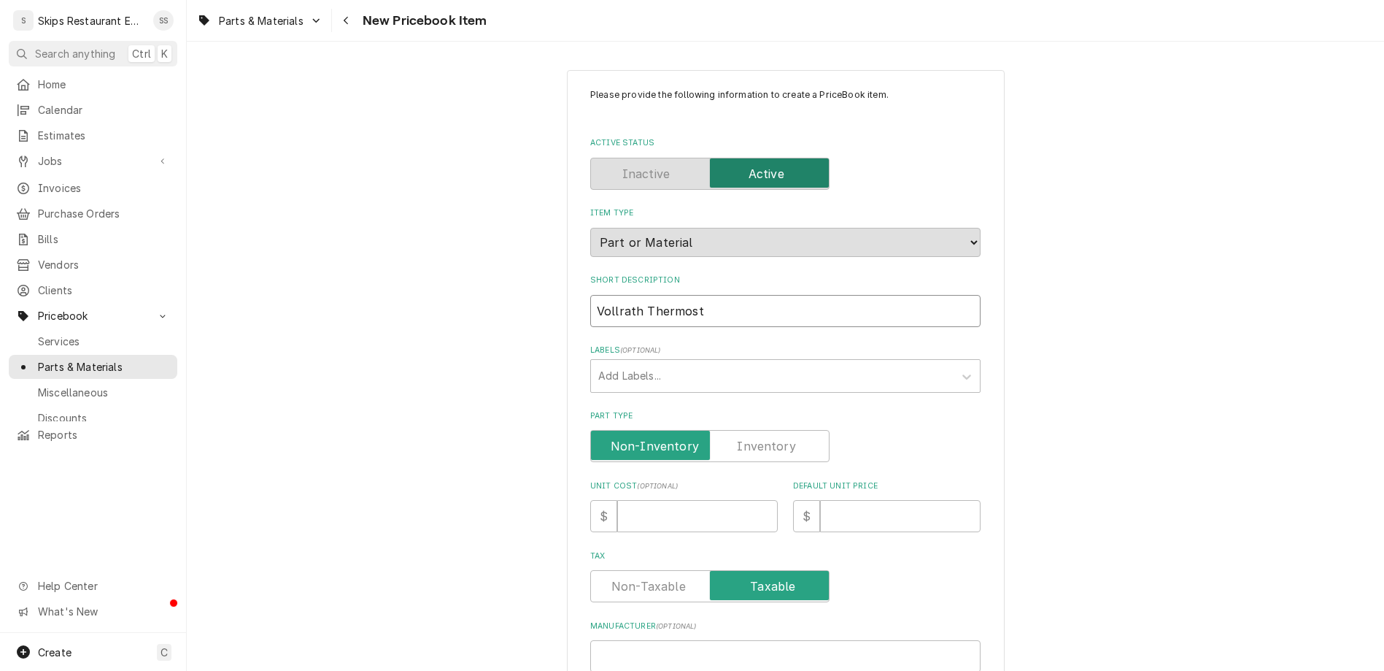
type input "Vollrath Thermosta"
type textarea "x"
type input "Vollrath Thermostat"
type textarea "x"
type input "Vollrath Thermostat"
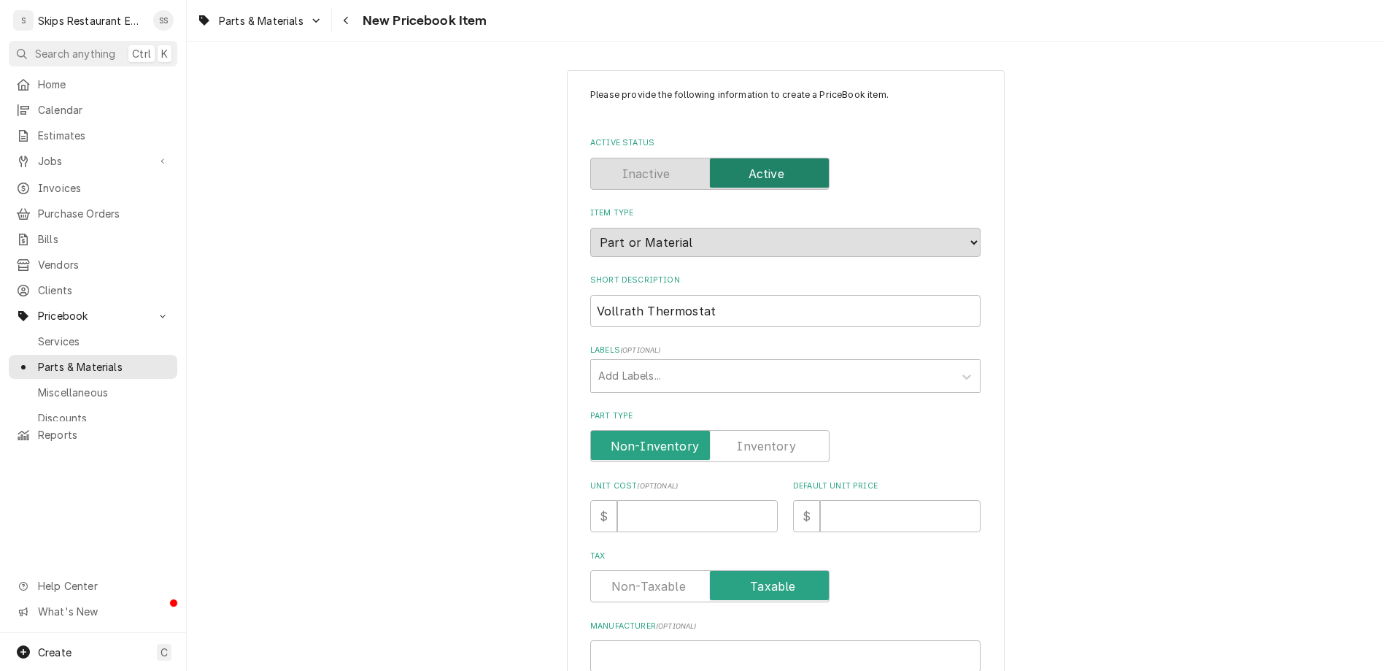
click at [736, 430] on label "Part Type" at bounding box center [709, 446] width 239 height 32
click at [736, 430] on input "Part Type" at bounding box center [710, 446] width 226 height 32
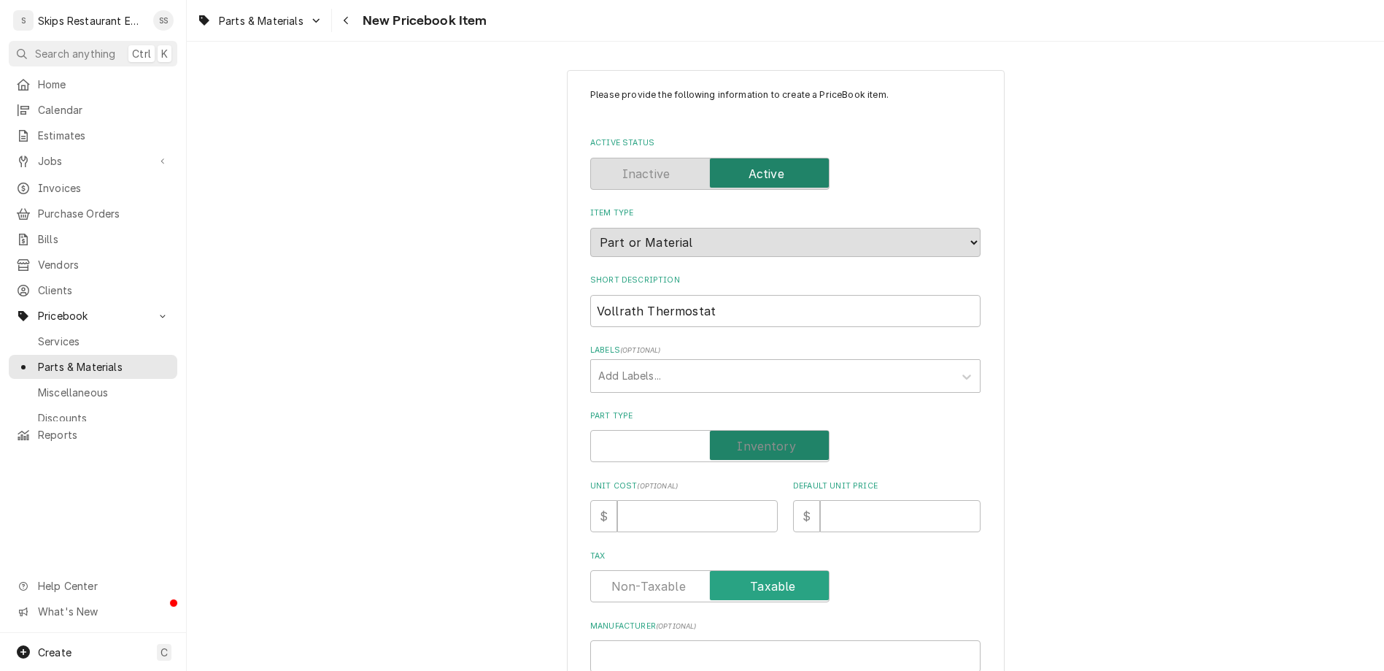
checkbox input "true"
type textarea "x"
click at [820, 500] on input "Default Unit Price" at bounding box center [900, 516] width 161 height 32
type input "5"
type textarea "x"
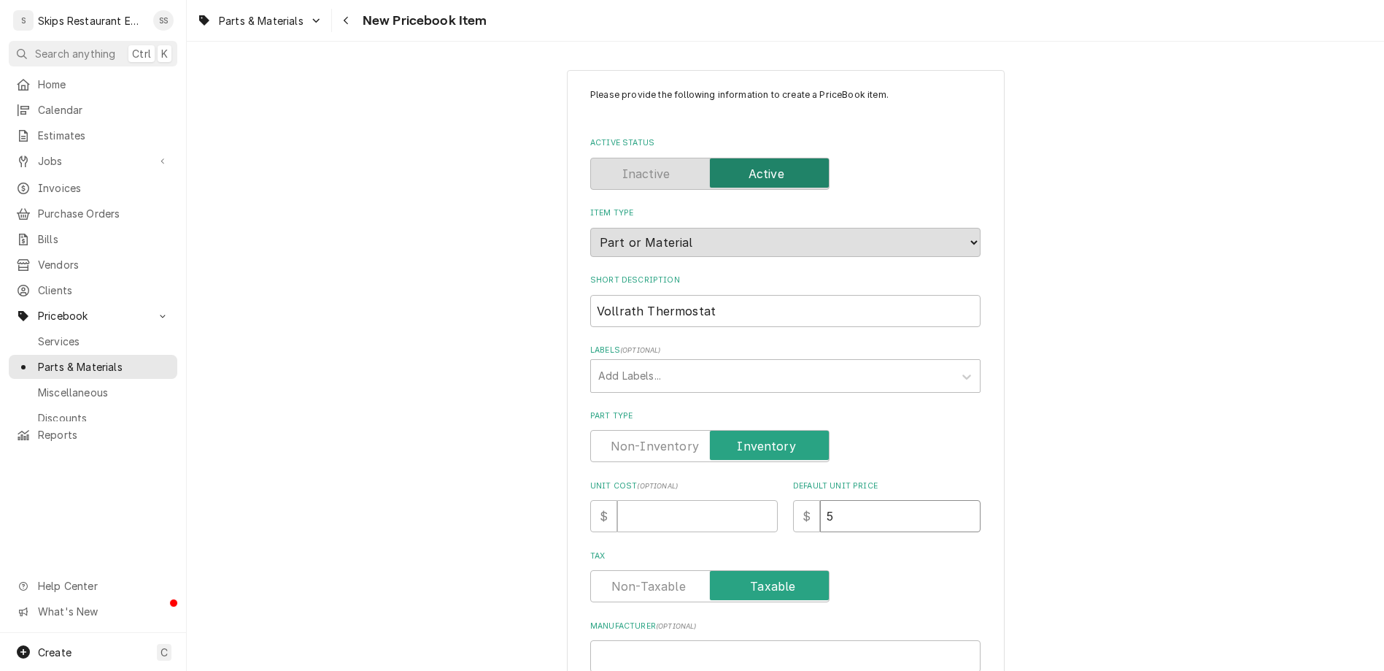
type input "56"
type textarea "x"
type input "56.5"
type textarea "x"
type input "56.50"
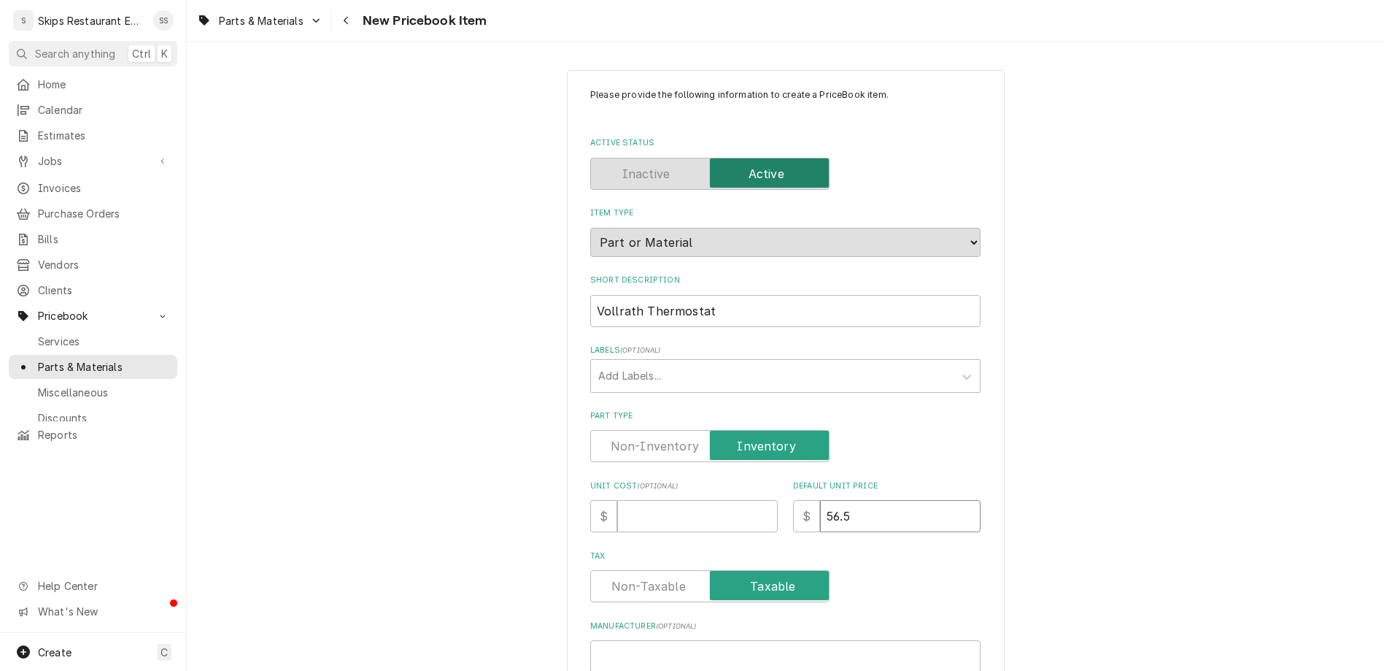
type textarea "x"
type input "56.50"
paste input "STOEBR0252"
type input "STOEBR0252"
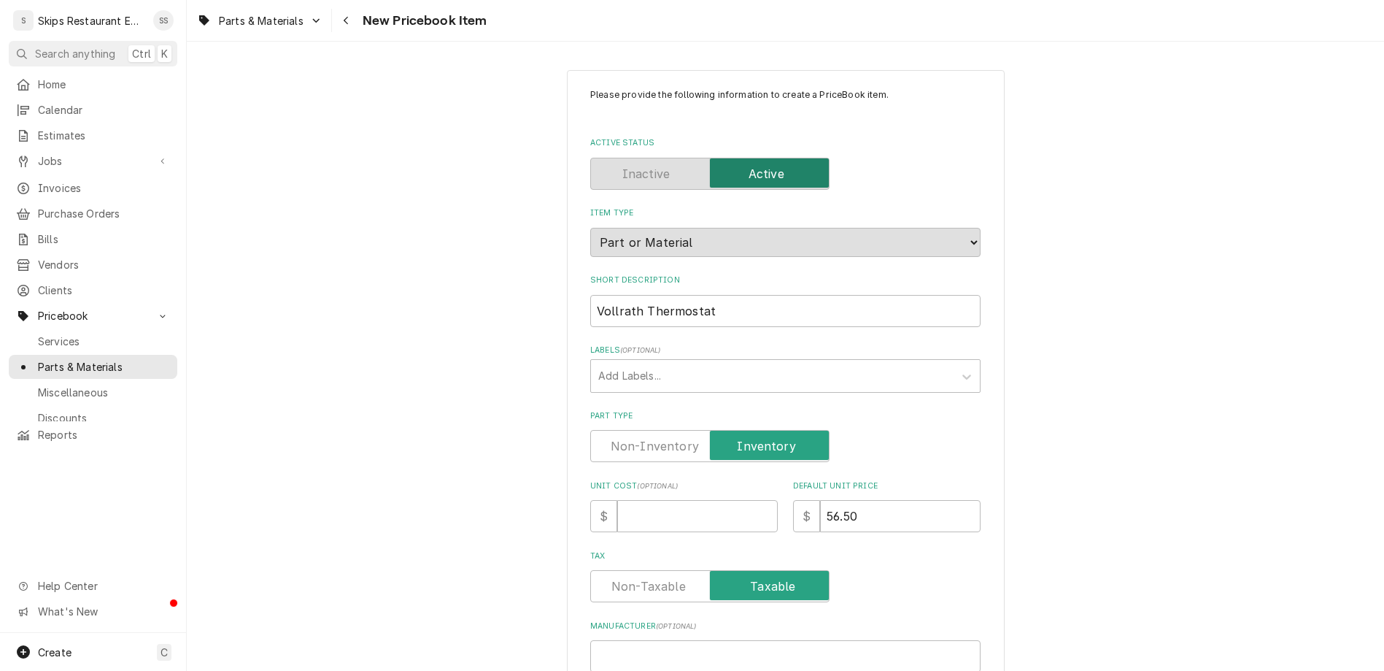
type textarea "x"
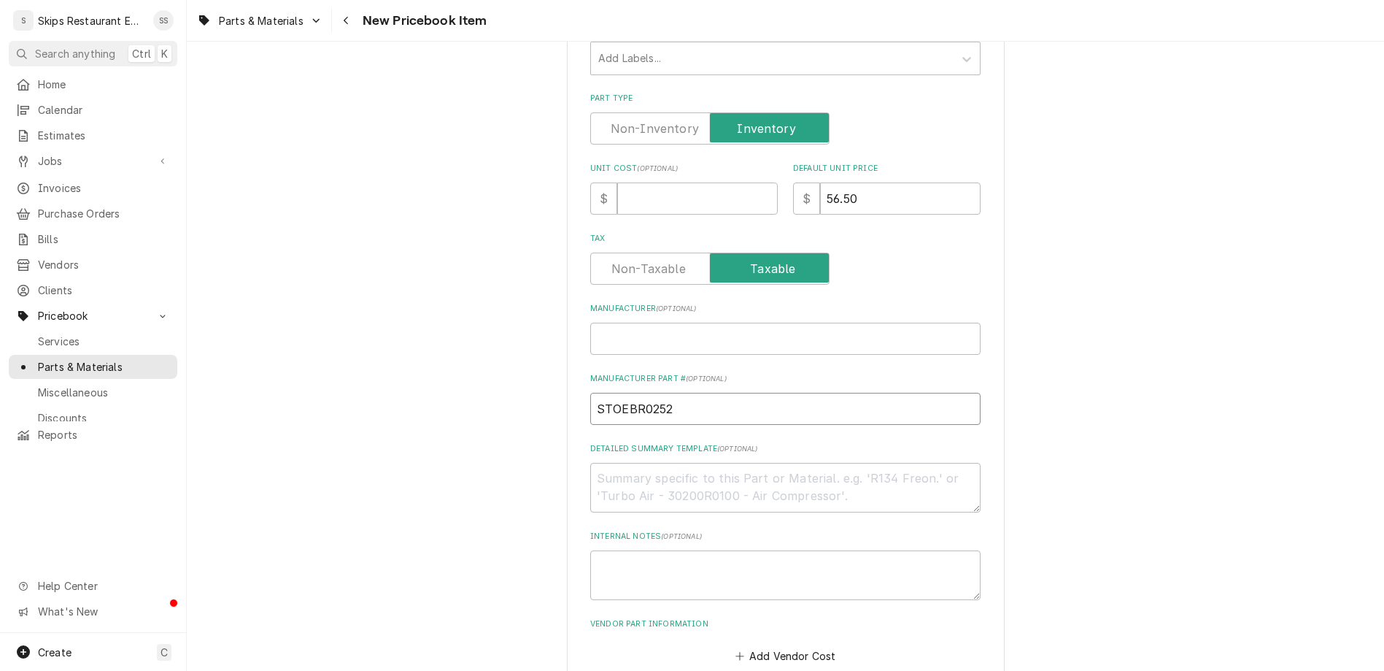
scroll to position [342, 0]
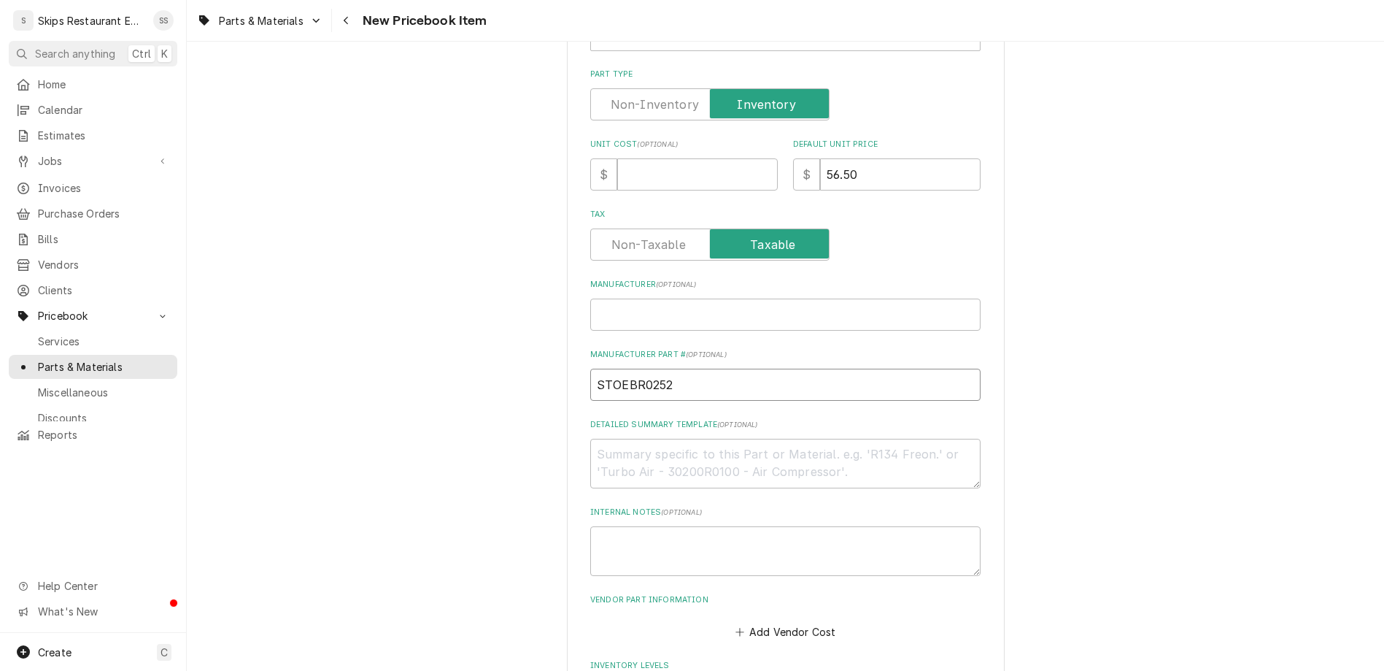
type input "STOEBR0252"
drag, startPoint x: 683, startPoint y: 529, endPoint x: 641, endPoint y: 529, distance: 41.6
type input "1"
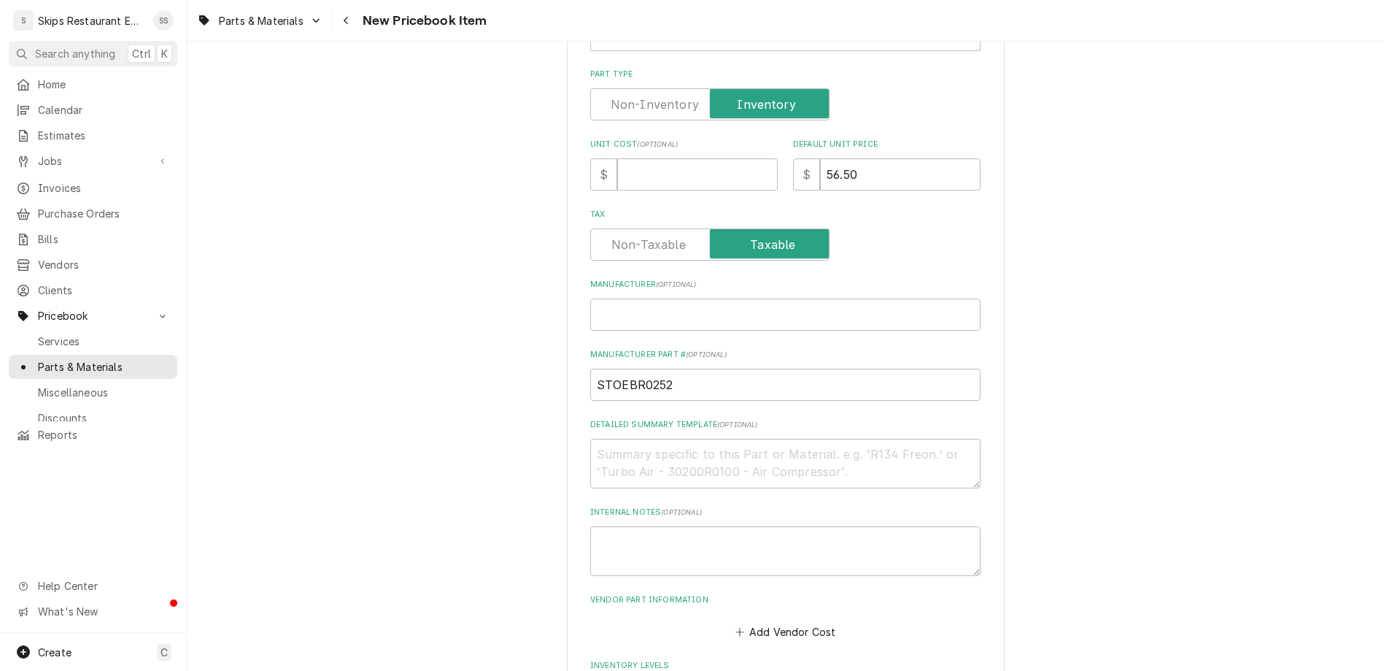
scroll to position [683, 0]
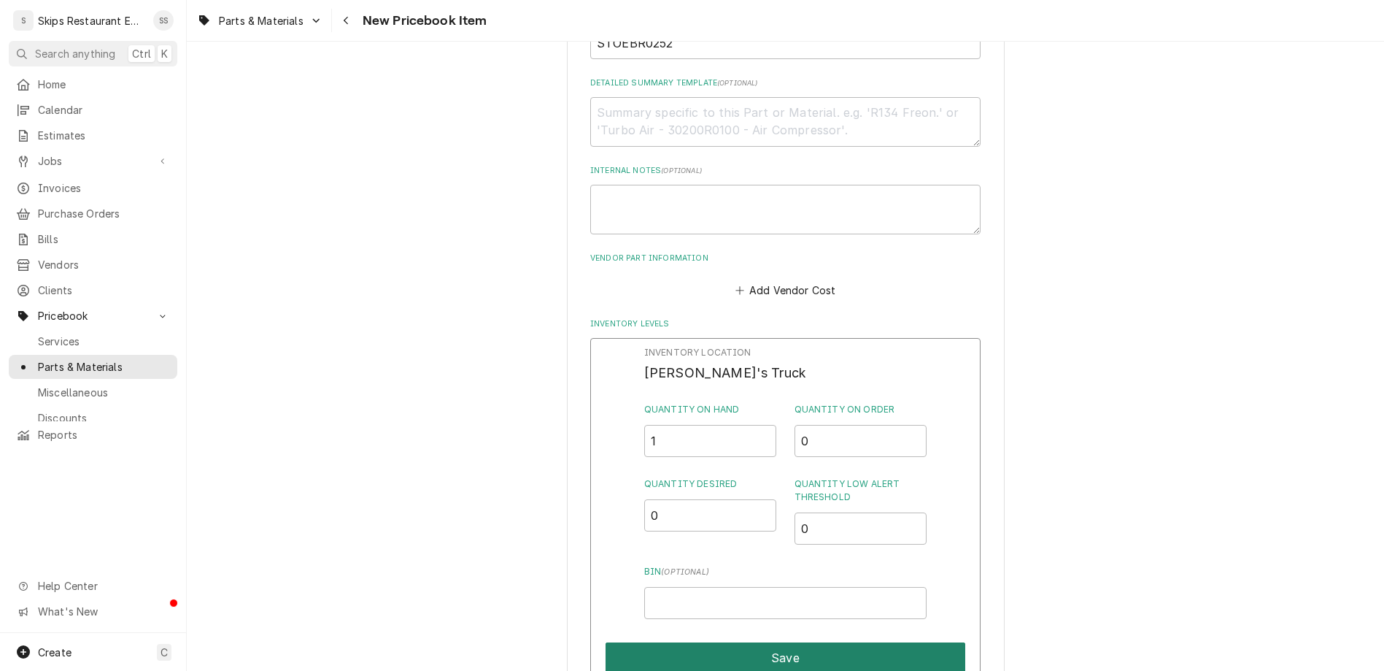
click at [730, 642] on button "Save" at bounding box center [786, 657] width 360 height 31
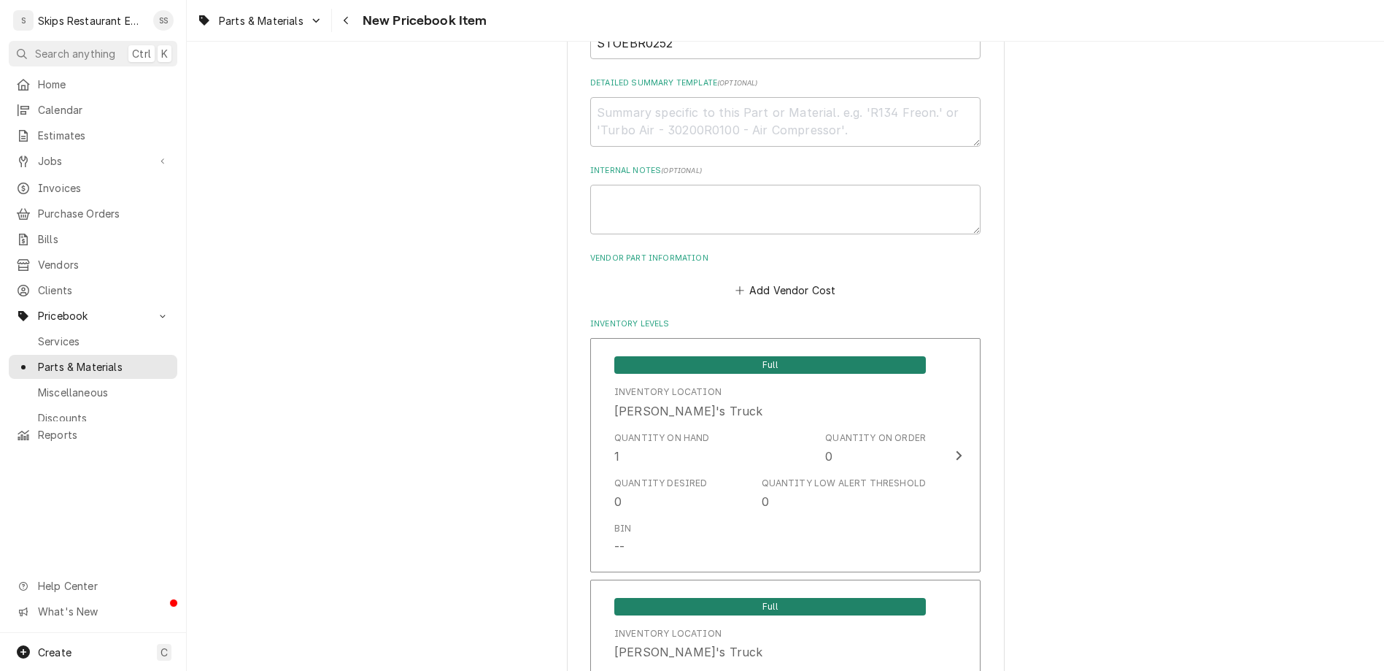
scroll to position [733, 0]
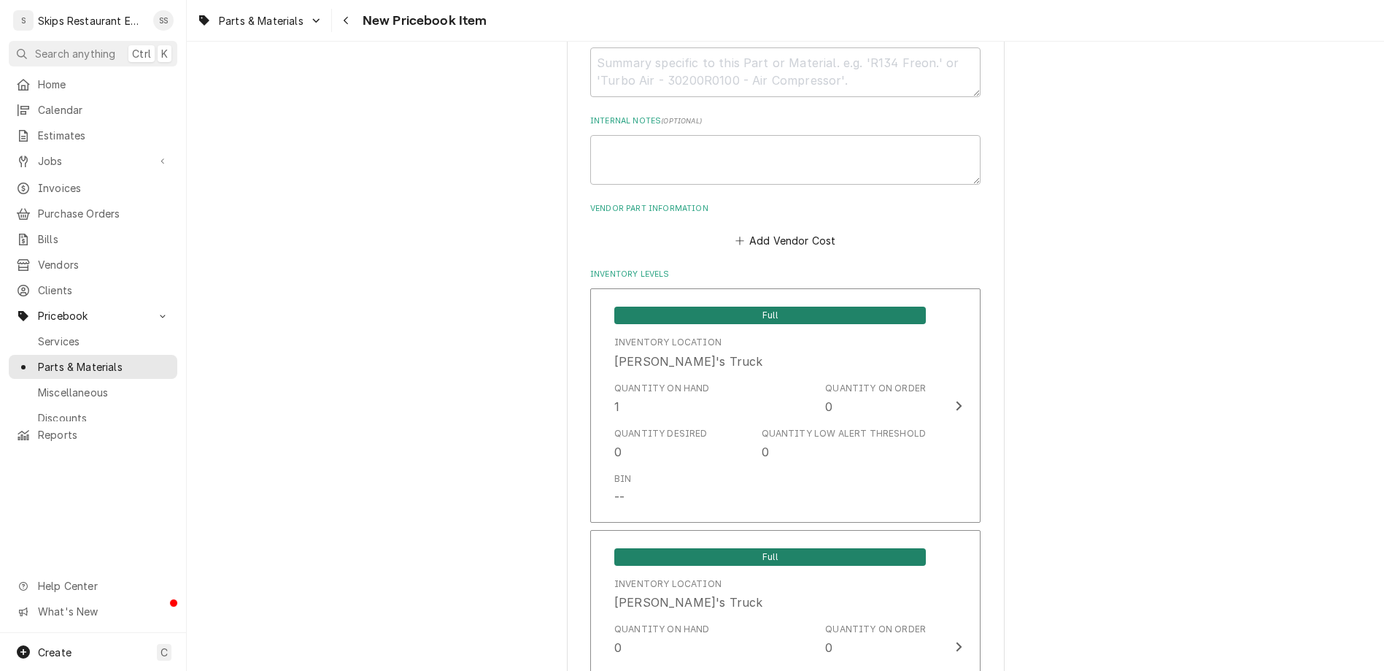
type textarea "x"
